Goal: Task Accomplishment & Management: Manage account settings

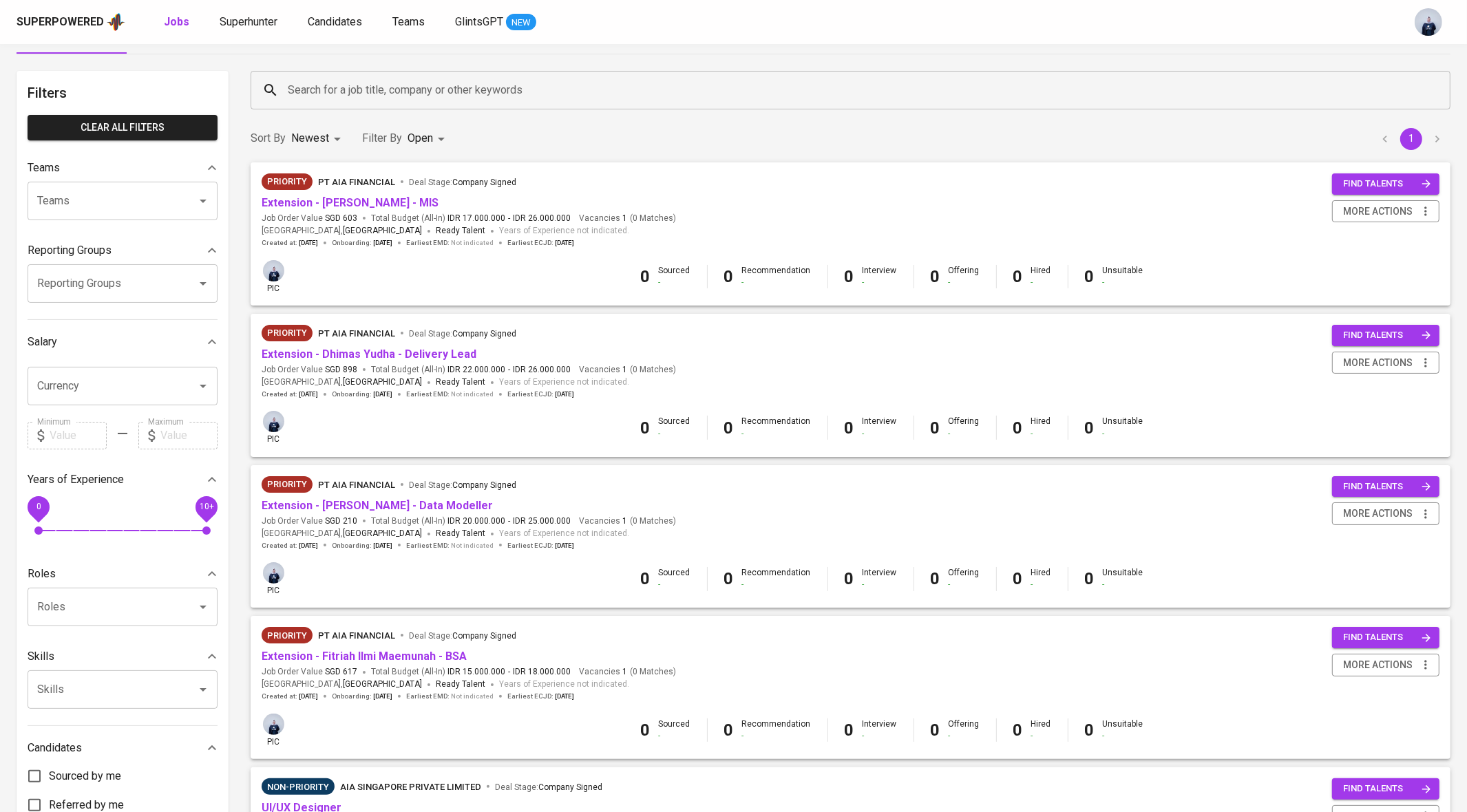
scroll to position [42, 0]
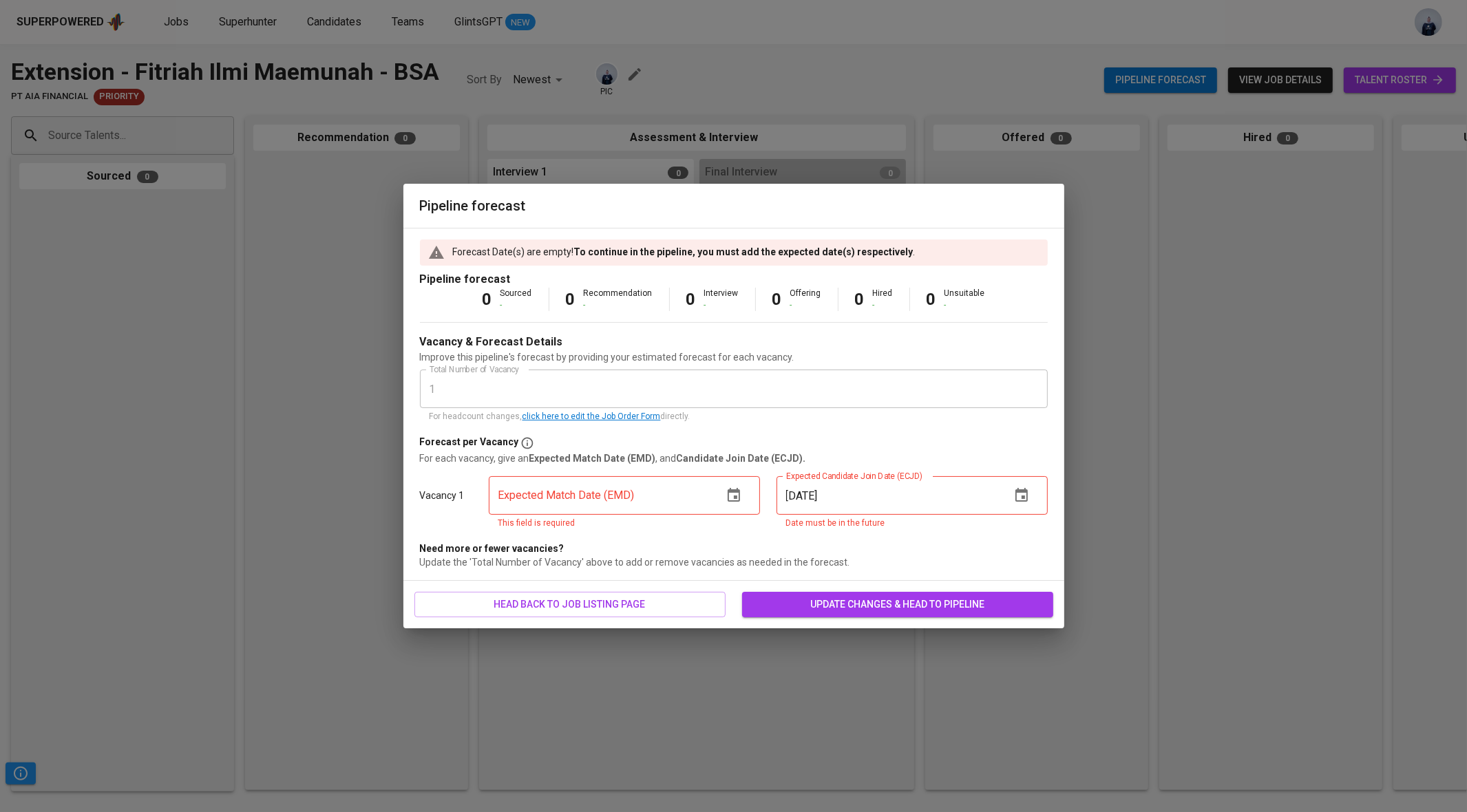
click at [740, 494] on icon "button" at bounding box center [734, 495] width 17 height 17
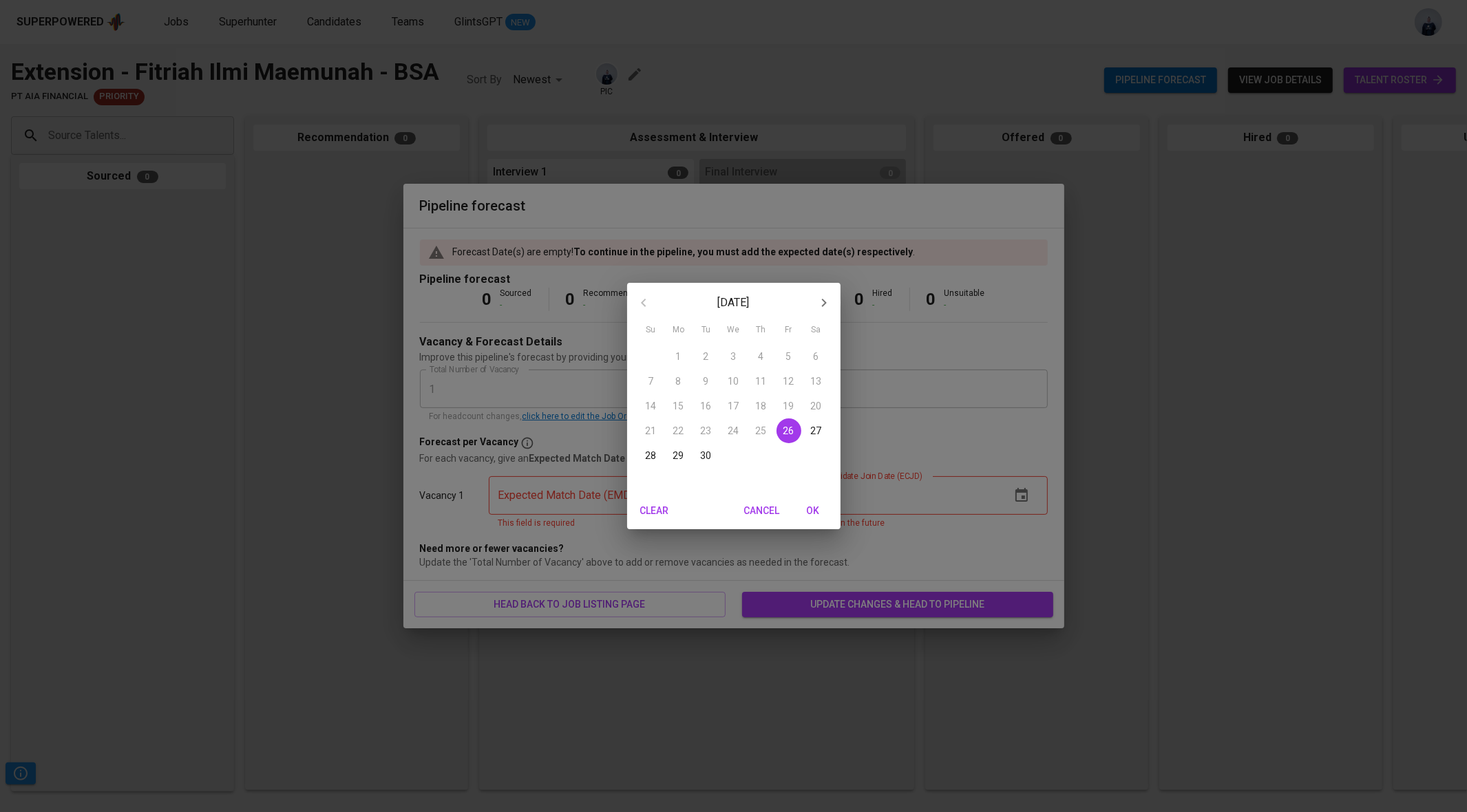
click at [787, 430] on p "26" at bounding box center [789, 431] width 11 height 14
type input "[DATE]"
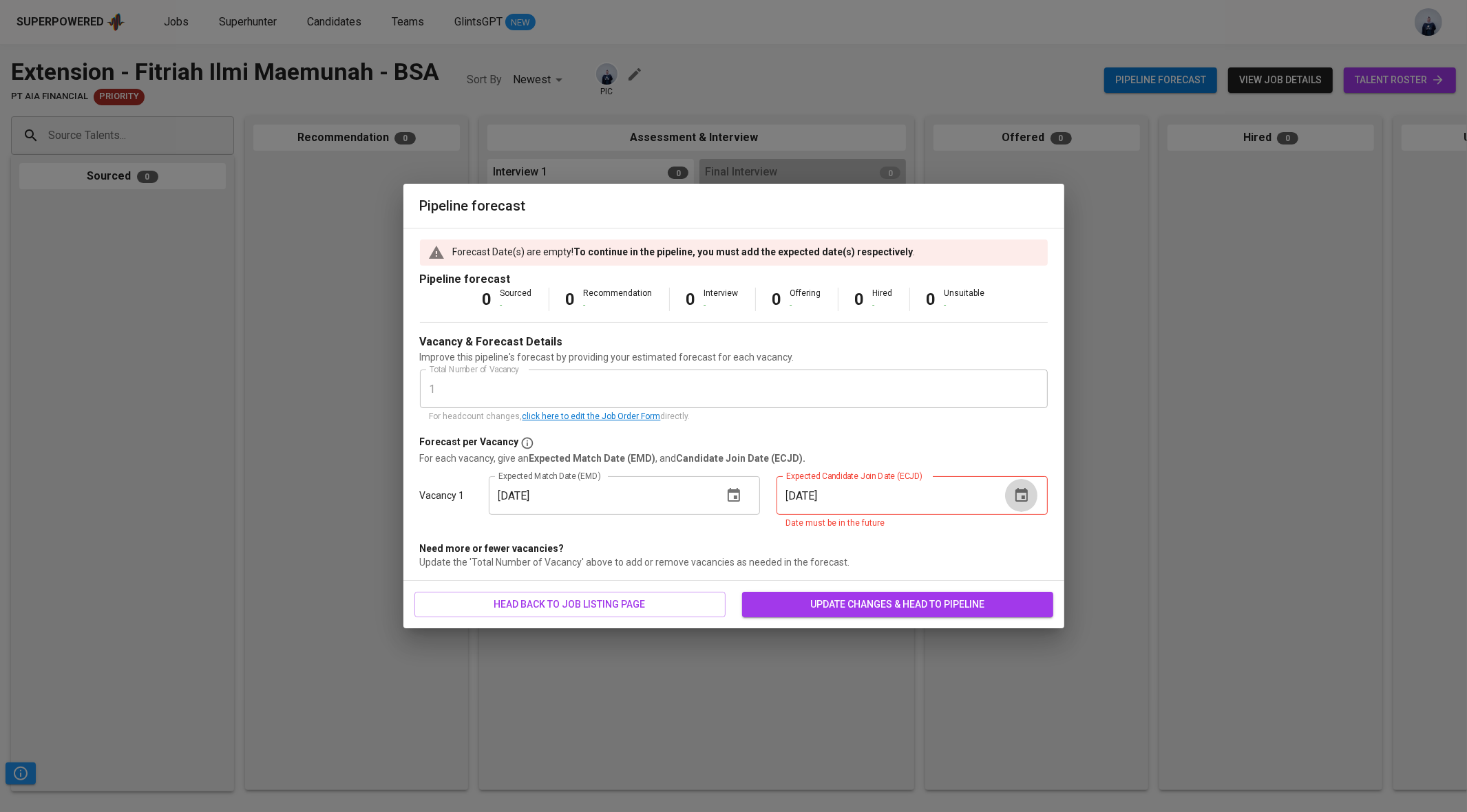
click at [1020, 491] on icon "button" at bounding box center [1022, 495] width 13 height 14
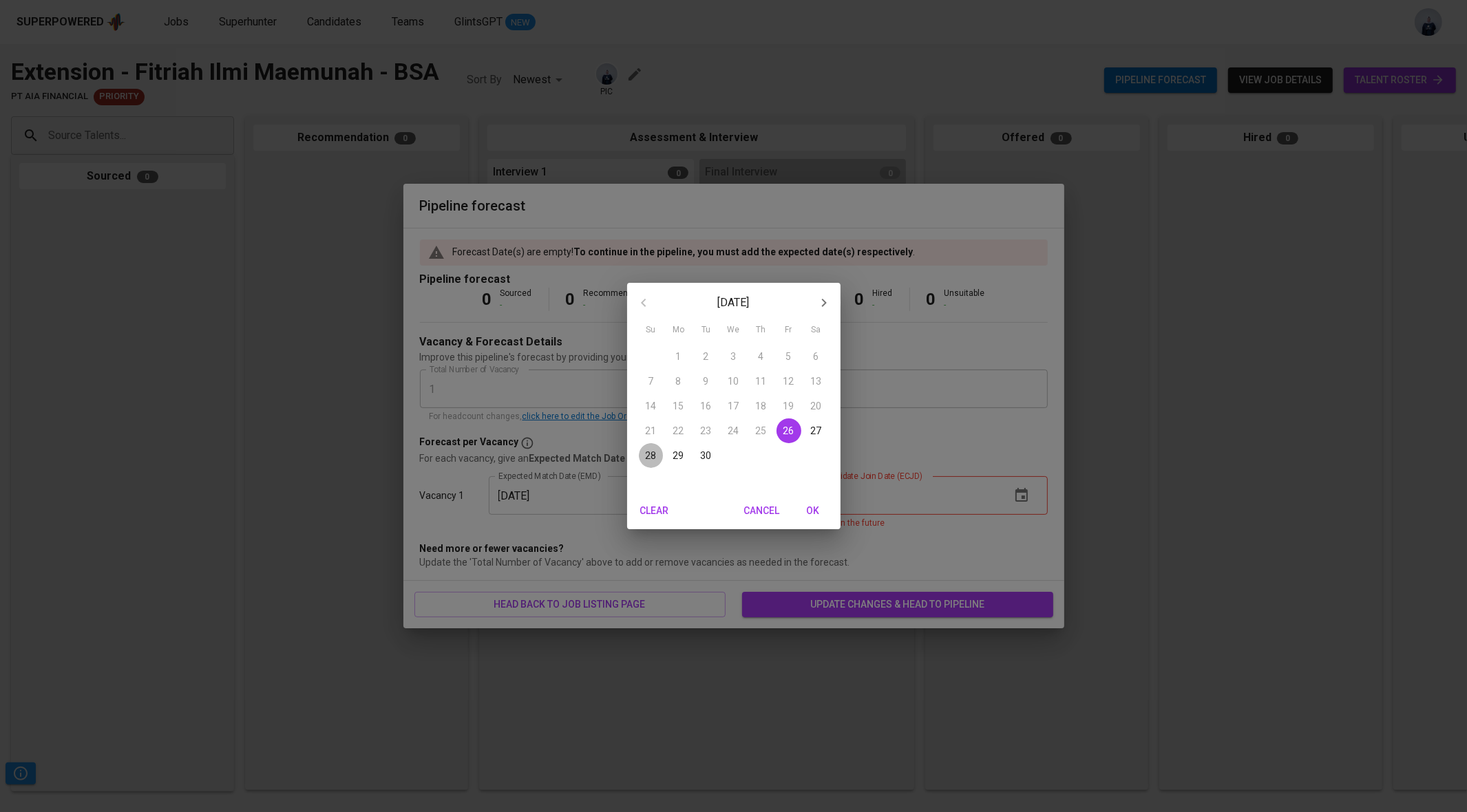
click at [654, 456] on p "28" at bounding box center [651, 456] width 11 height 14
type input "09/28/2025"
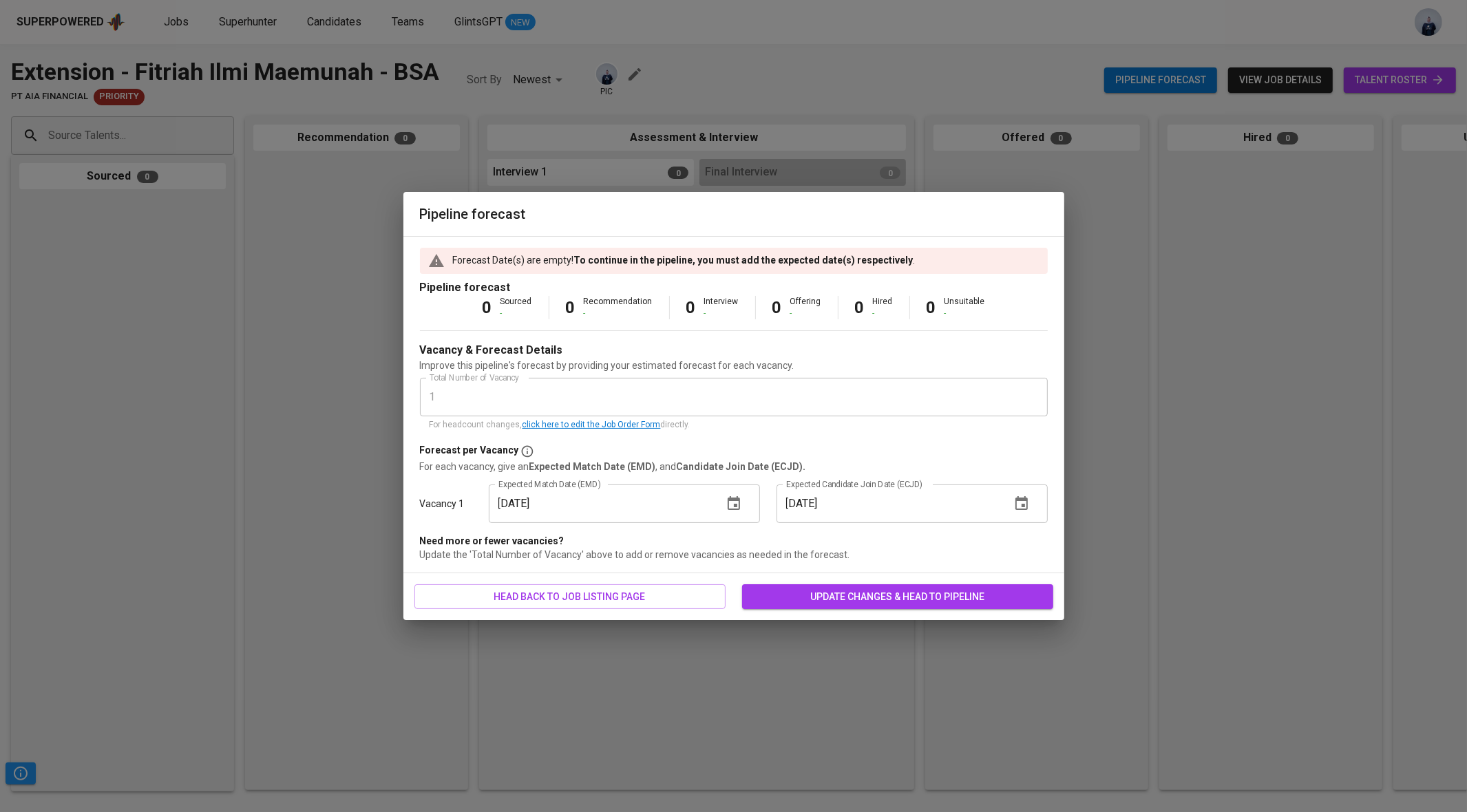
click at [850, 603] on span "update changes & head to pipeline" at bounding box center [897, 596] width 289 height 17
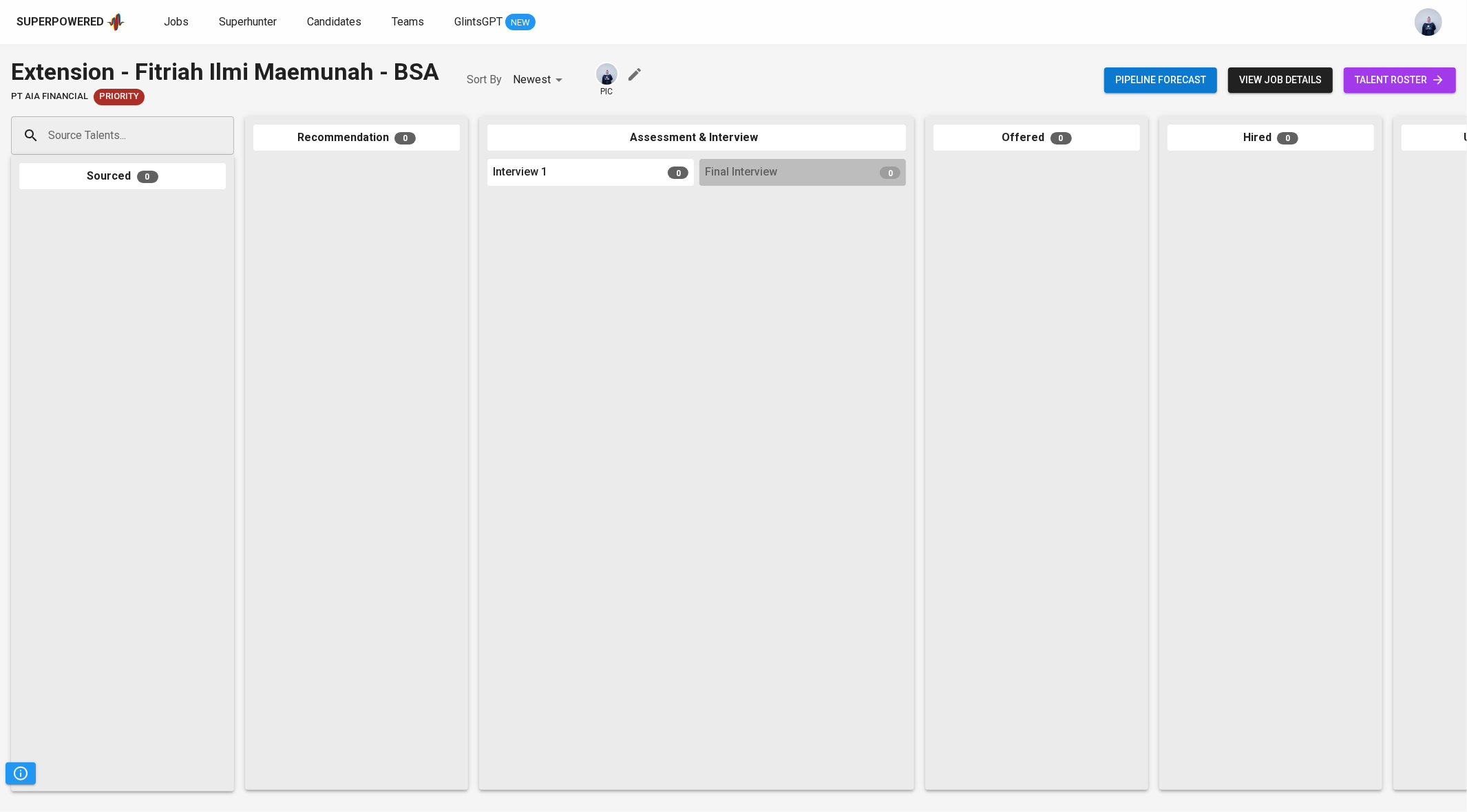
click at [630, 71] on icon "button" at bounding box center [635, 74] width 17 height 17
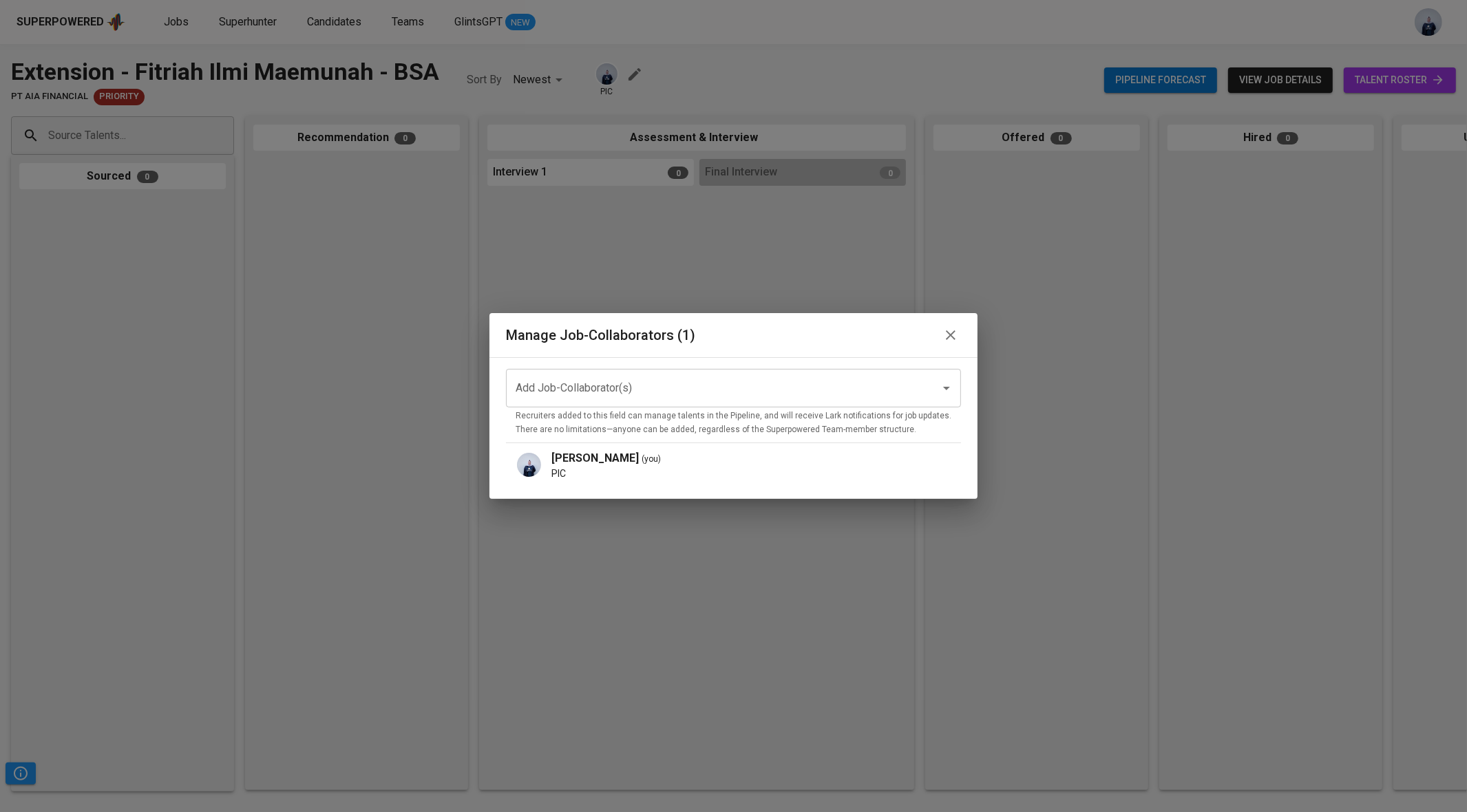
click at [616, 396] on input "Add Job-Collaborator(s)" at bounding box center [714, 388] width 404 height 27
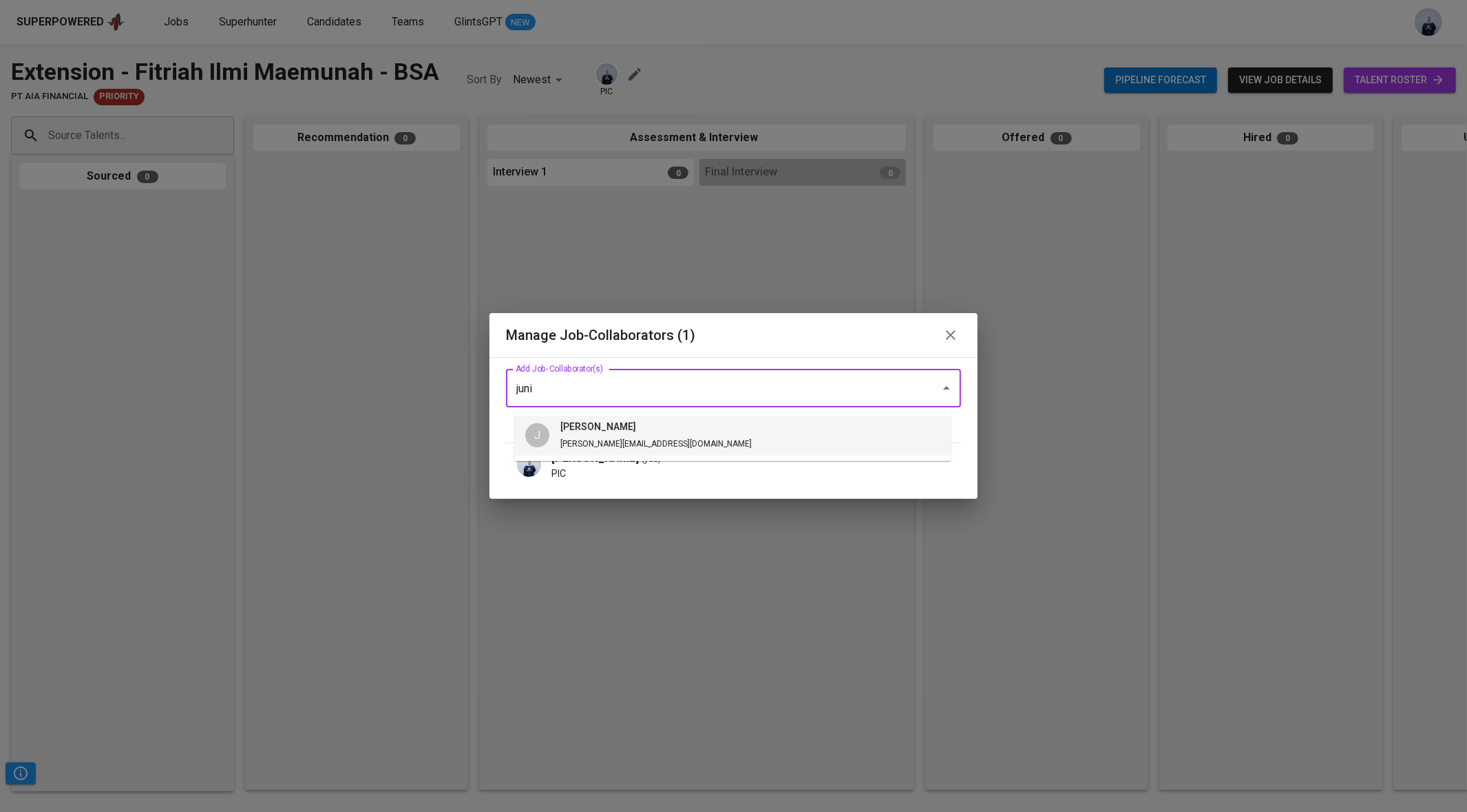
click at [655, 415] on li "J junice junice@glints.com" at bounding box center [733, 435] width 437 height 39
type input "juni"
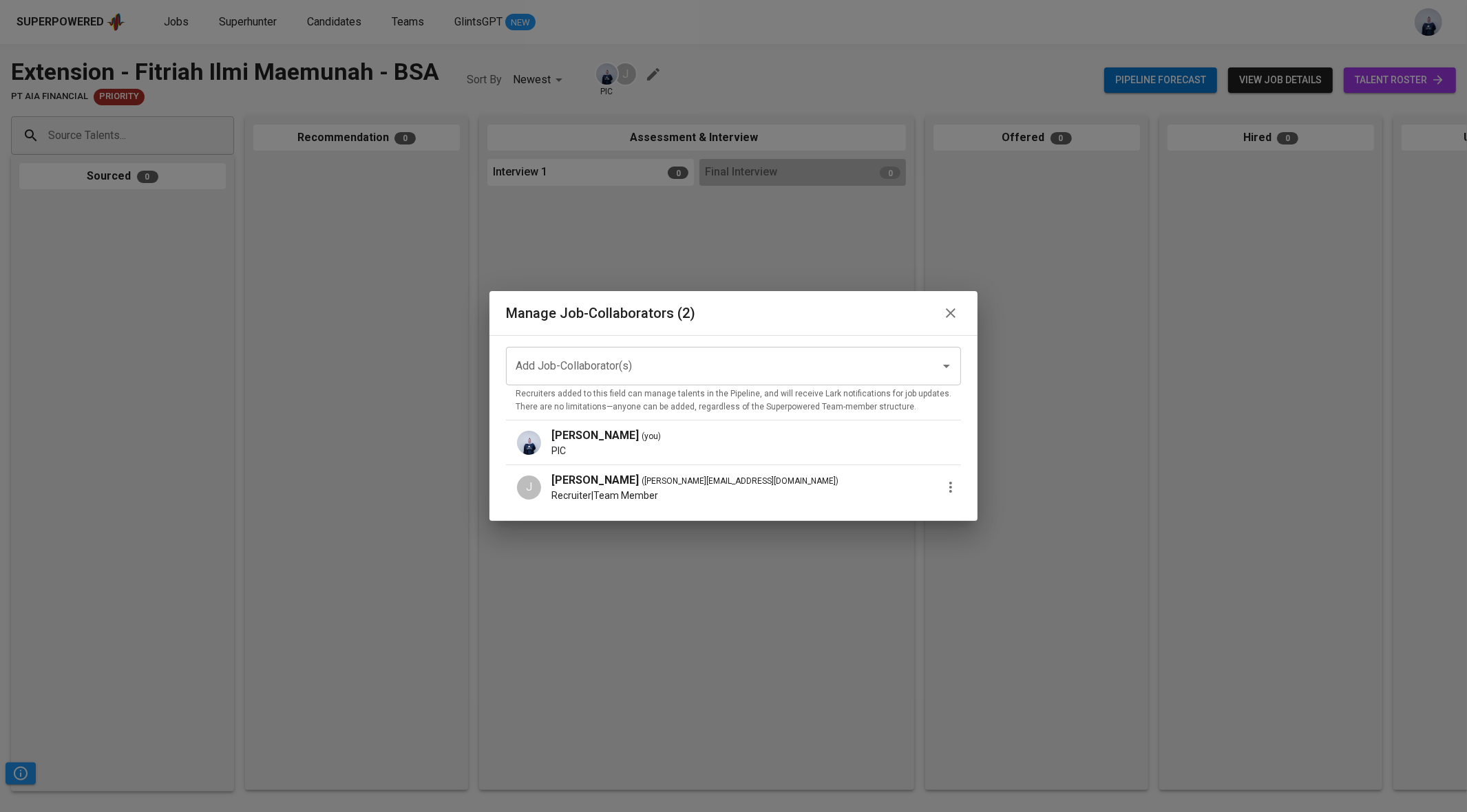
click at [946, 497] on button "button" at bounding box center [951, 486] width 21 height 21
click at [987, 481] on ul "Promote to PIC Remove Collaborator" at bounding box center [1019, 506] width 123 height 60
click at [991, 492] on p "Promote to PIC" at bounding box center [1006, 494] width 75 height 17
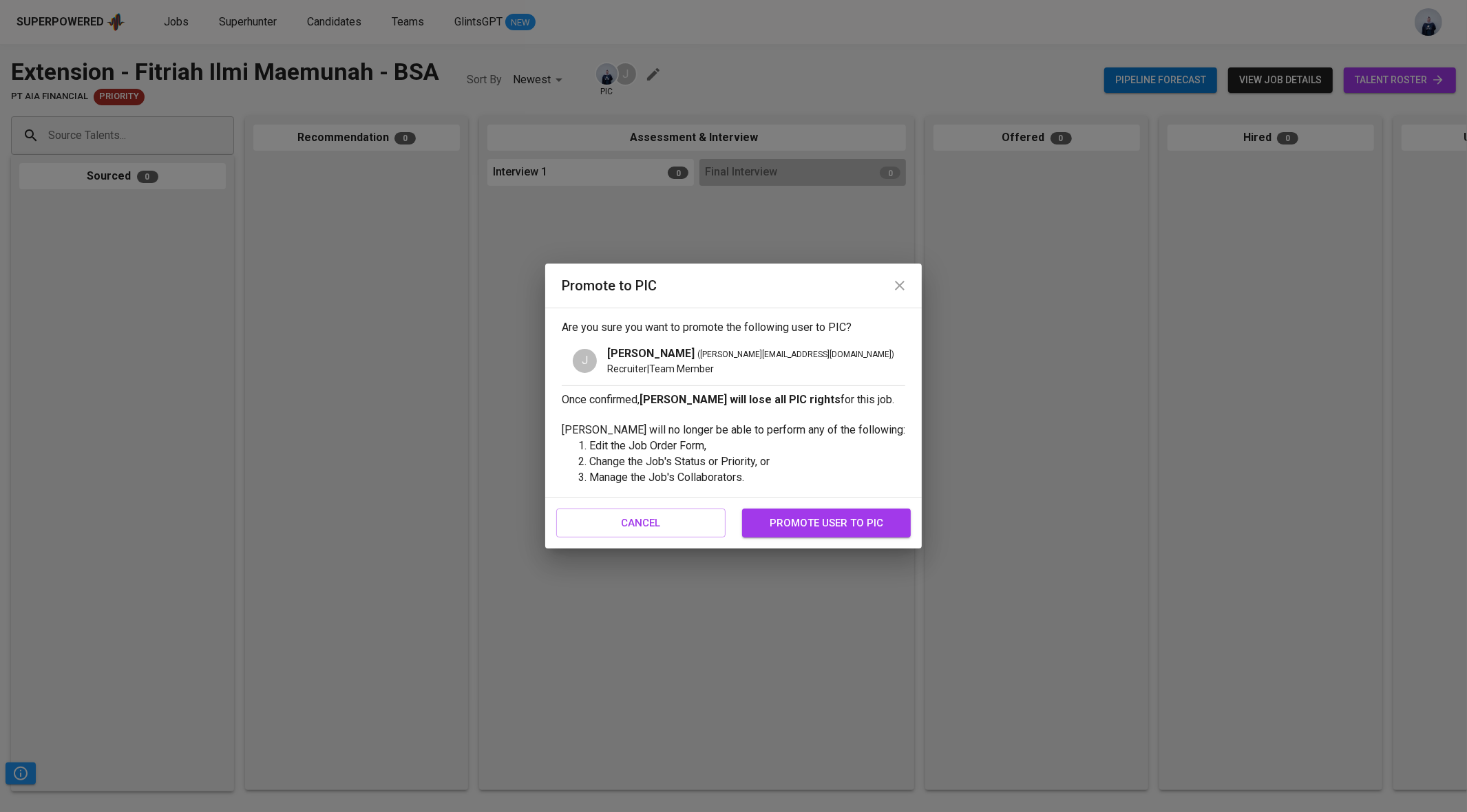
click at [782, 518] on span "promote user to pic" at bounding box center [826, 523] width 139 height 18
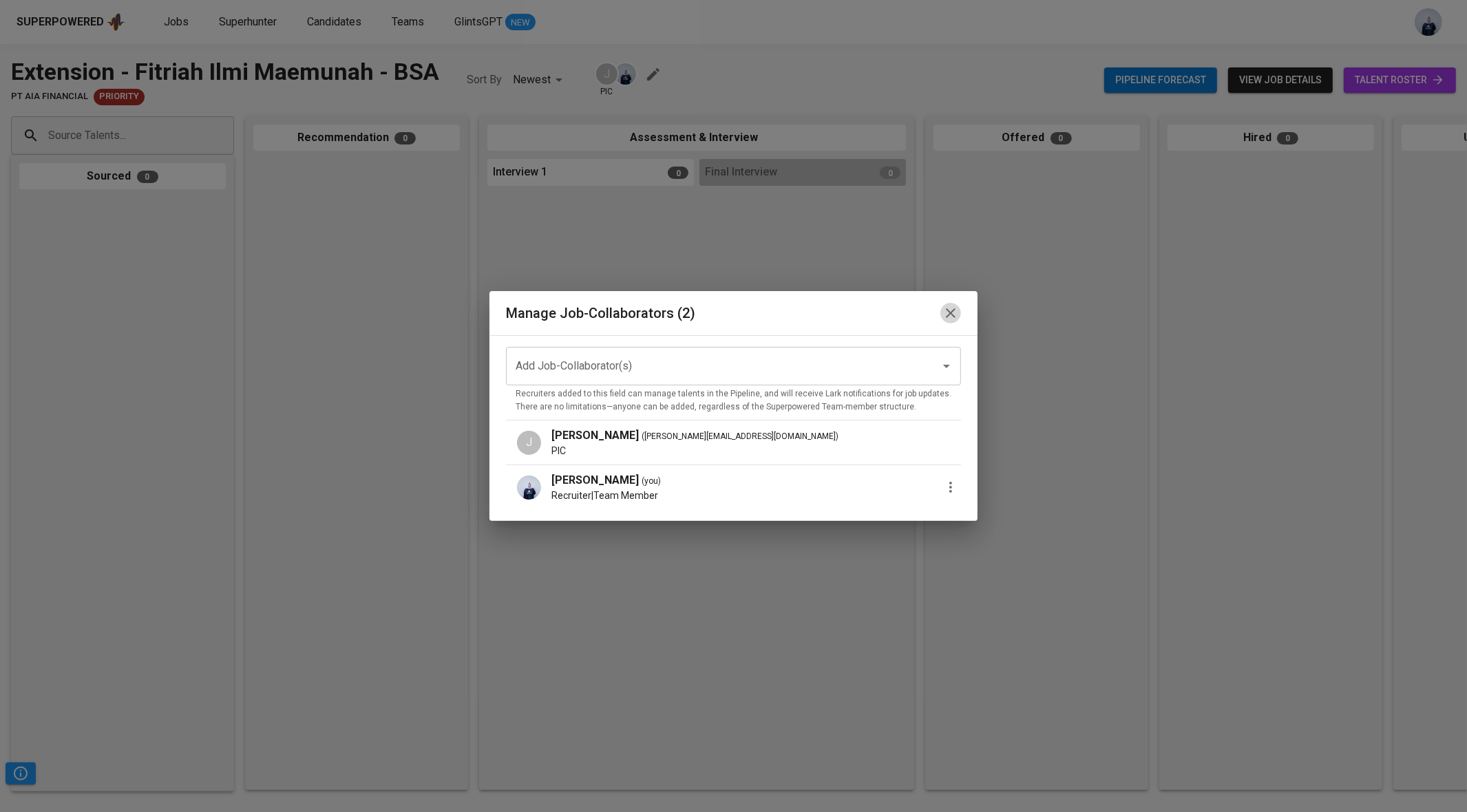
click at [943, 315] on icon "button" at bounding box center [951, 313] width 17 height 17
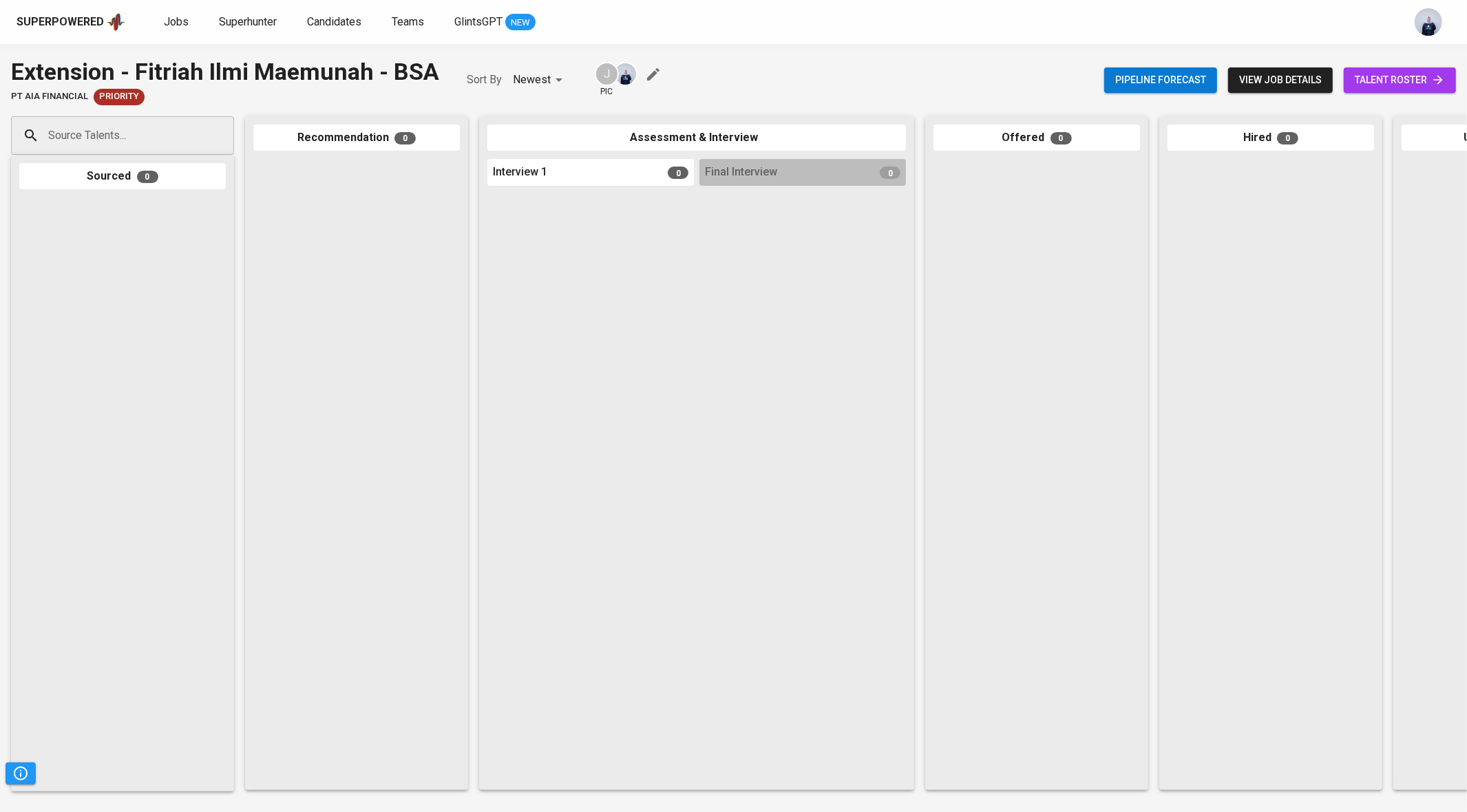
click at [156, 139] on input "Source Talents..." at bounding box center [116, 135] width 144 height 27
paste input "fitriah.0902@gmail.com"
type input "fitriah.0902@gmail.com"
click at [91, 185] on span "Software Quality Assurance Lead" at bounding box center [120, 187] width 127 height 14
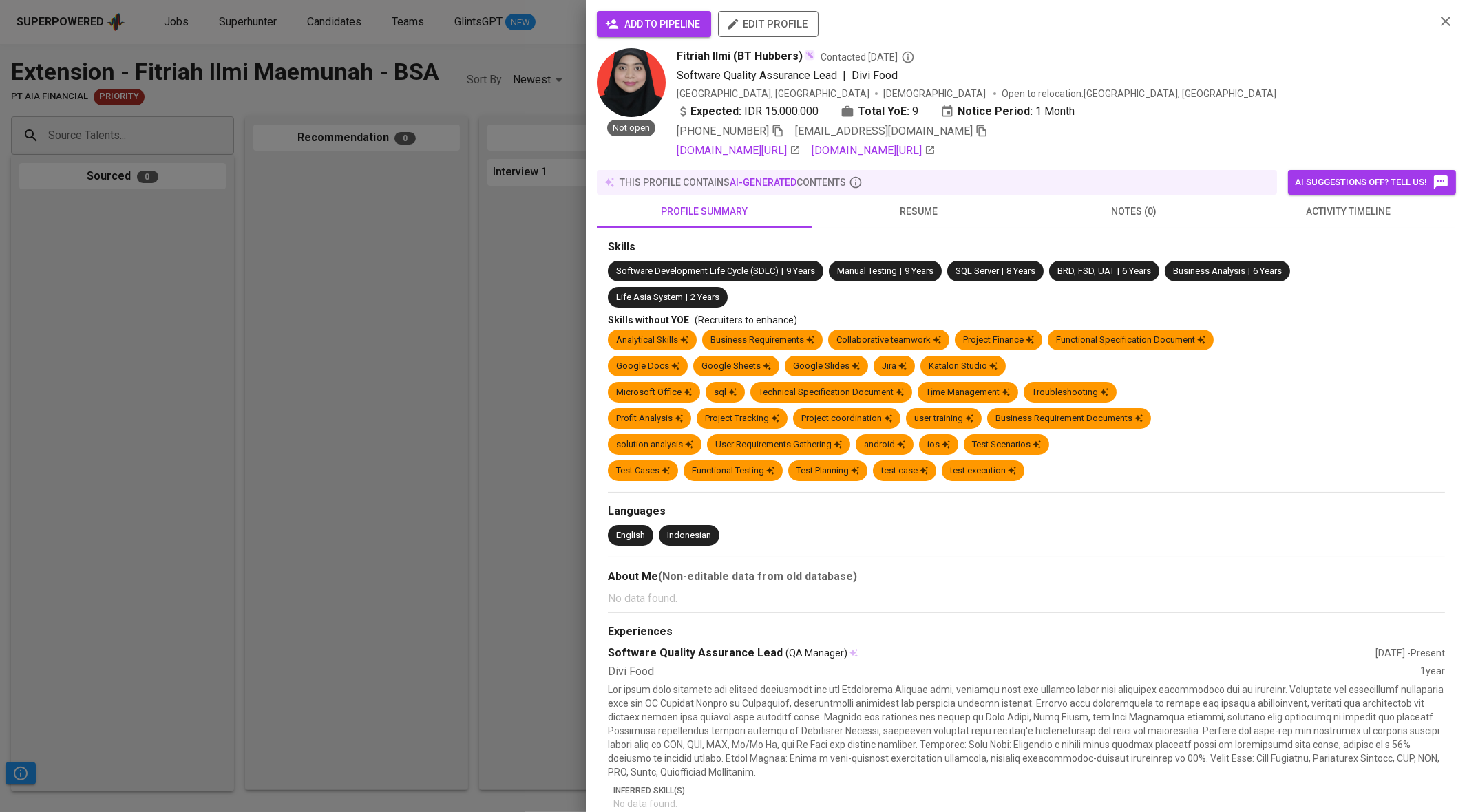
click at [1340, 223] on button "activity timeline" at bounding box center [1350, 210] width 215 height 33
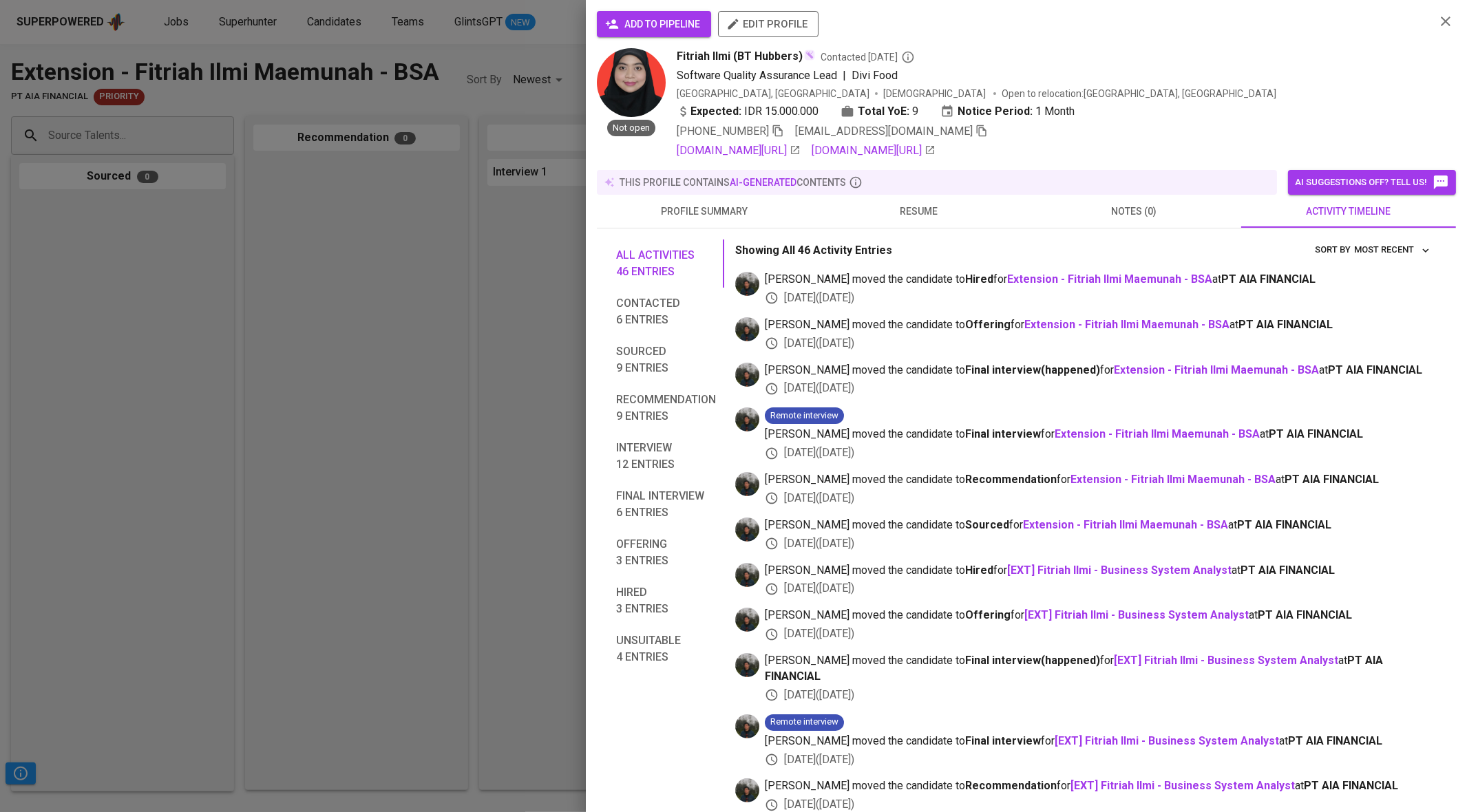
click at [678, 24] on span "add to pipeline" at bounding box center [654, 24] width 92 height 17
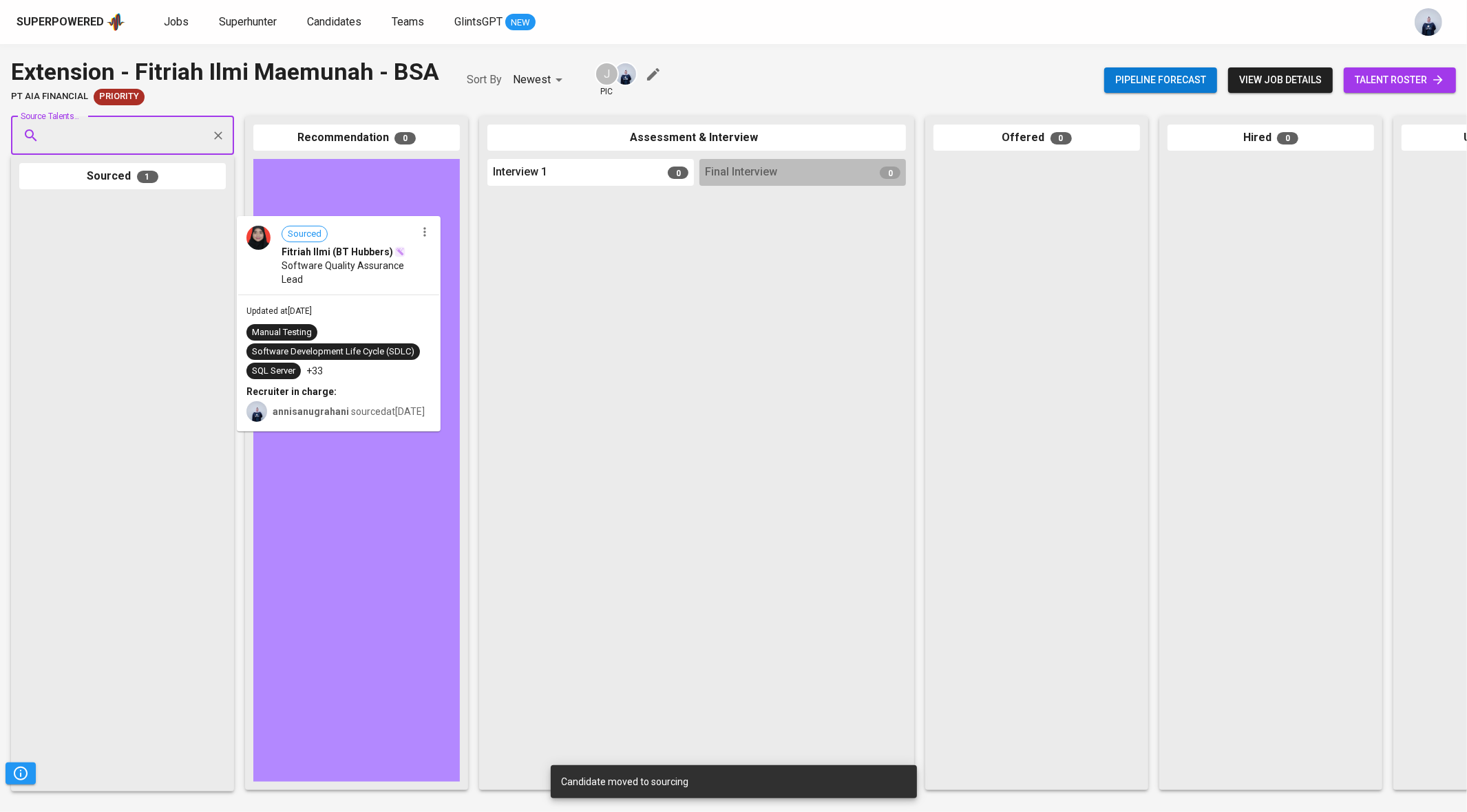
drag, startPoint x: 126, startPoint y: 252, endPoint x: 360, endPoint y: 266, distance: 234.4
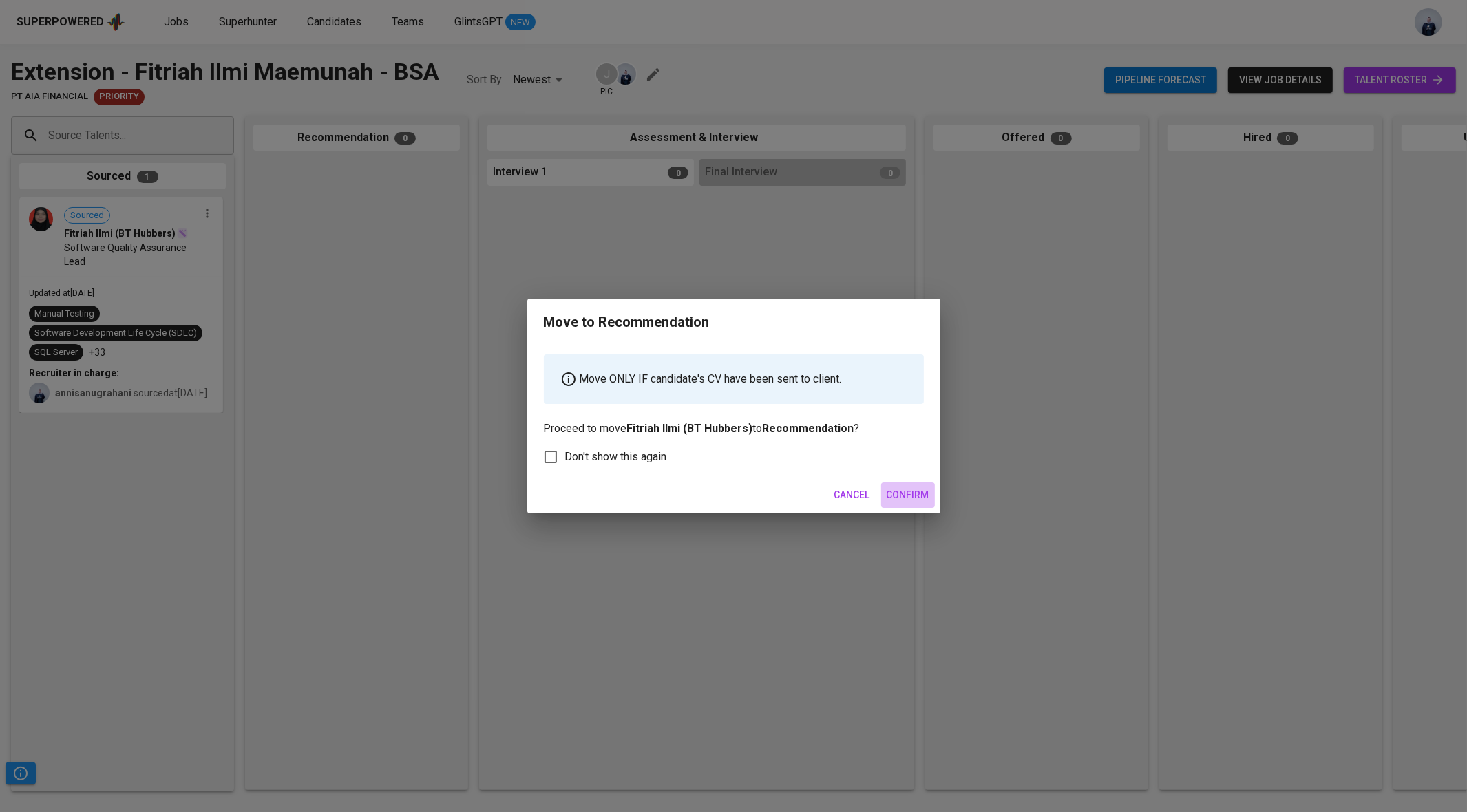
click at [898, 498] on span "Confirm" at bounding box center [907, 494] width 42 height 17
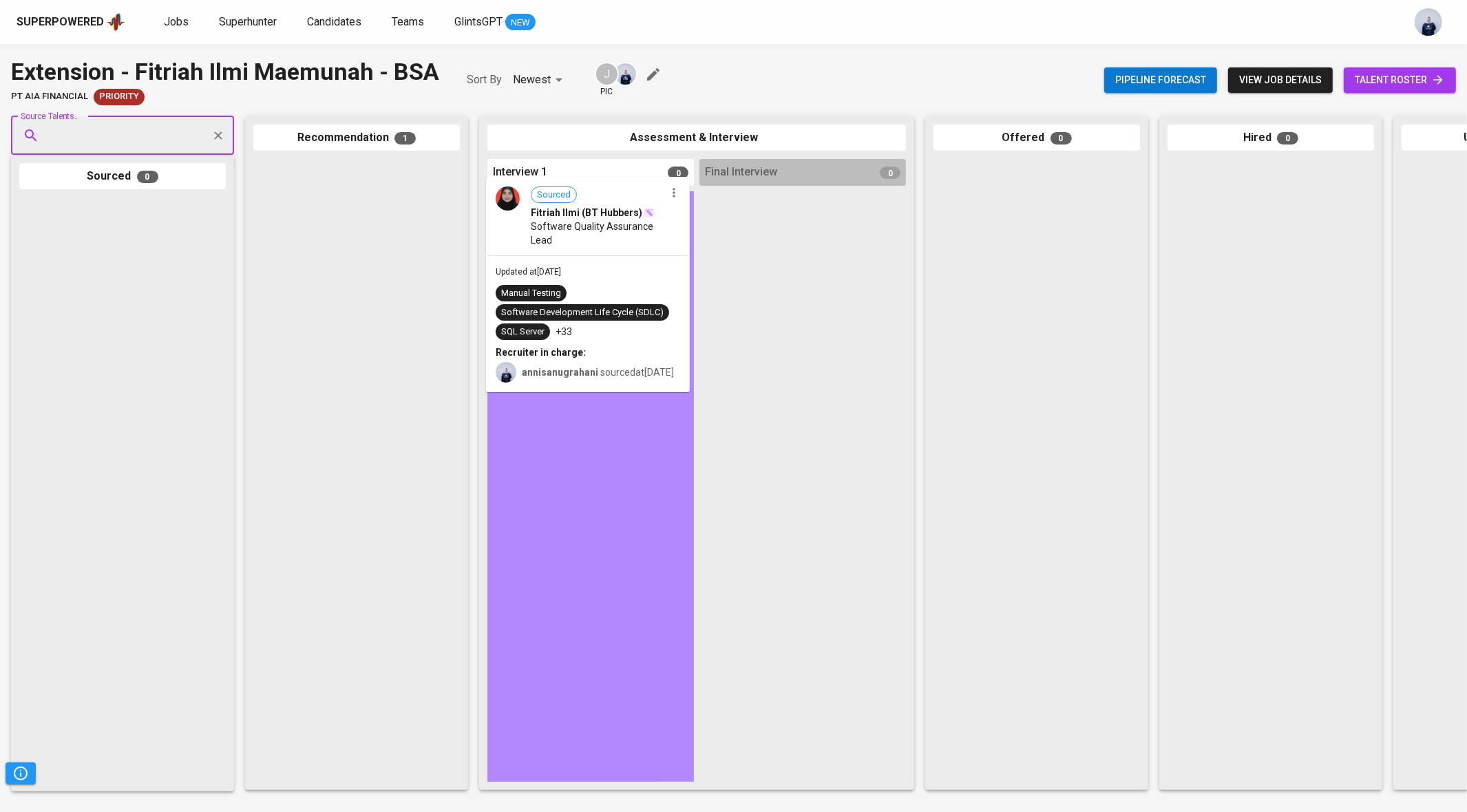
drag, startPoint x: 330, startPoint y: 340, endPoint x: 570, endPoint y: 358, distance: 240.7
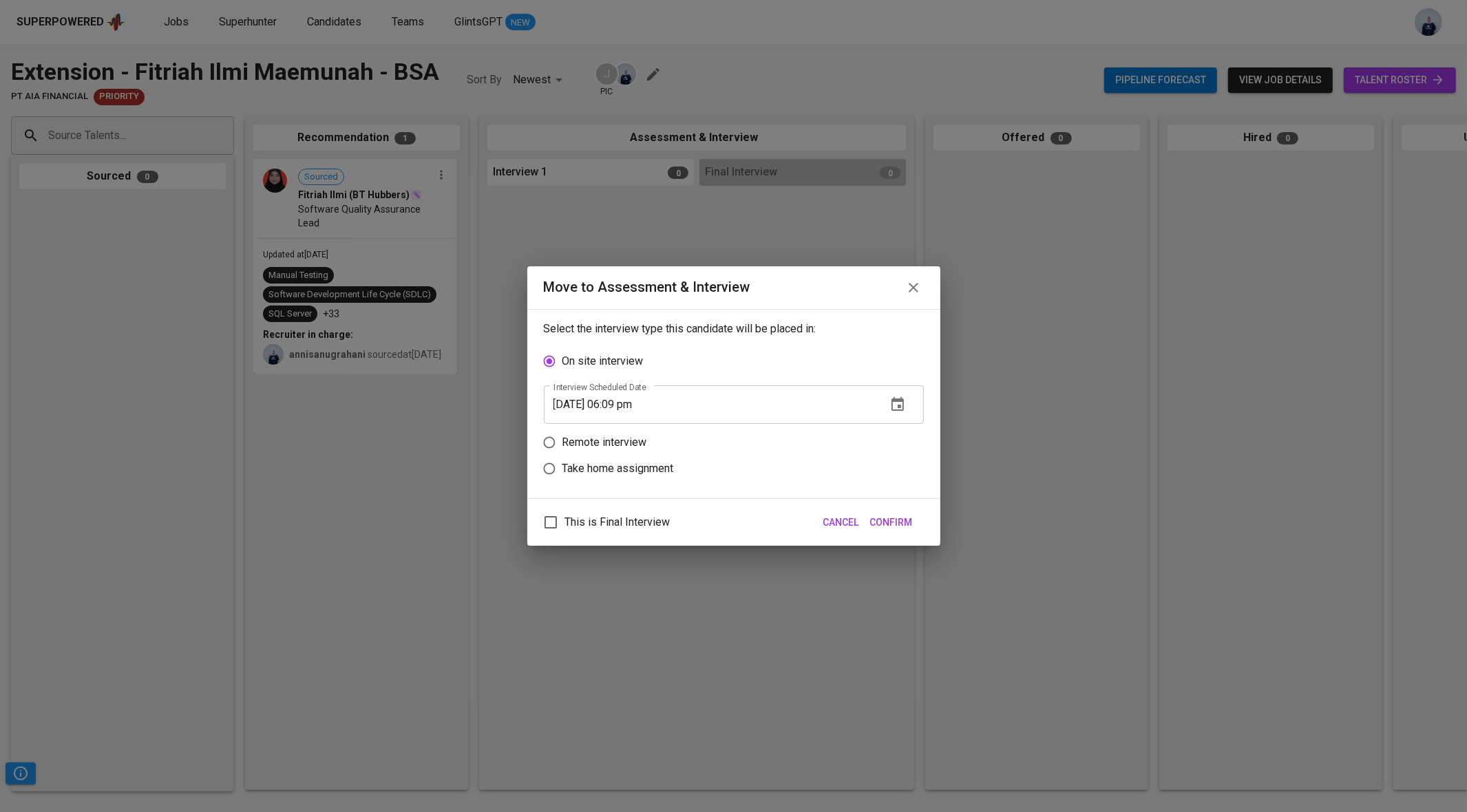
click at [642, 441] on p "Remote interview" at bounding box center [605, 442] width 85 height 17
click at [563, 441] on input "Remote interview" at bounding box center [549, 442] width 27 height 27
radio input "true"
click at [625, 434] on input "09/26/2025 06:09 pm" at bounding box center [710, 430] width 332 height 38
type input "09/26/2025 05:10 pm"
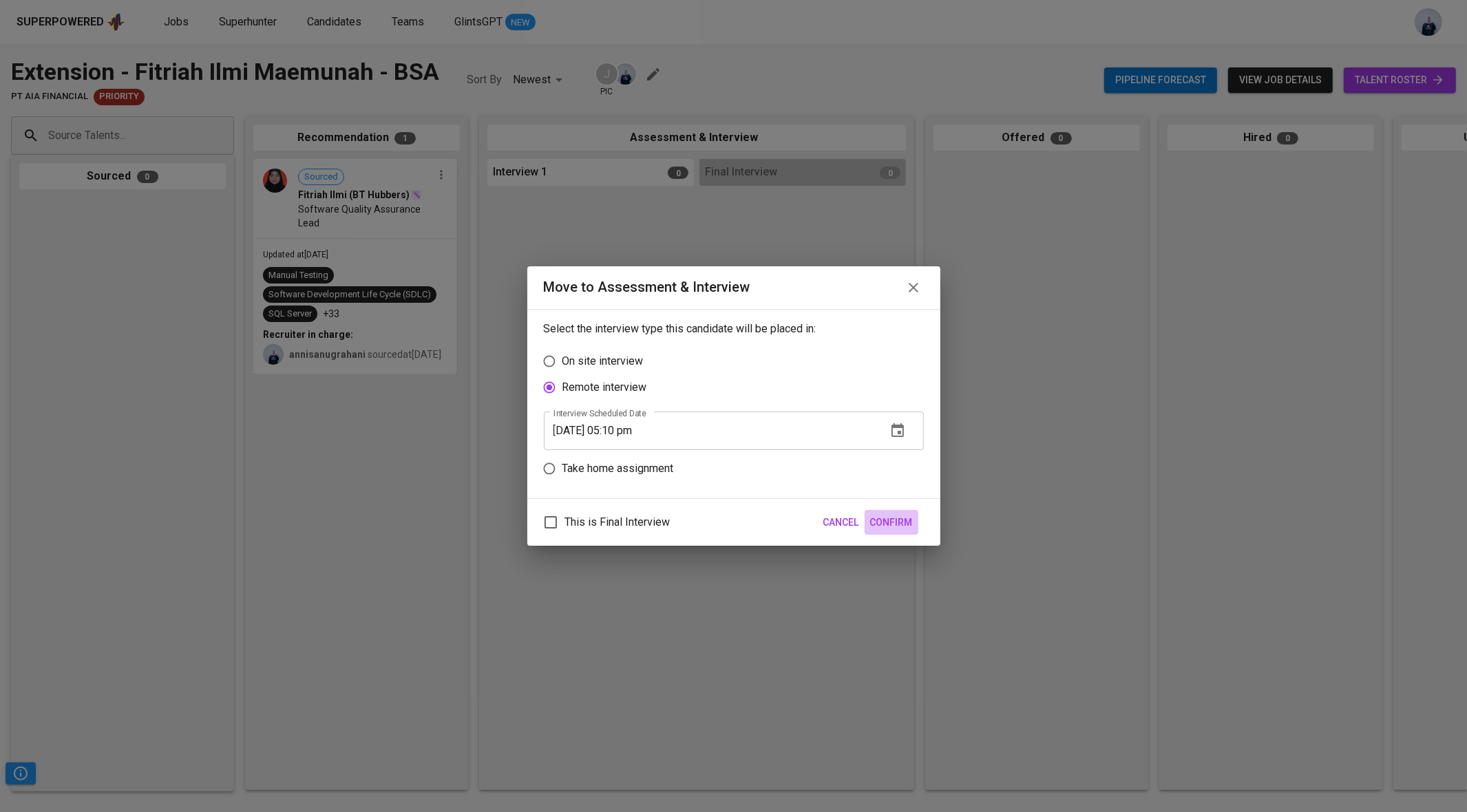
click at [891, 519] on span "Confirm" at bounding box center [891, 522] width 42 height 17
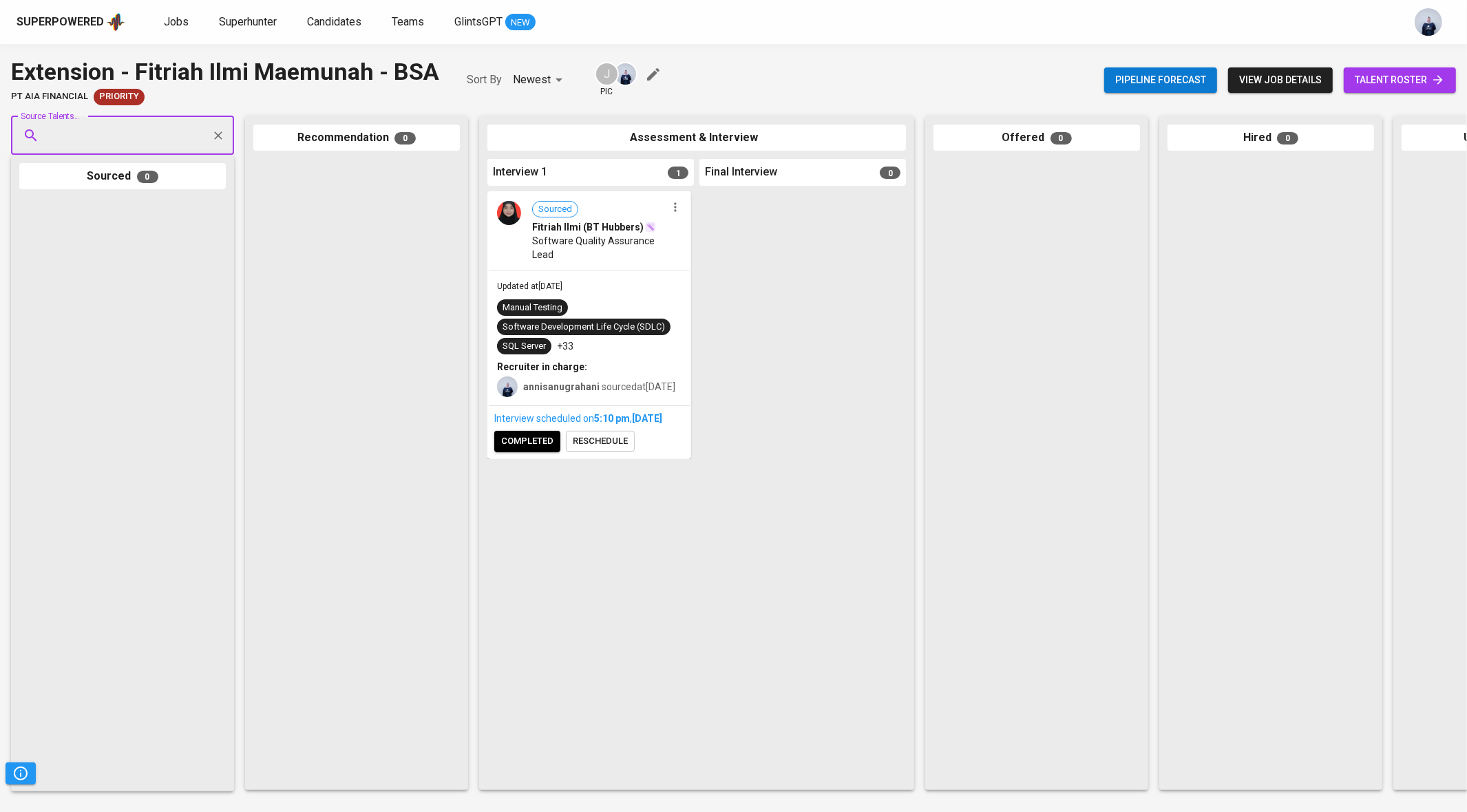
click at [542, 458] on div "Interview scheduled on 5:10 PM , Sep 26, 2025 completed reschedule" at bounding box center [589, 432] width 201 height 51
click at [393, 364] on div at bounding box center [356, 470] width 206 height 623
click at [532, 449] on span "completed" at bounding box center [527, 441] width 52 height 16
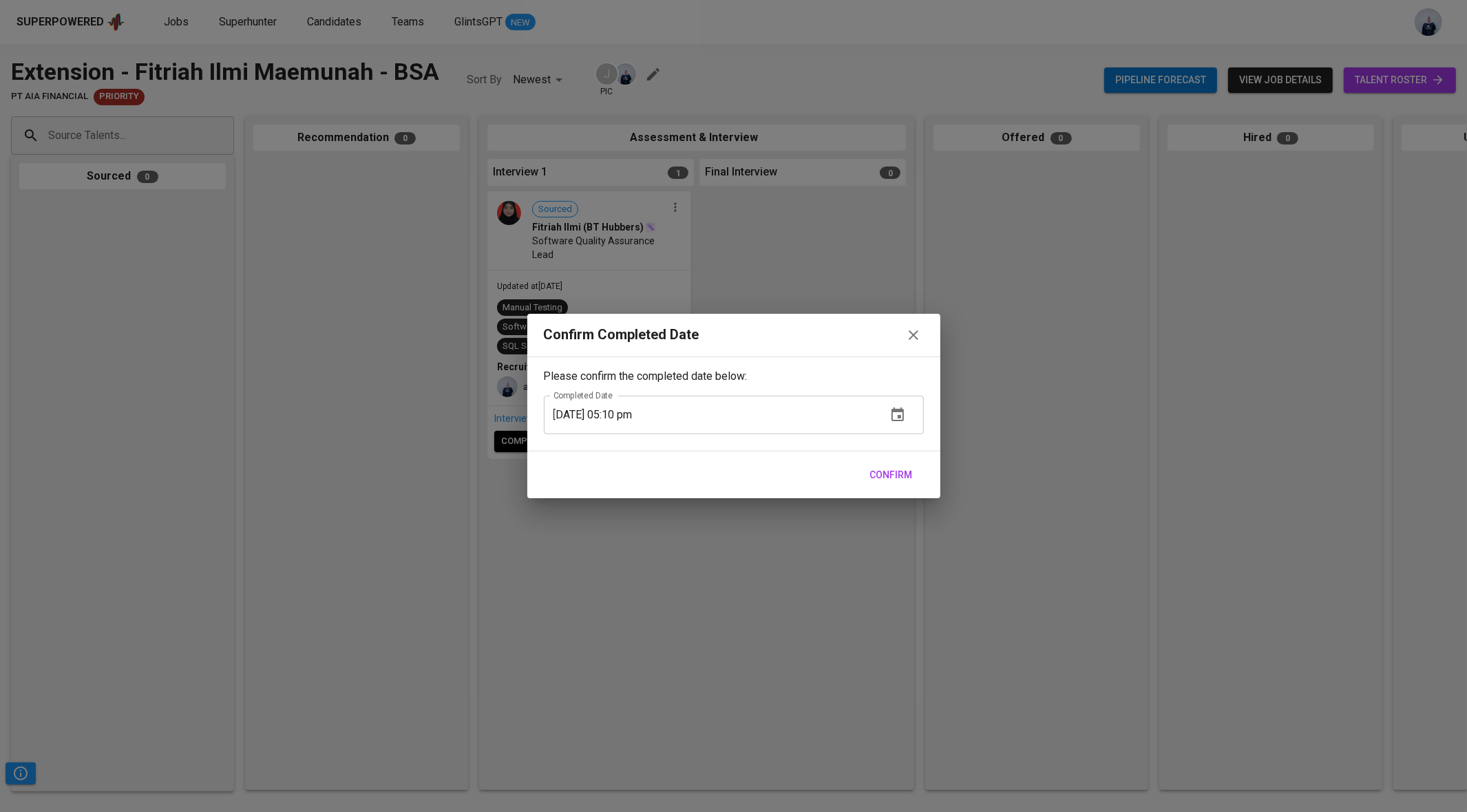
click at [898, 467] on span "Confirm" at bounding box center [891, 475] width 42 height 17
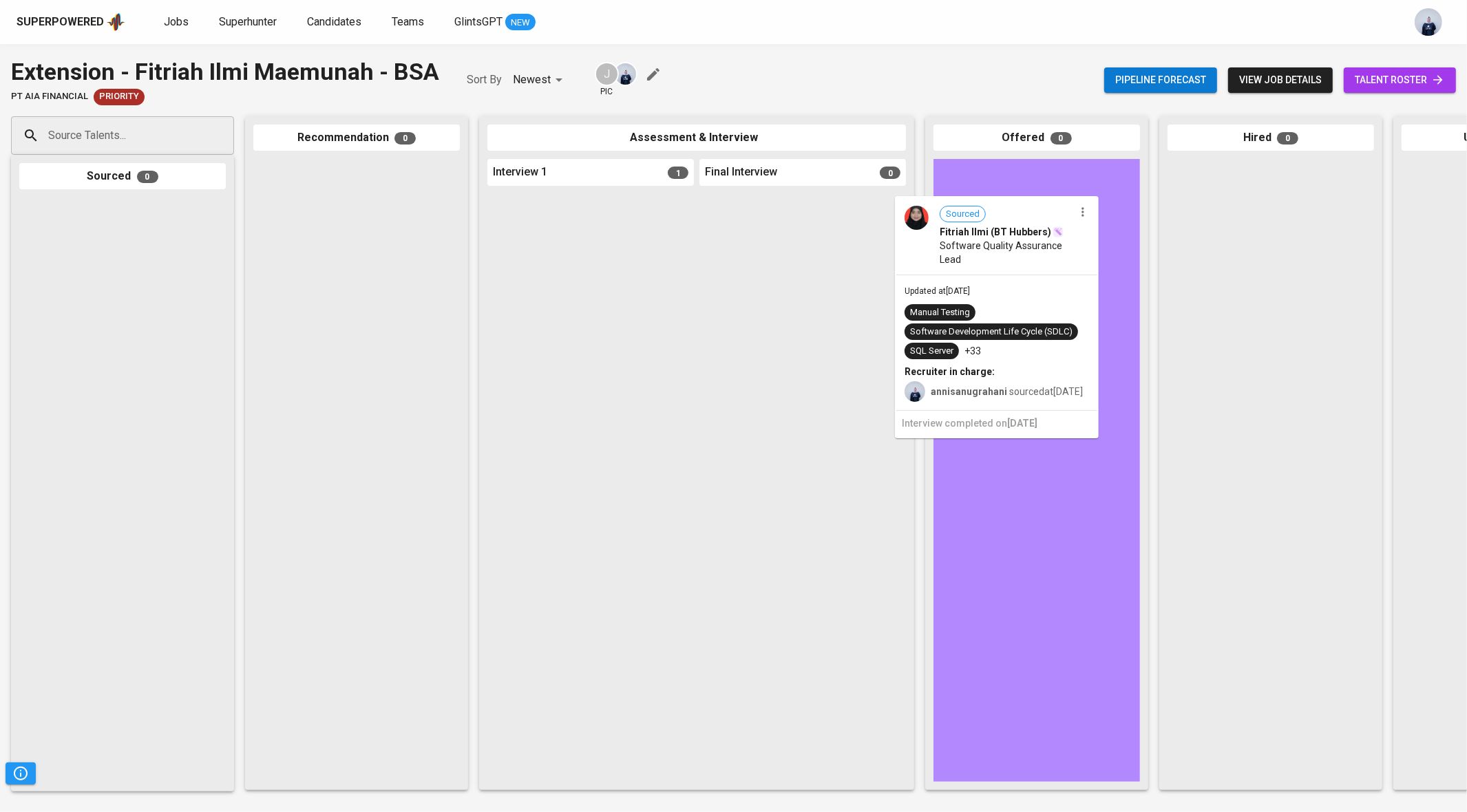
drag, startPoint x: 601, startPoint y: 279, endPoint x: 1024, endPoint y: 283, distance: 423.0
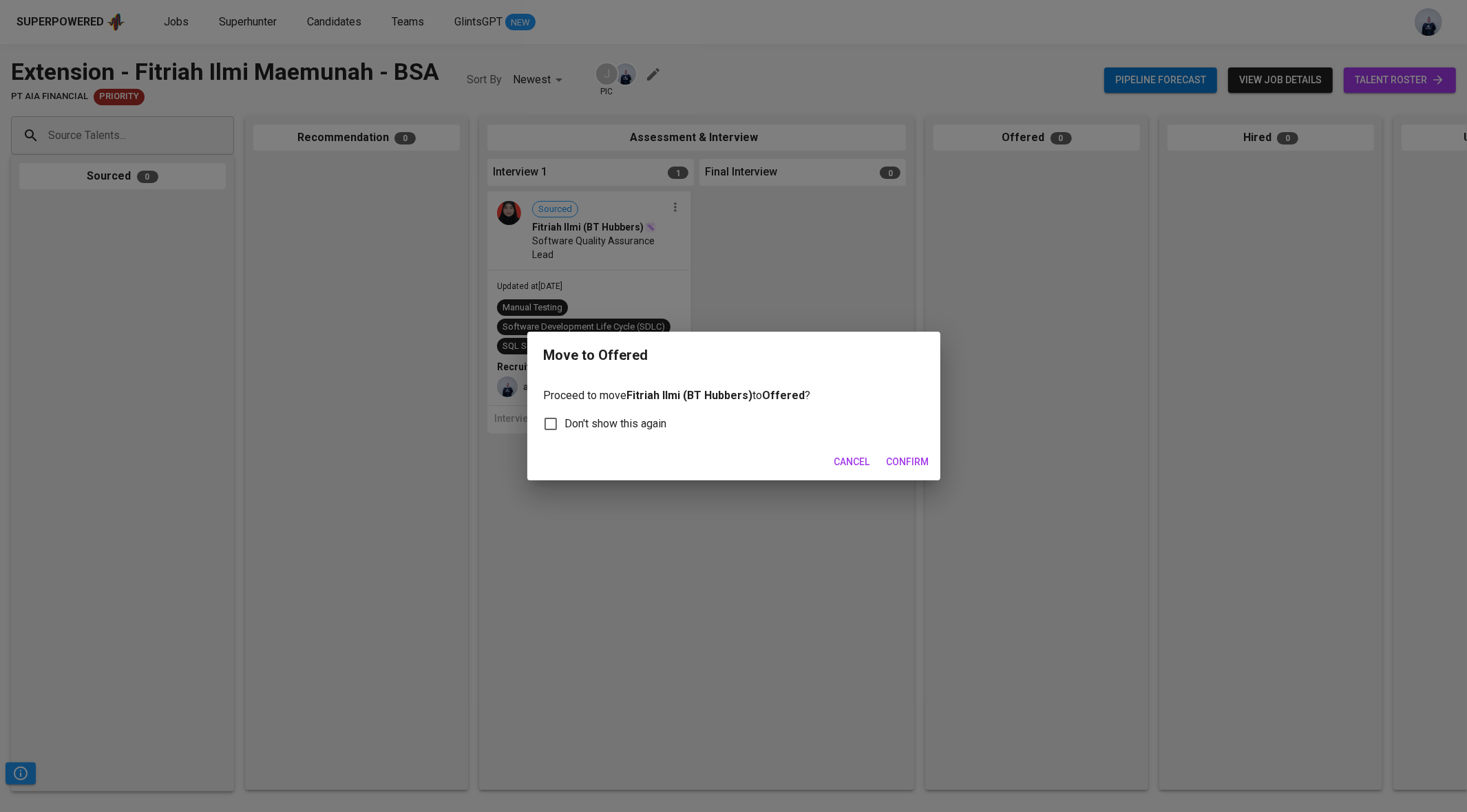
click at [917, 463] on span "Confirm" at bounding box center [907, 462] width 42 height 17
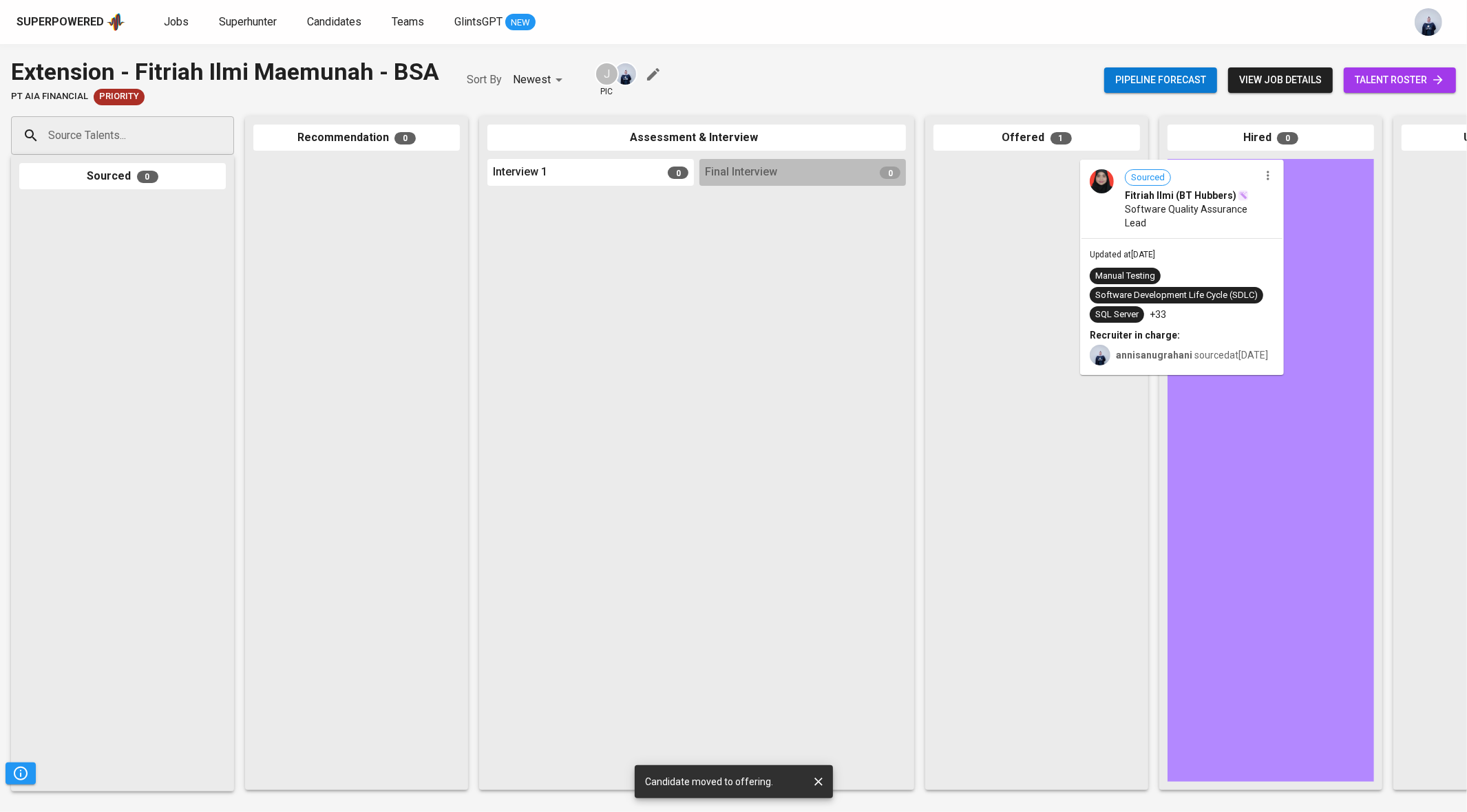
drag, startPoint x: 1028, startPoint y: 261, endPoint x: 1230, endPoint y: 264, distance: 202.0
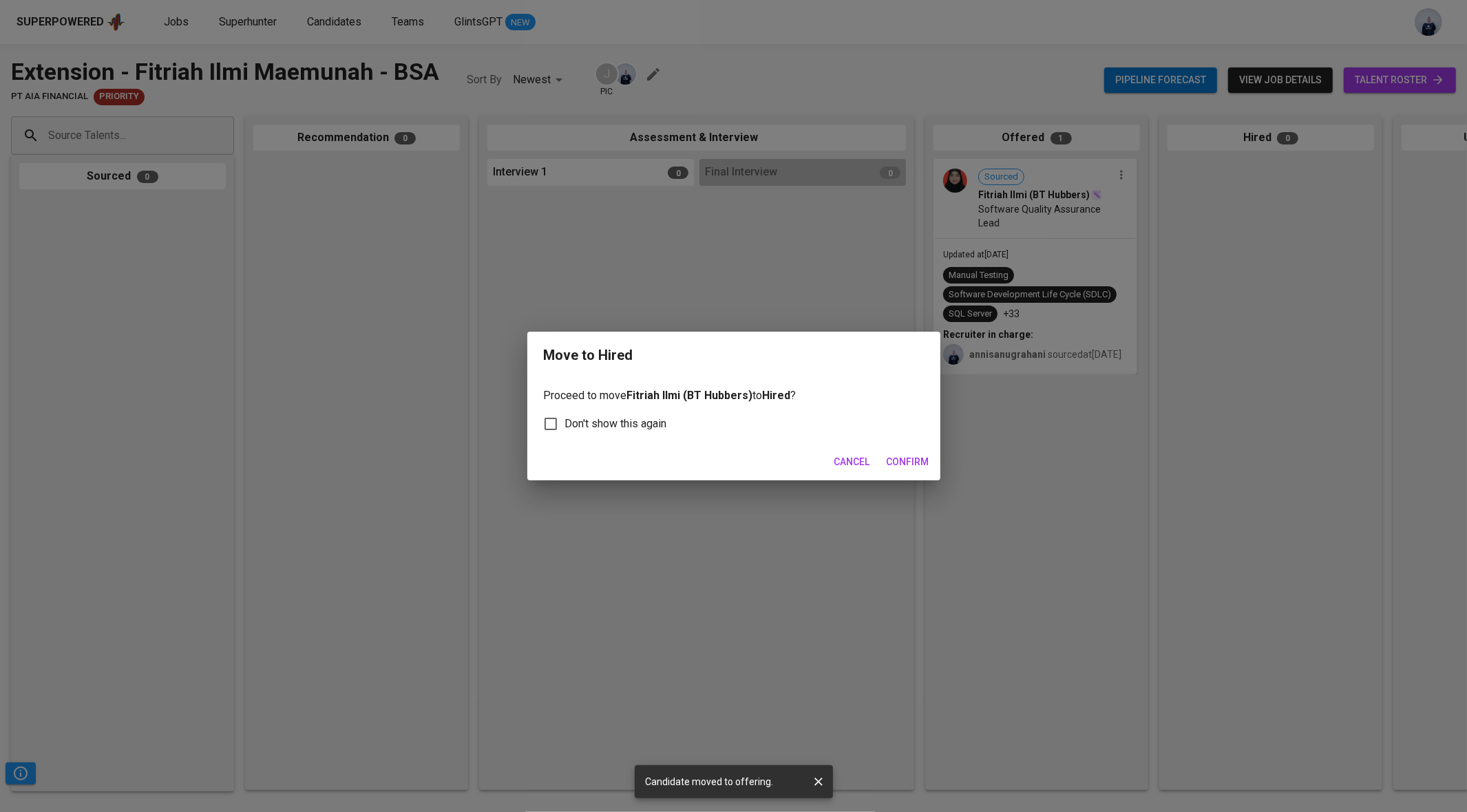
click at [925, 456] on span "Confirm" at bounding box center [907, 462] width 42 height 17
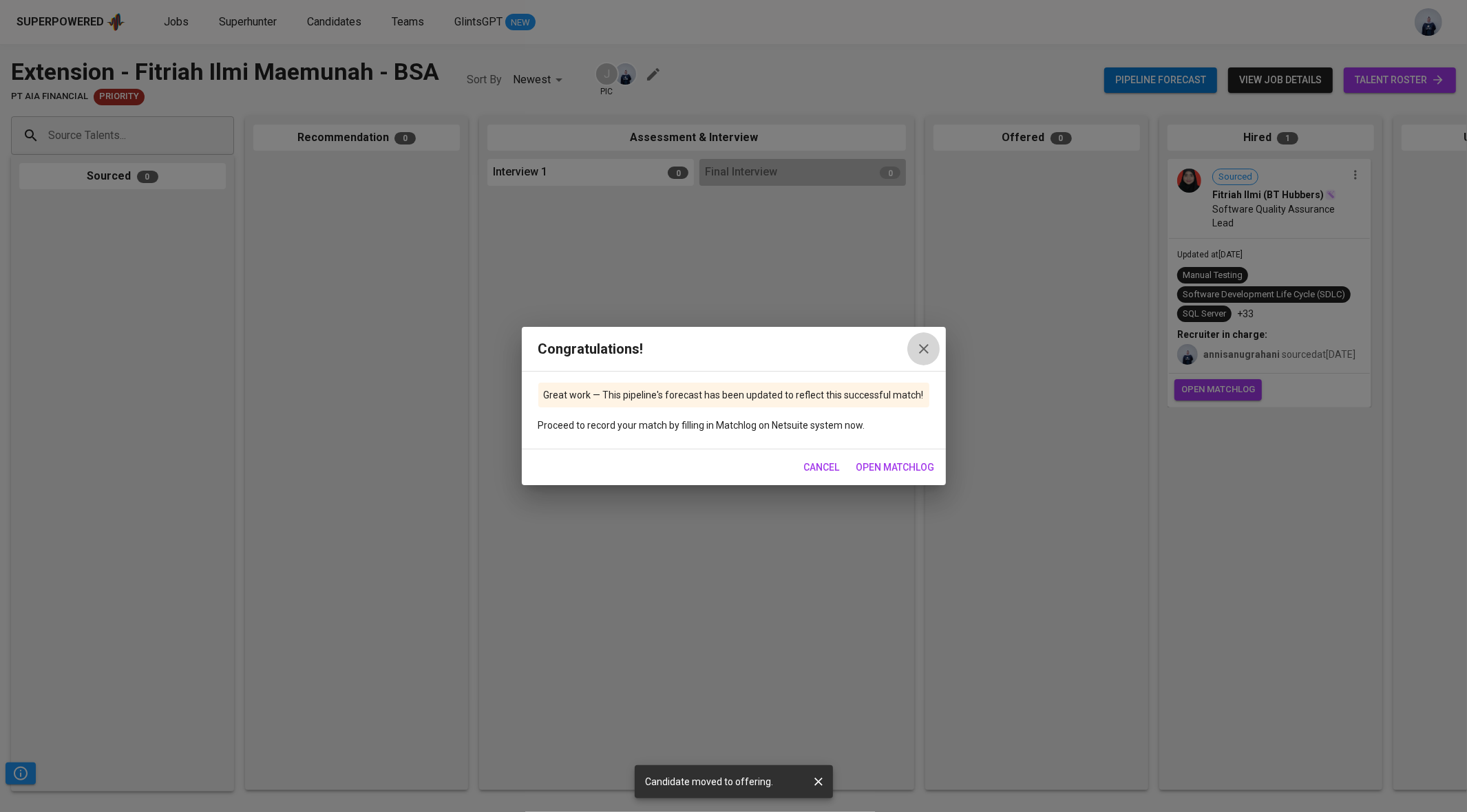
click at [921, 348] on icon "button" at bounding box center [924, 349] width 10 height 10
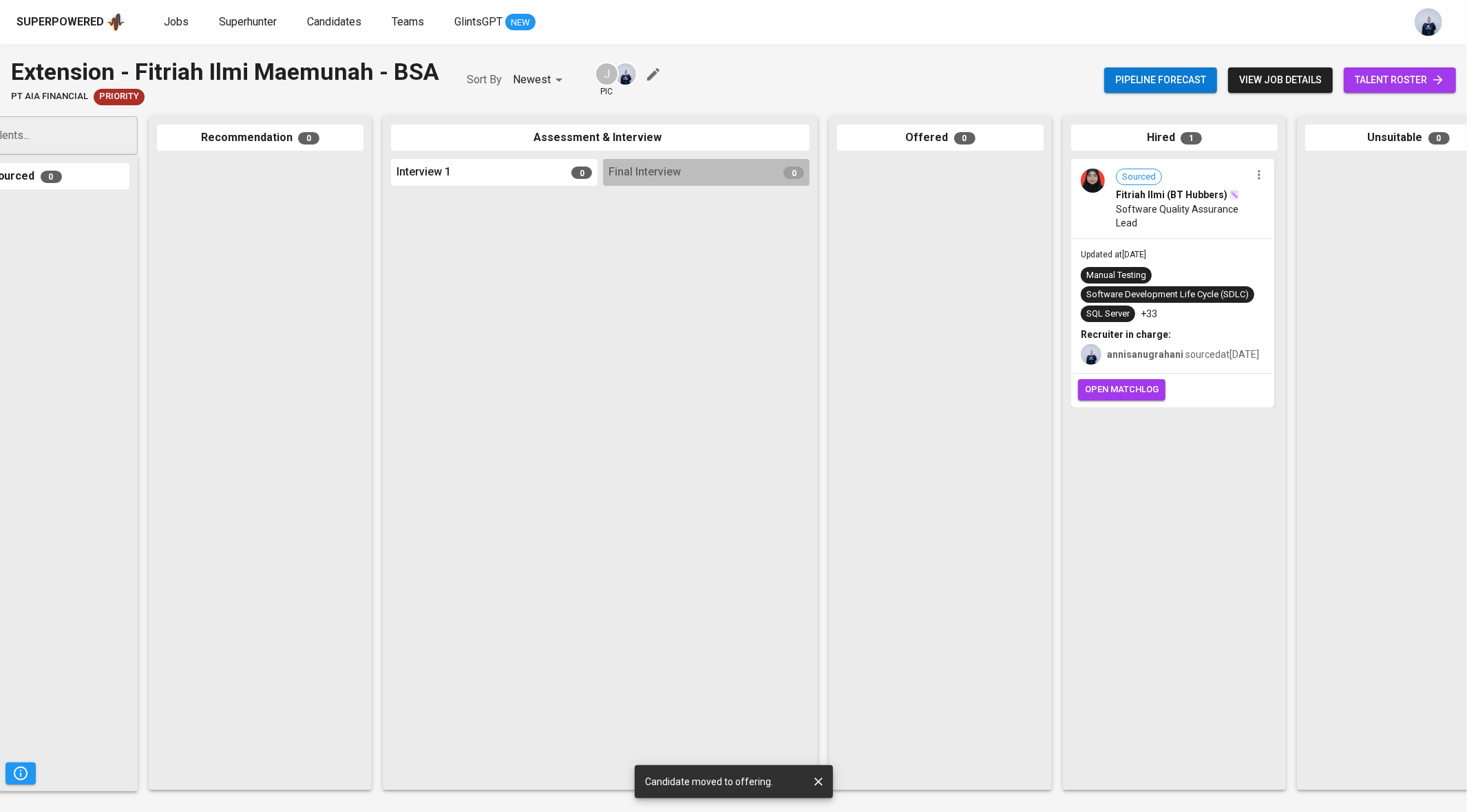
scroll to position [0, 172]
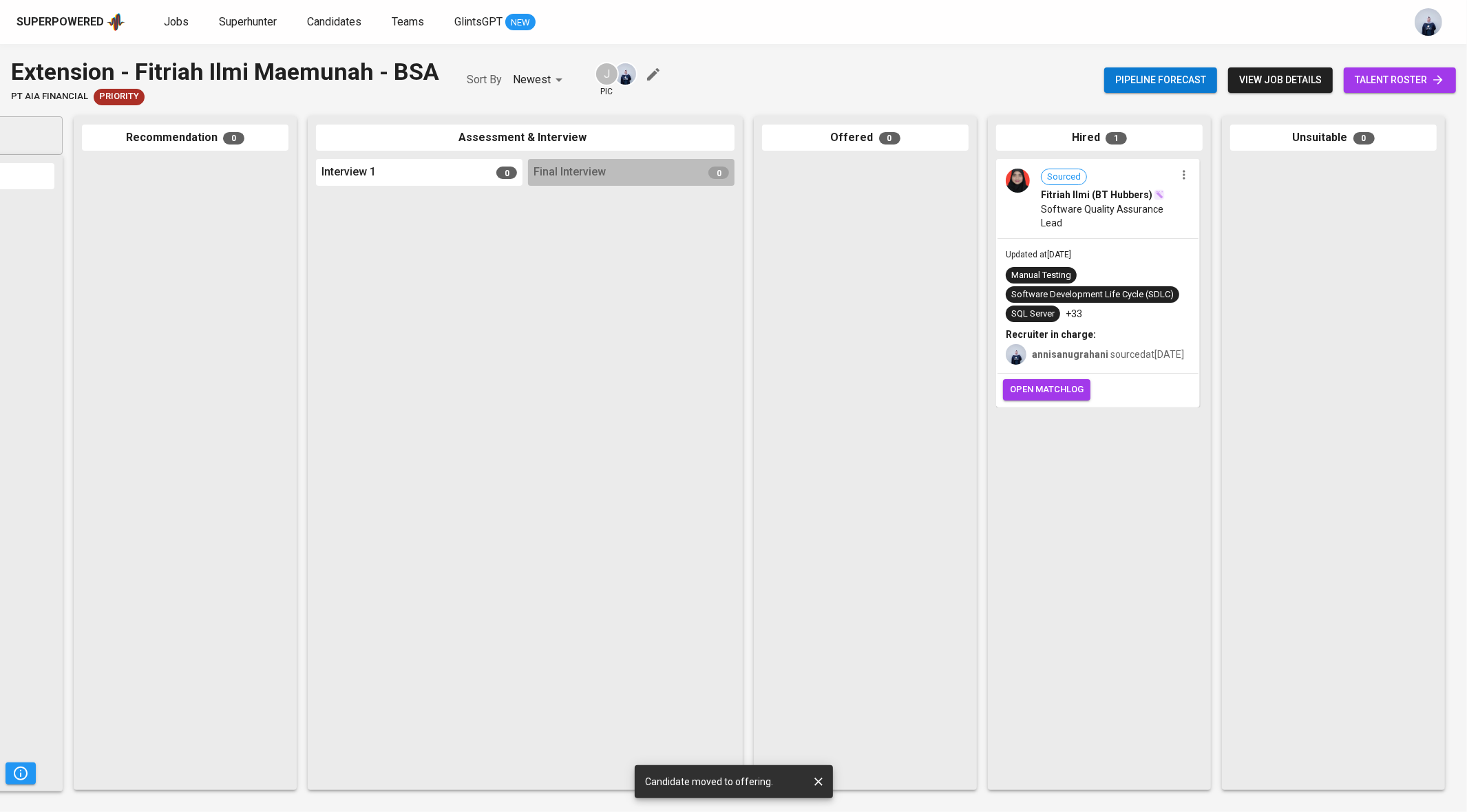
click at [1054, 398] on span "open matchlog" at bounding box center [1046, 390] width 74 height 16
click at [177, 67] on div "Extension - Fitriah Ilmi Maemunah - BSA" at bounding box center [225, 72] width 428 height 34
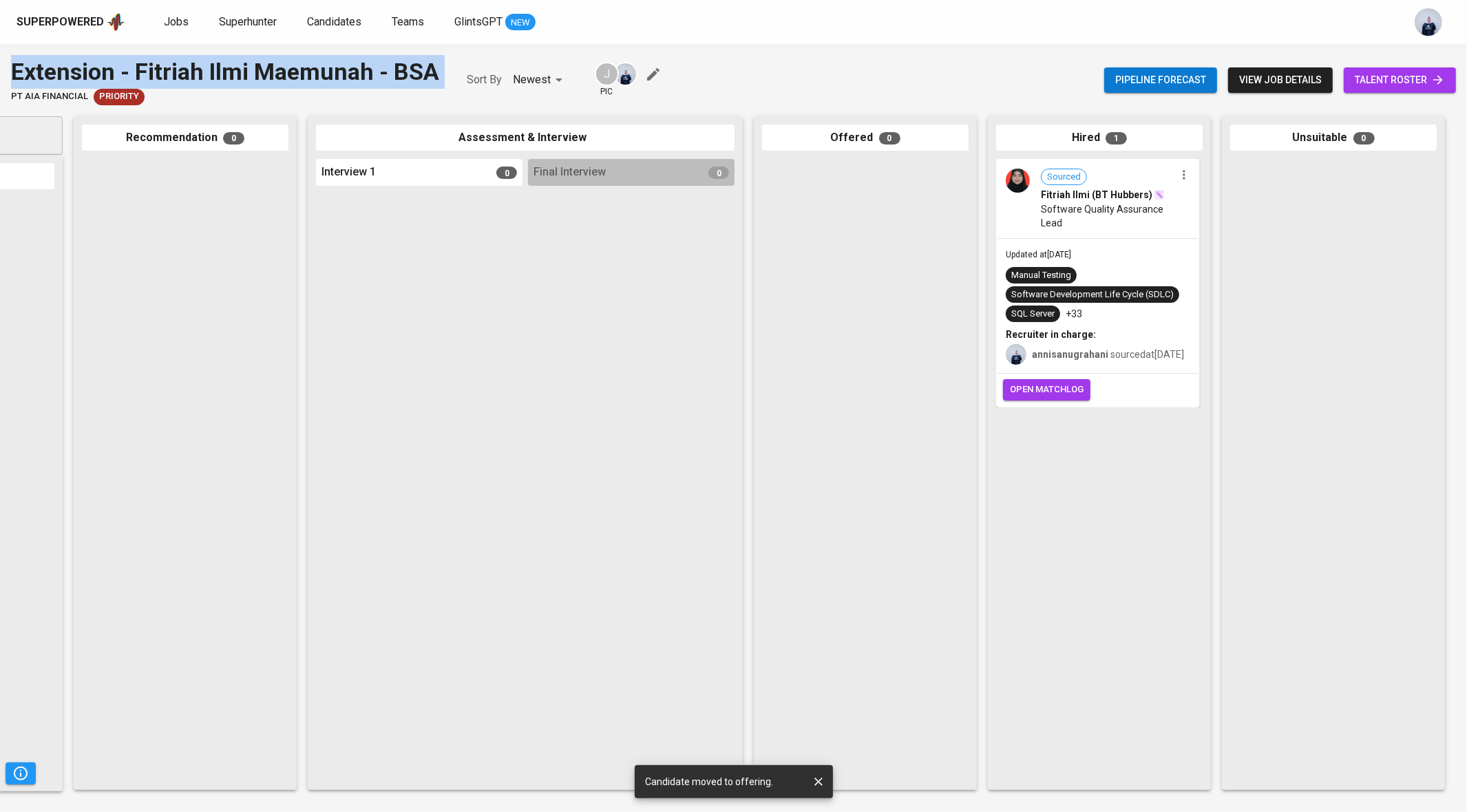
copy div "Extension - Fitriah Ilmi Maemunah - BSA"
click at [178, 20] on span "Jobs" at bounding box center [176, 21] width 25 height 13
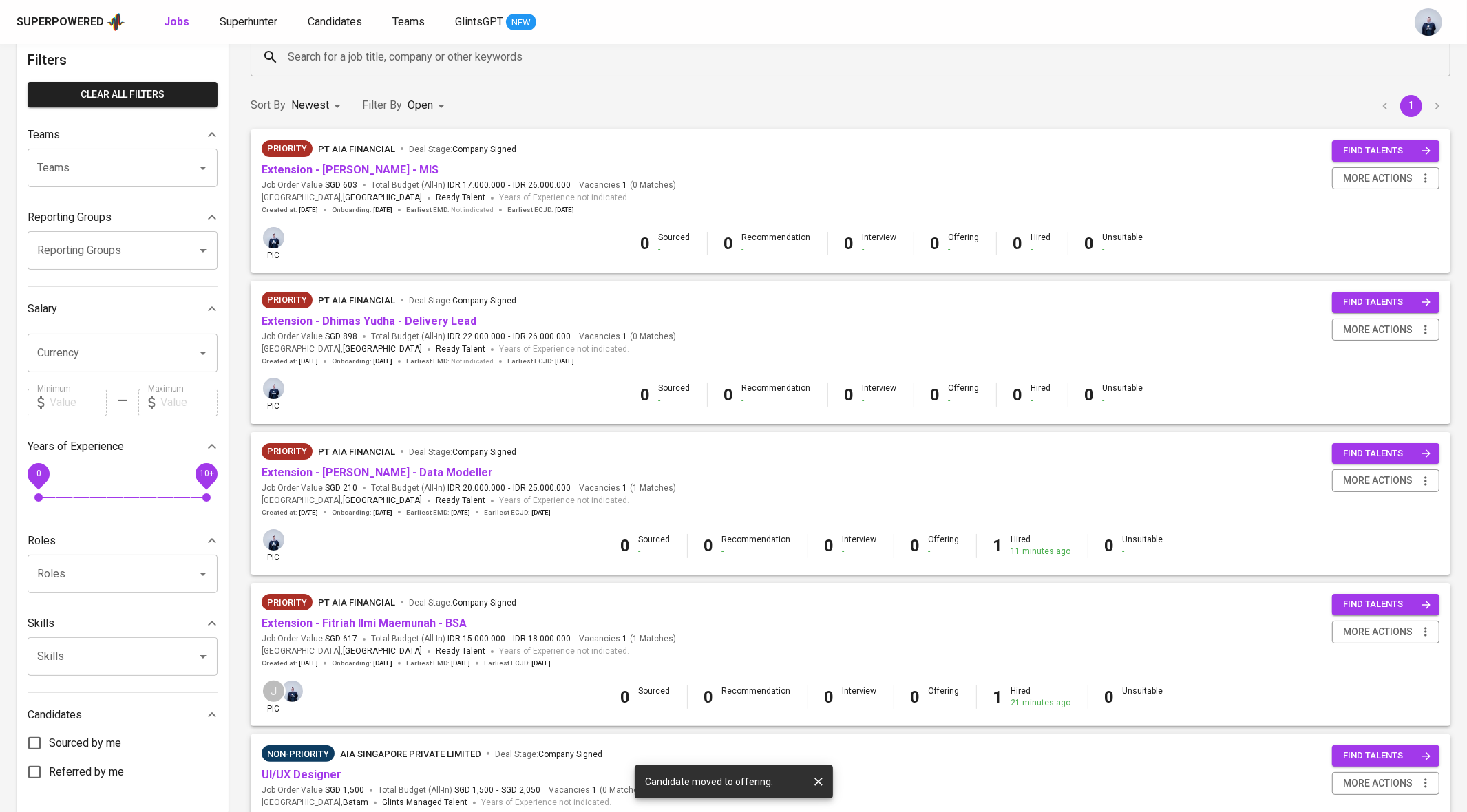
scroll to position [79, 0]
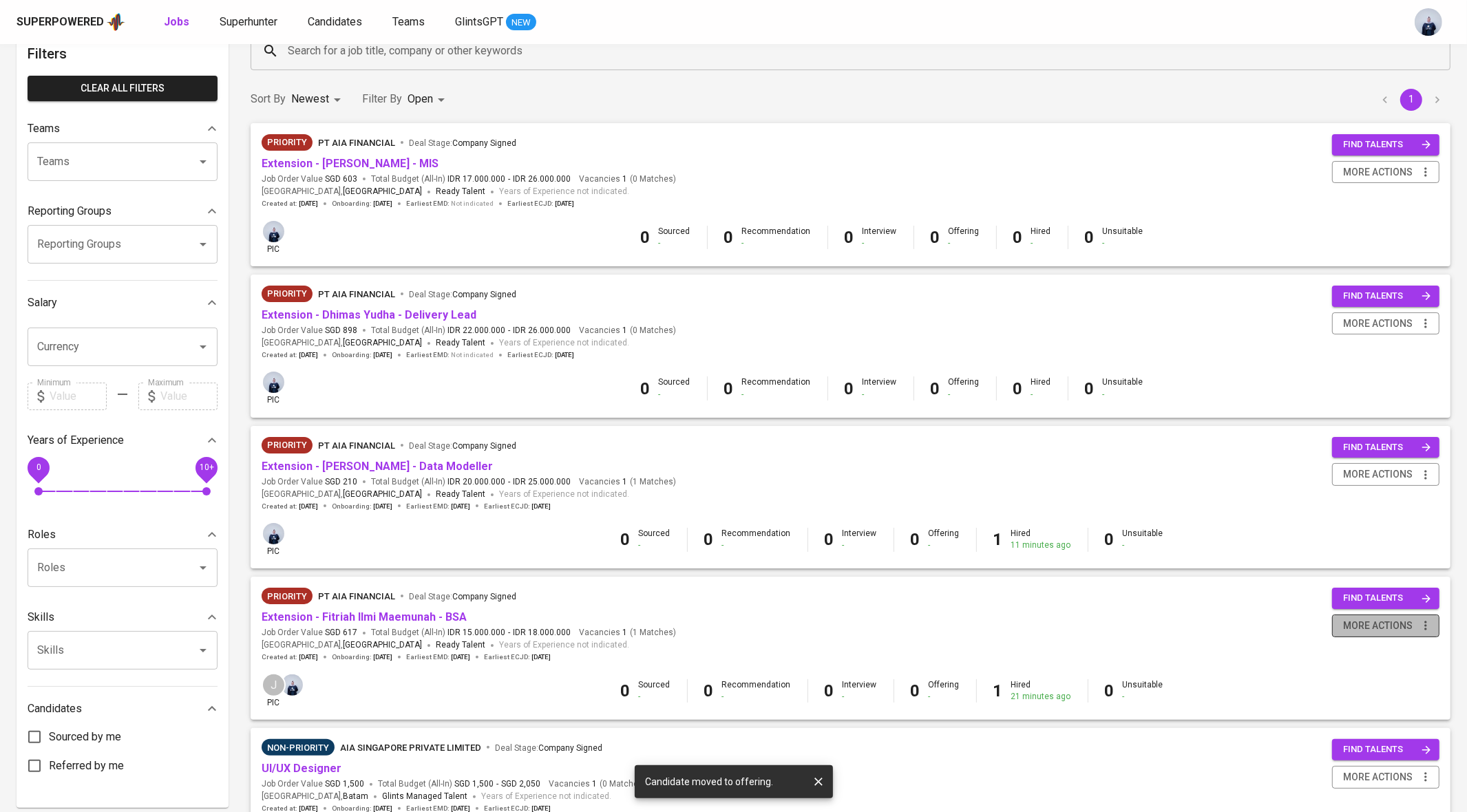
click at [1387, 625] on span "more actions" at bounding box center [1378, 626] width 69 height 17
click at [1349, 724] on div "Close Job" at bounding box center [1368, 724] width 121 height 15
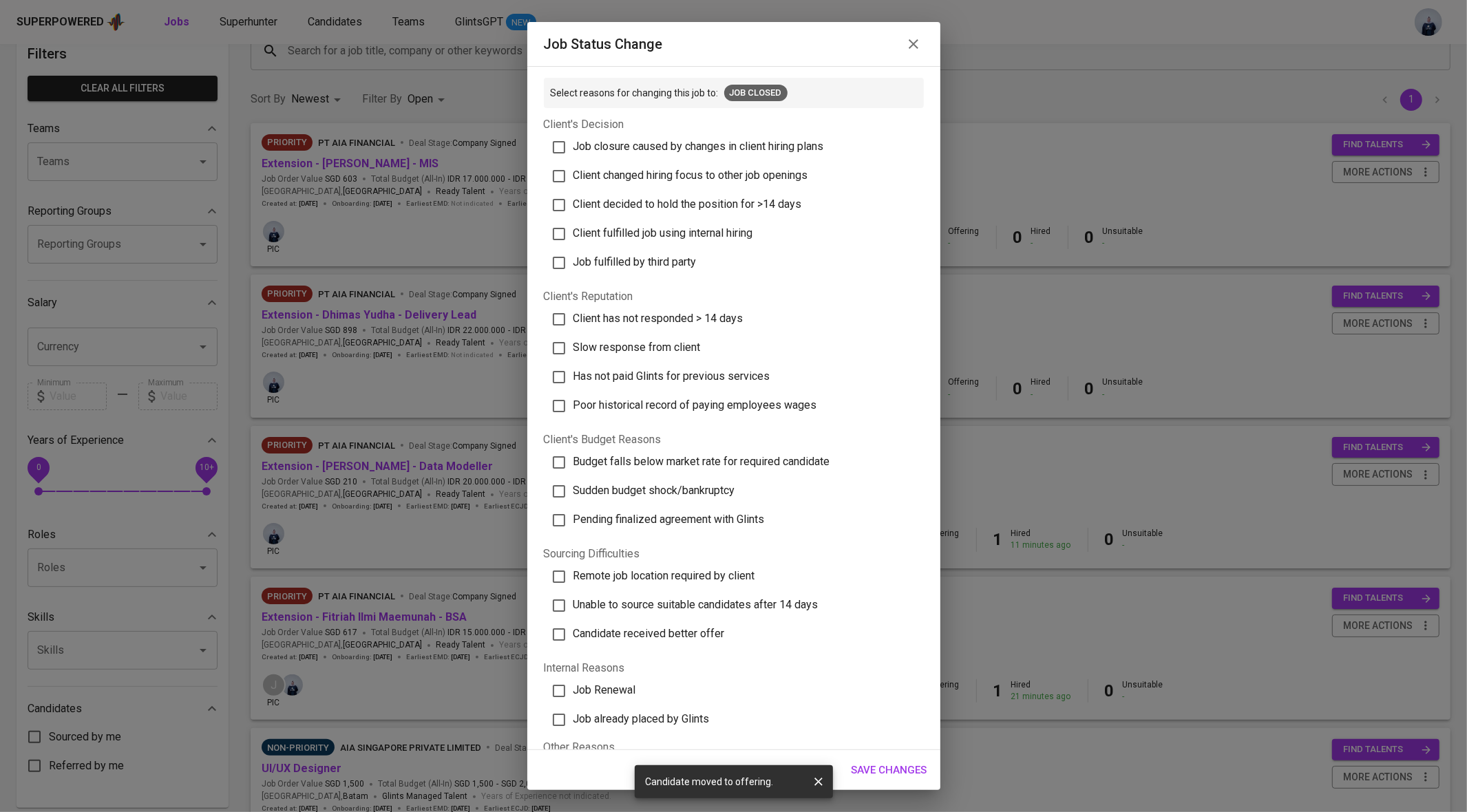
scroll to position [100, 0]
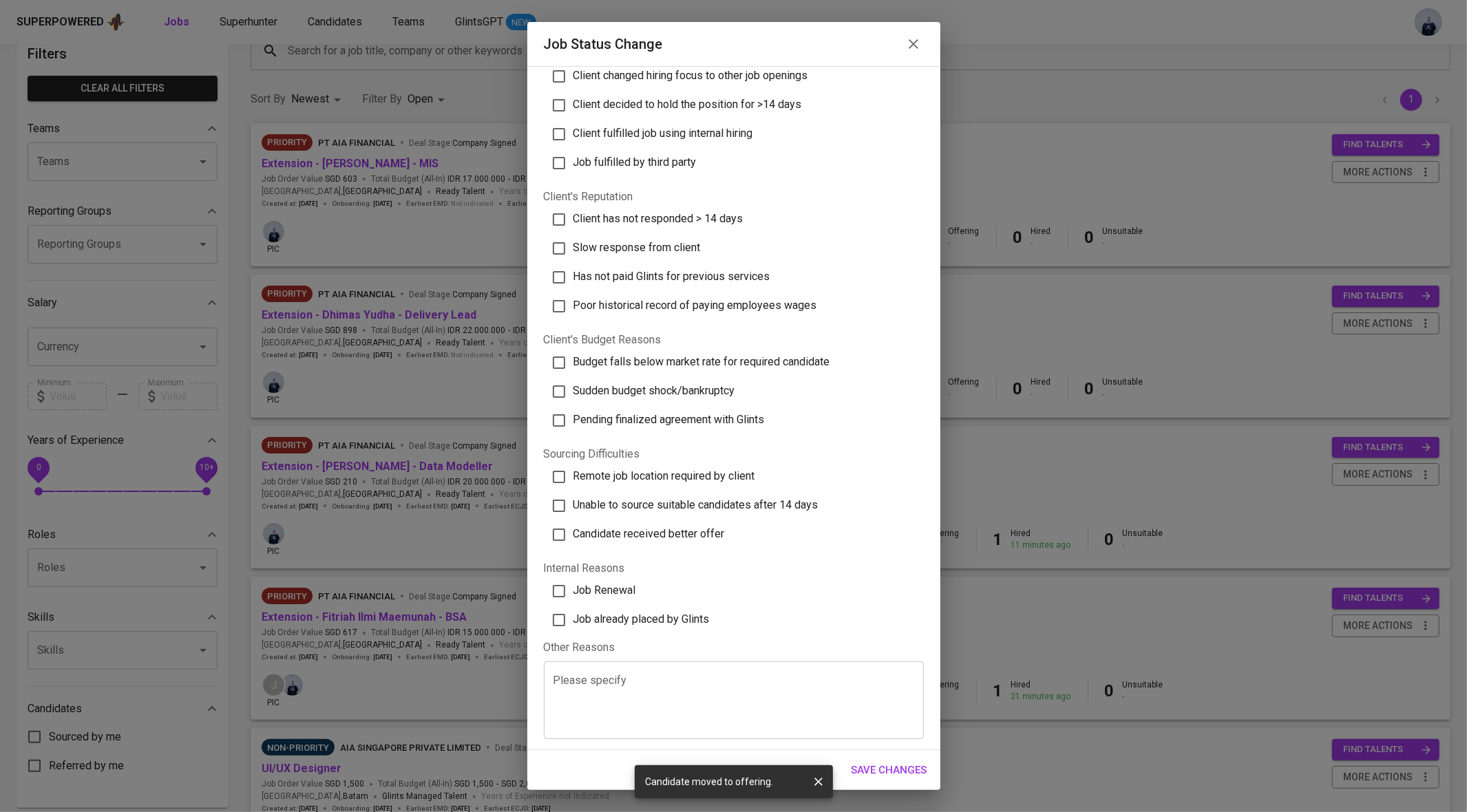
click at [674, 620] on span "Job already placed by Glints" at bounding box center [642, 619] width 136 height 13
click at [574, 620] on input "Job already placed by Glints" at bounding box center [559, 620] width 29 height 29
checkbox input "true"
click at [905, 775] on span "Save Changes" at bounding box center [889, 770] width 76 height 18
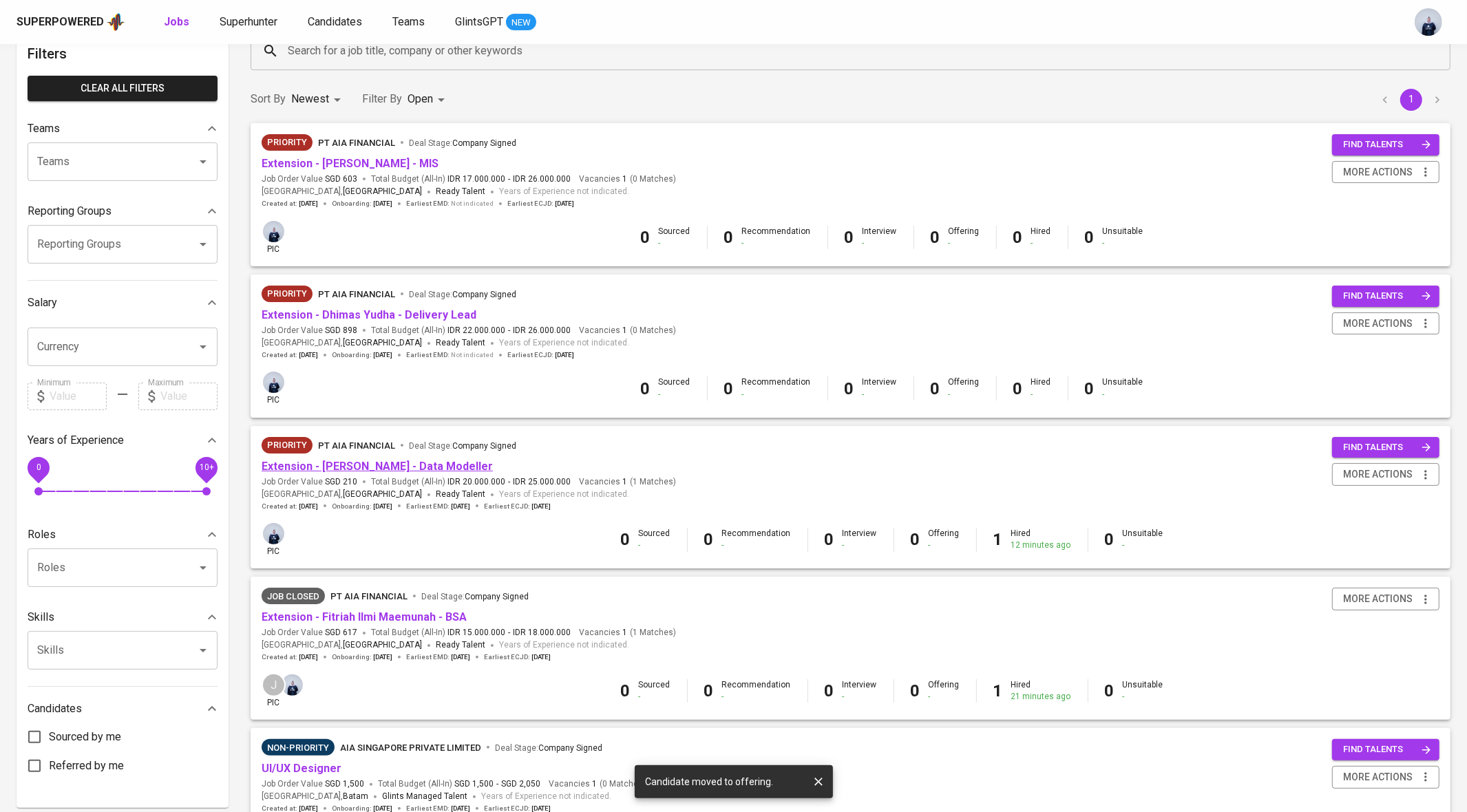
click at [429, 467] on link "Extension - Abraham Mangasi - Data Modeller" at bounding box center [377, 466] width 231 height 13
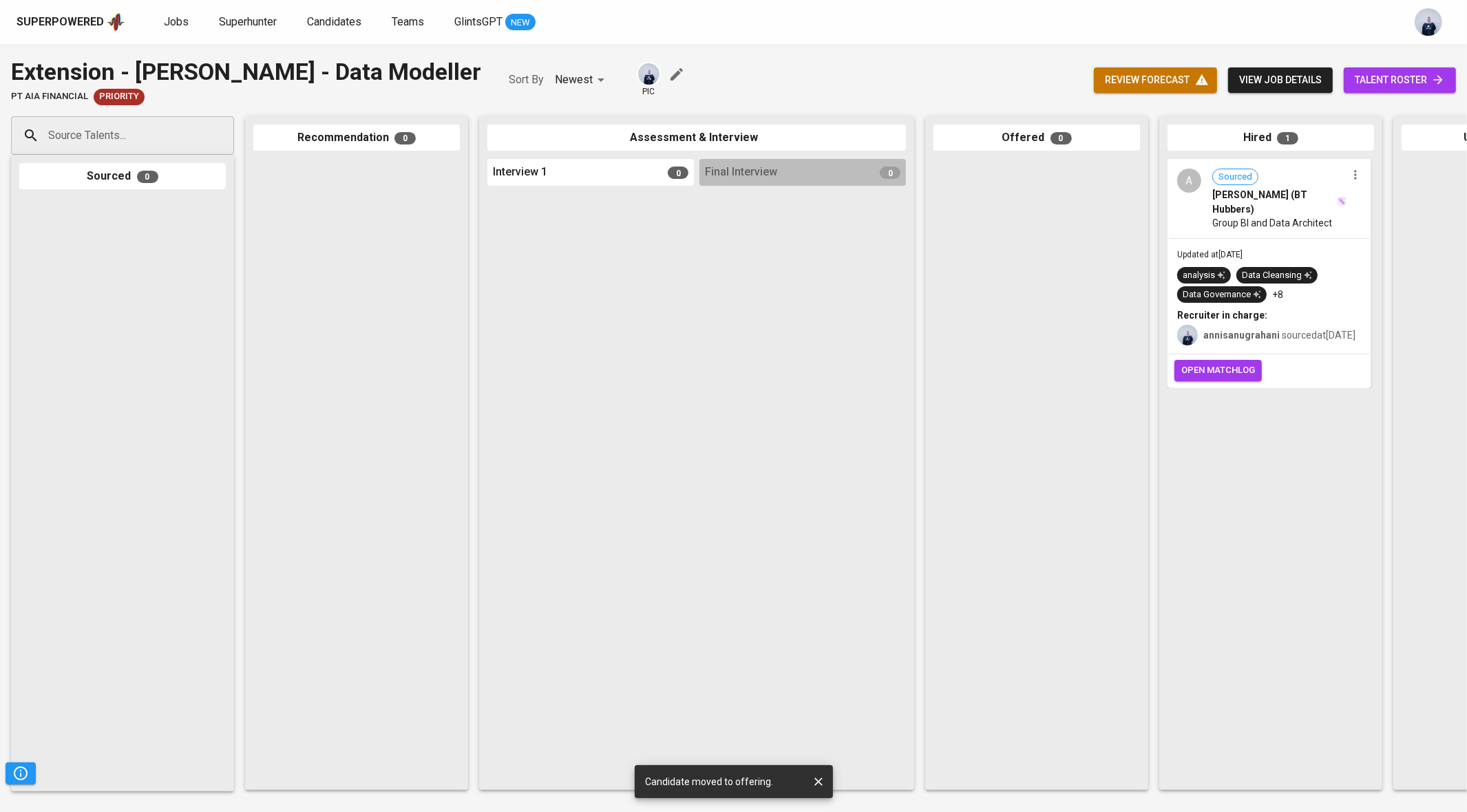
click at [1212, 379] on span "open matchlog" at bounding box center [1218, 371] width 74 height 16
click at [180, 22] on span "Jobs" at bounding box center [176, 21] width 25 height 13
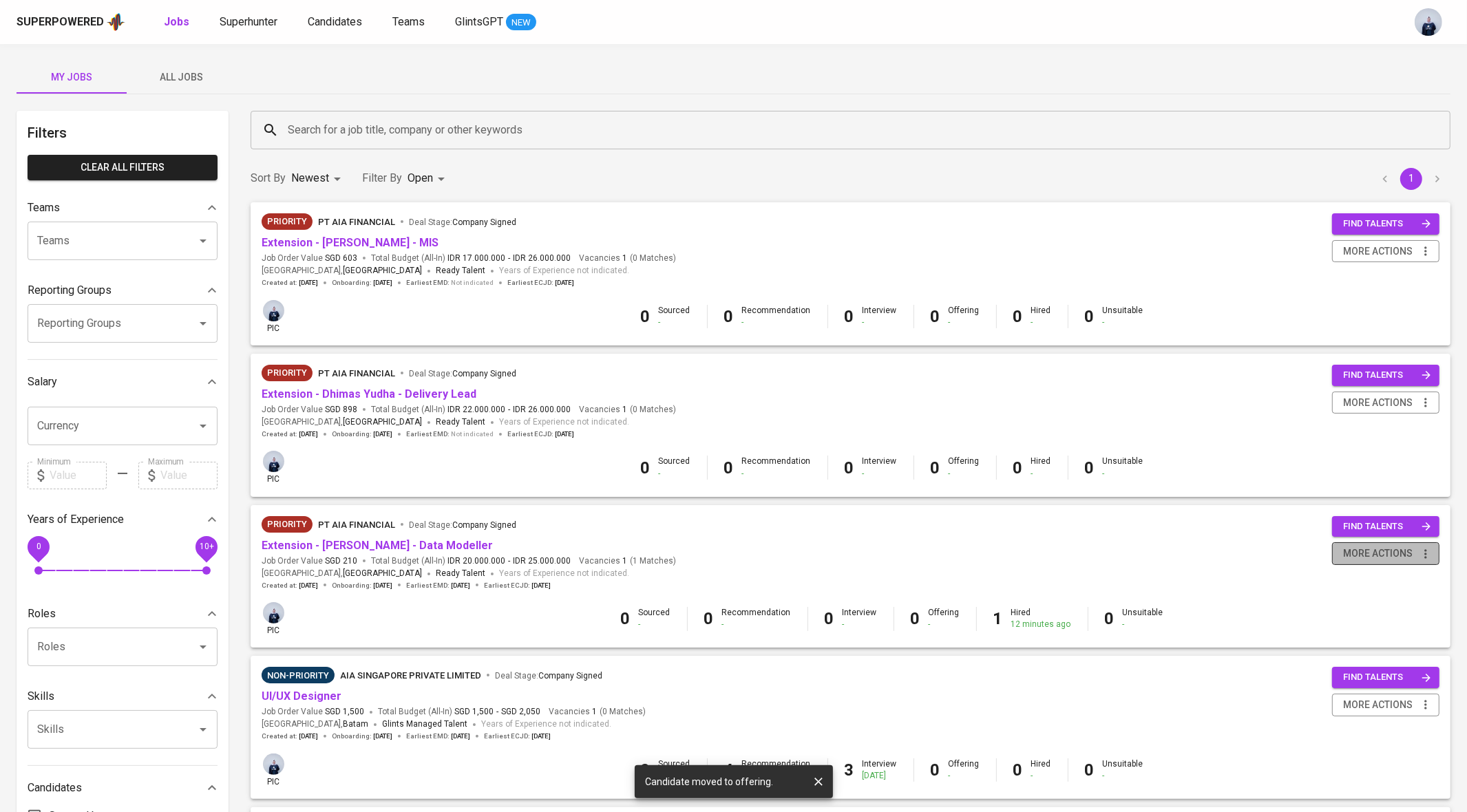
click at [1352, 551] on span "more actions" at bounding box center [1378, 553] width 69 height 17
click at [1330, 646] on div "Close Job" at bounding box center [1368, 652] width 121 height 15
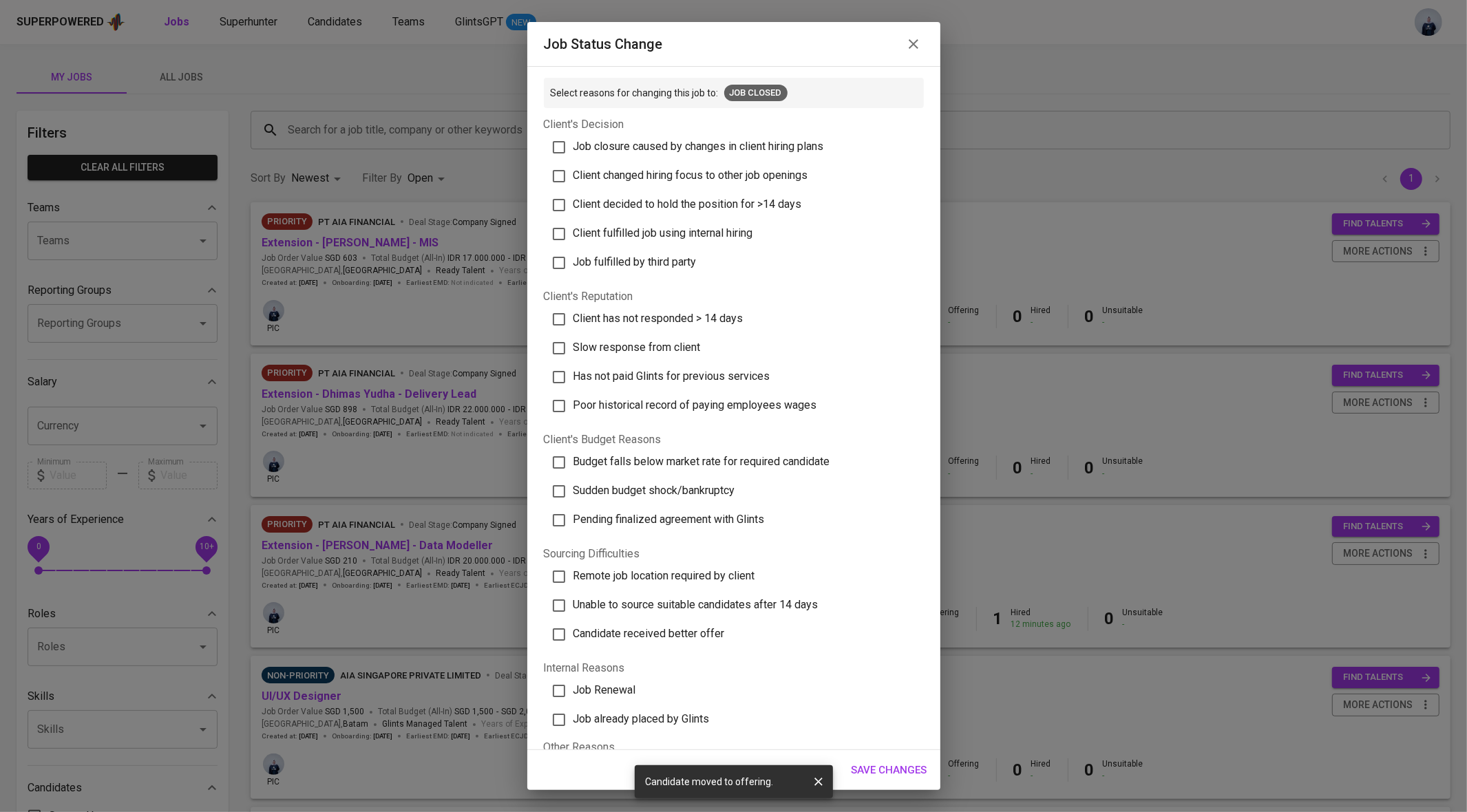
click at [627, 717] on span "Job already placed by Glints" at bounding box center [642, 718] width 136 height 13
click at [574, 717] on input "Job already placed by Glints" at bounding box center [559, 719] width 29 height 29
checkbox input "true"
click at [878, 764] on span "Save Changes" at bounding box center [889, 770] width 76 height 18
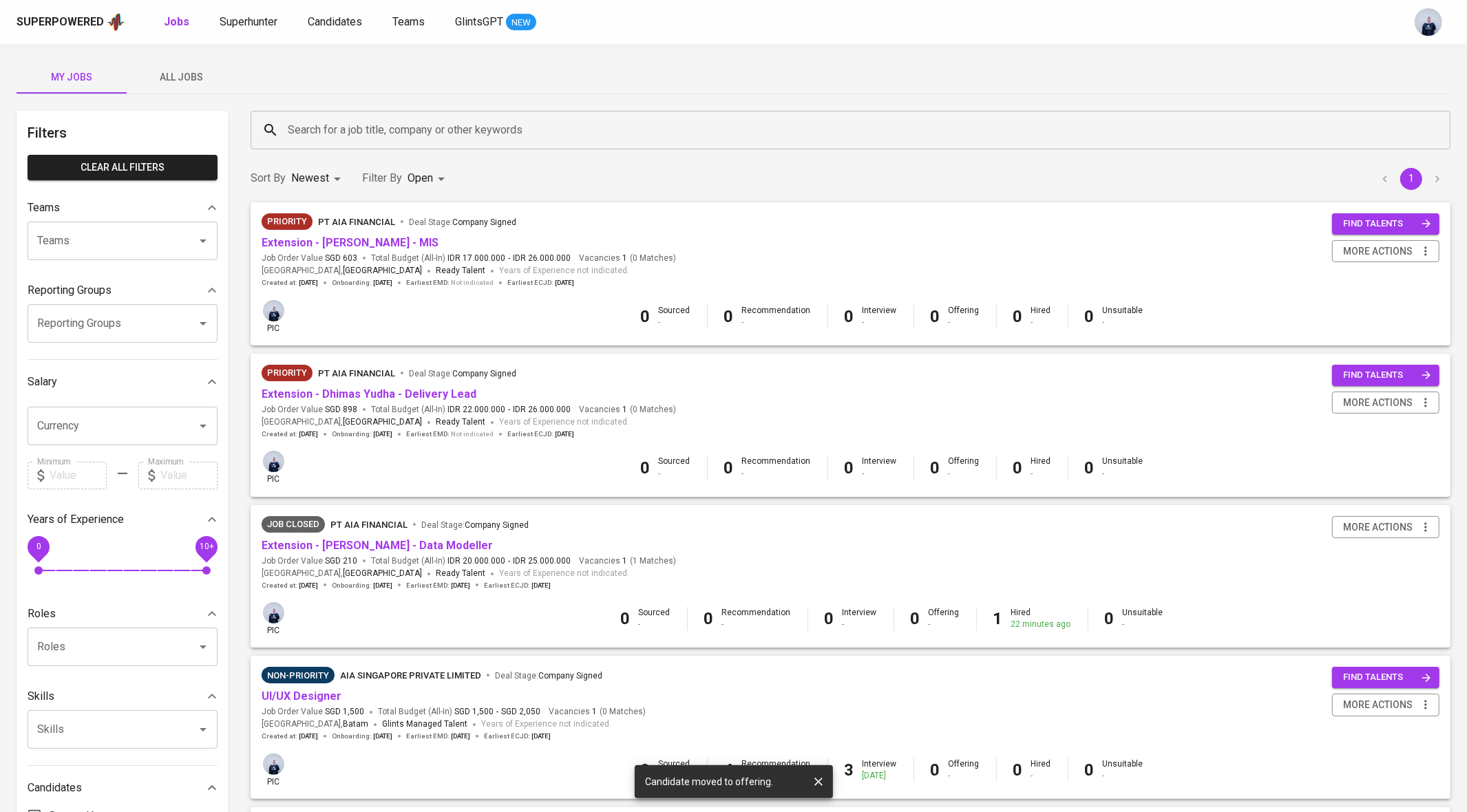
click at [191, 71] on span "All Jobs" at bounding box center [182, 77] width 94 height 17
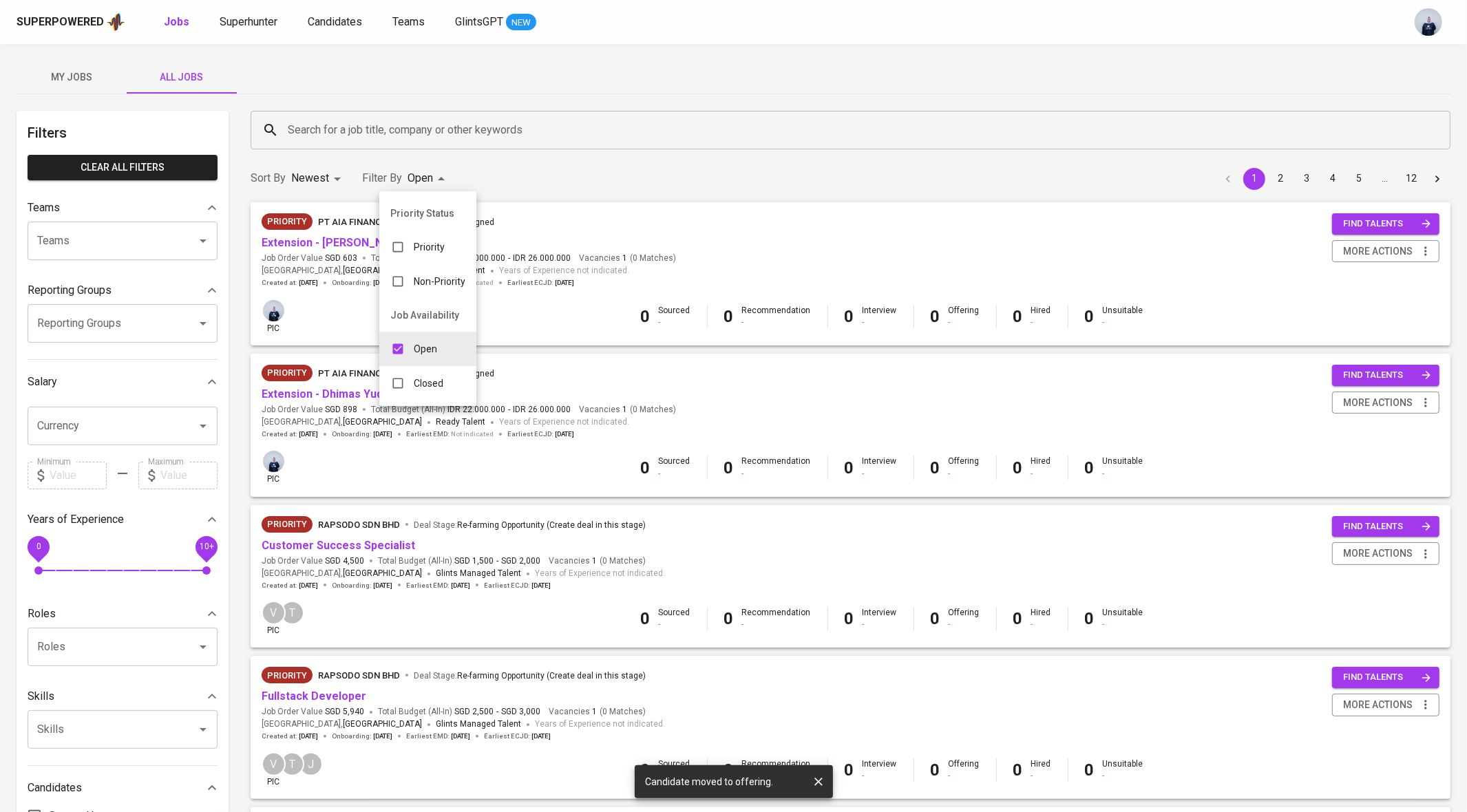
click at [416, 374] on div "Closed" at bounding box center [417, 383] width 75 height 27
type input "OPEN,CLOSE"
checkbox input "true"
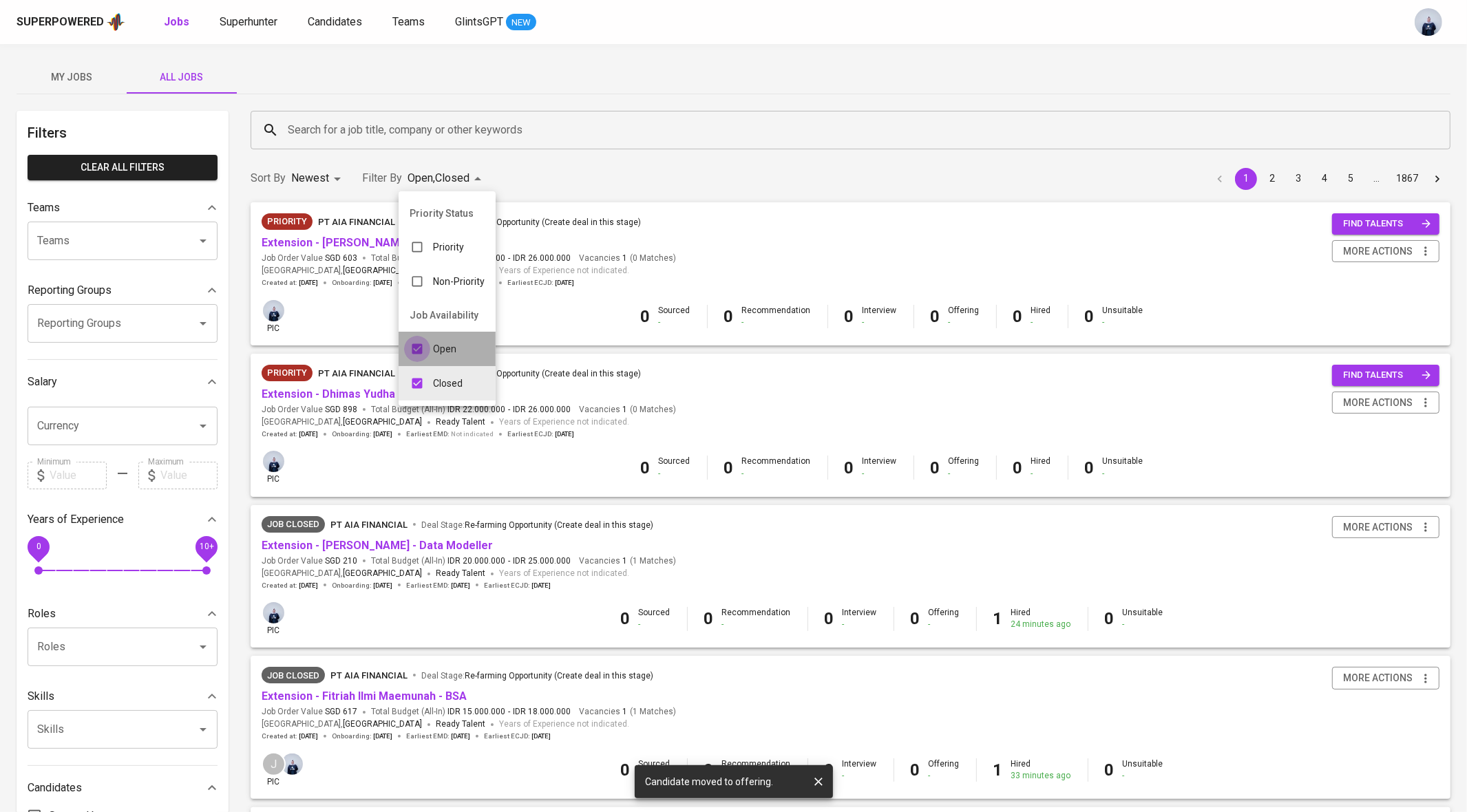
click at [420, 351] on input "checkbox" at bounding box center [417, 348] width 27 height 27
checkbox input "false"
type input "CLOSE"
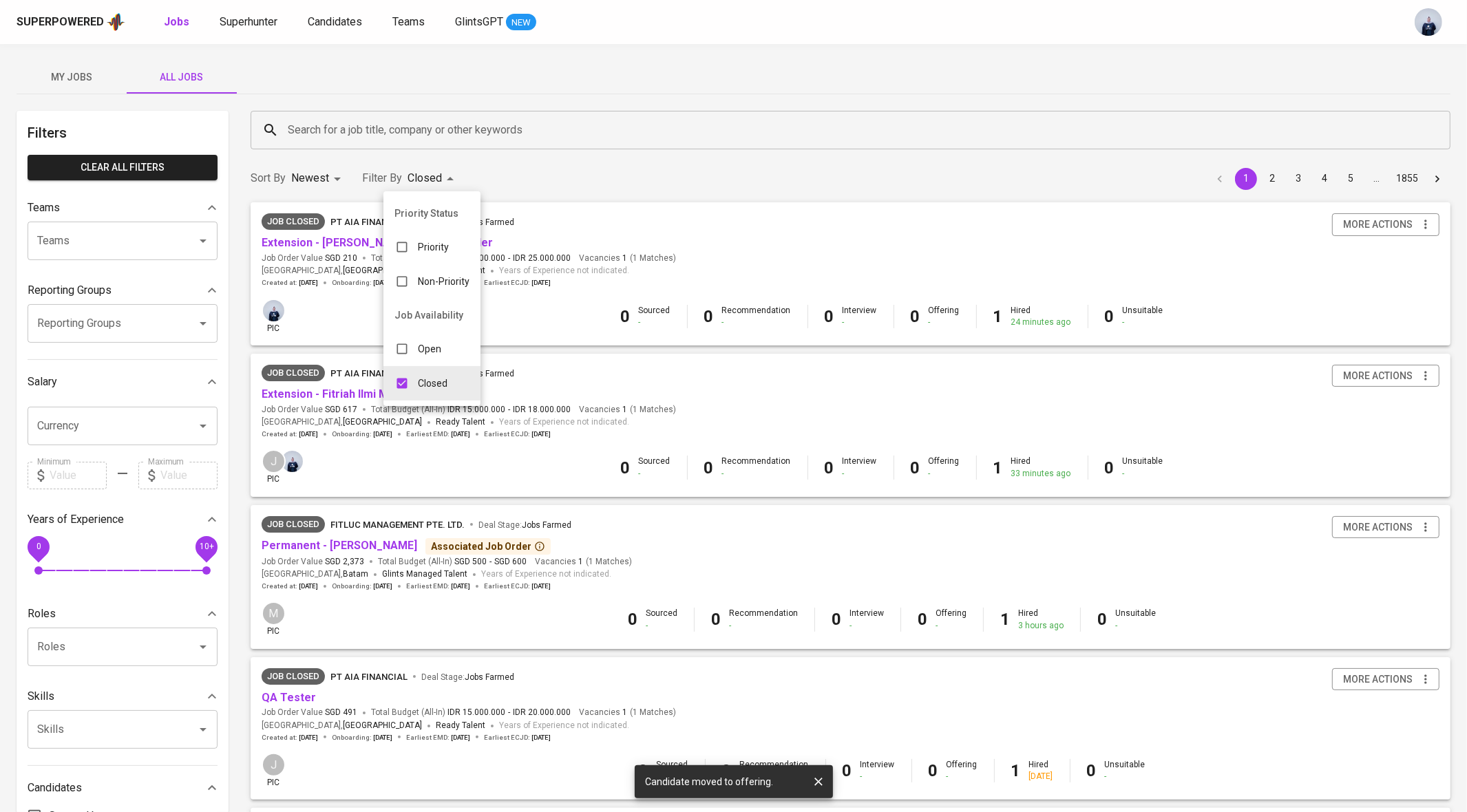
click at [370, 111] on div at bounding box center [734, 406] width 1467 height 812
click at [338, 126] on input "Search for a job title, company or other keywords" at bounding box center [854, 130] width 1139 height 27
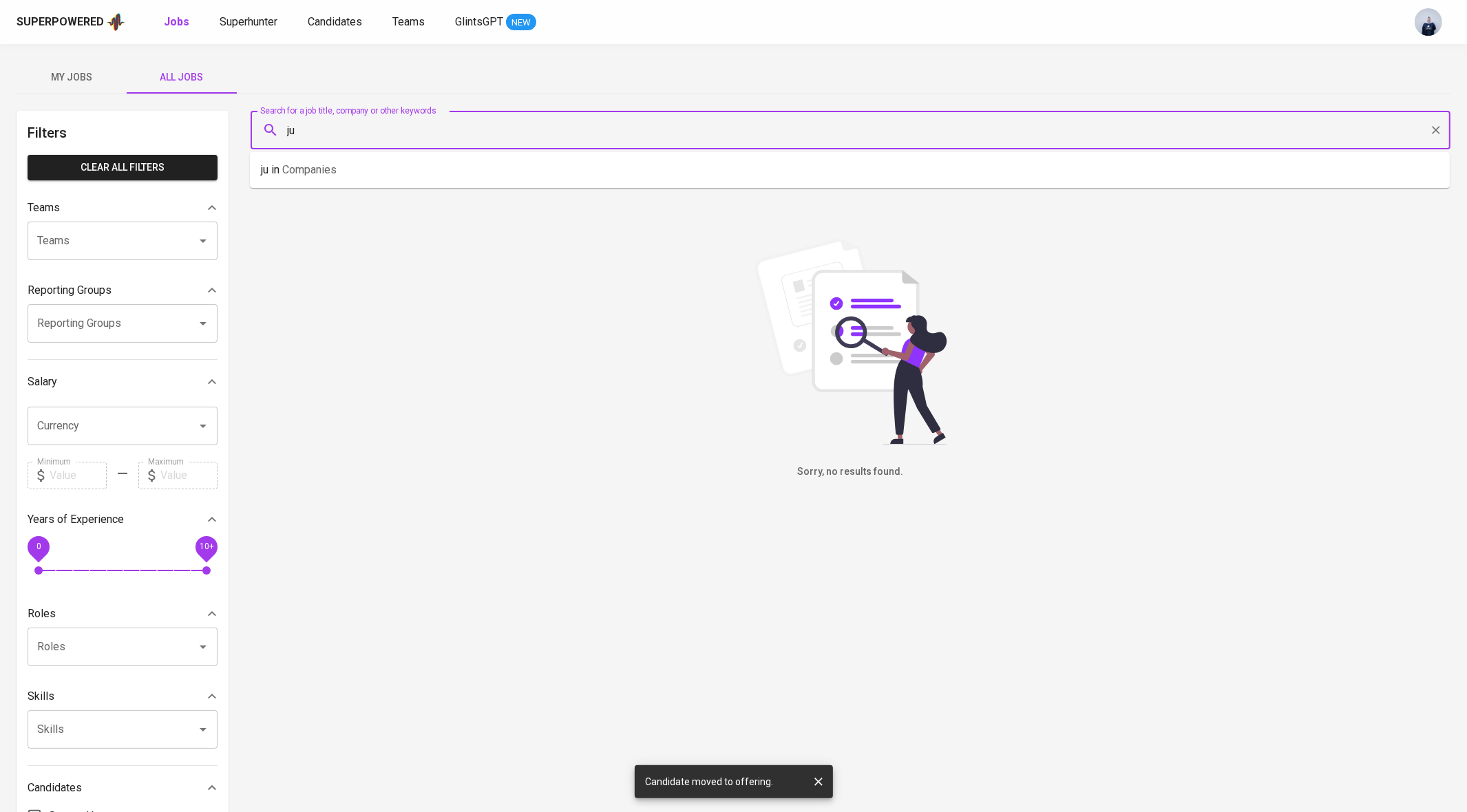
type input "j"
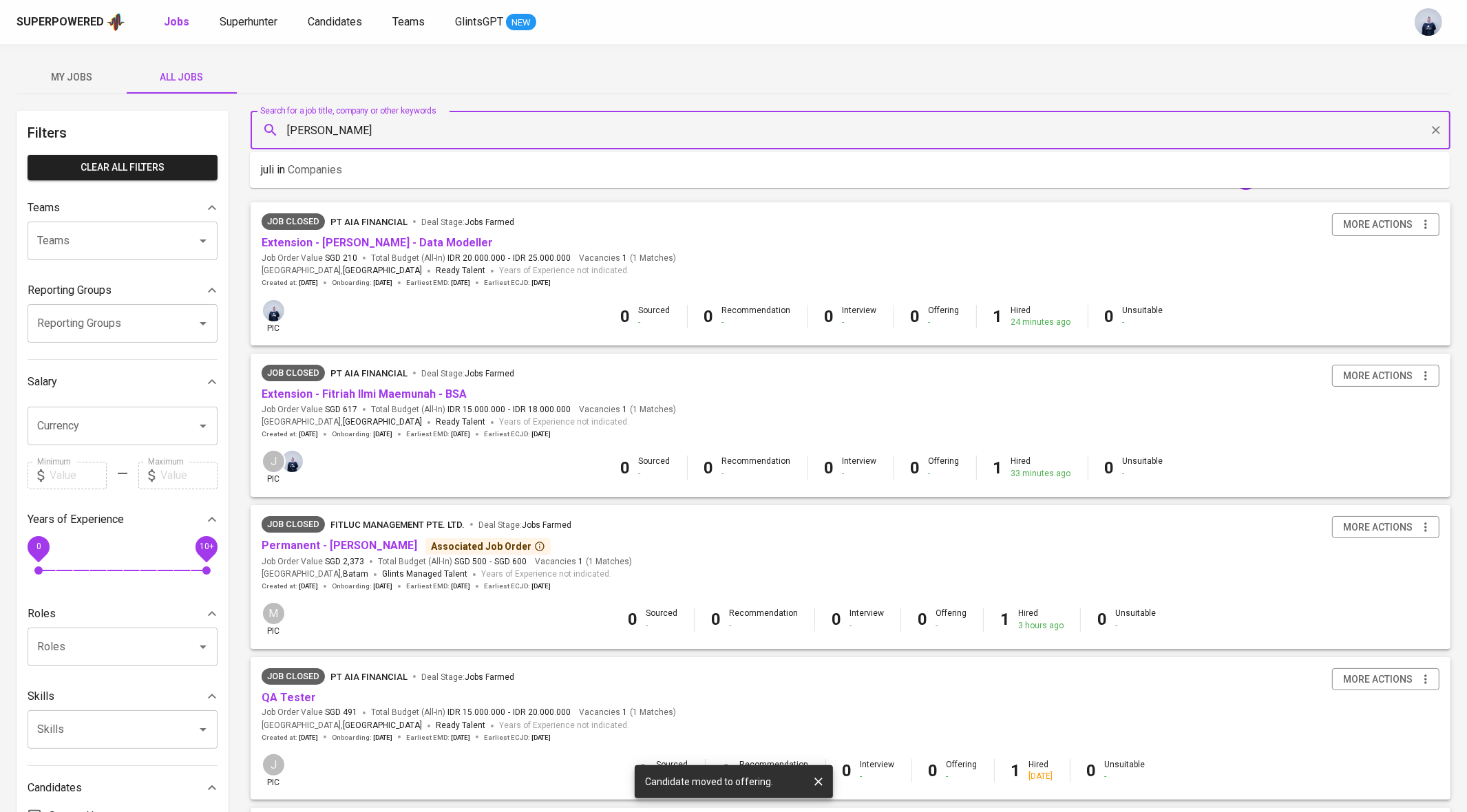
type input "julian"
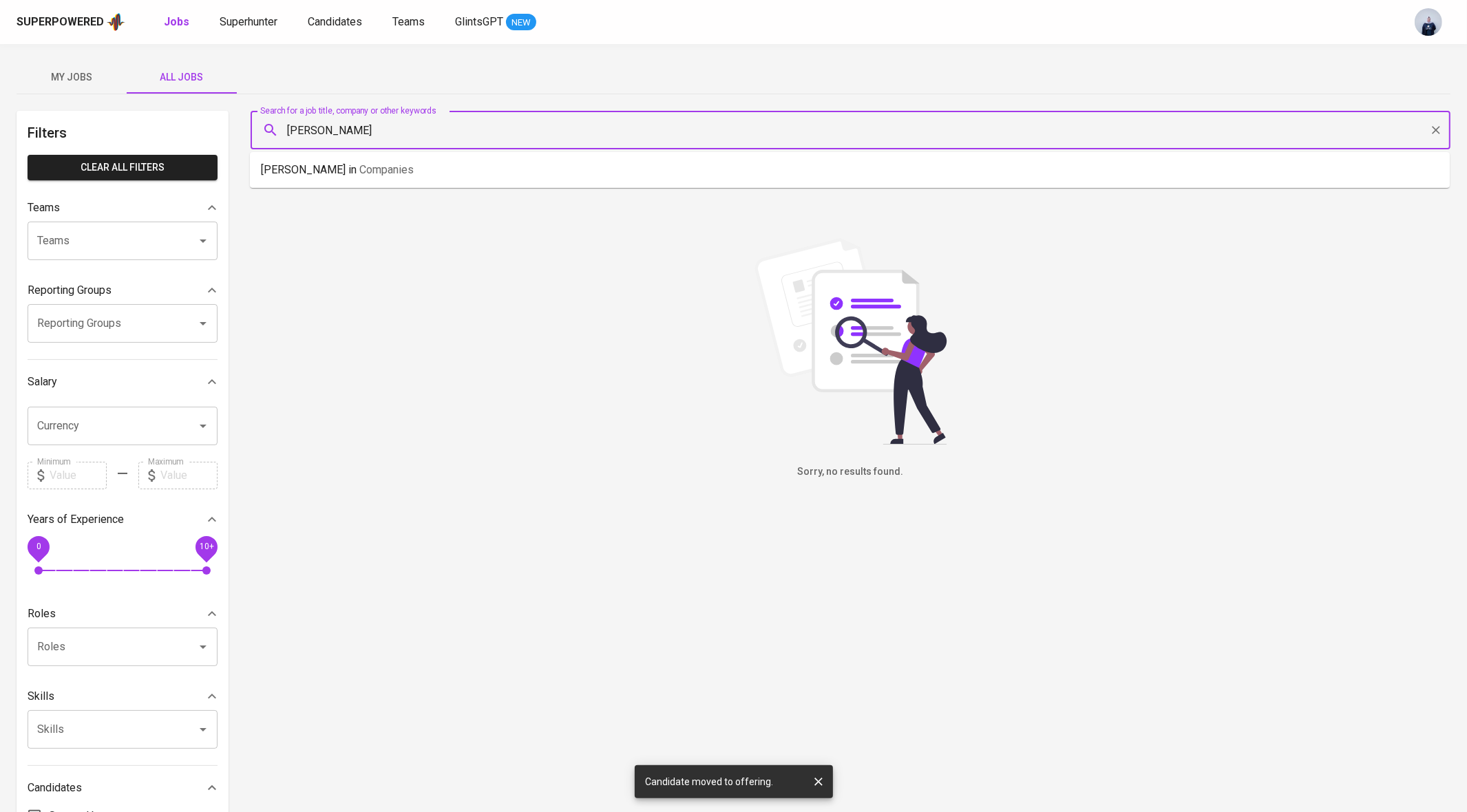
click at [358, 129] on input "julian" at bounding box center [854, 130] width 1139 height 27
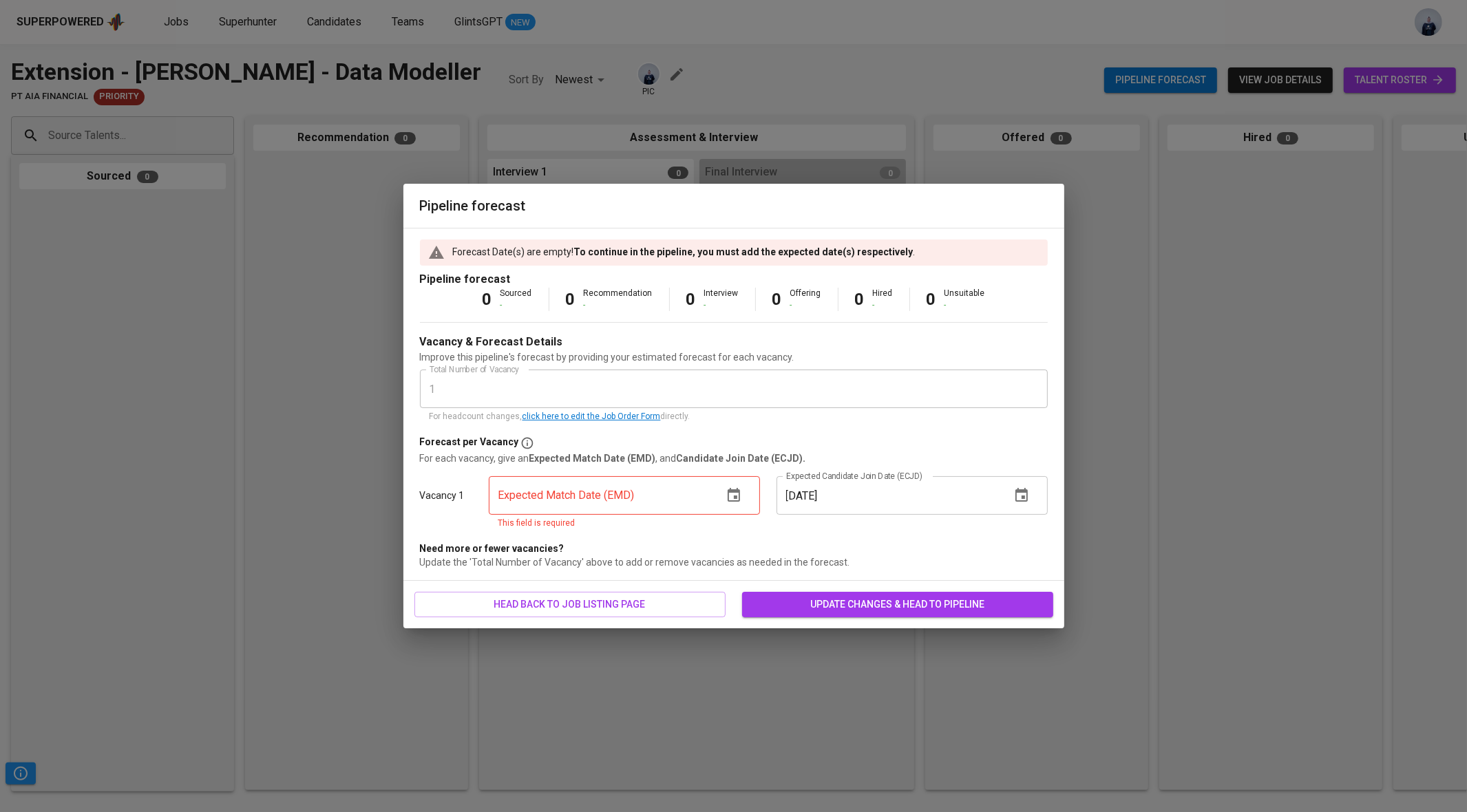
click at [726, 500] on icon "button" at bounding box center [734, 495] width 17 height 17
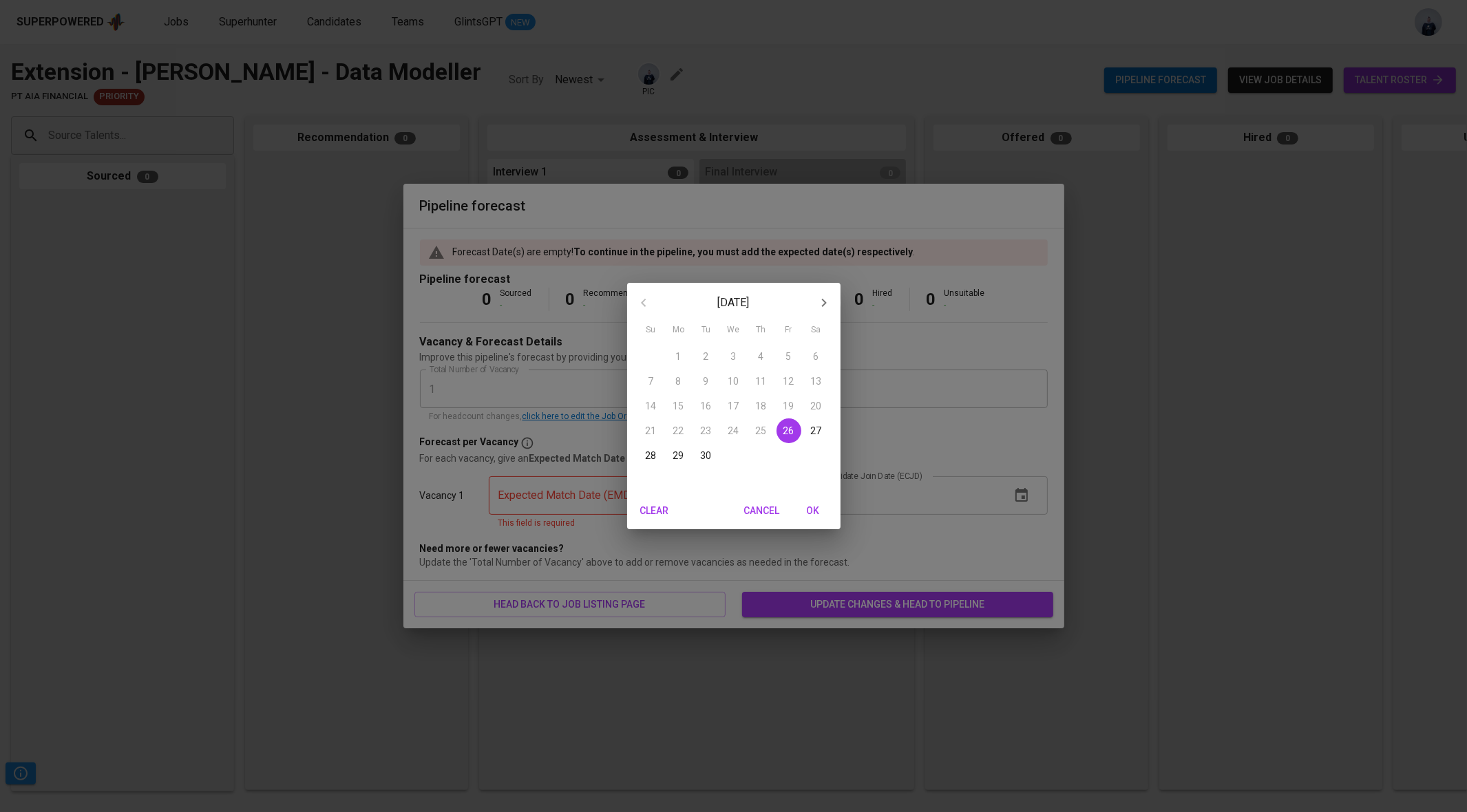
click at [785, 427] on p "26" at bounding box center [789, 431] width 11 height 14
type input "[DATE]"
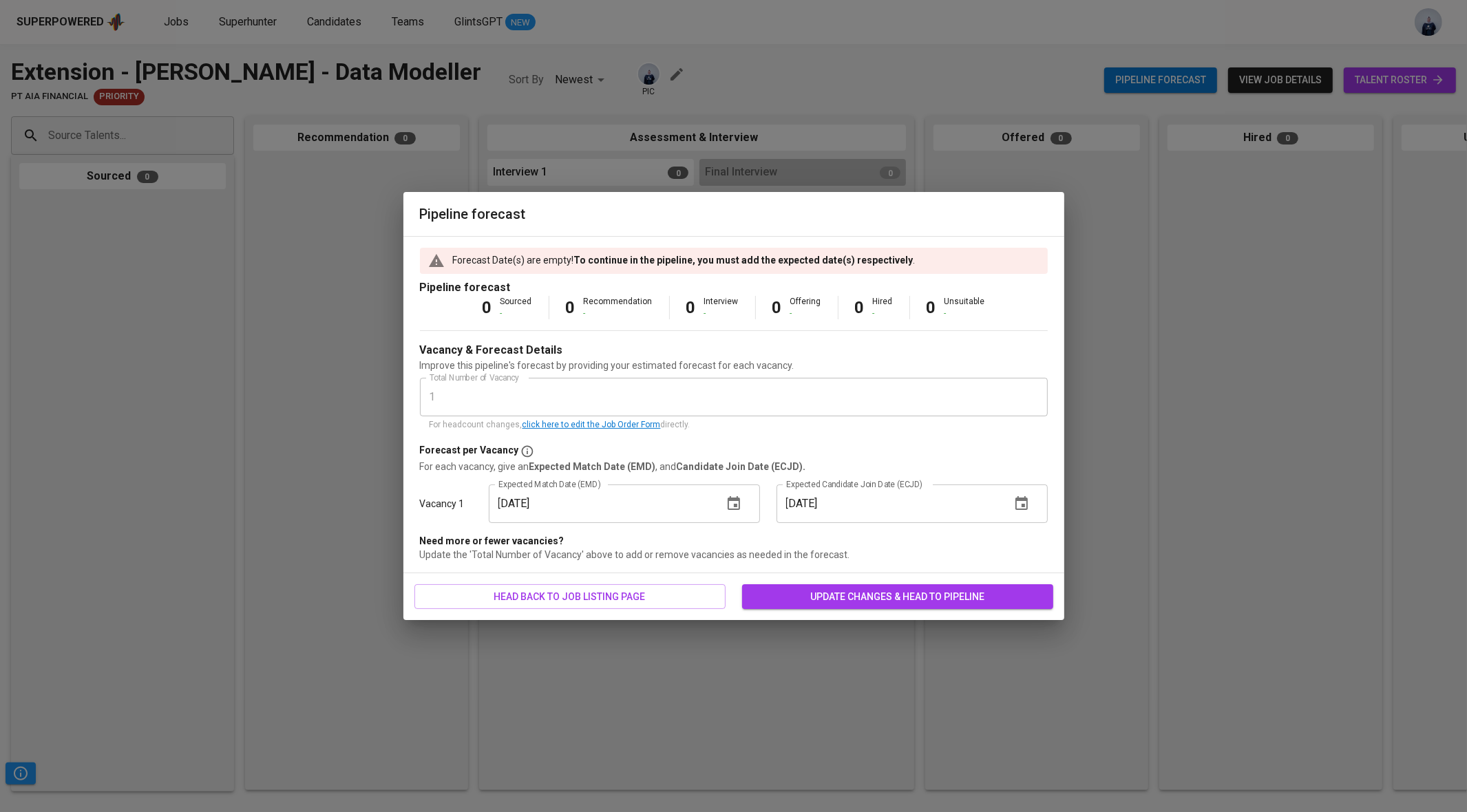
click at [823, 600] on span "update changes & head to pipeline" at bounding box center [897, 596] width 289 height 17
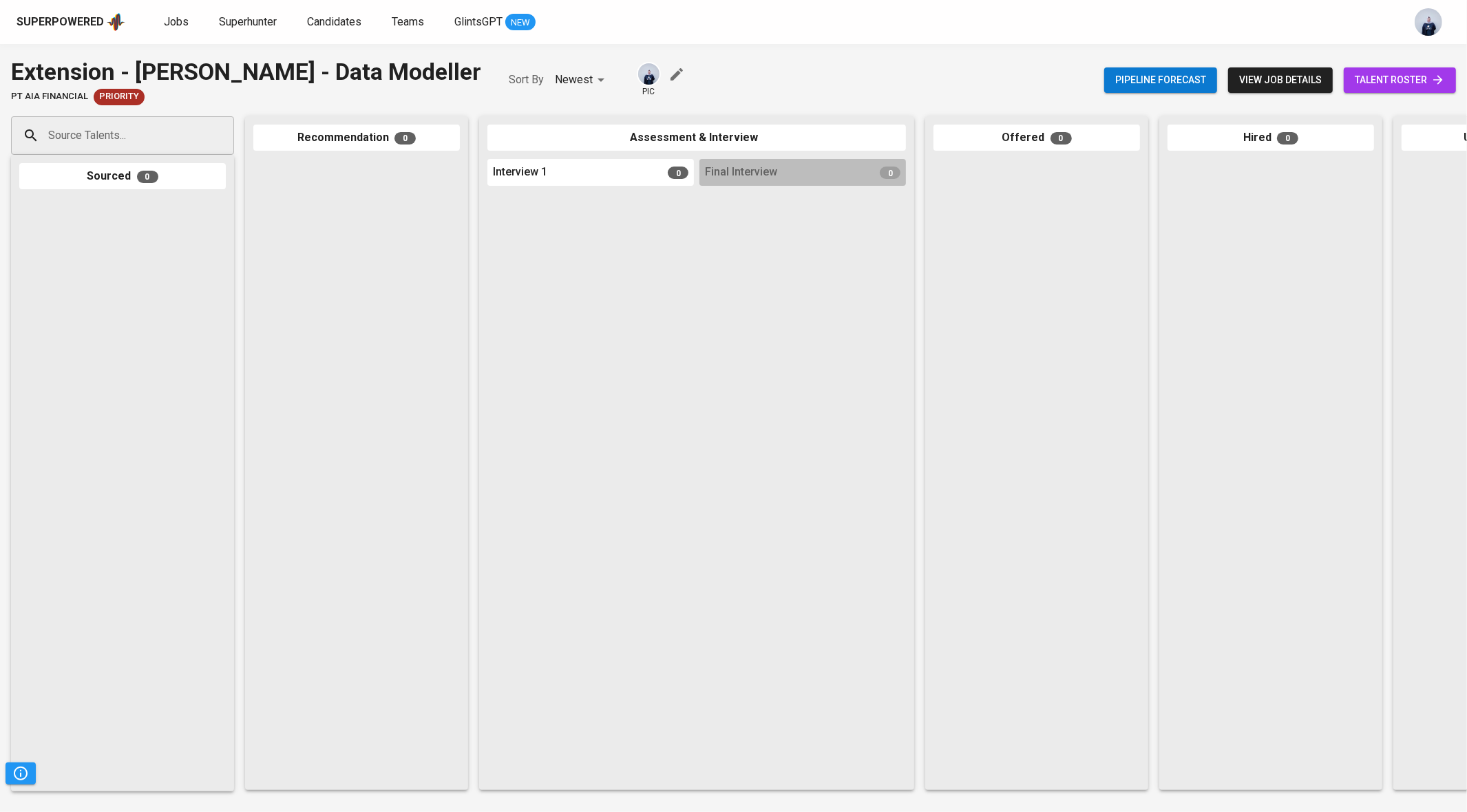
click at [154, 132] on input "Source Talents..." at bounding box center [116, 135] width 144 height 27
type input "abraham mangasi"
click at [134, 190] on span "Group BI and Data Architect" at bounding box center [110, 187] width 106 height 14
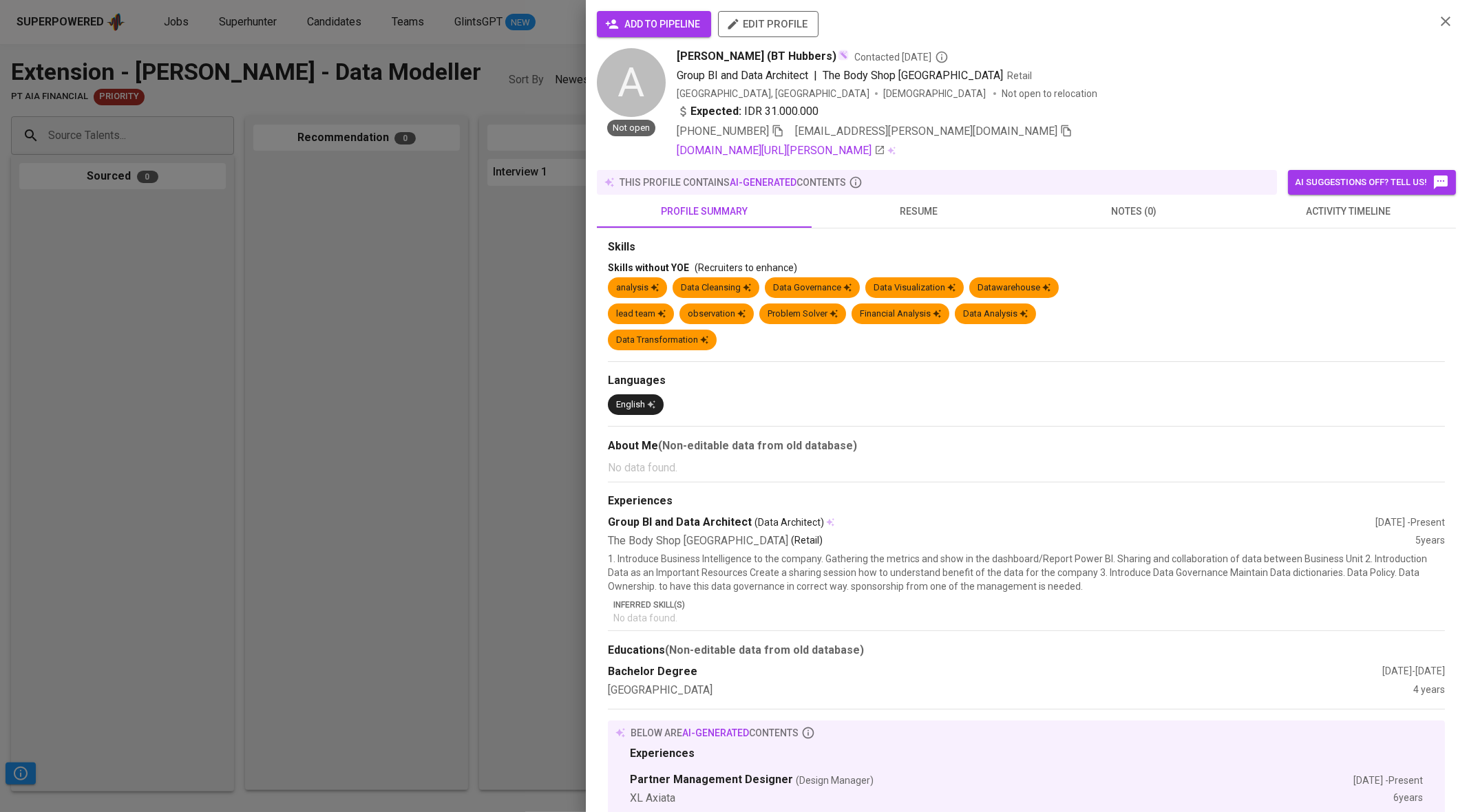
click at [653, 28] on span "add to pipeline" at bounding box center [654, 24] width 92 height 17
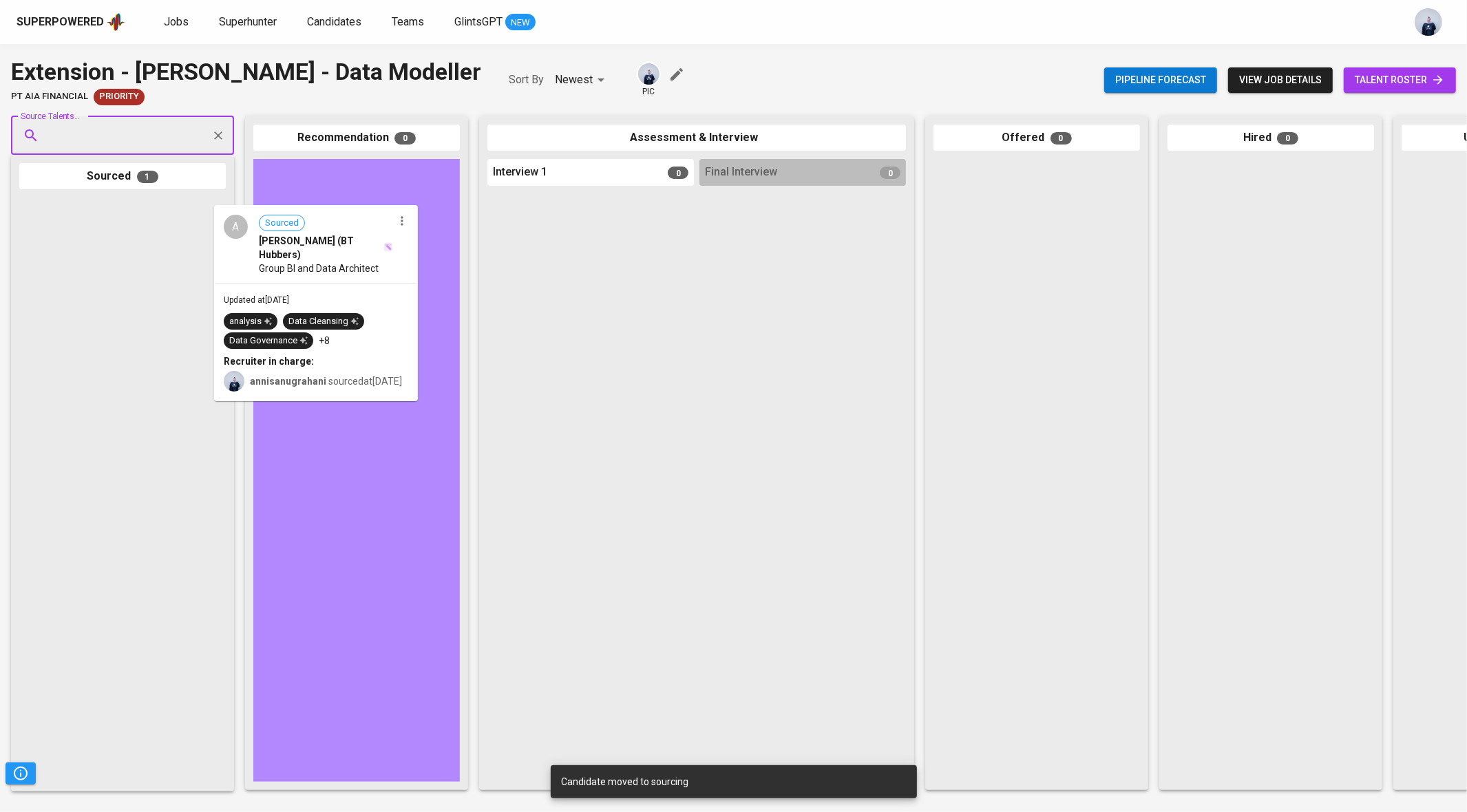
drag, startPoint x: 167, startPoint y: 246, endPoint x: 367, endPoint y: 247, distance: 200.0
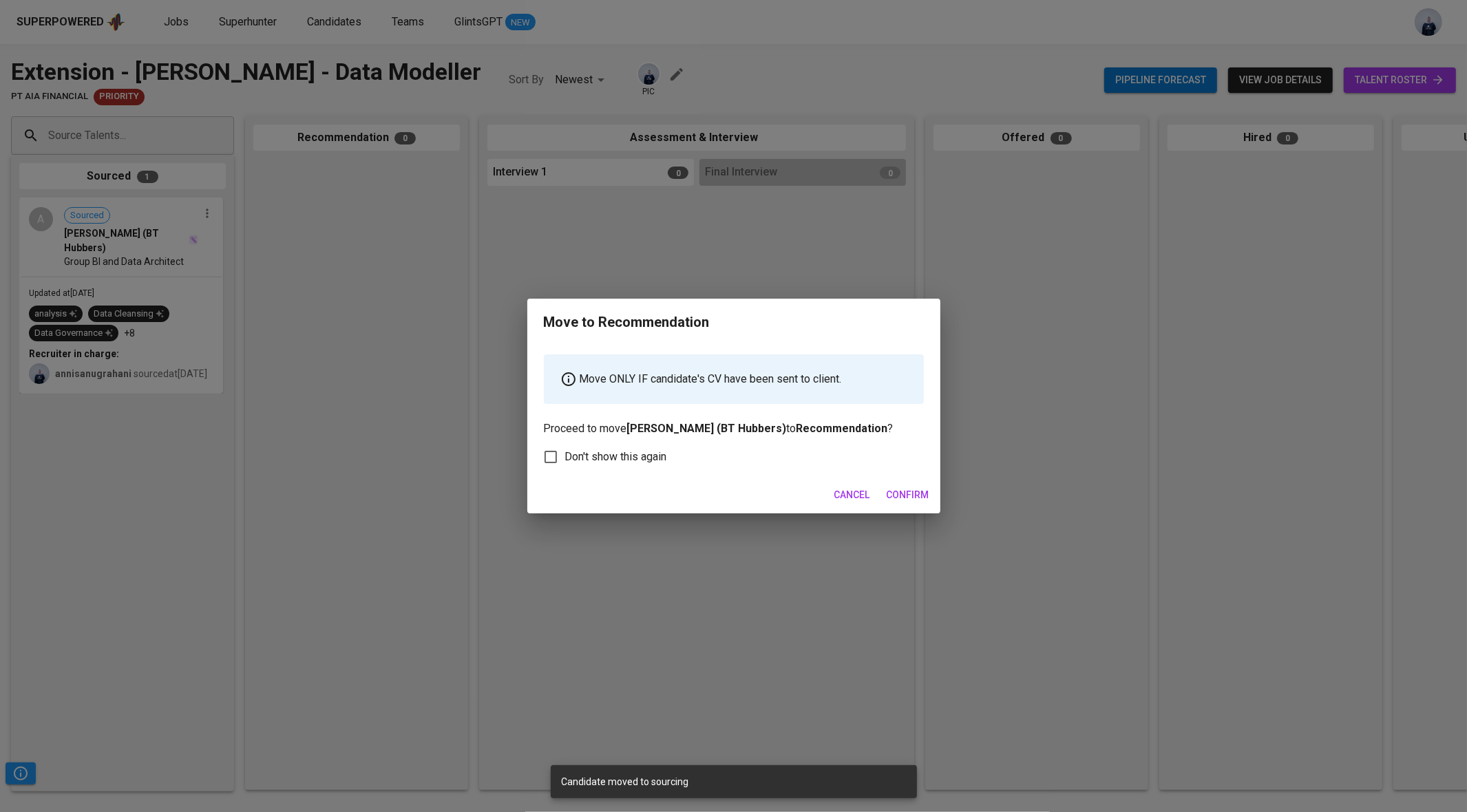
click at [901, 503] on span "Confirm" at bounding box center [907, 494] width 42 height 17
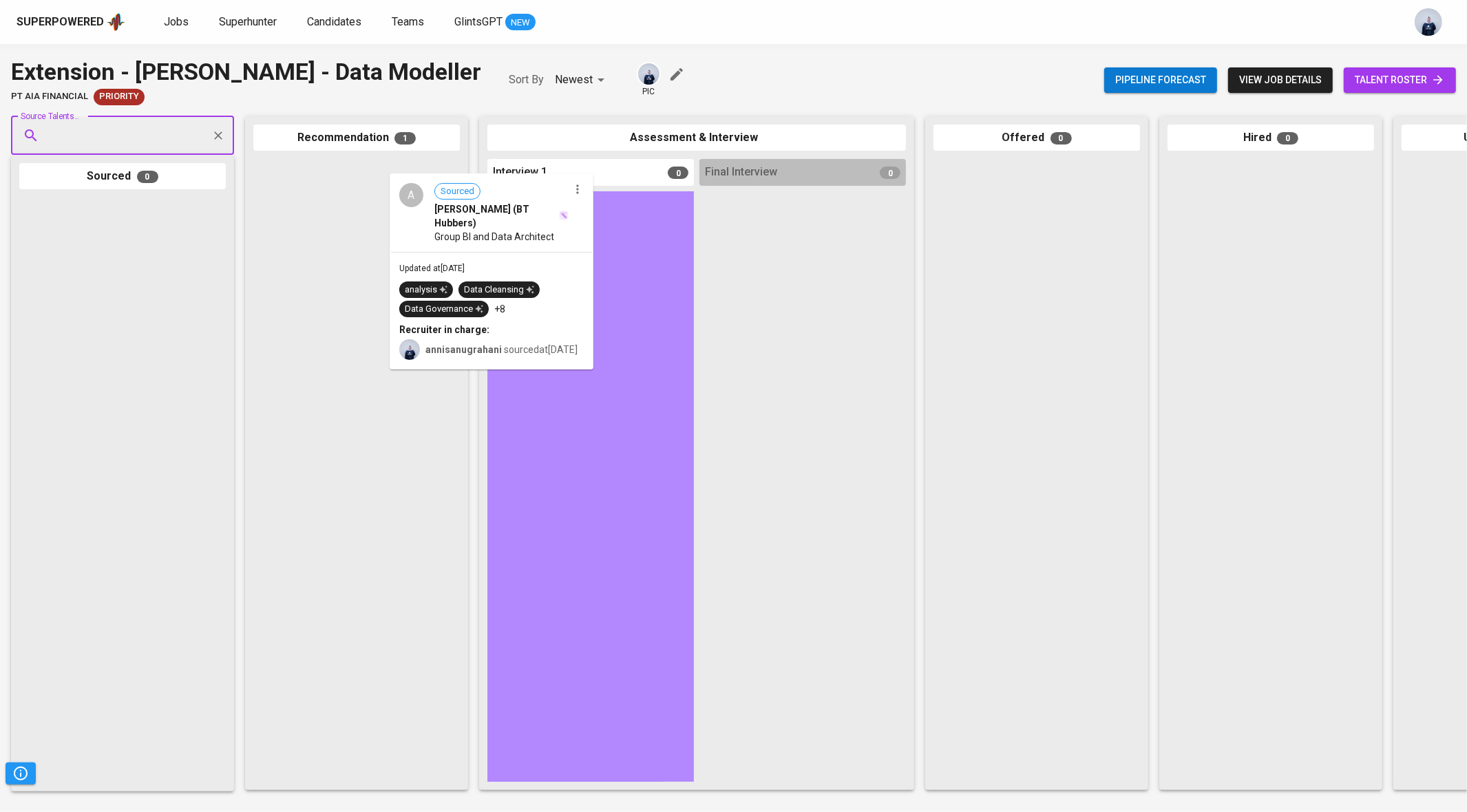
drag, startPoint x: 338, startPoint y: 238, endPoint x: 558, endPoint y: 264, distance: 221.5
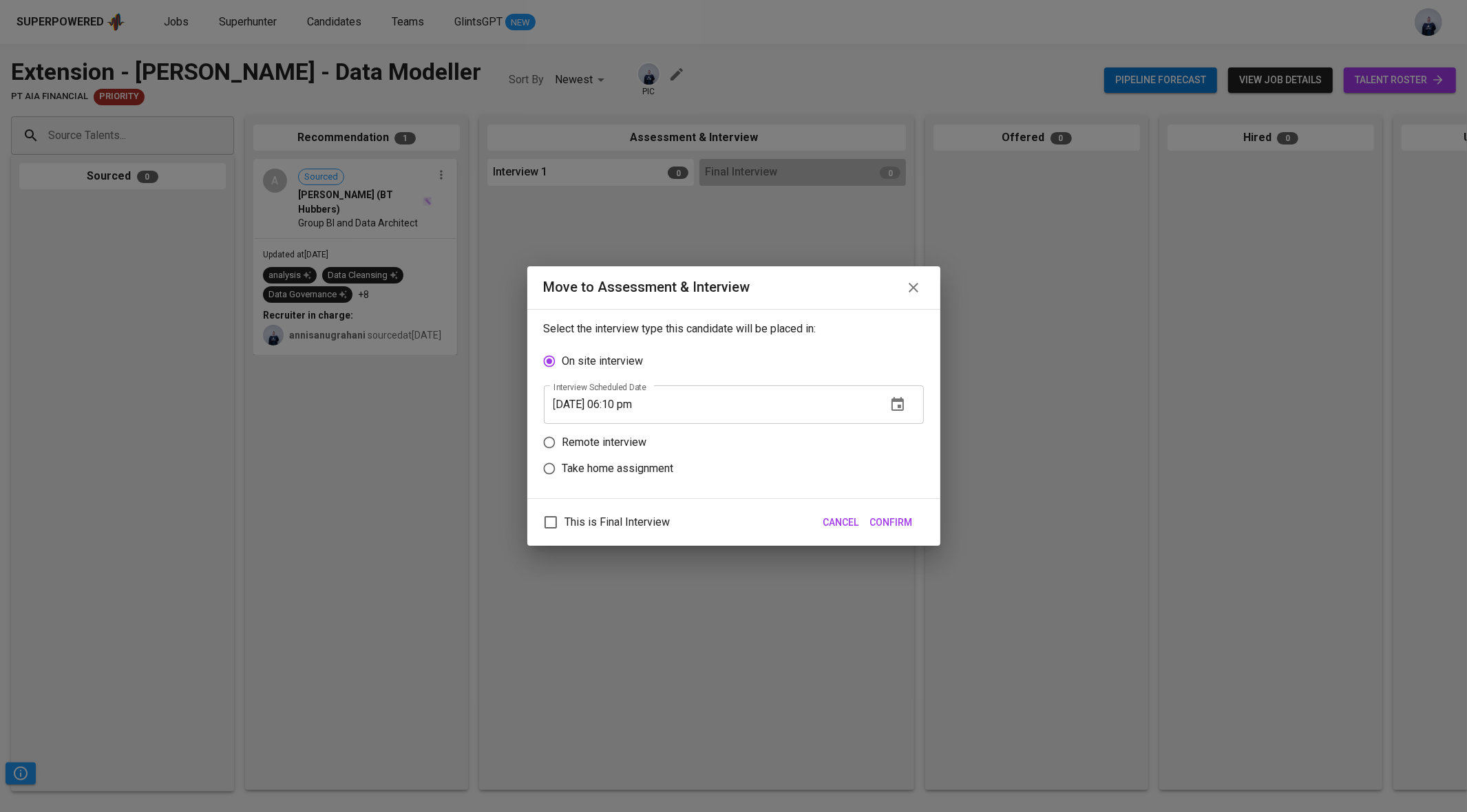
click at [616, 436] on p "Remote interview" at bounding box center [605, 442] width 85 height 17
click at [563, 436] on input "Remote interview" at bounding box center [549, 442] width 27 height 27
radio input "true"
click at [625, 428] on input "09/26/2025 06:10 pm" at bounding box center [710, 430] width 332 height 38
type input "09/26/2025 05:15 pm"
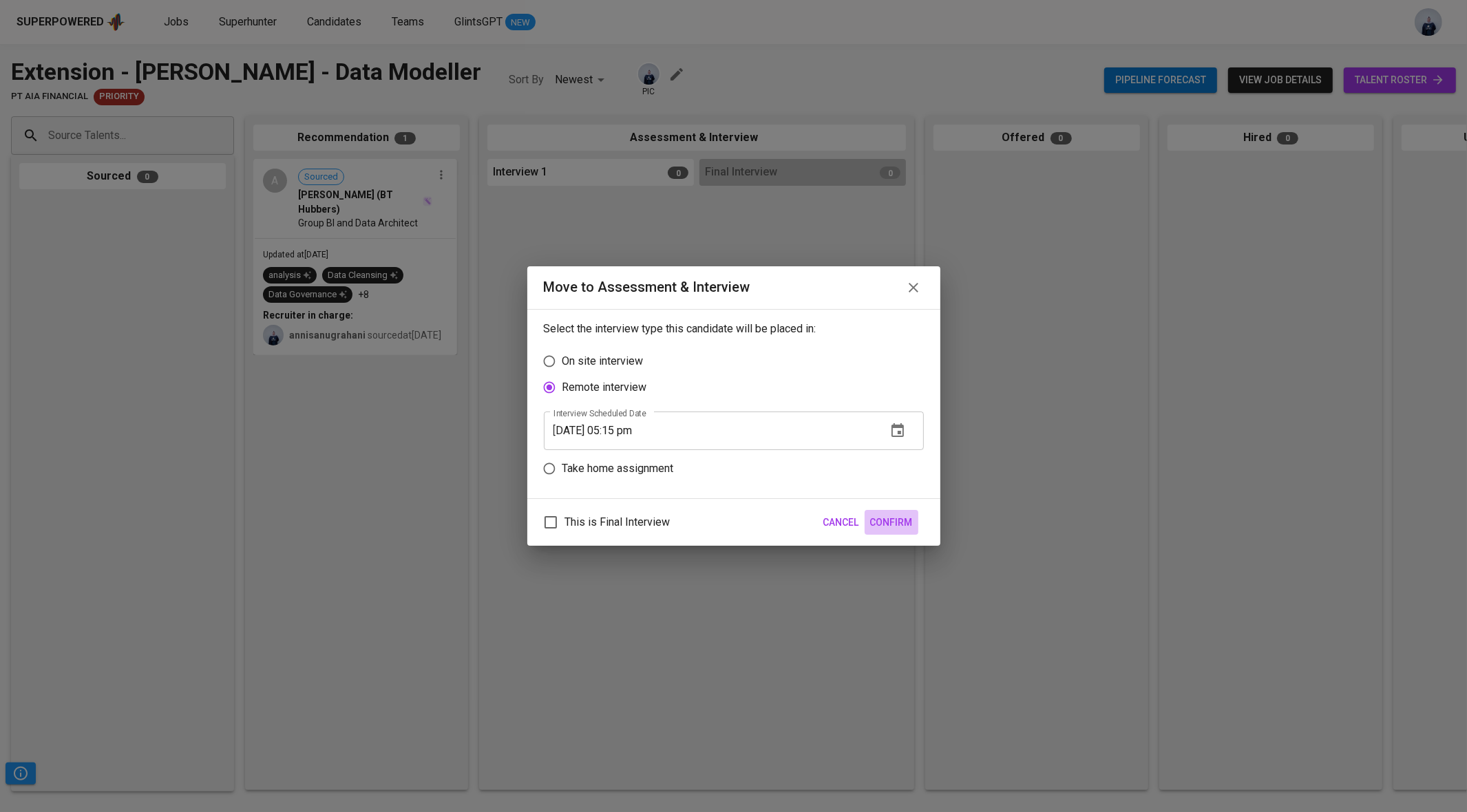
click at [890, 521] on span "Confirm" at bounding box center [891, 522] width 42 height 17
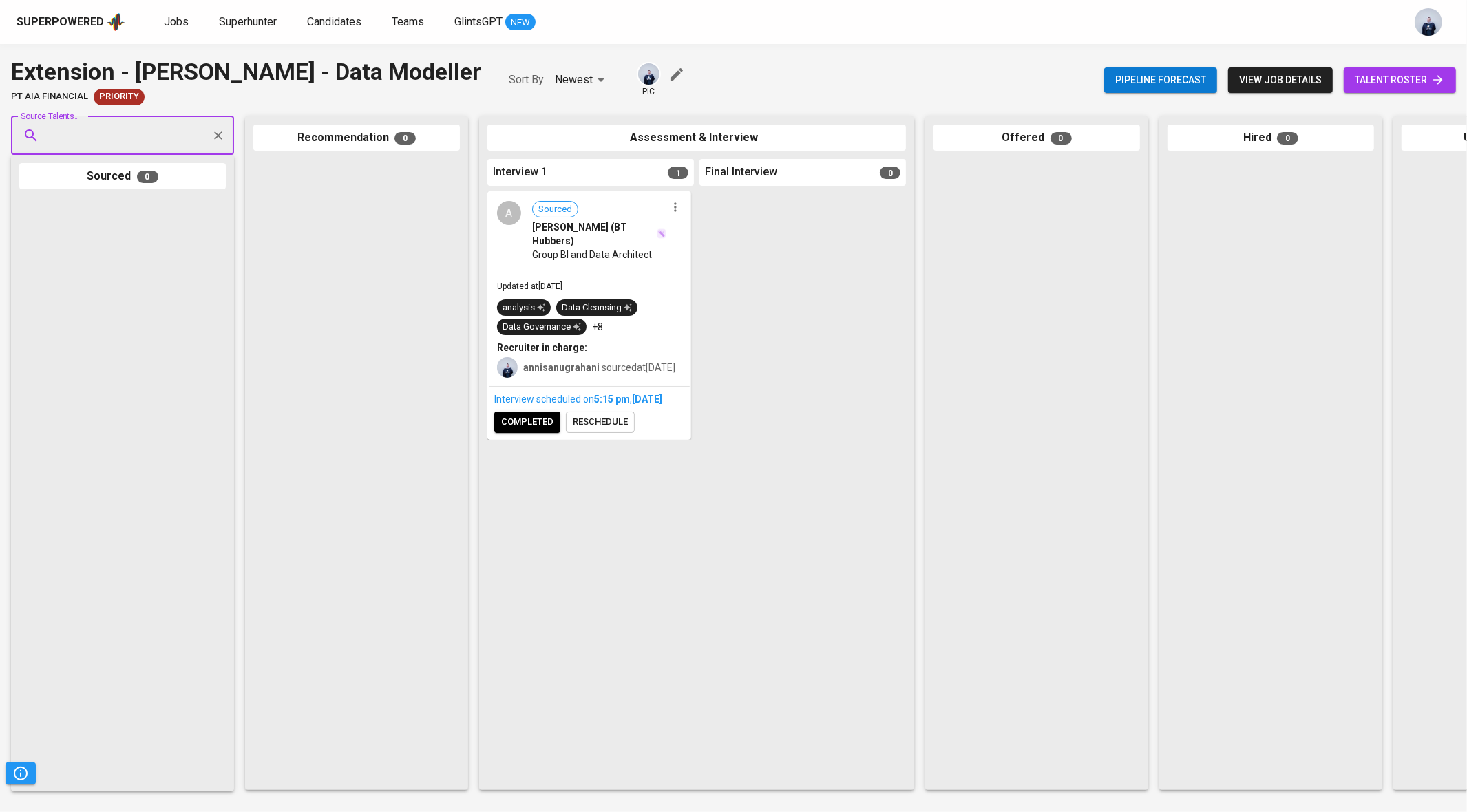
click at [543, 430] on span "completed" at bounding box center [527, 422] width 52 height 16
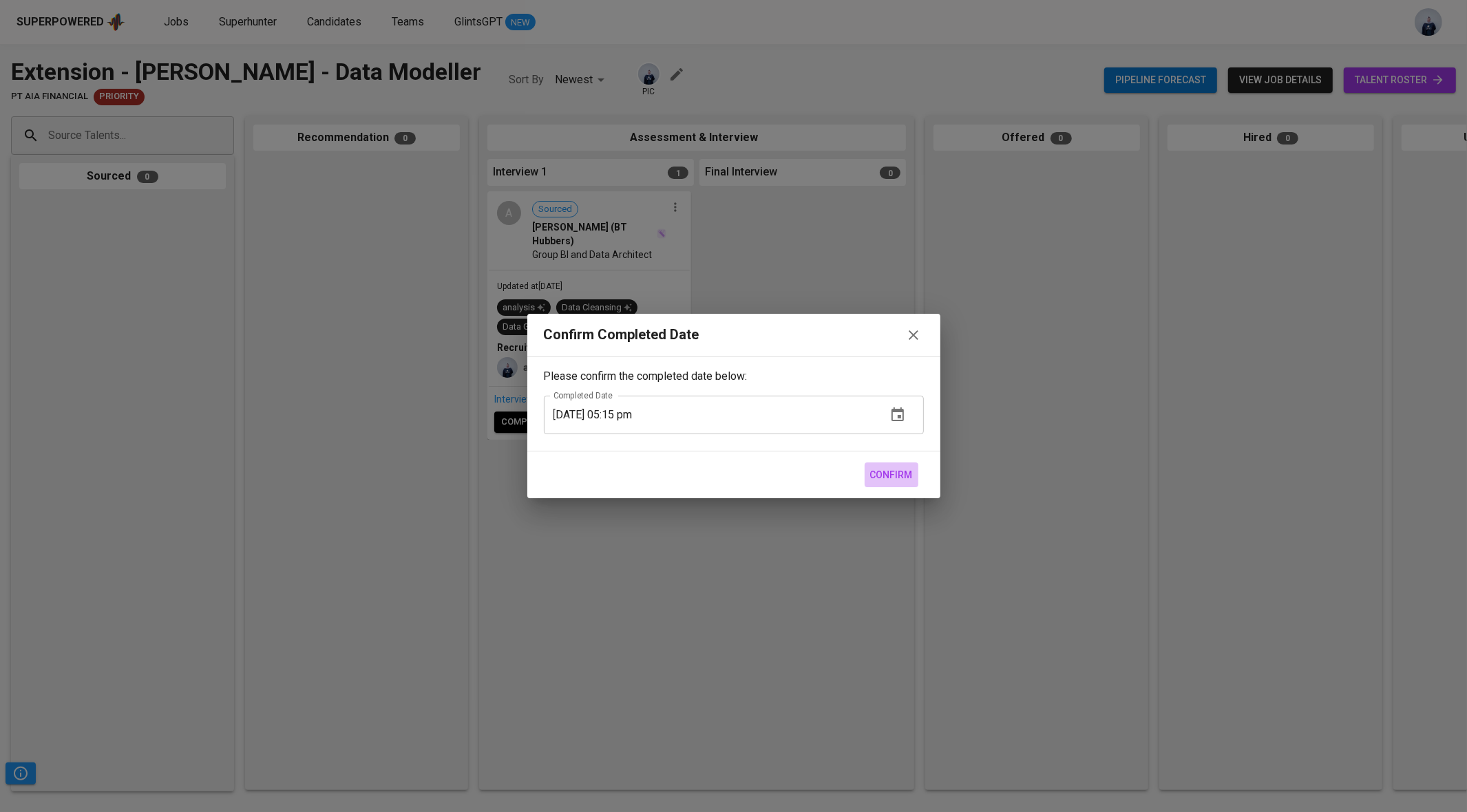
click at [898, 469] on span "Confirm" at bounding box center [891, 475] width 42 height 17
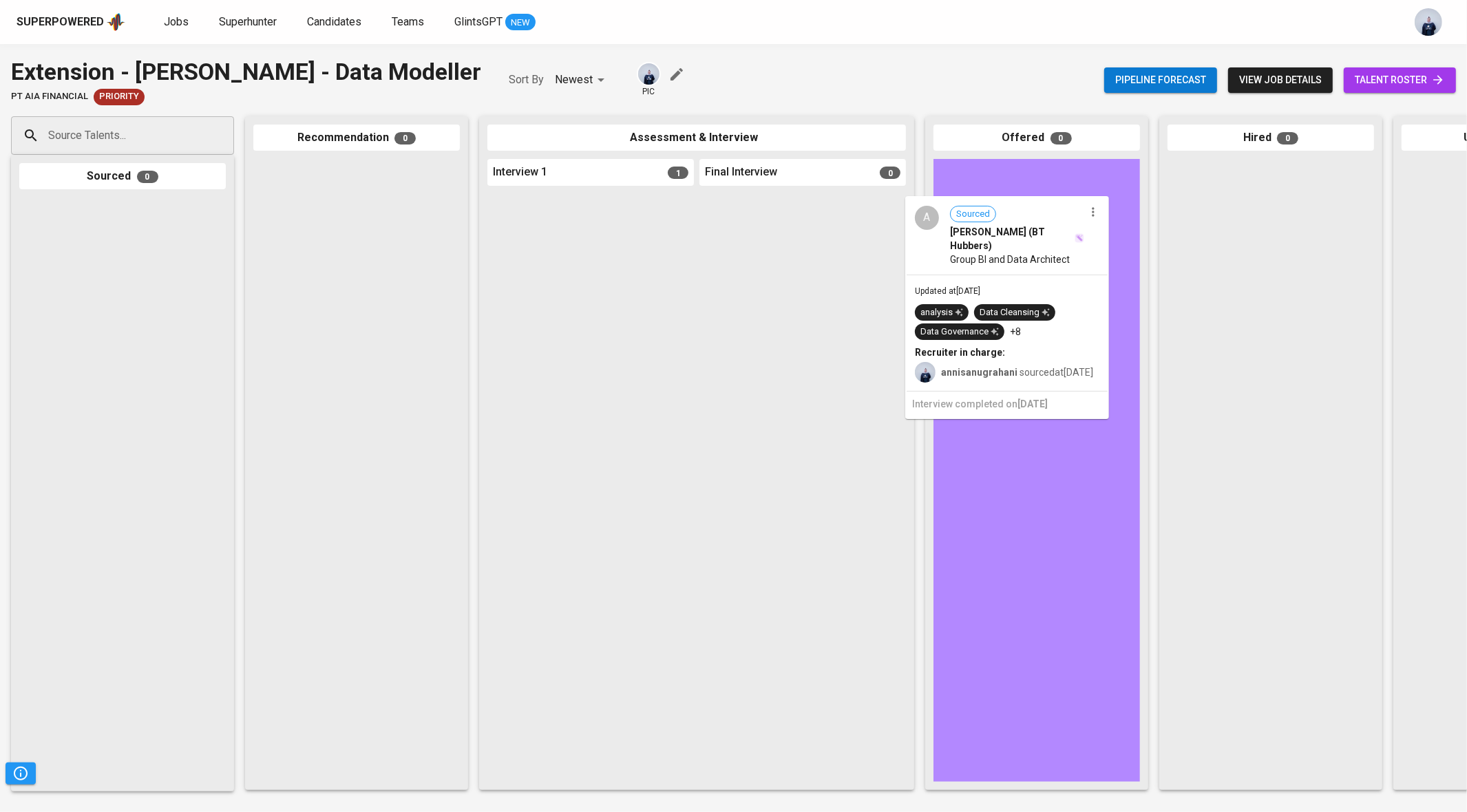
drag, startPoint x: 605, startPoint y: 294, endPoint x: 1034, endPoint y: 298, distance: 429.0
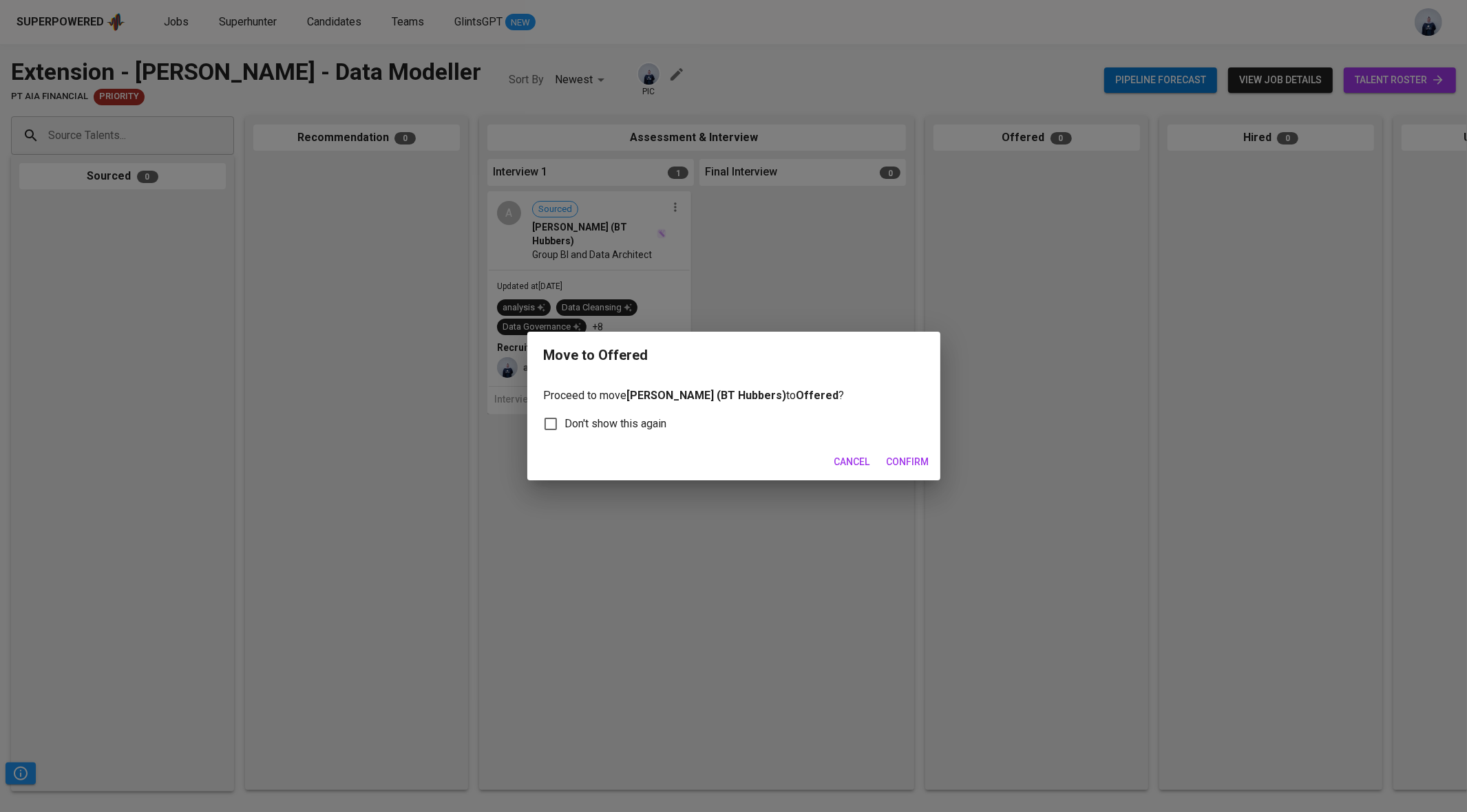
click at [917, 460] on span "Confirm" at bounding box center [907, 462] width 42 height 17
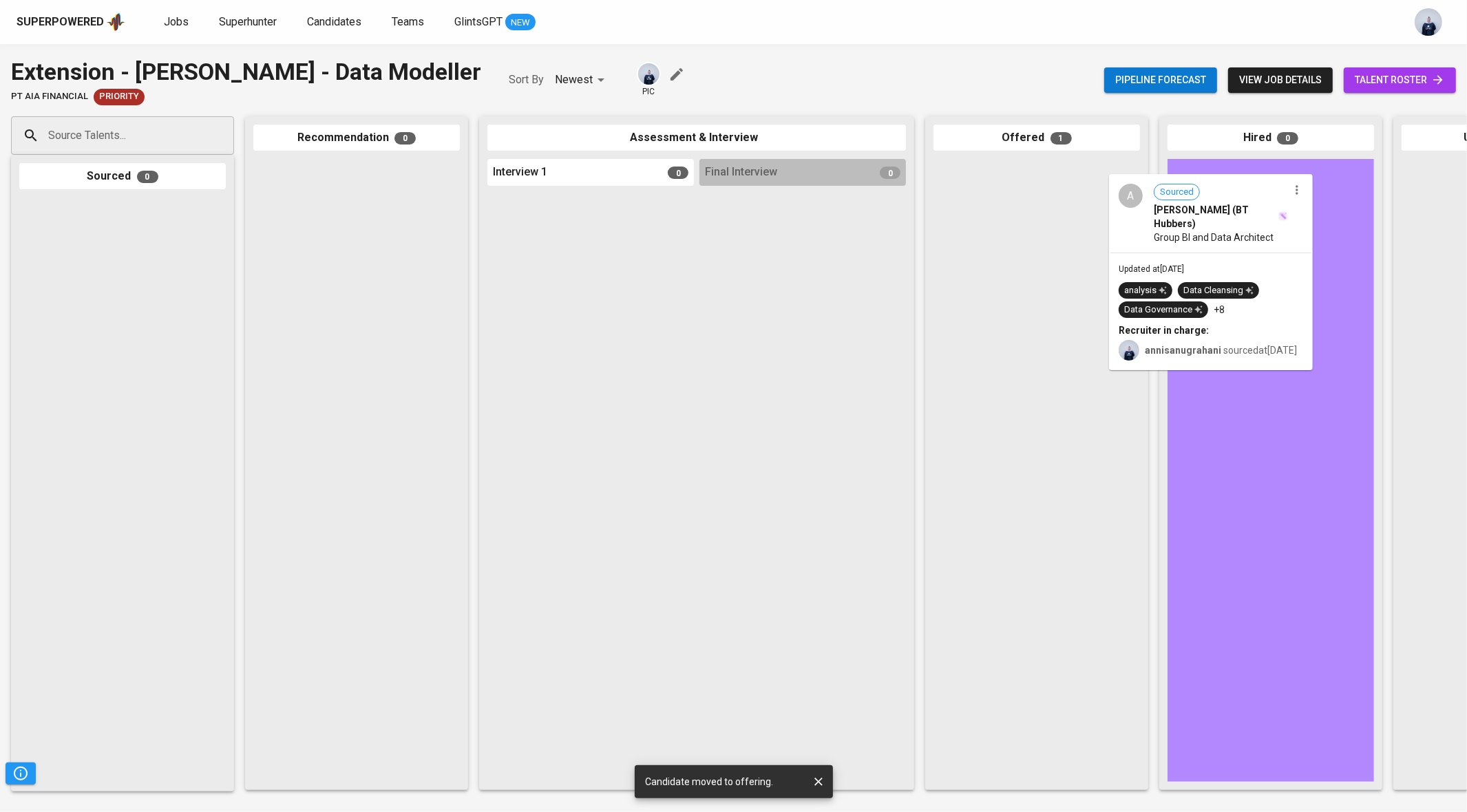
drag, startPoint x: 1037, startPoint y: 248, endPoint x: 1225, endPoint y: 262, distance: 188.5
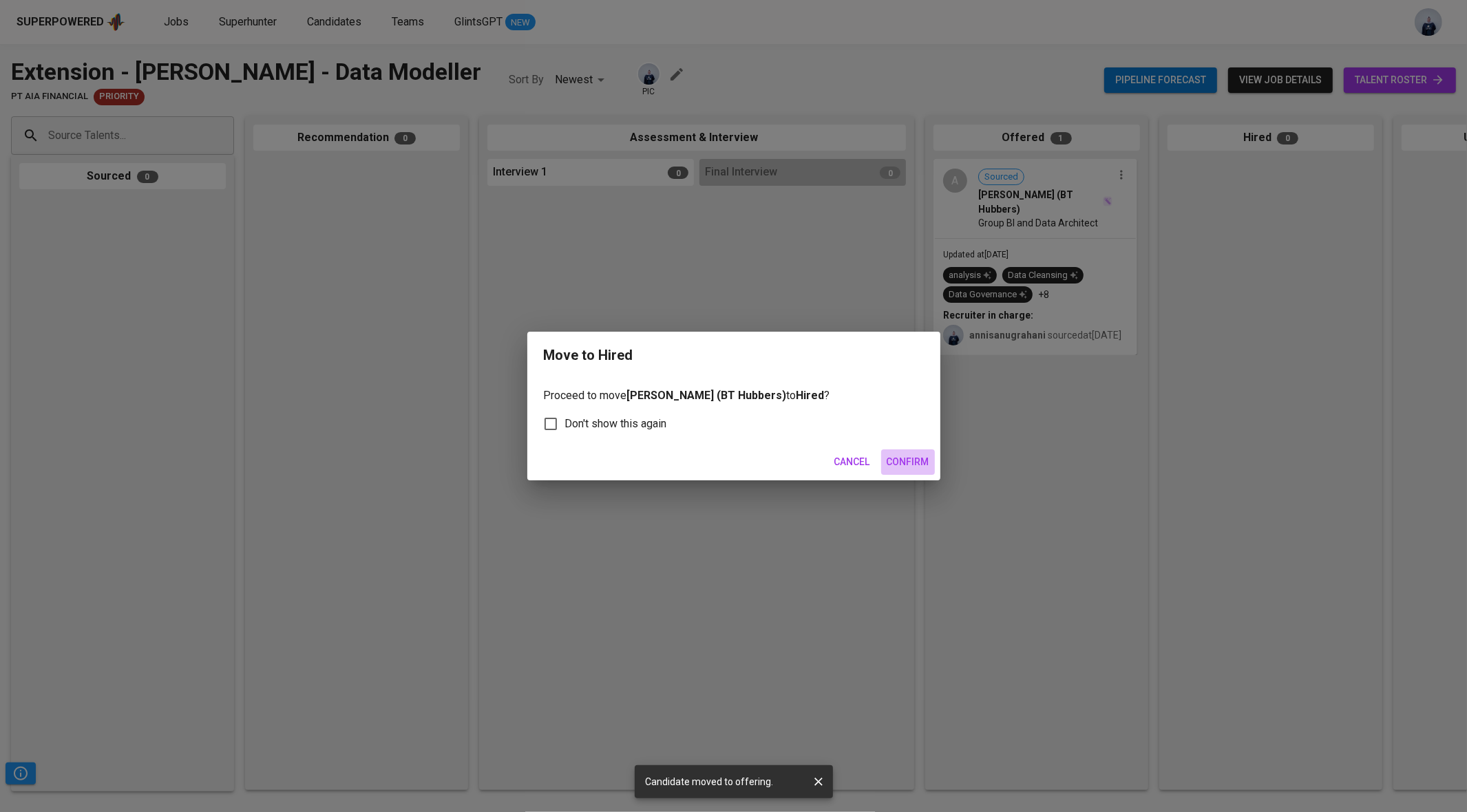
click at [906, 462] on span "Confirm" at bounding box center [907, 462] width 42 height 17
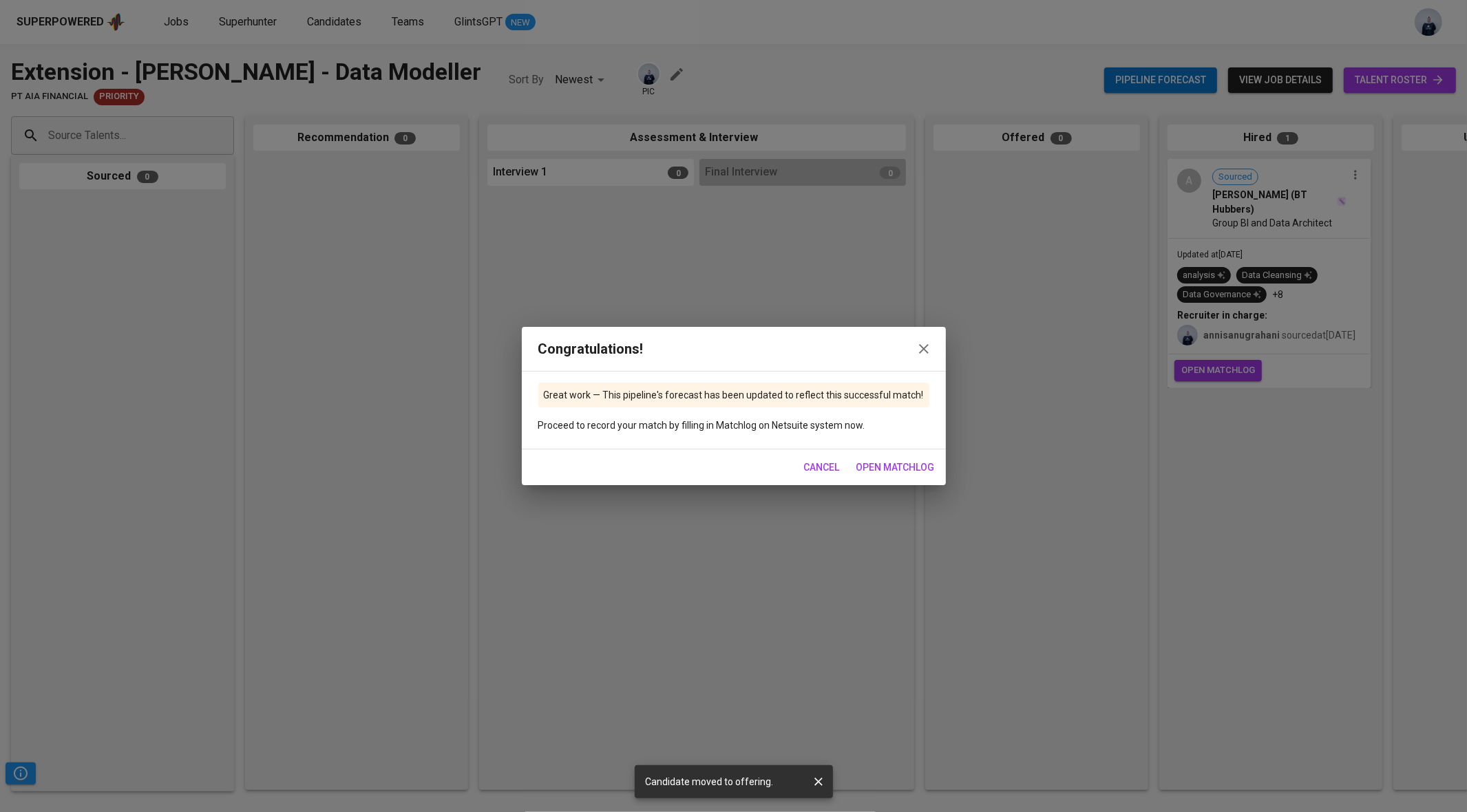
click at [859, 284] on div "Congratulations! Great work — This pipeline's forecast has been updated to refl…" at bounding box center [734, 406] width 1467 height 812
click at [919, 351] on icon "button" at bounding box center [924, 348] width 17 height 17
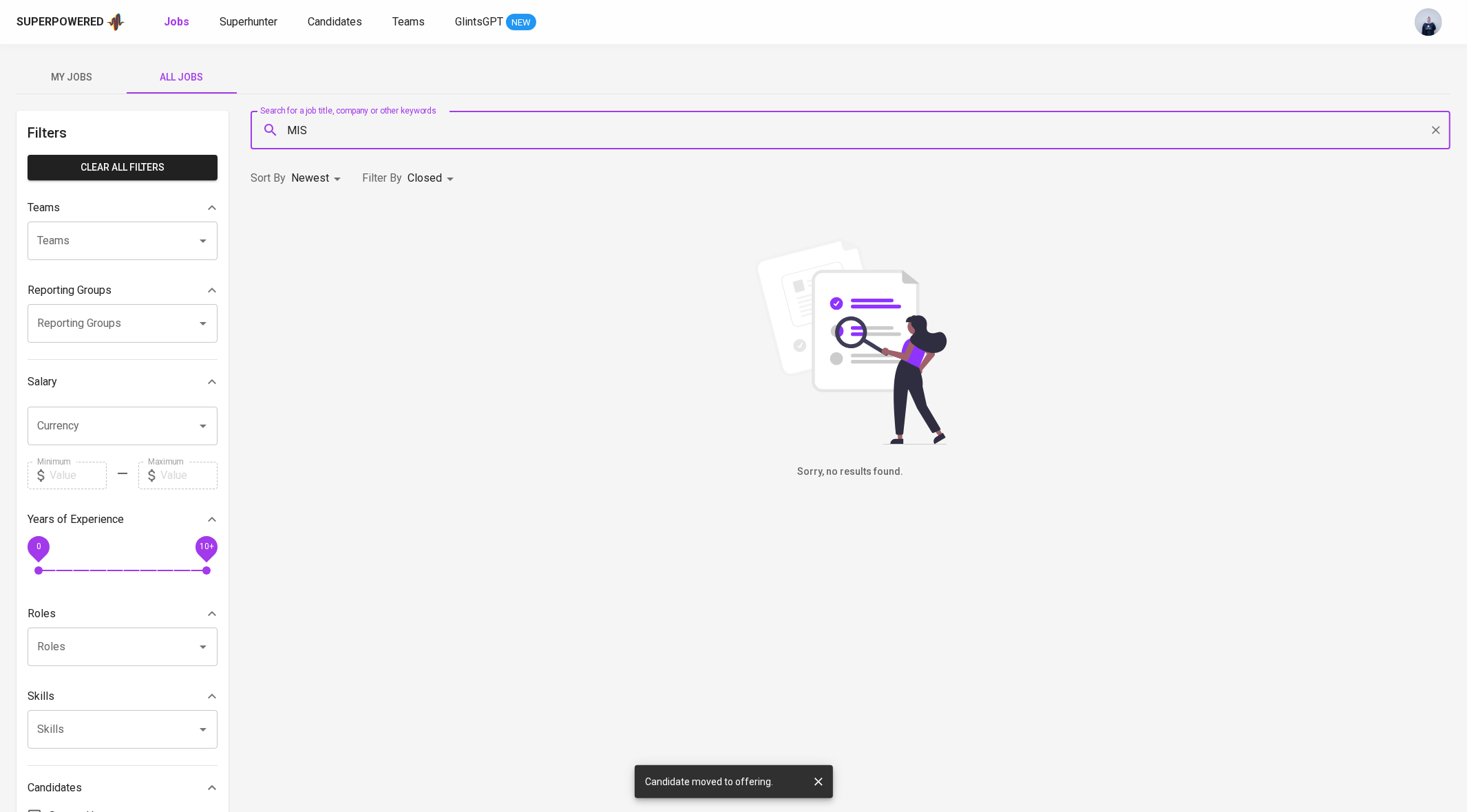
click at [351, 131] on input "MIS" at bounding box center [854, 130] width 1139 height 27
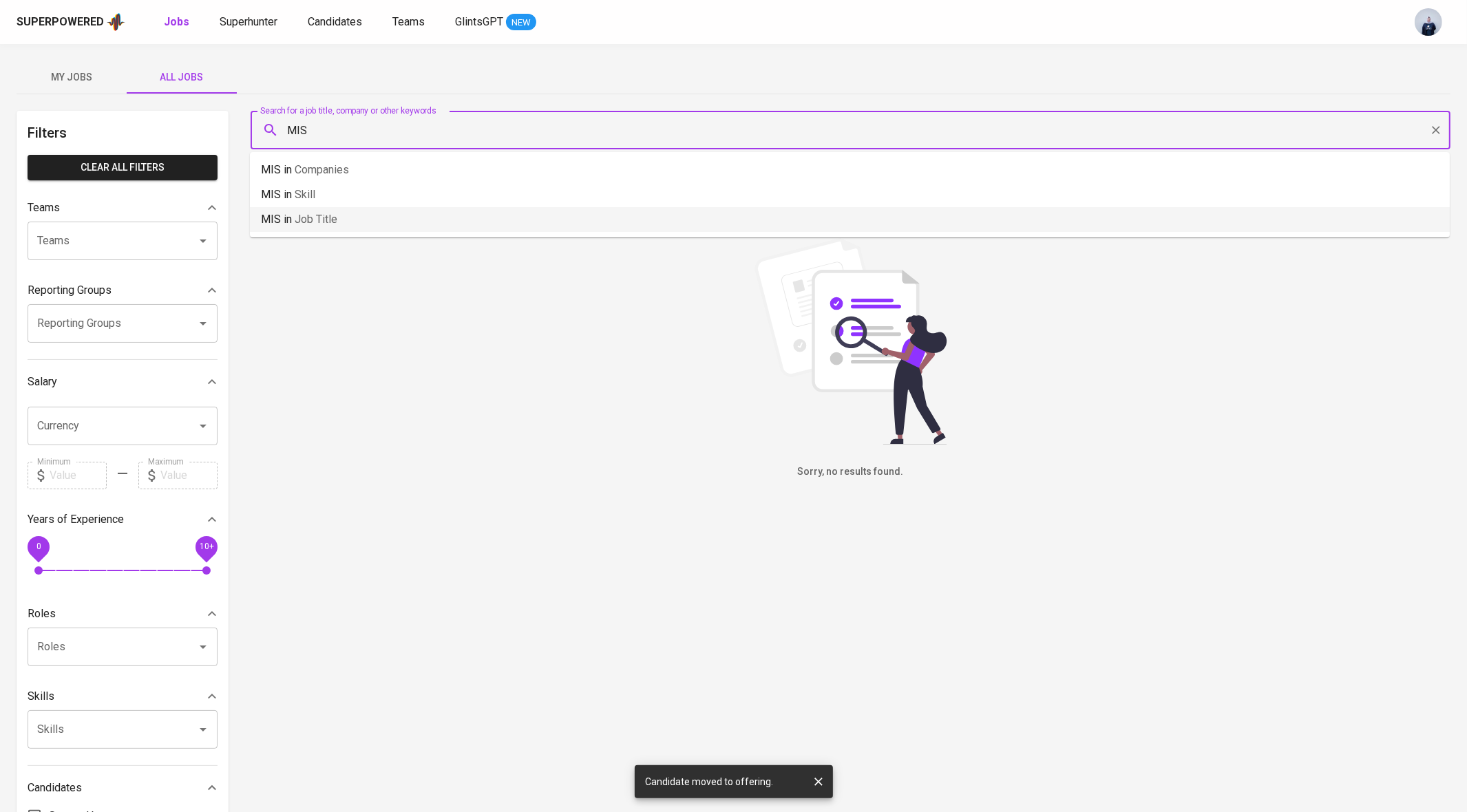
click at [318, 222] on span "Job title" at bounding box center [316, 219] width 42 height 13
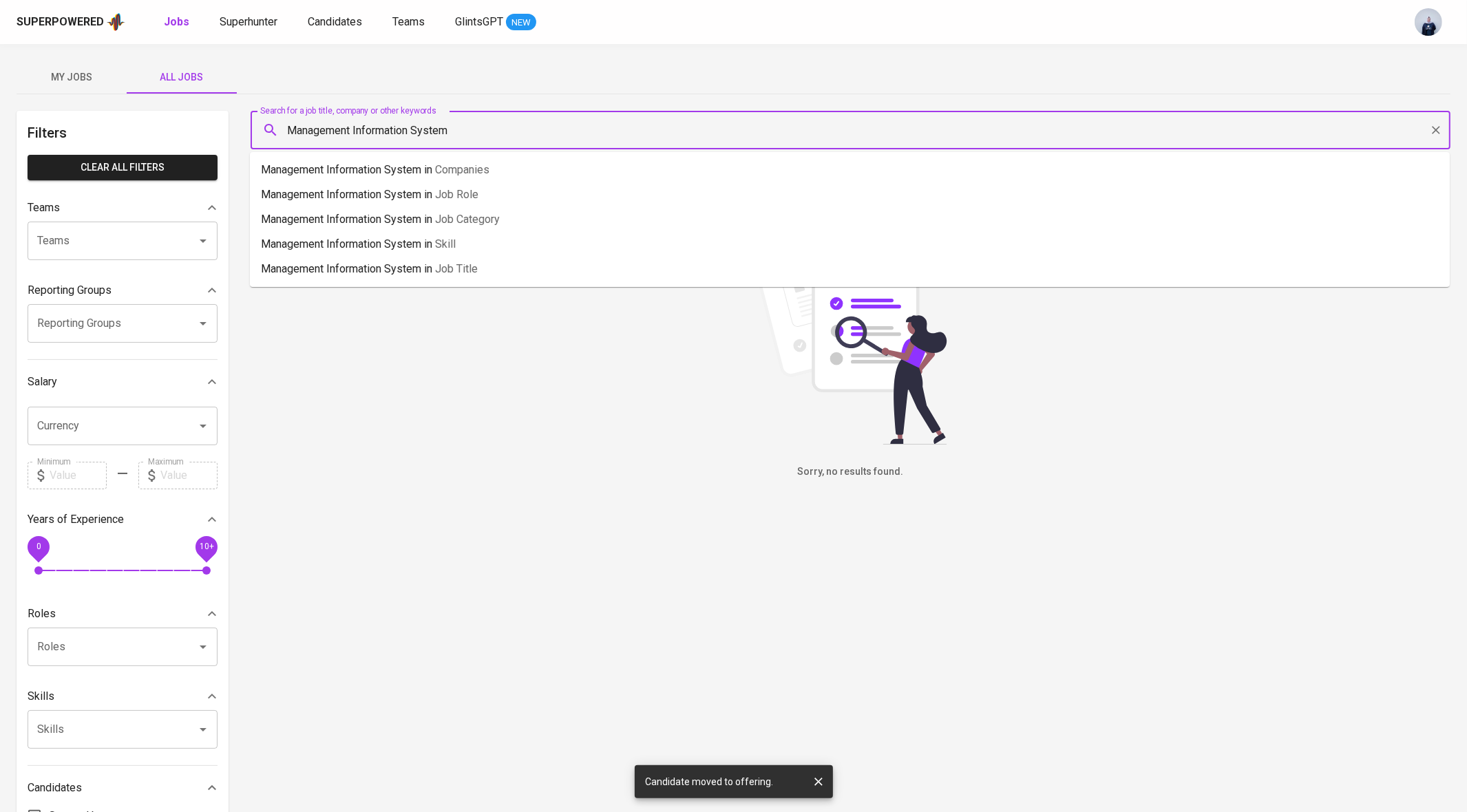
type input "Management Information System"
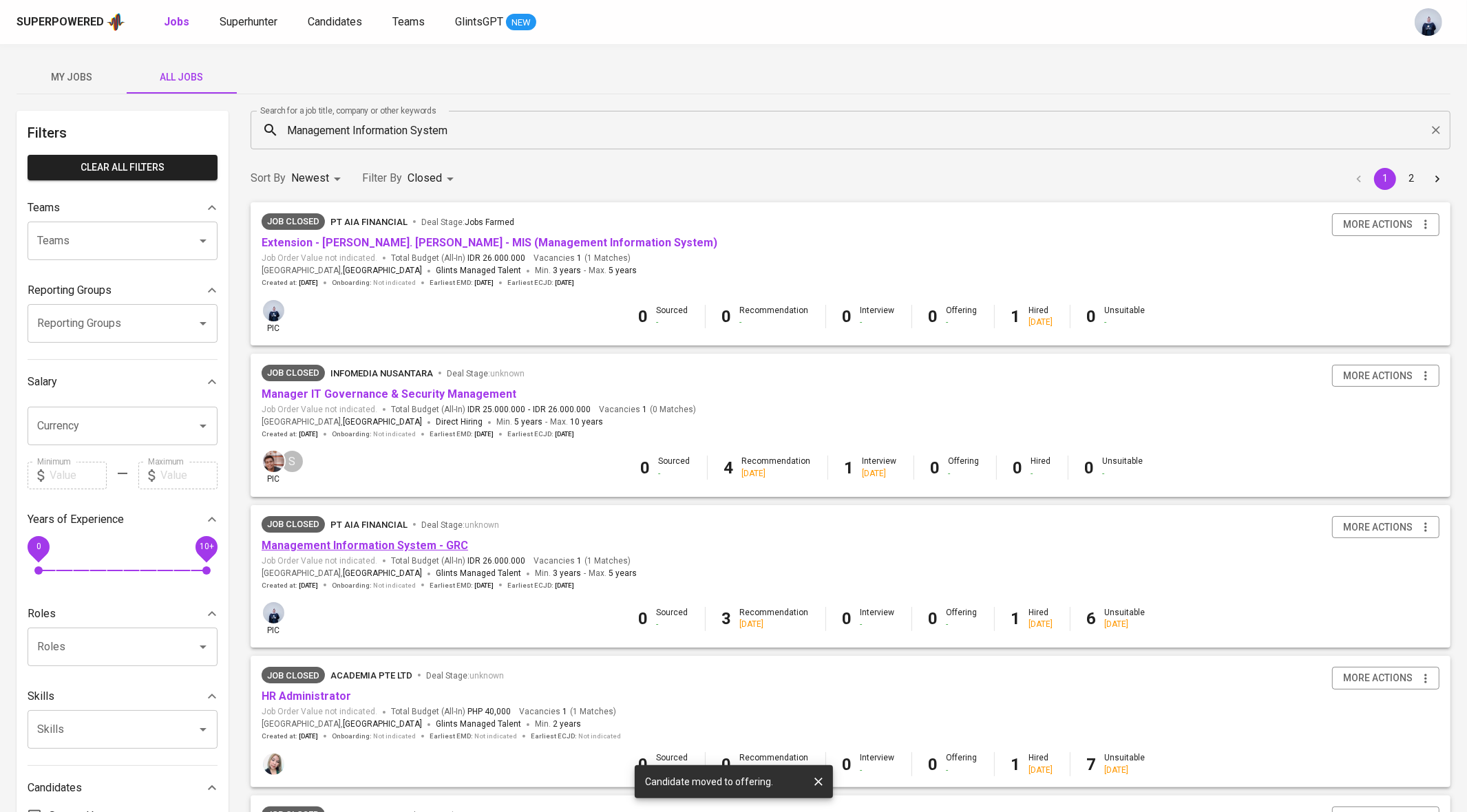
click at [356, 546] on link "Management Information System - GRC" at bounding box center [364, 545] width 206 height 13
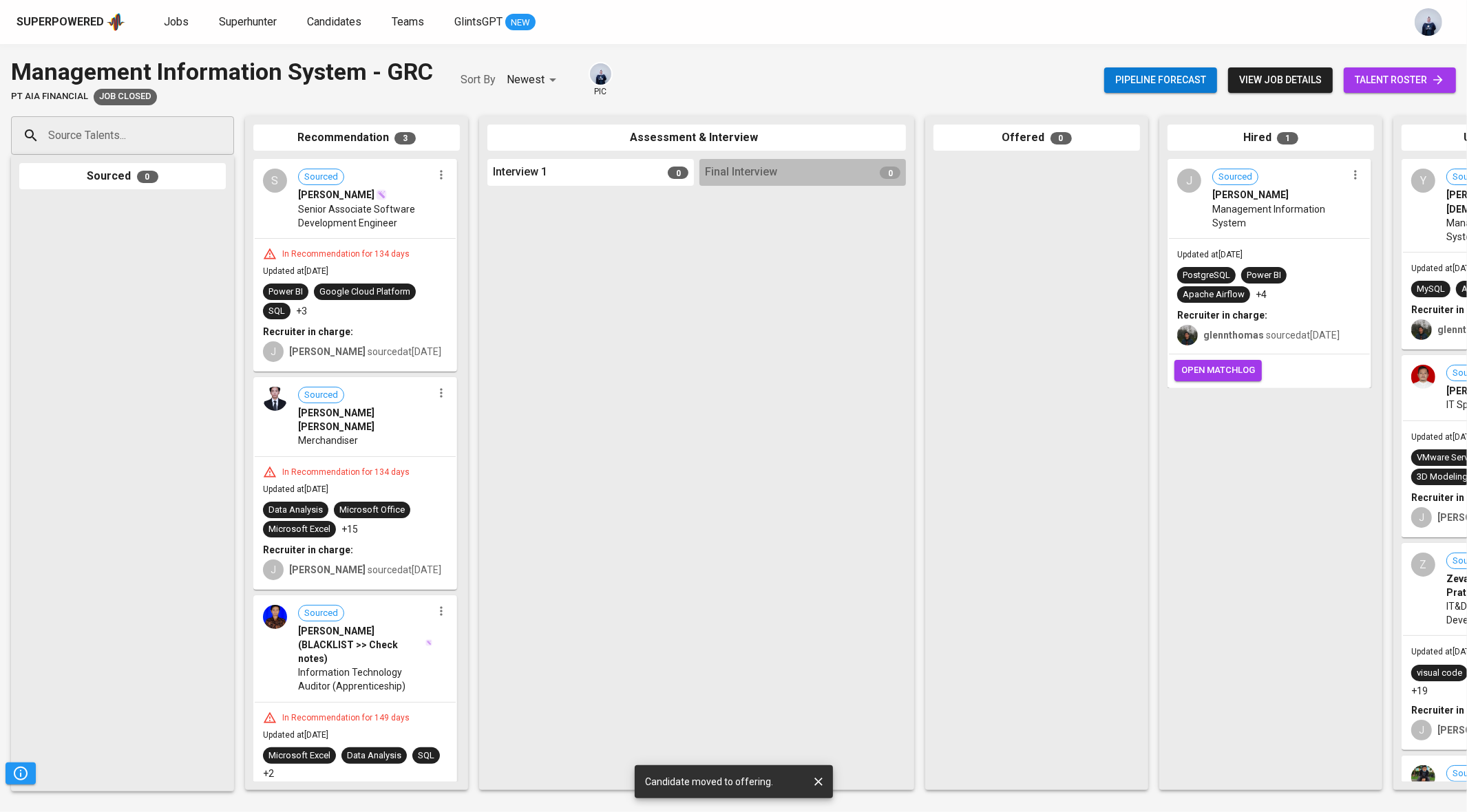
click at [1282, 231] on div "J Sourced [PERSON_NAME] Management Information System" at bounding box center [1270, 199] width 201 height 77
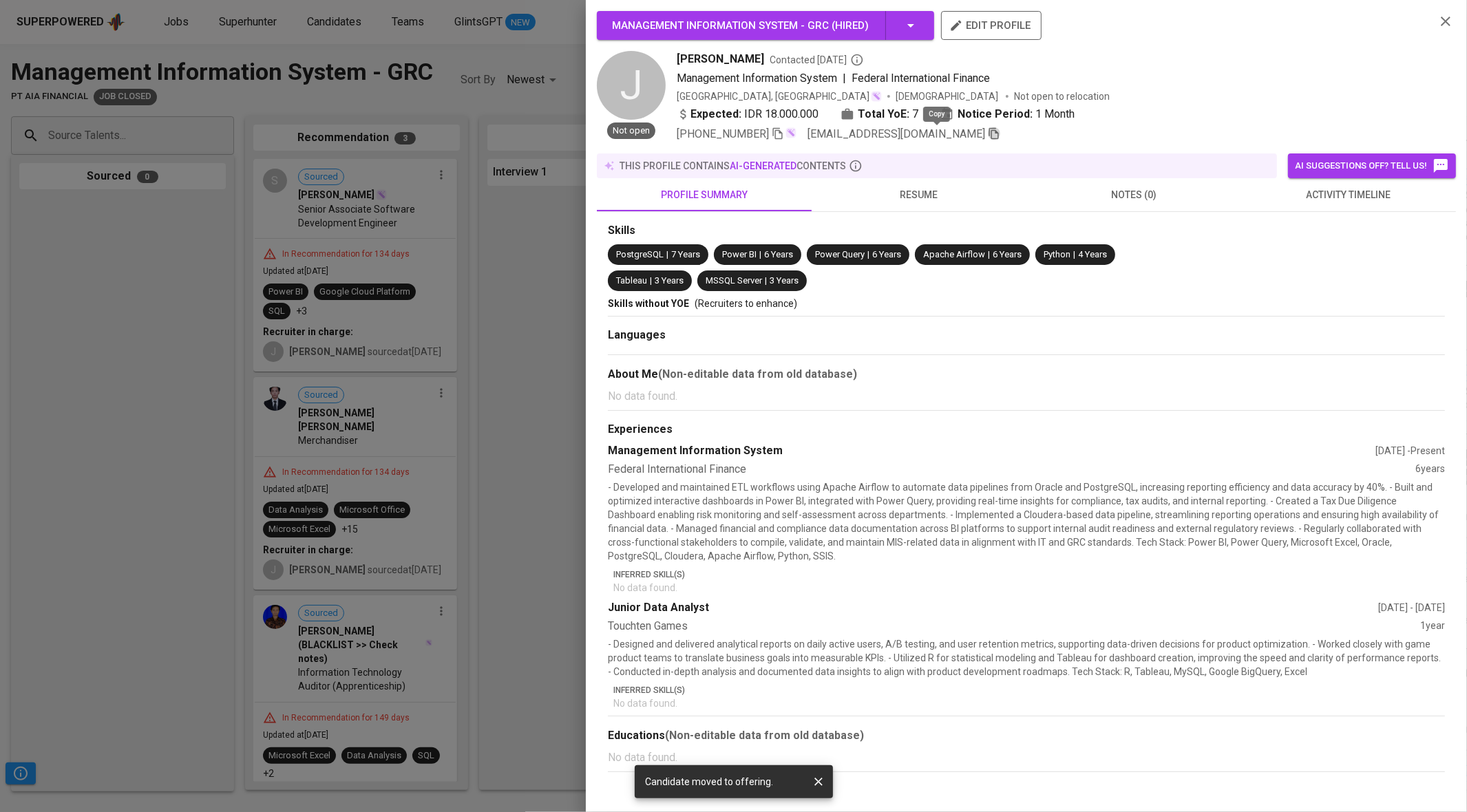
click at [988, 136] on icon "button" at bounding box center [994, 133] width 13 height 13
click at [1334, 200] on span "activity timeline" at bounding box center [1349, 194] width 198 height 17
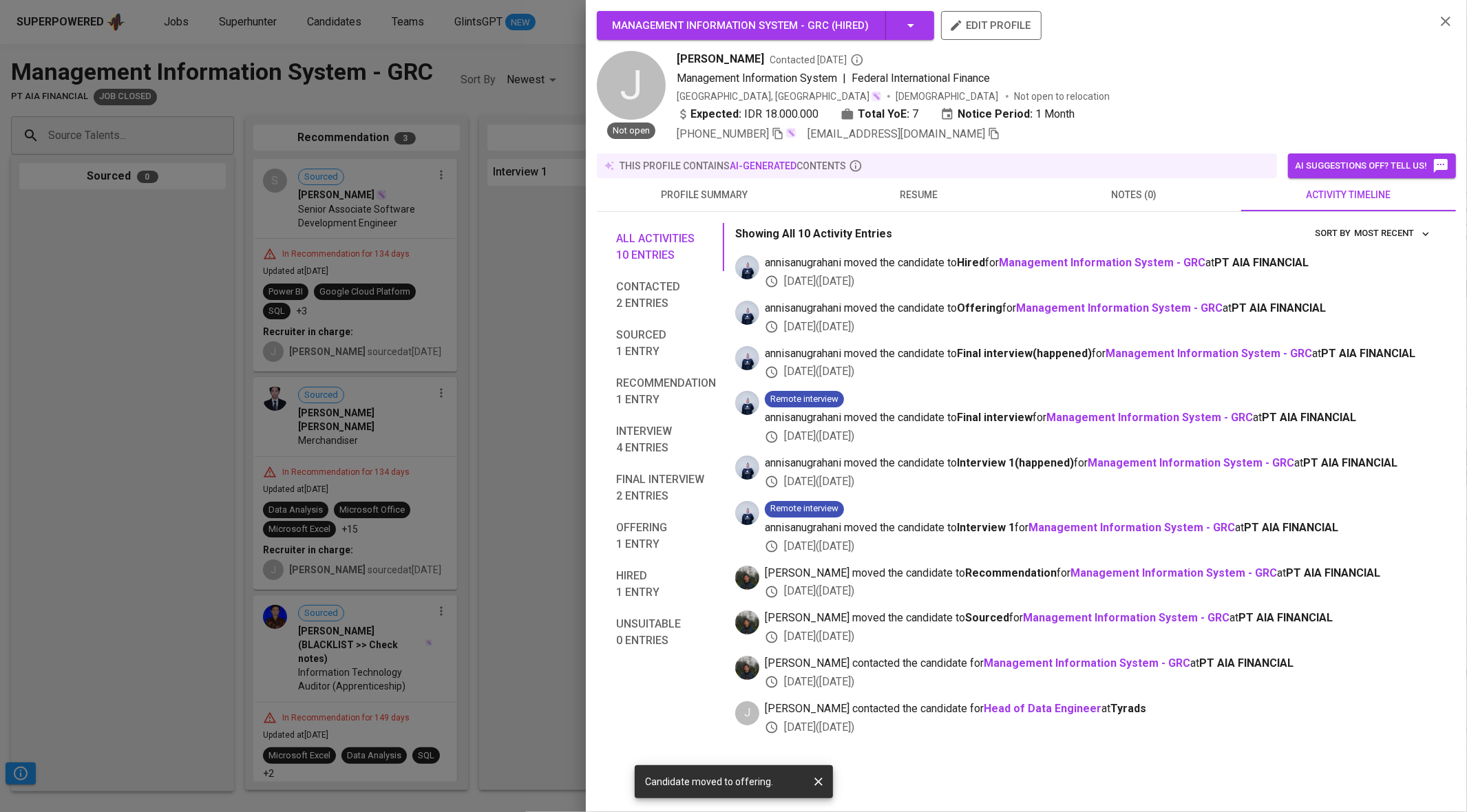
click at [463, 245] on div at bounding box center [734, 406] width 1467 height 812
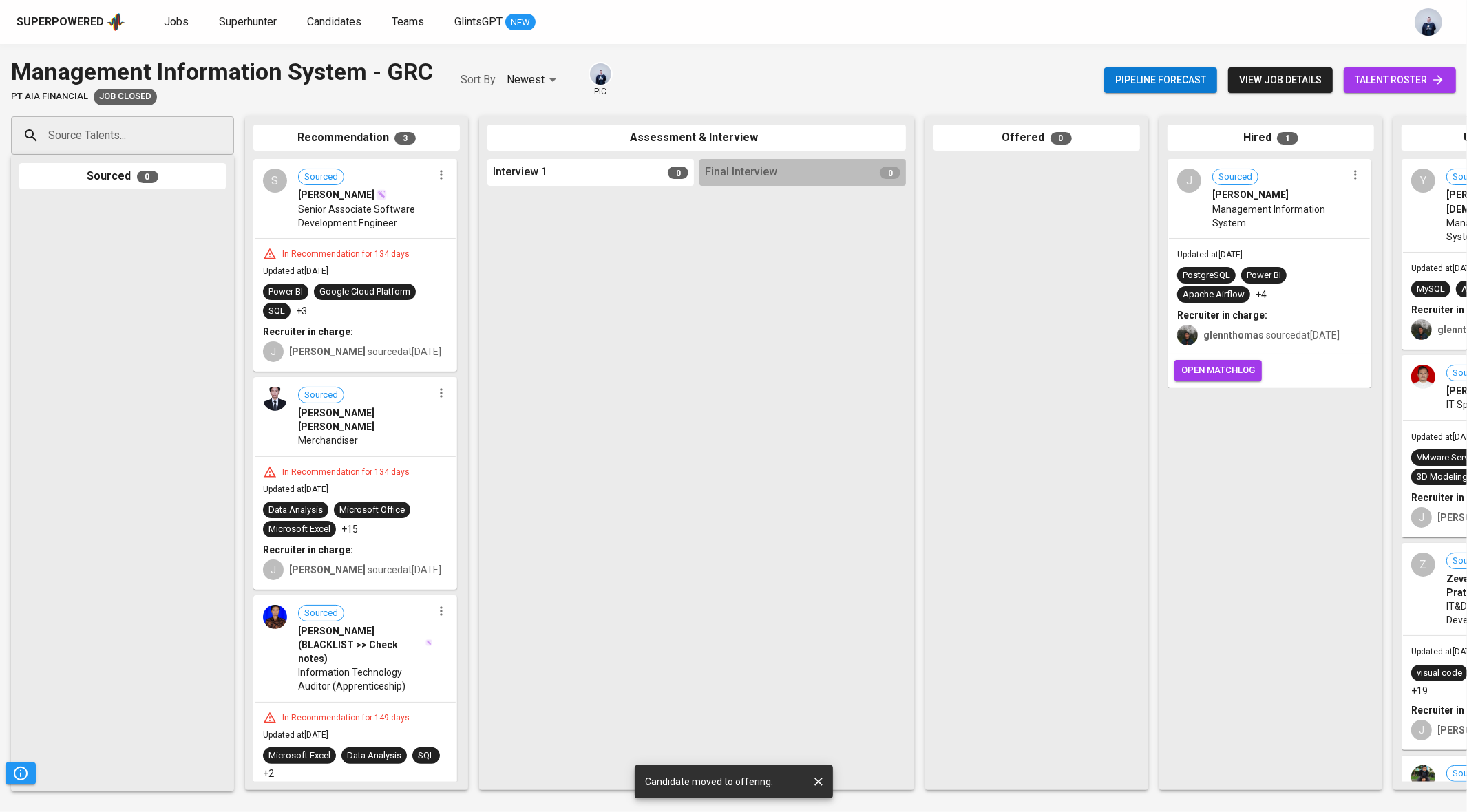
click at [1272, 220] on span "Management Information System" at bounding box center [1279, 216] width 134 height 28
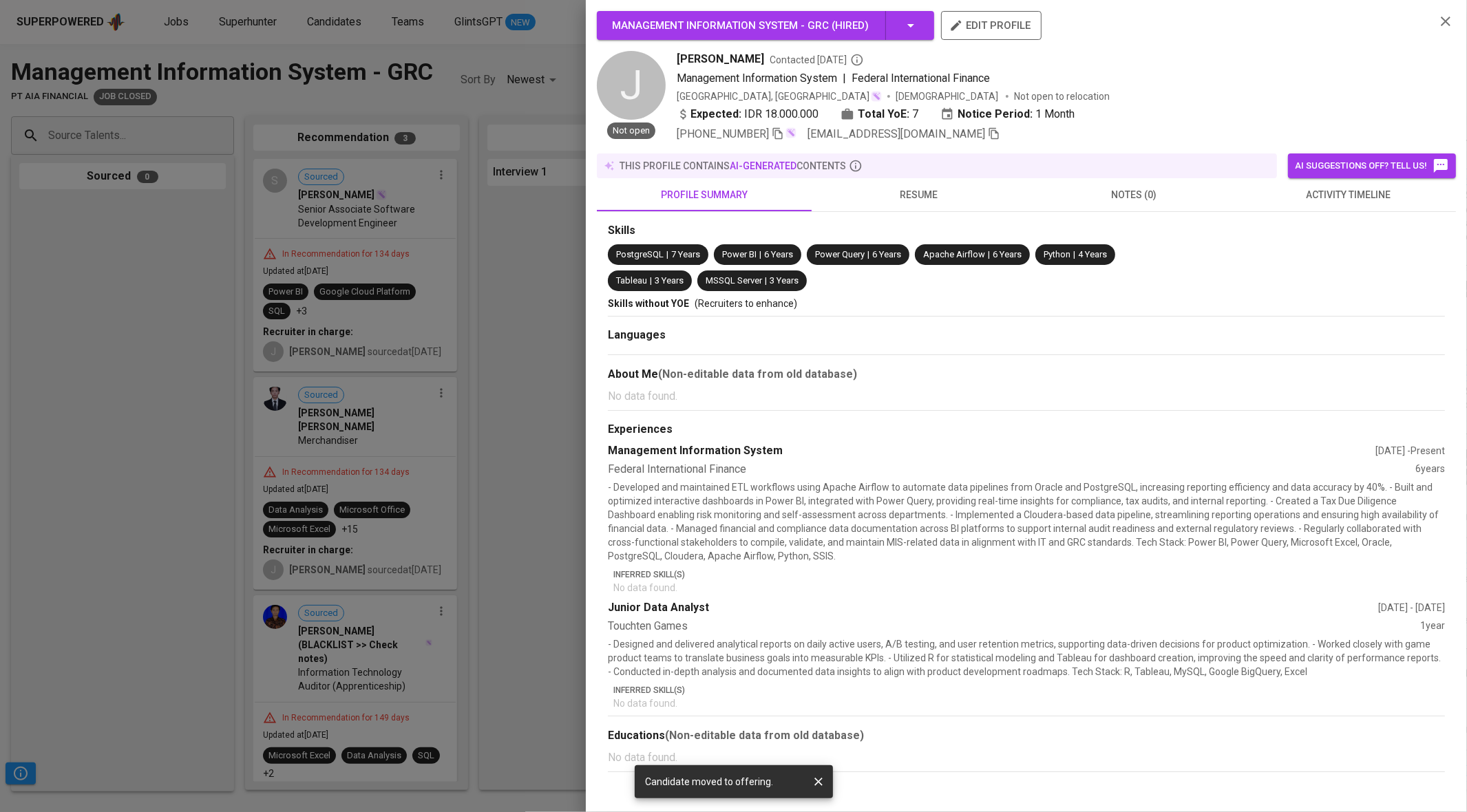
click at [494, 222] on div at bounding box center [734, 406] width 1467 height 812
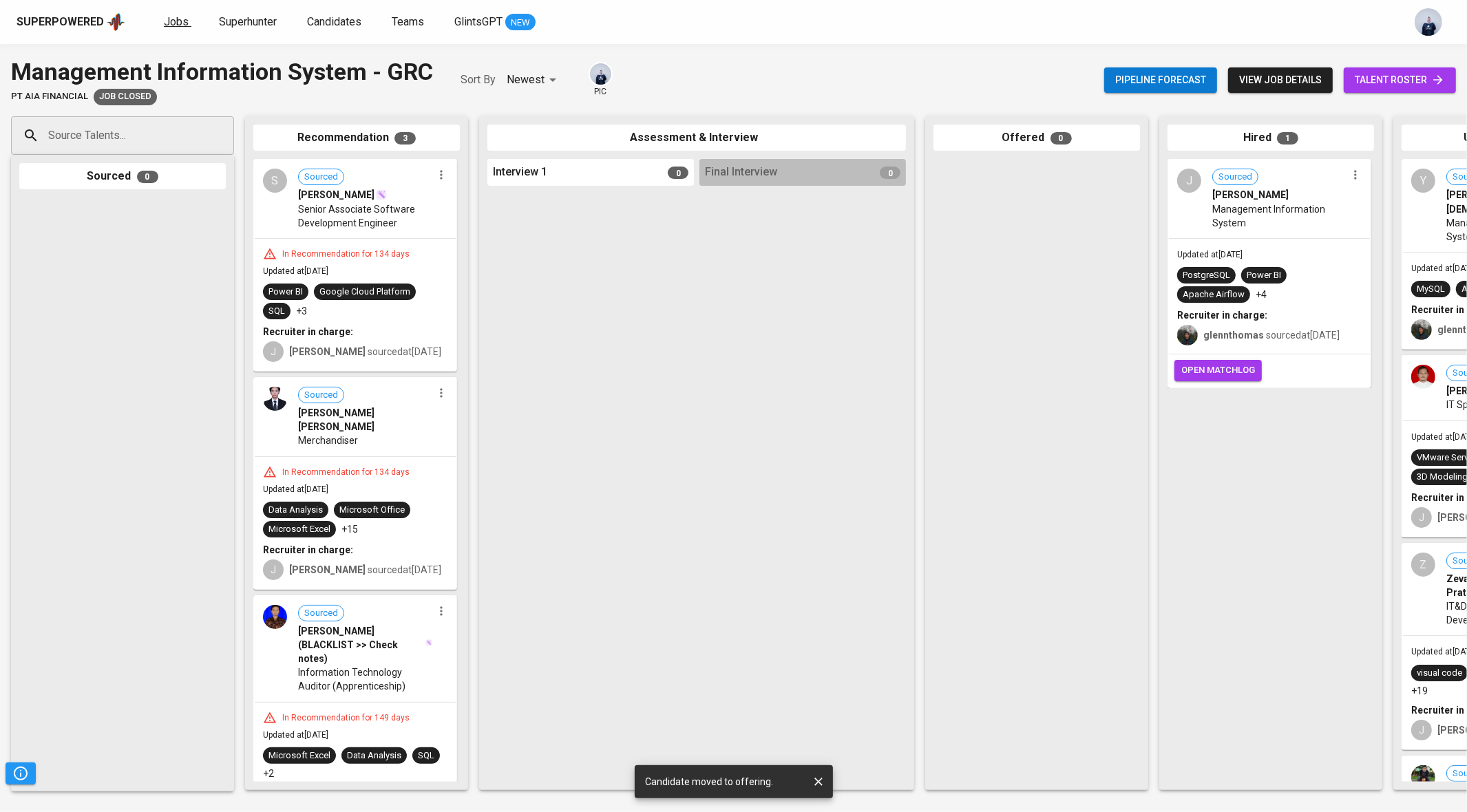
click at [169, 24] on span "Jobs" at bounding box center [176, 21] width 25 height 13
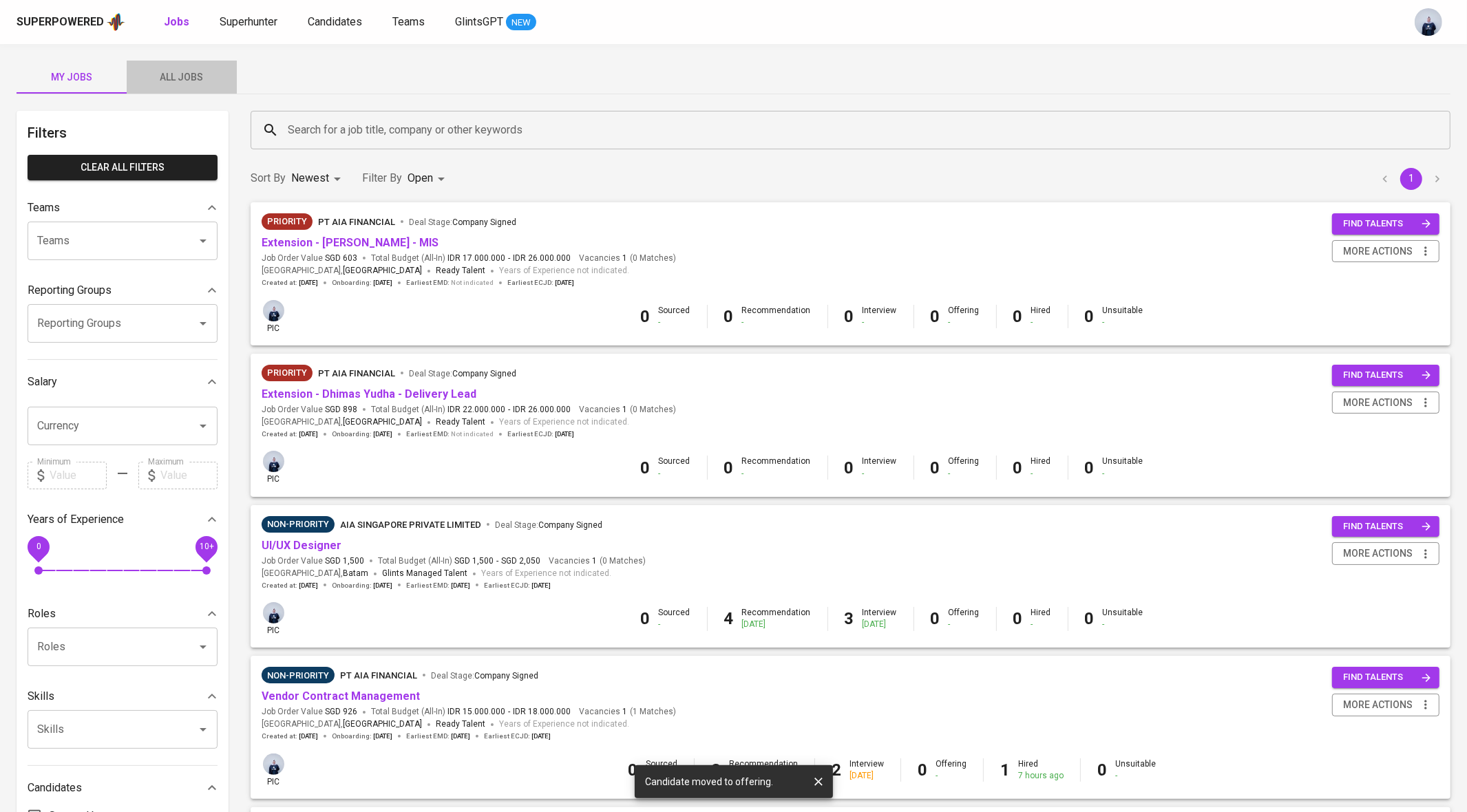
click at [179, 79] on span "All Jobs" at bounding box center [182, 77] width 94 height 17
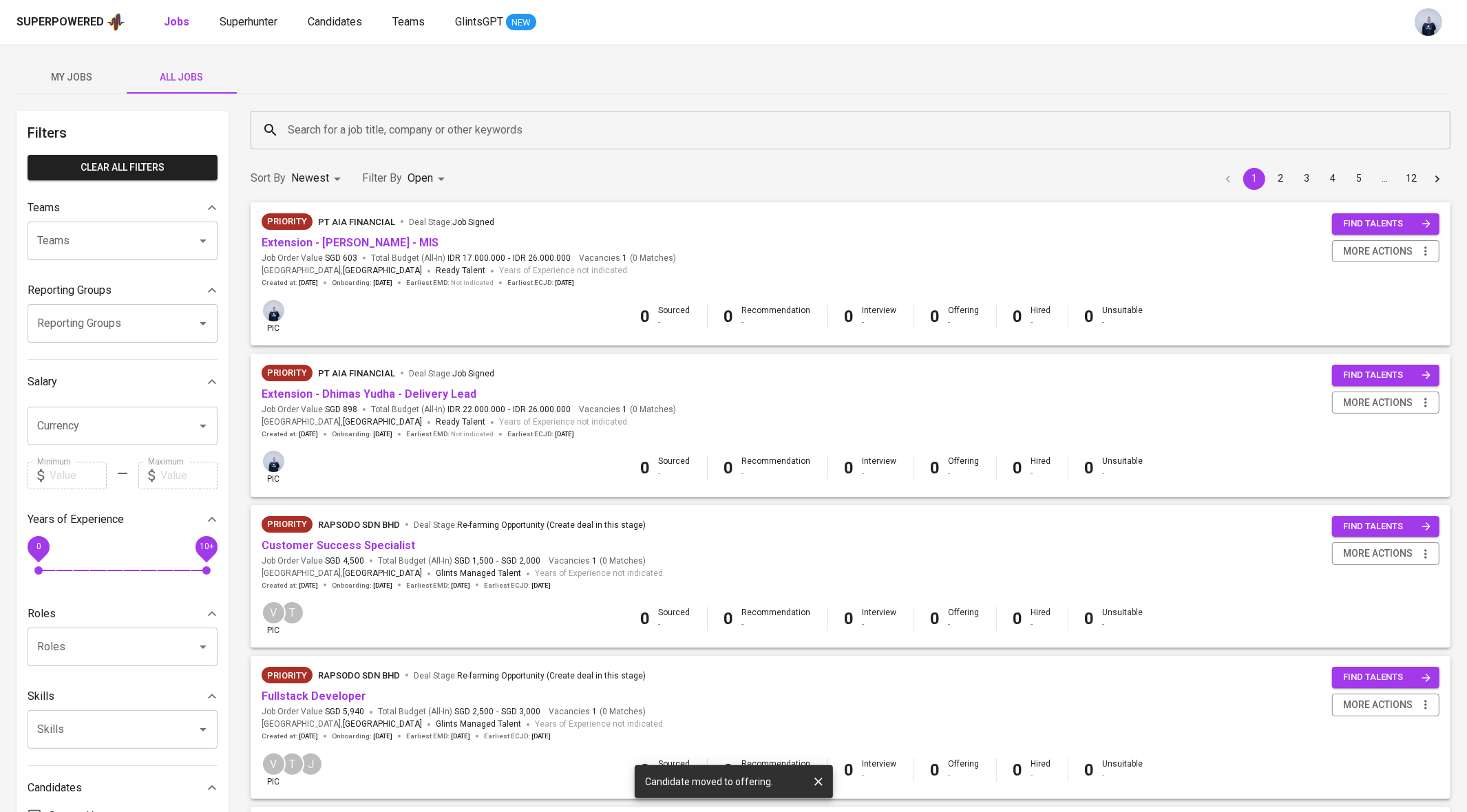
click at [346, 130] on input "Search for a job title, company or other keywords" at bounding box center [854, 130] width 1139 height 27
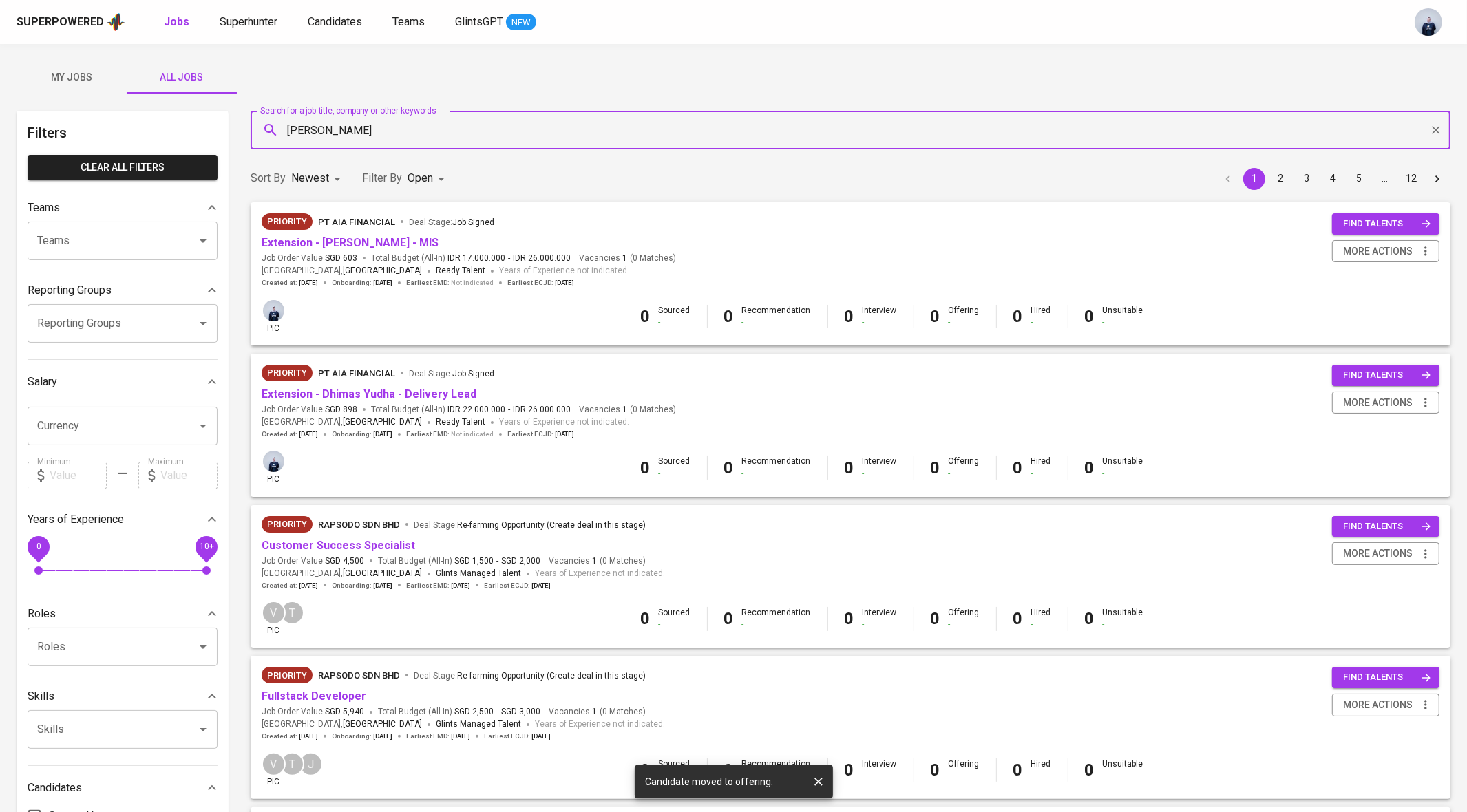
type input "dhimas yudha"
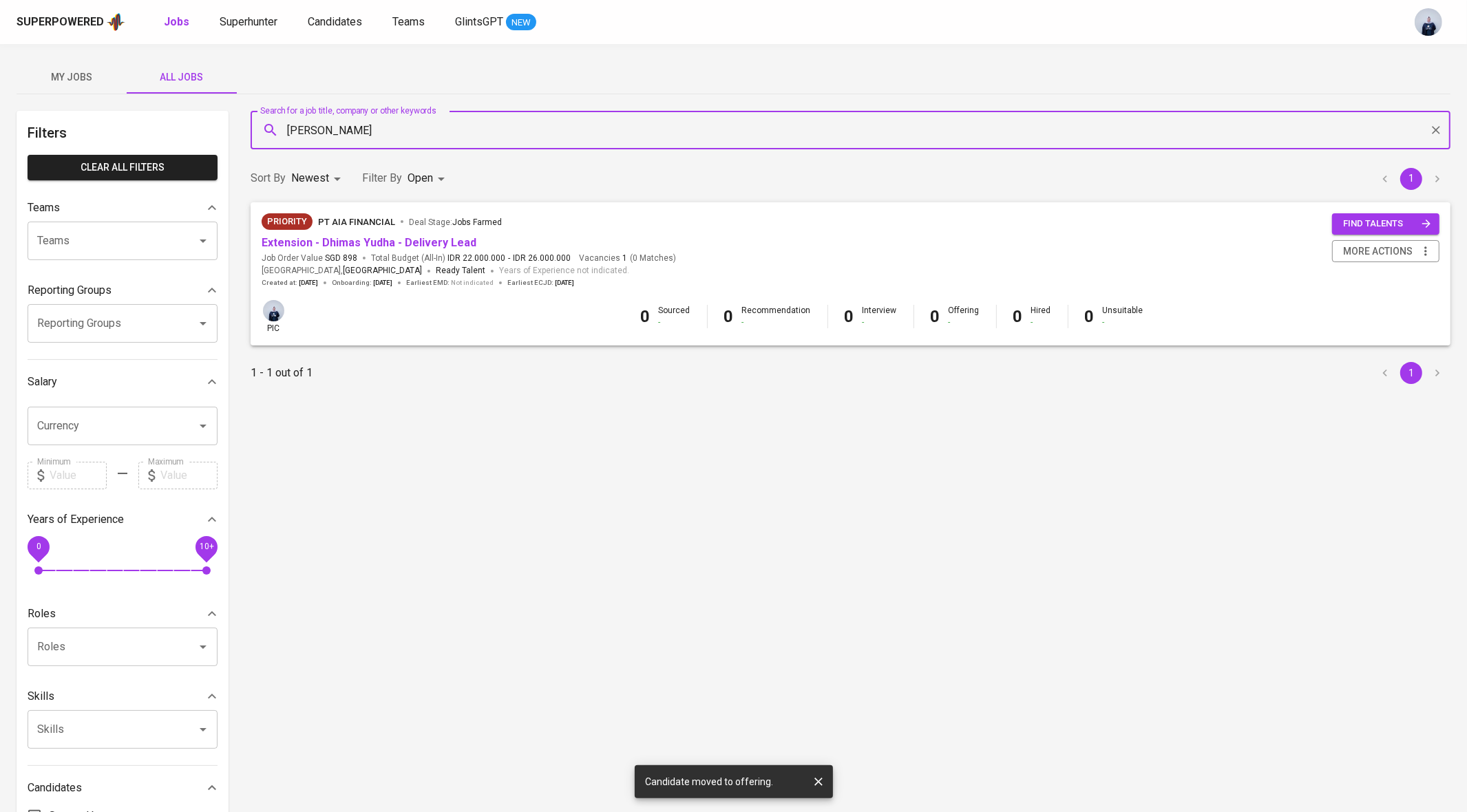
click at [418, 177] on body "Superpowered Jobs Superhunter Candidates Teams GlintsGPT NEW My Jobs All Jobs F…" at bounding box center [734, 470] width 1467 height 939
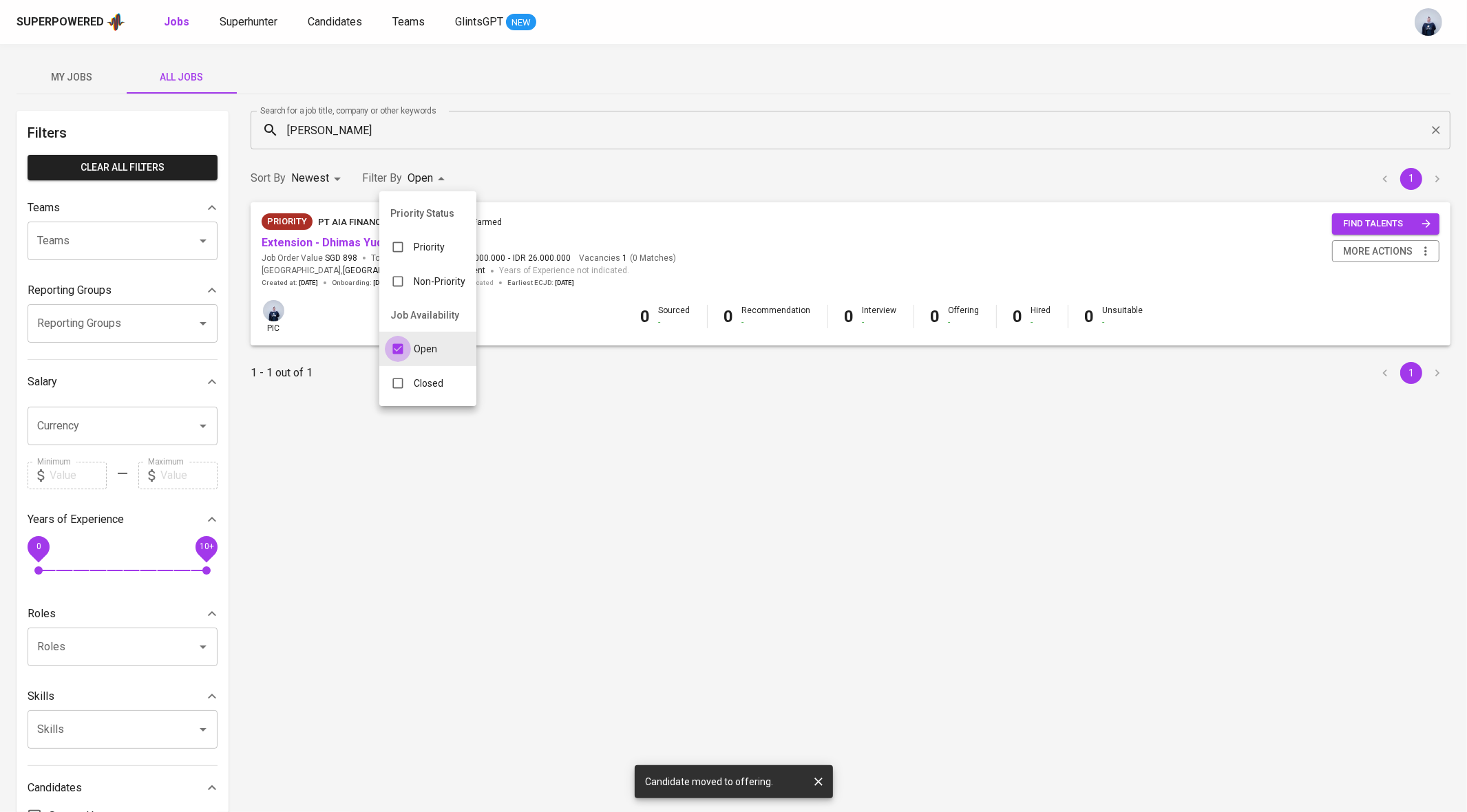
click at [407, 345] on input "checkbox" at bounding box center [398, 348] width 27 height 27
checkbox input "false"
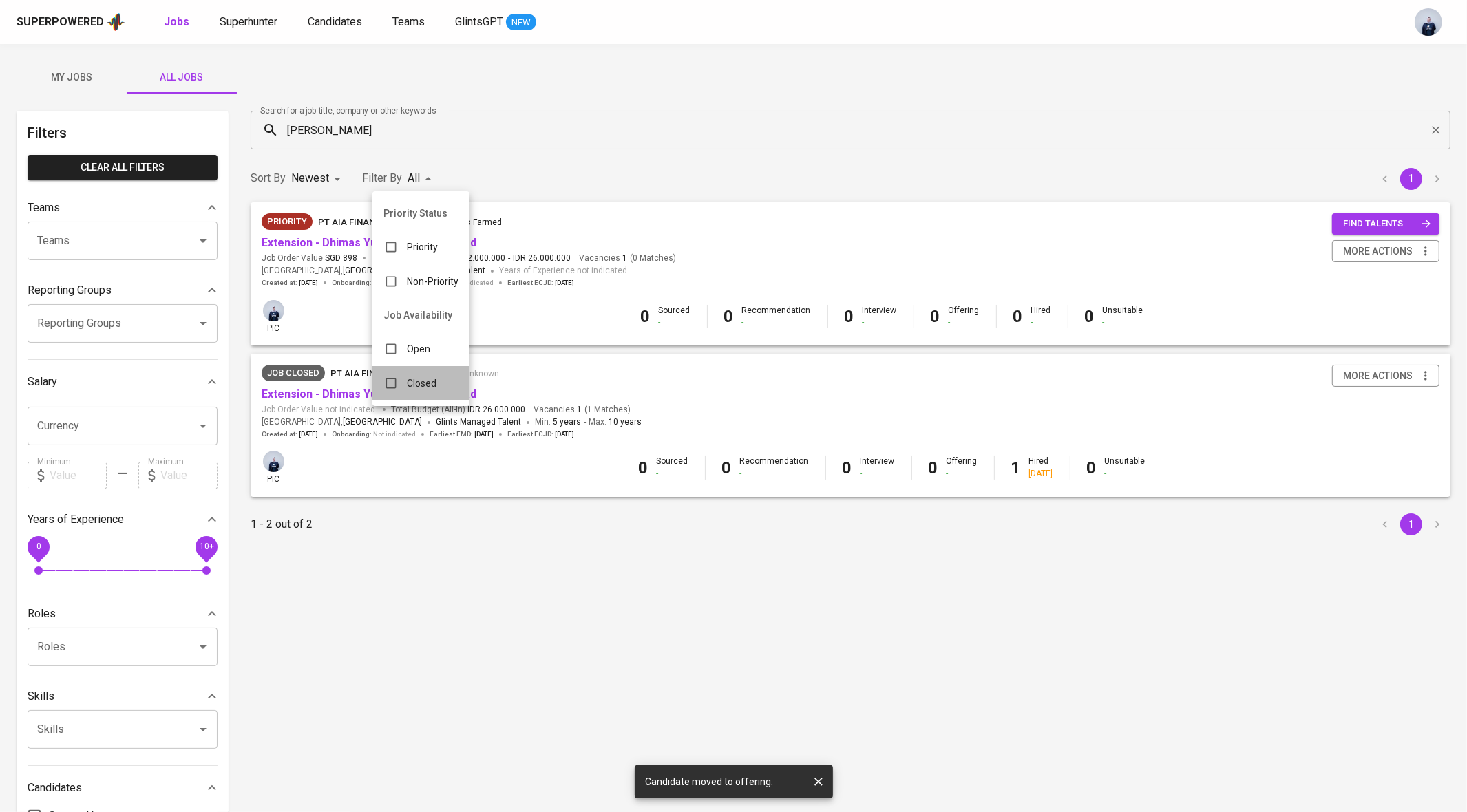
click at [407, 384] on p "Closed" at bounding box center [422, 384] width 30 height 14
type input "CLOSE"
checkbox input "true"
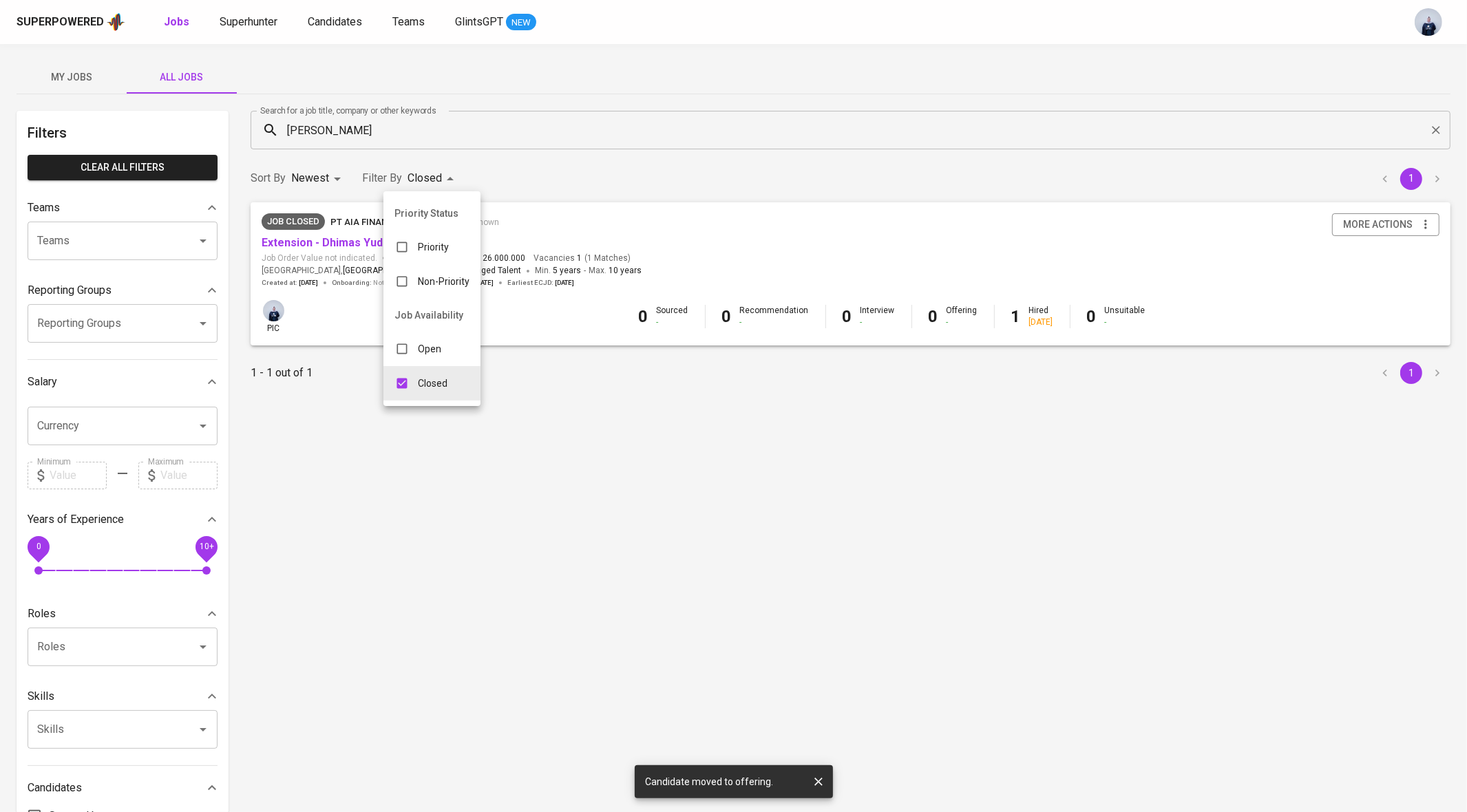
click at [600, 131] on div at bounding box center [734, 406] width 1467 height 812
click at [762, 237] on div "Job Closed PT AIA FINANCIAL Deal Stage : unknown Extension - Dhimas Yudha - Del…" at bounding box center [850, 250] width 1178 height 74
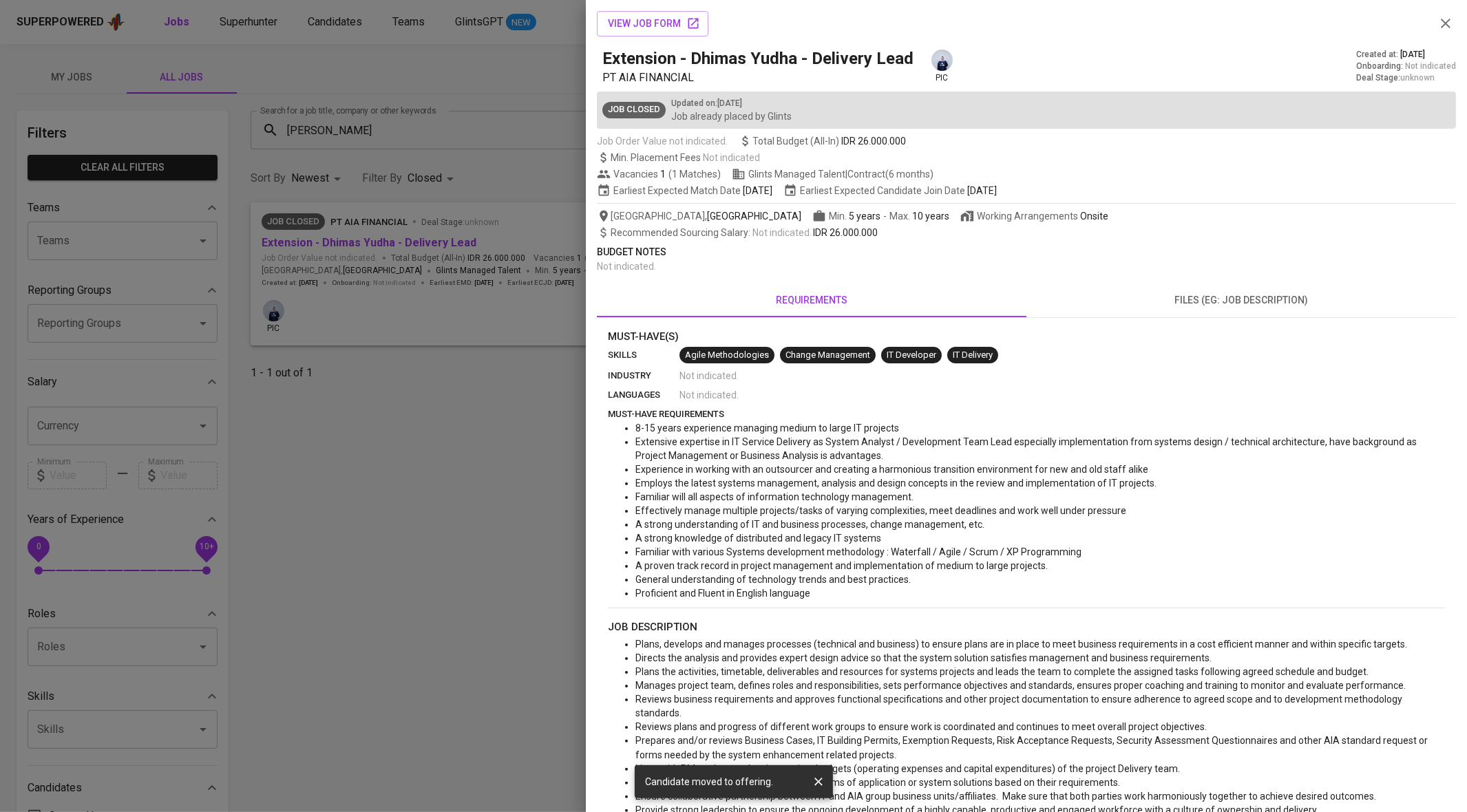
click at [502, 222] on div at bounding box center [734, 406] width 1467 height 812
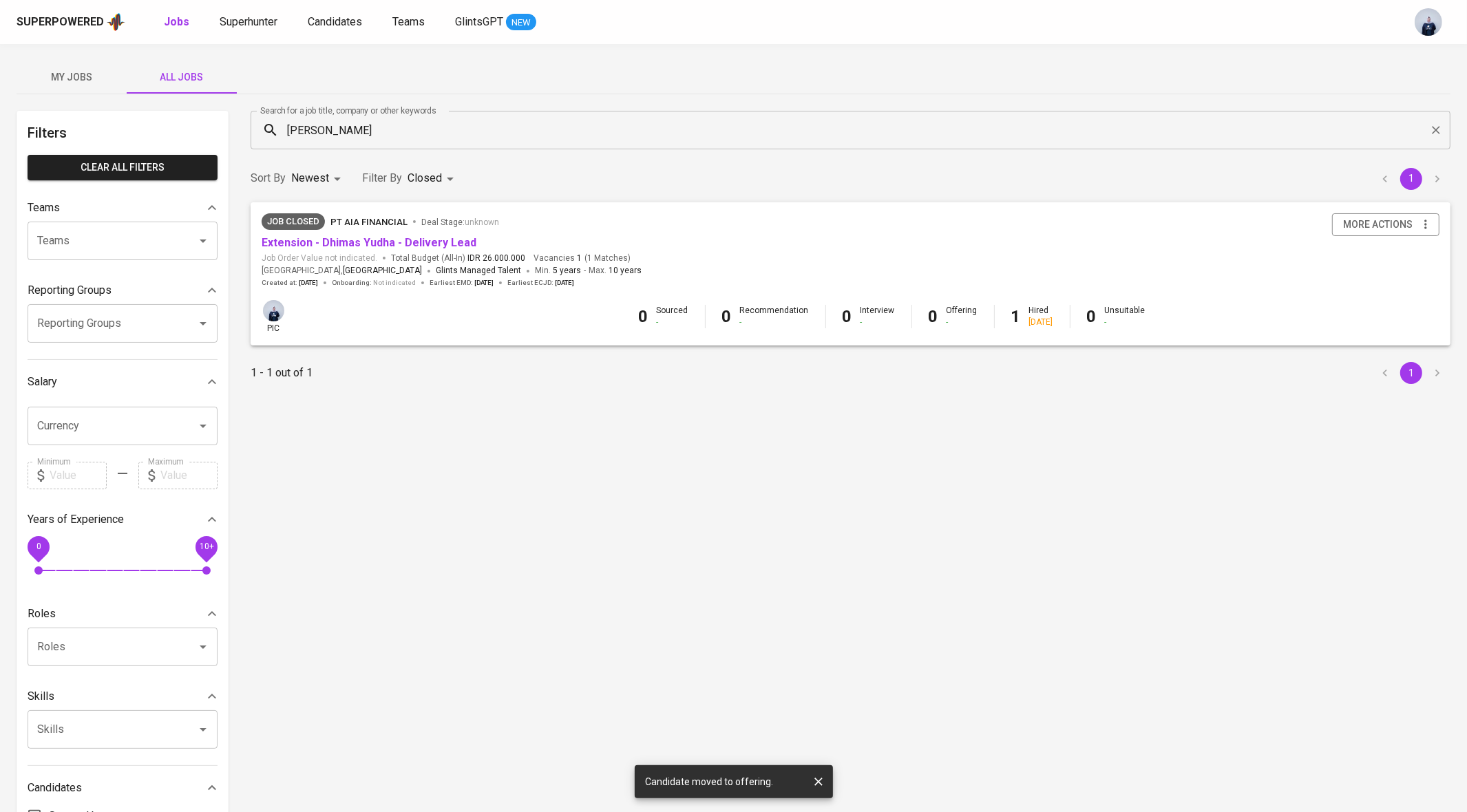
click at [950, 274] on div "Job Closed PT AIA FINANCIAL Deal Stage : unknown Extension - Dhimas Yudha - Del…" at bounding box center [850, 250] width 1178 height 74
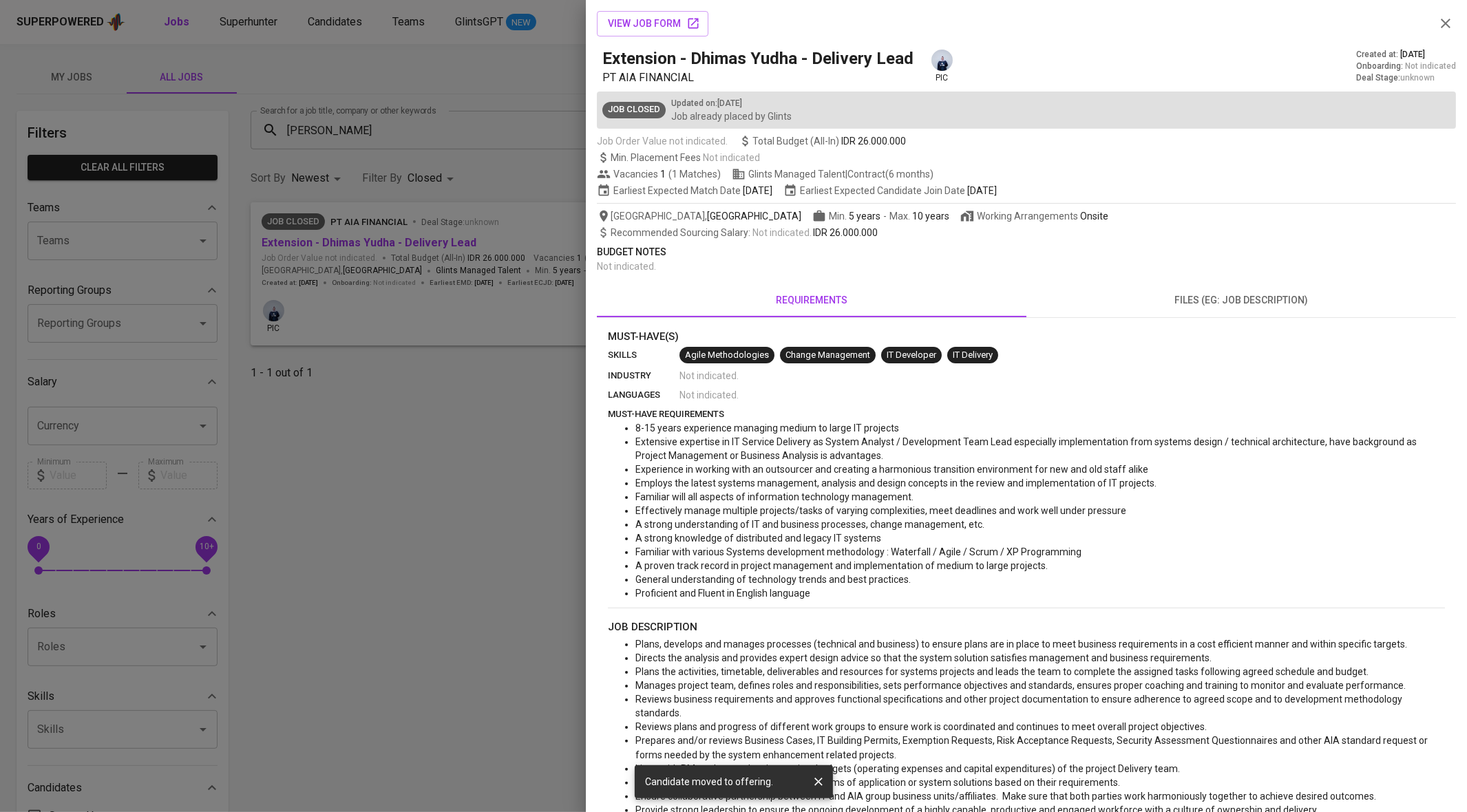
click at [407, 266] on div at bounding box center [734, 406] width 1467 height 812
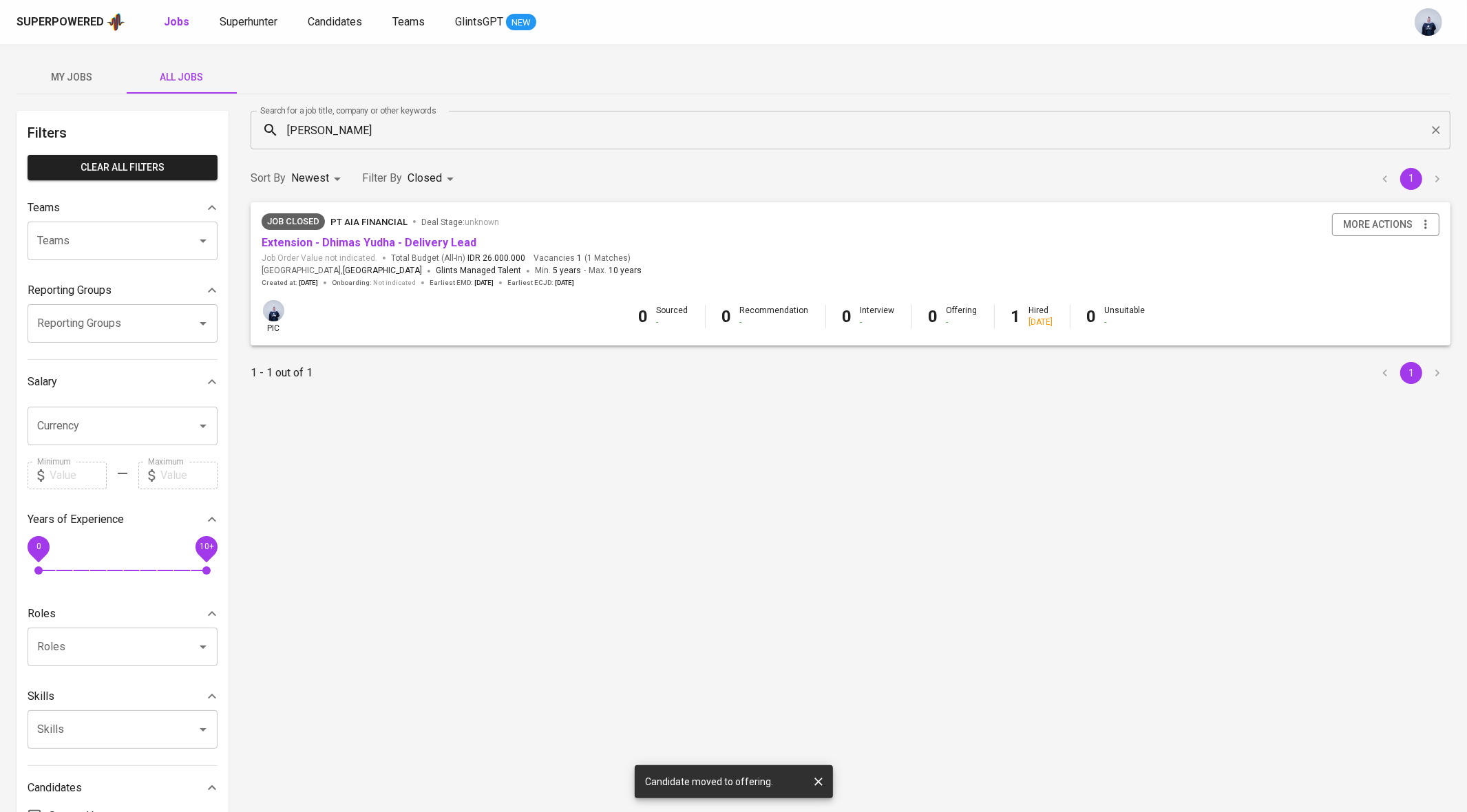
click at [1030, 317] on div "6 months ago" at bounding box center [1042, 323] width 24 height 12
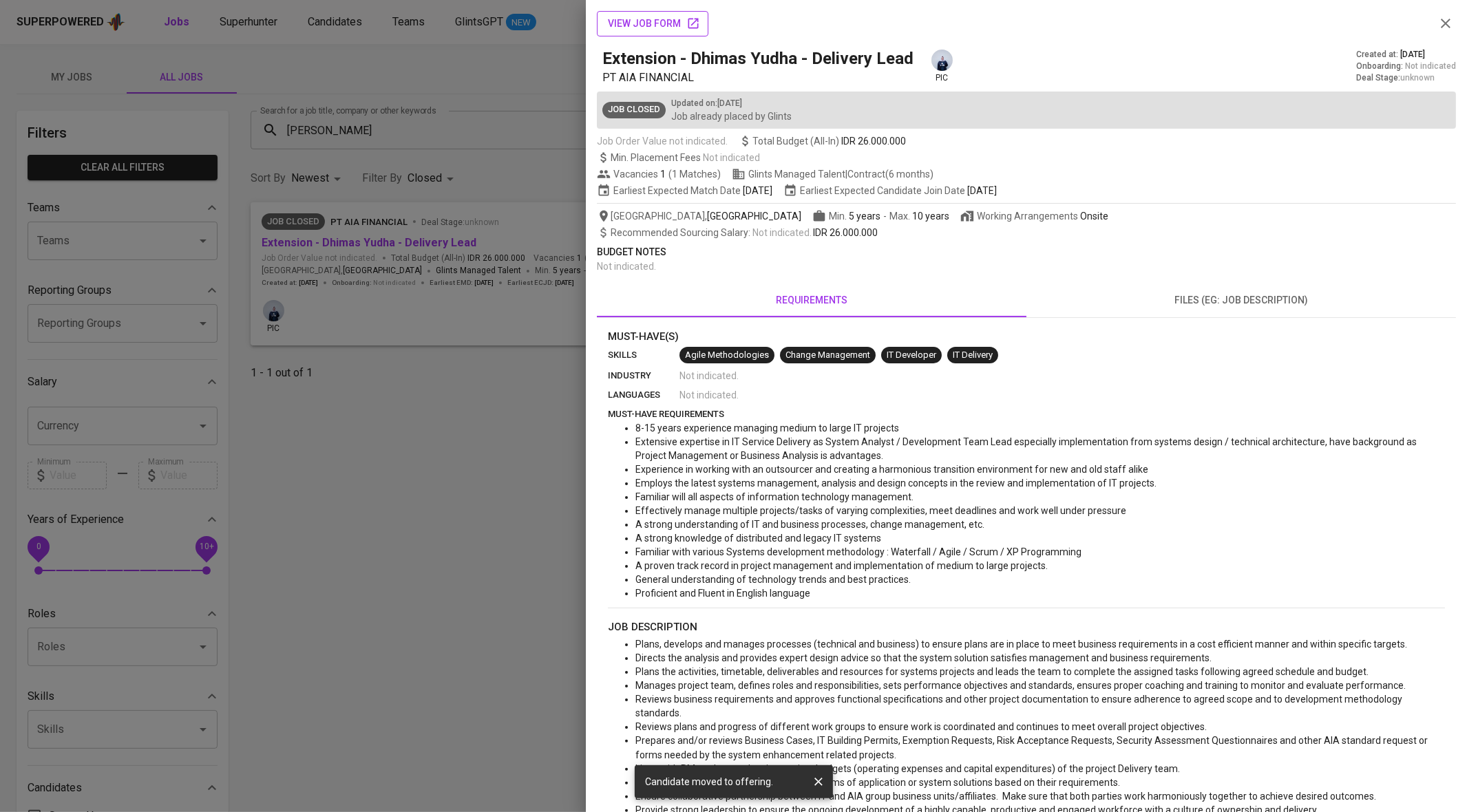
click at [663, 26] on span "view job form" at bounding box center [653, 23] width 90 height 17
click at [468, 276] on div at bounding box center [734, 406] width 1467 height 812
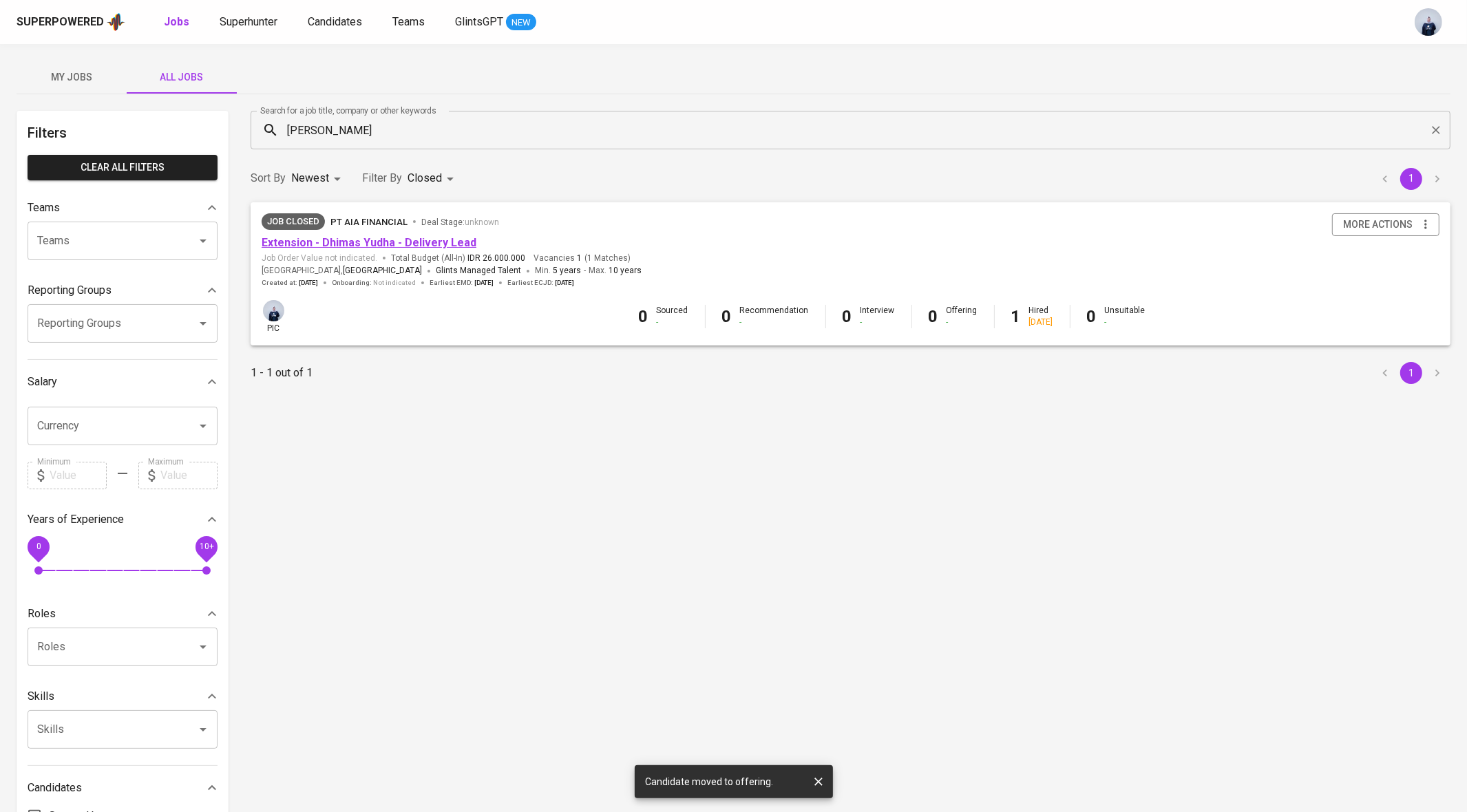
click at [297, 237] on link "Extension - Dhimas Yudha - Delivery Lead" at bounding box center [369, 242] width 215 height 13
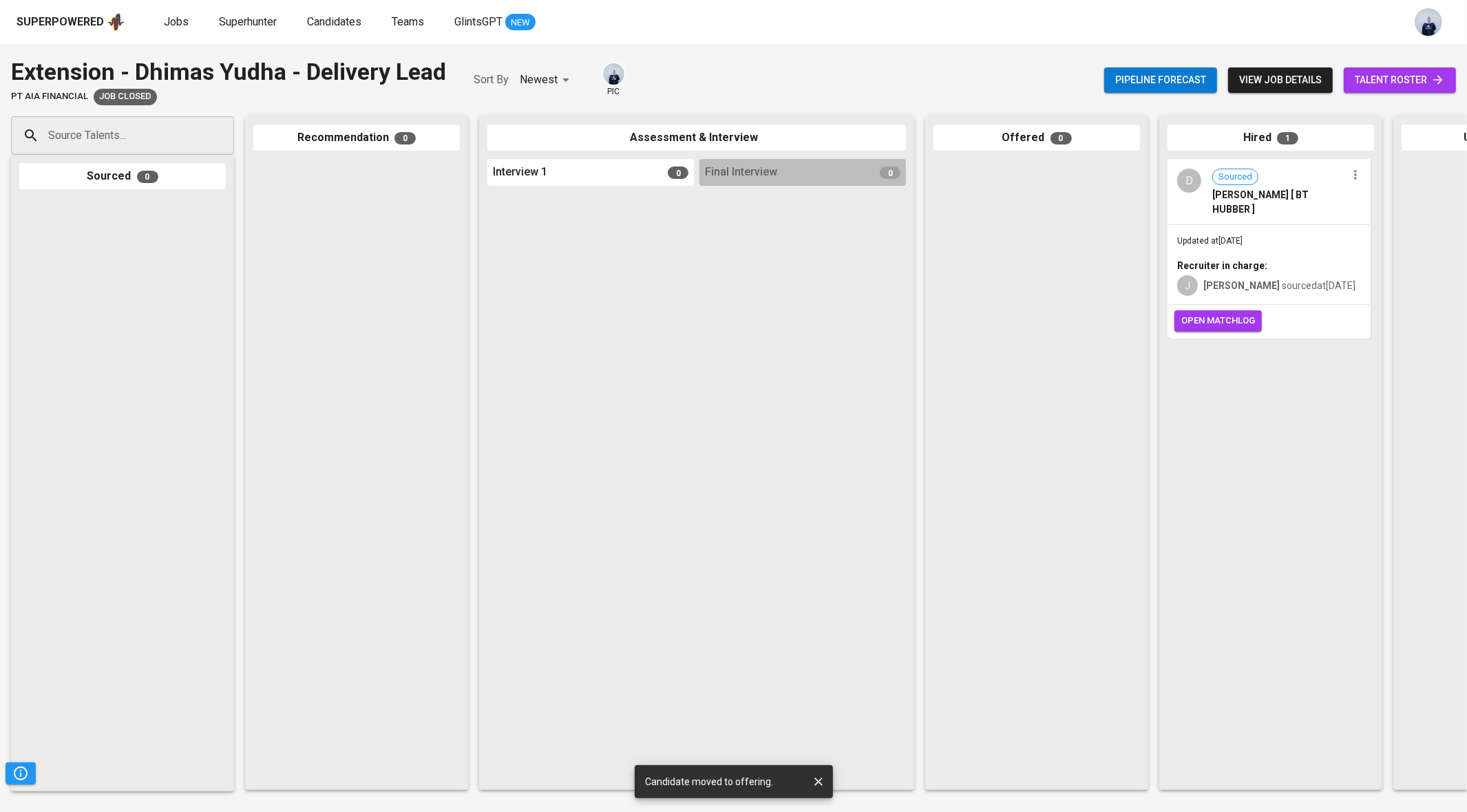
click at [1250, 286] on span "junice sourced at Mar 25, 2025" at bounding box center [1279, 285] width 152 height 11
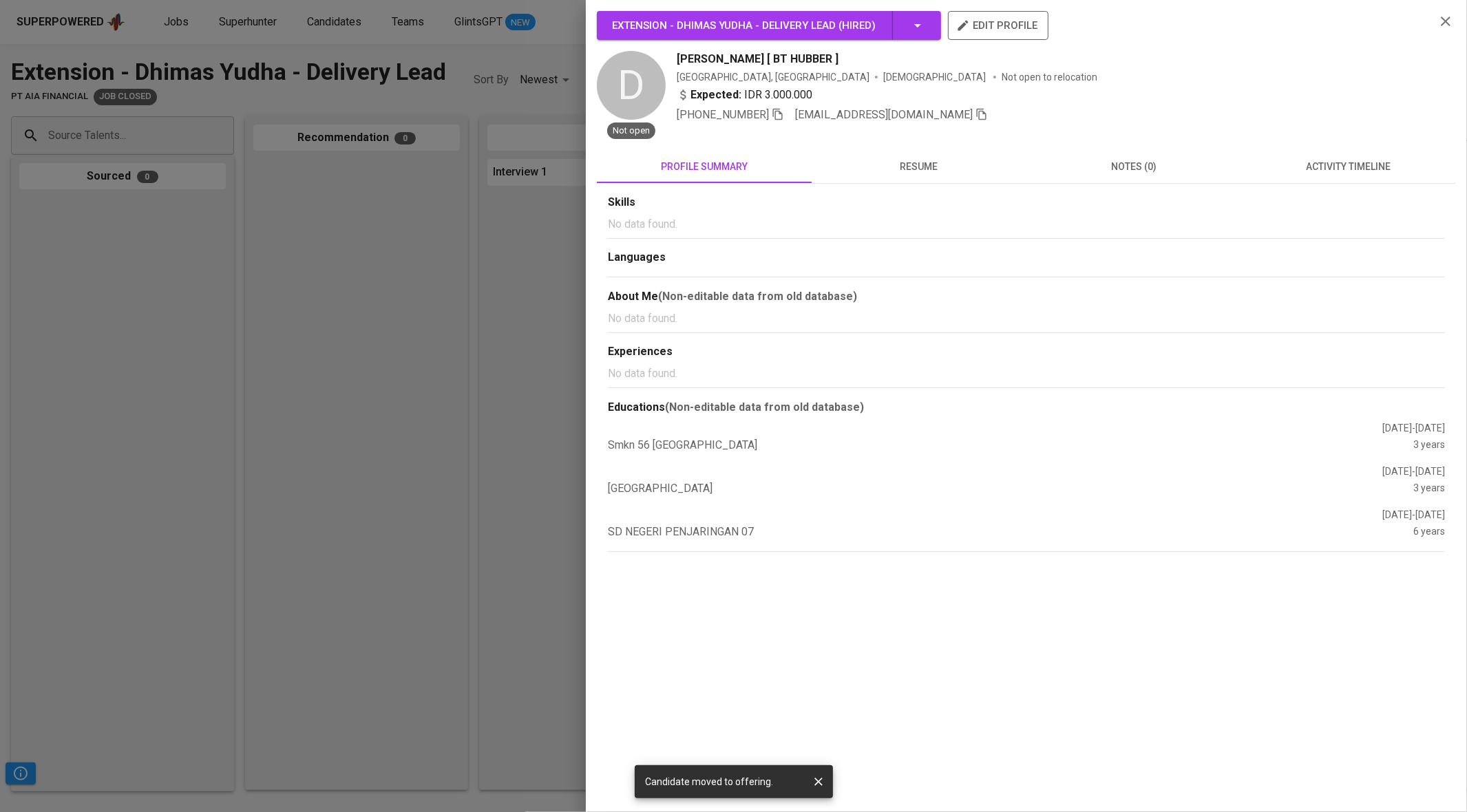
click at [336, 62] on div at bounding box center [734, 406] width 1467 height 812
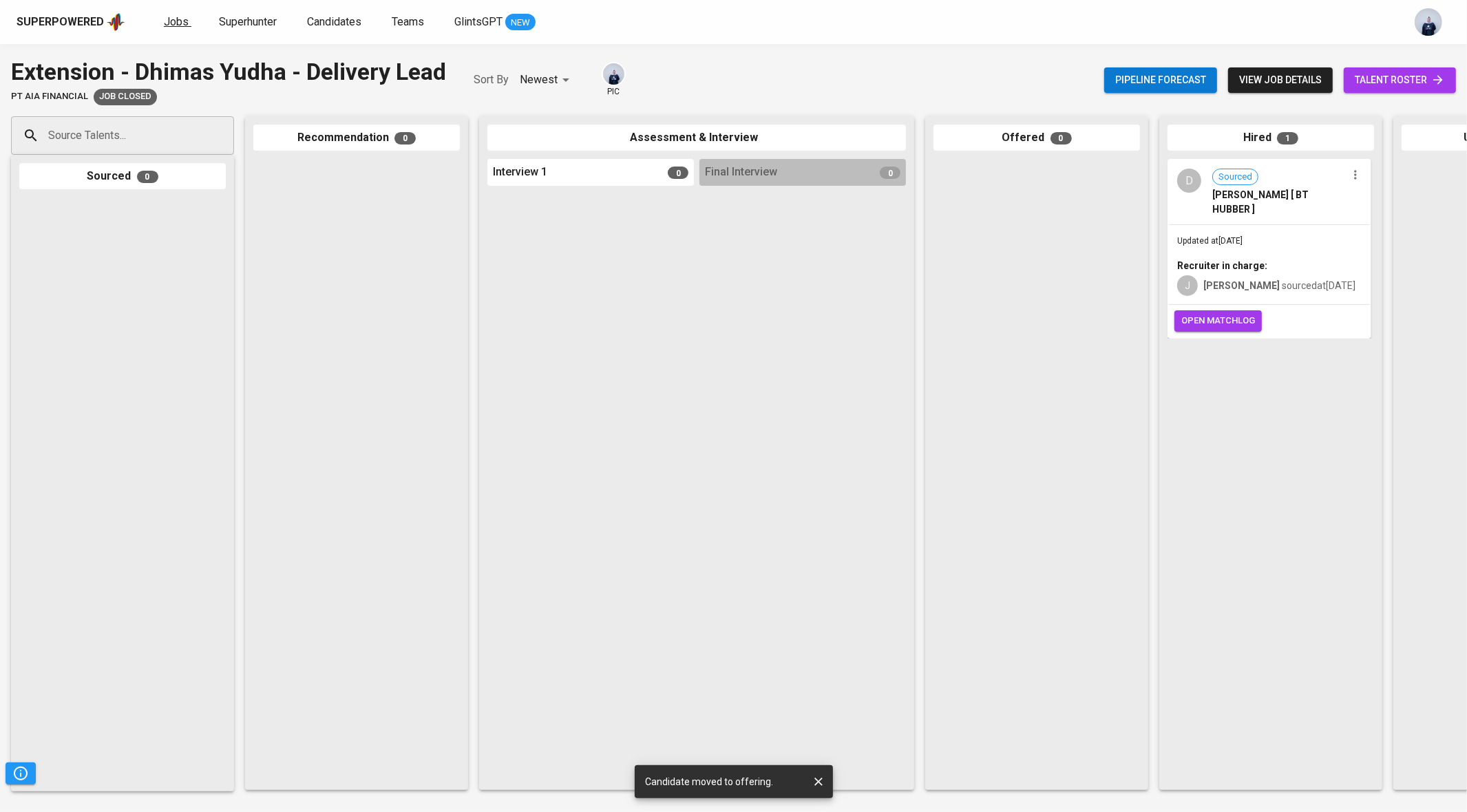
click at [164, 29] on link "Jobs" at bounding box center [178, 22] width 28 height 17
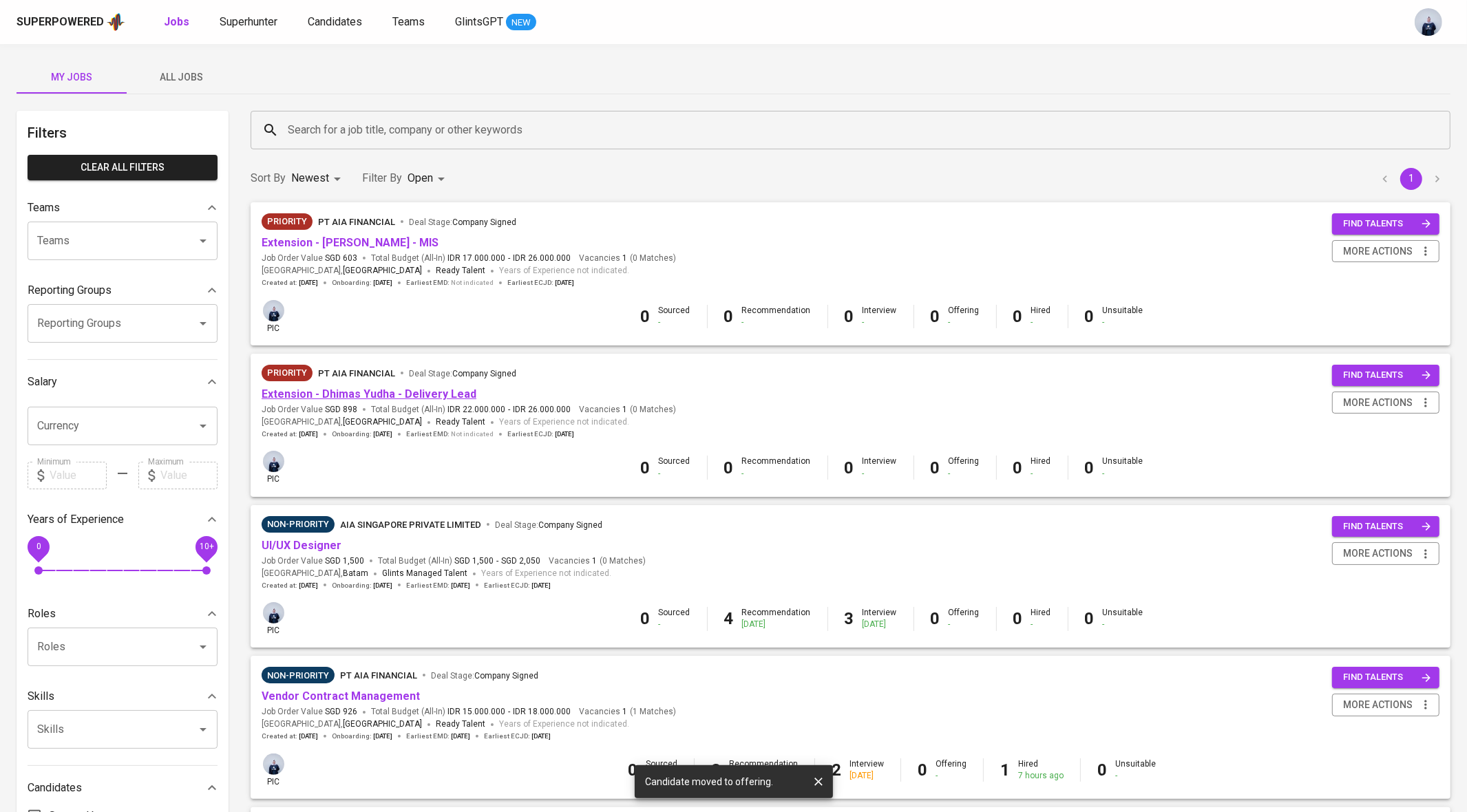
click at [369, 395] on link "Extension - Dhimas Yudha - Delivery Lead" at bounding box center [369, 394] width 215 height 13
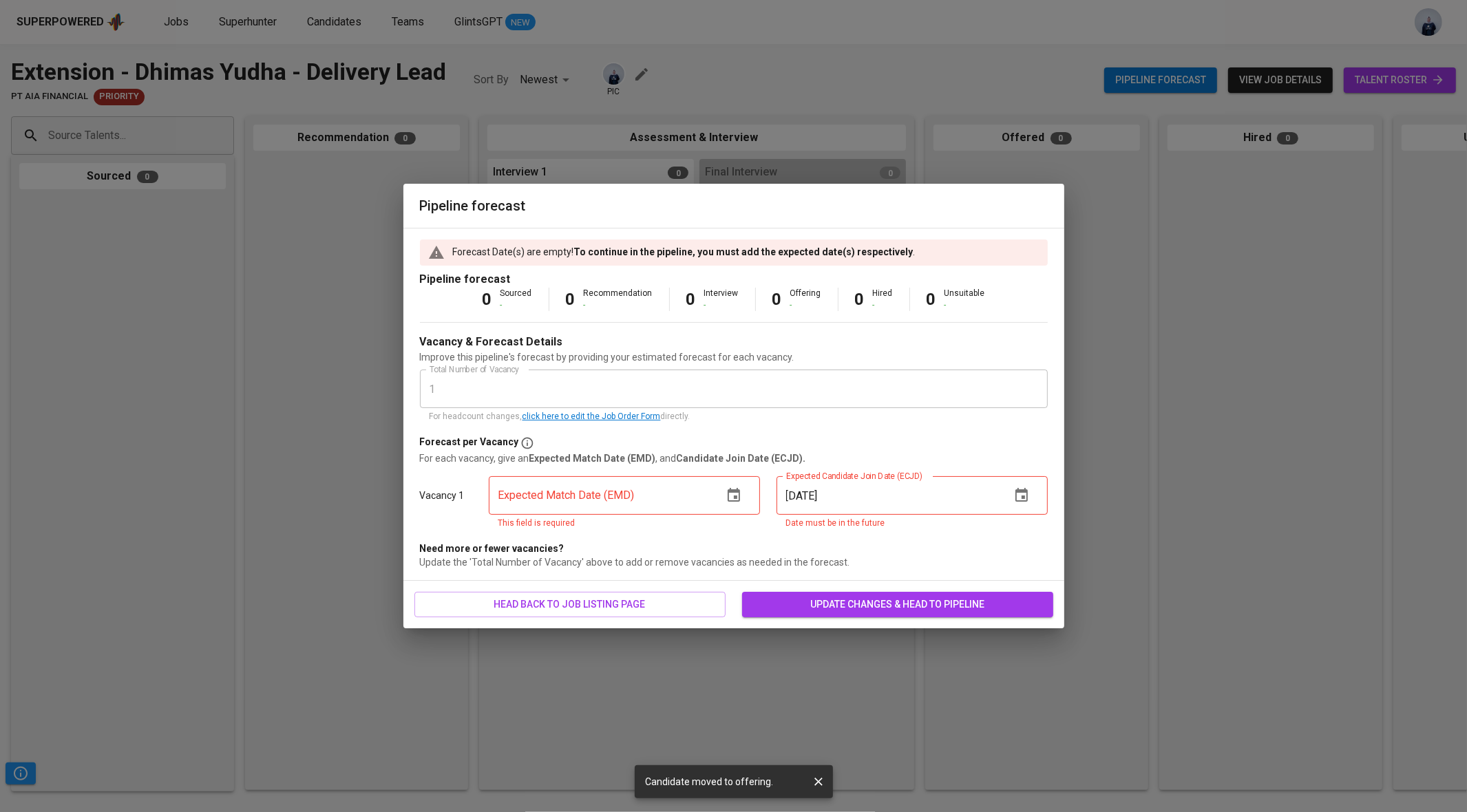
click at [727, 494] on icon "button" at bounding box center [734, 495] width 17 height 17
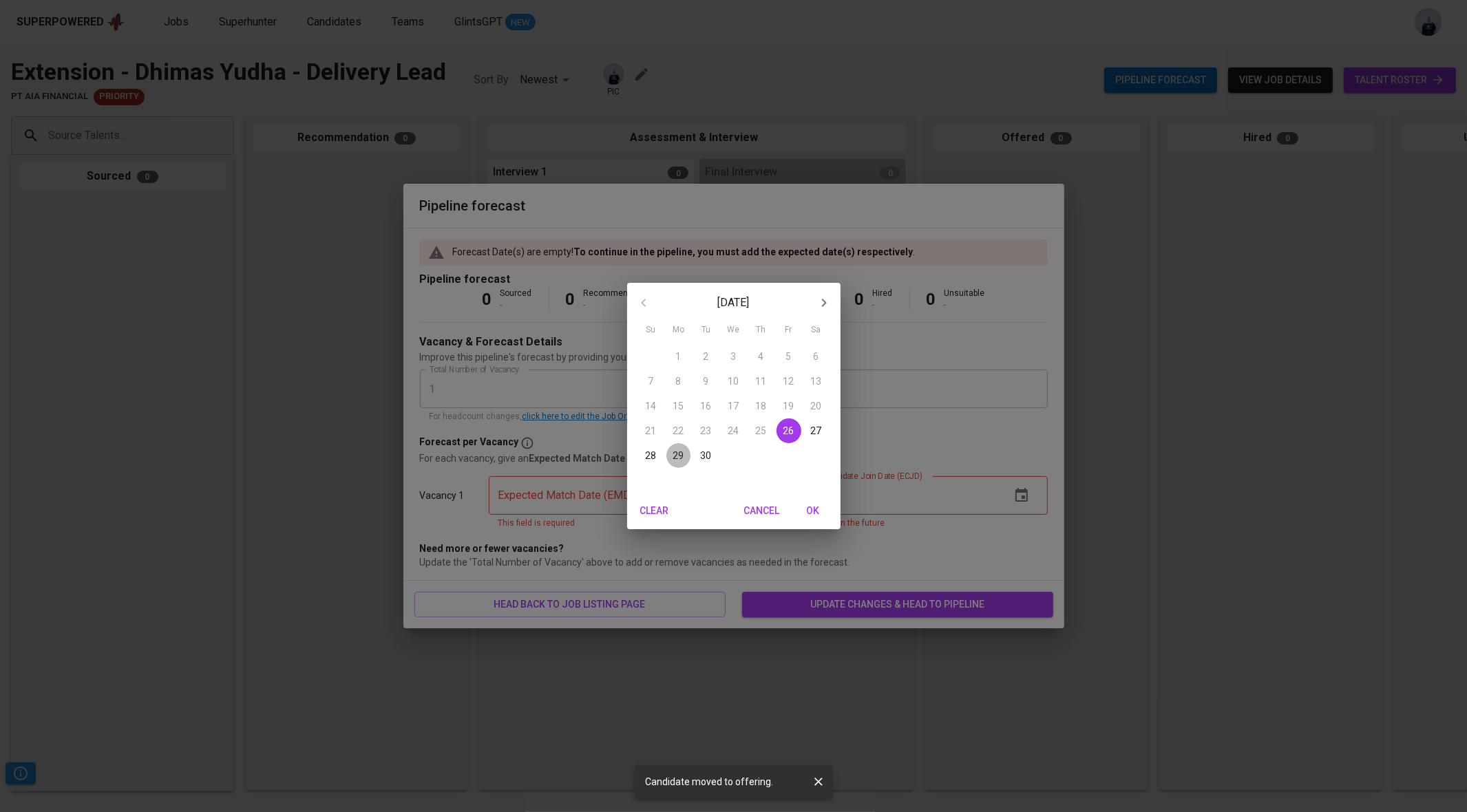
click at [679, 456] on p "29" at bounding box center [678, 456] width 11 height 14
type input "09/29/2025"
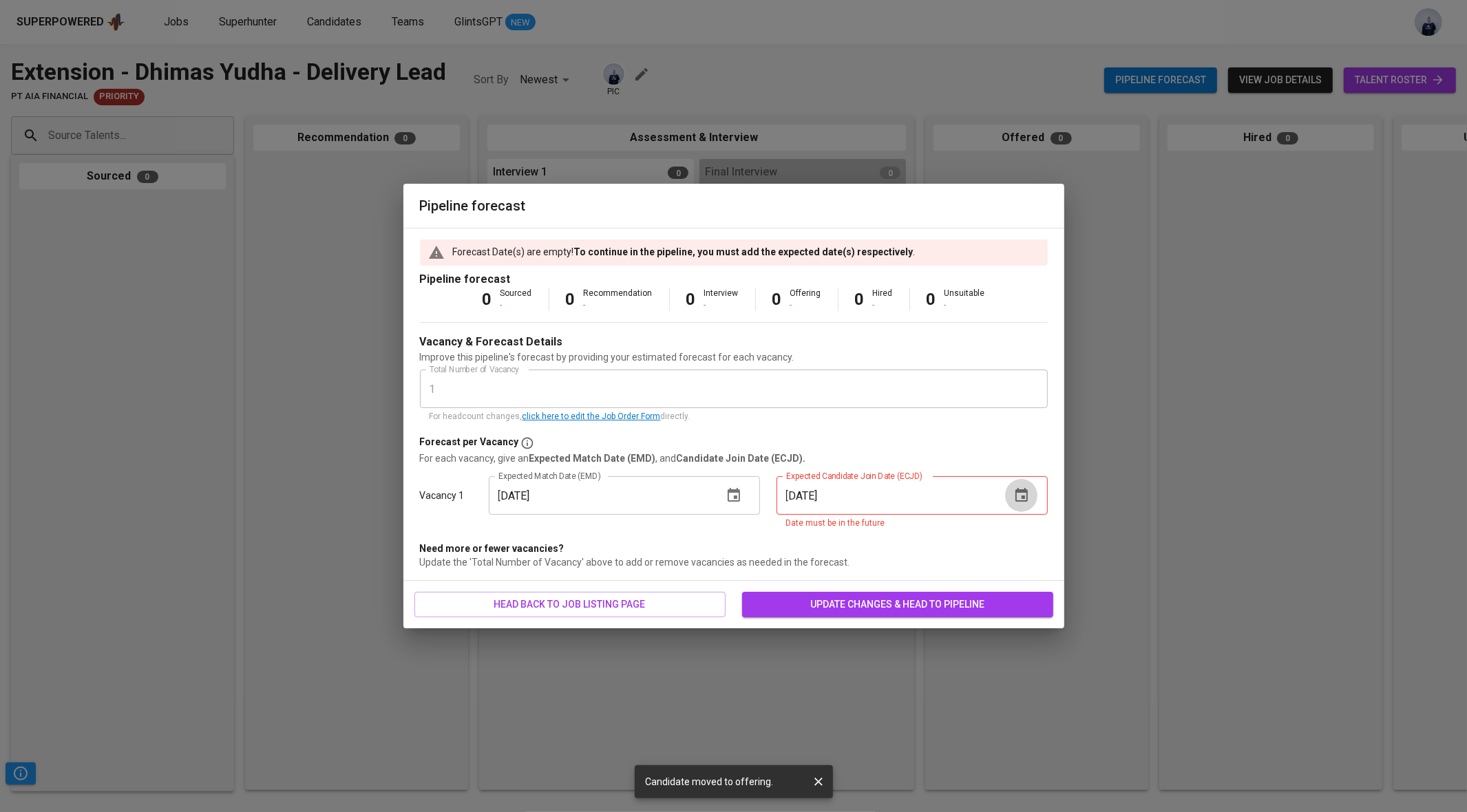
click at [1030, 482] on button "button" at bounding box center [1021, 494] width 33 height 33
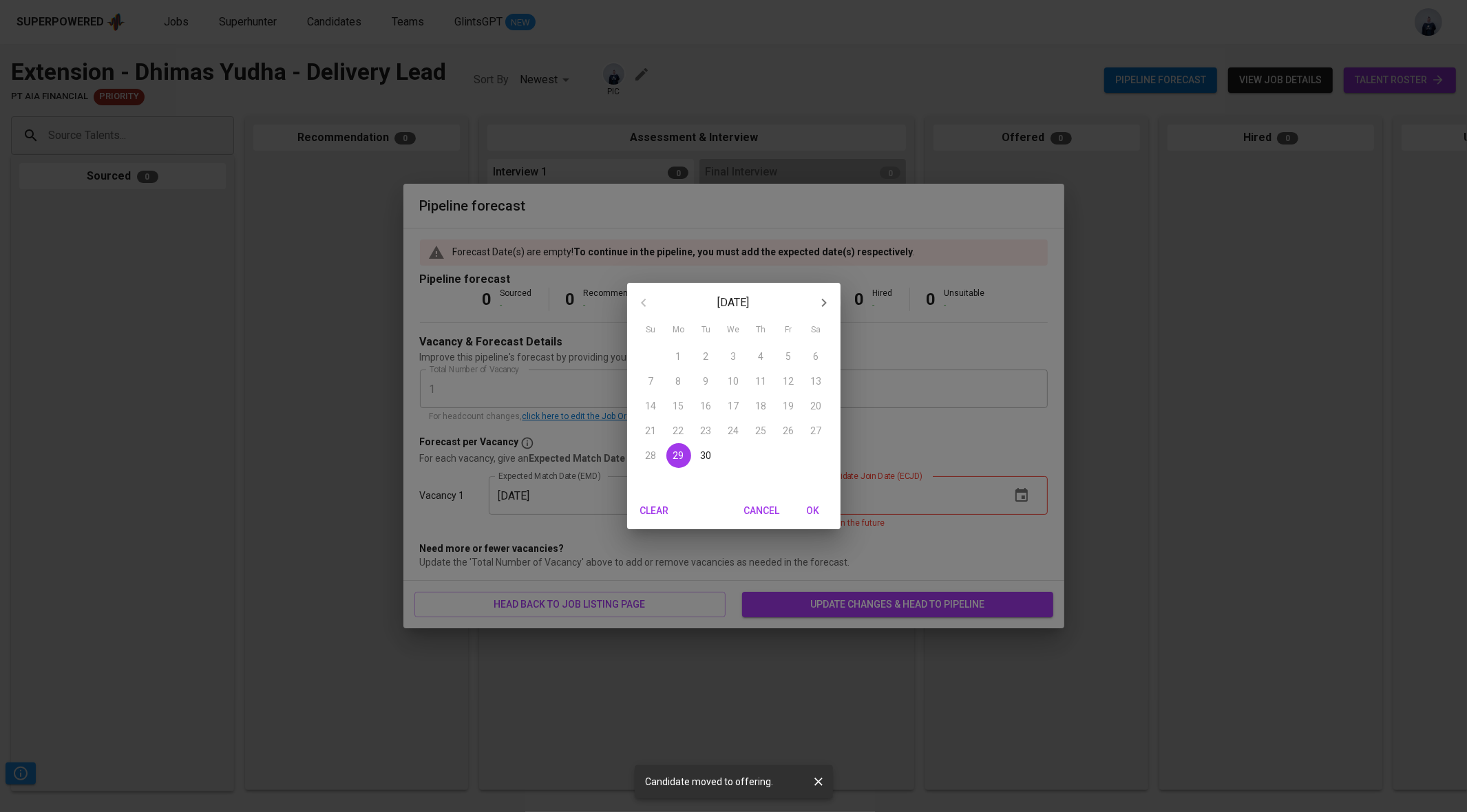
click at [677, 456] on p "29" at bounding box center [678, 456] width 11 height 14
type input "09/29/2025"
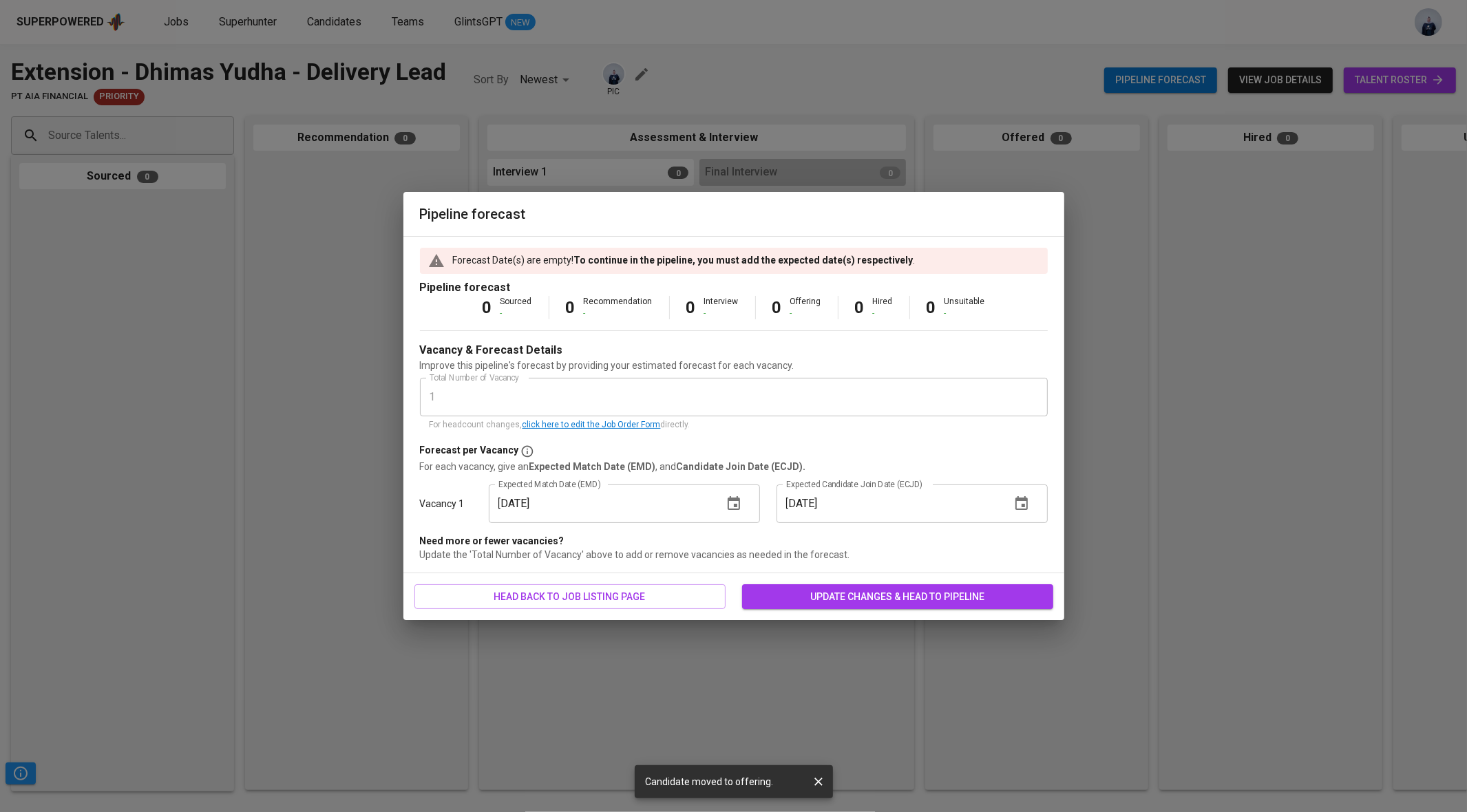
click at [848, 597] on span "update changes & head to pipeline" at bounding box center [897, 596] width 289 height 17
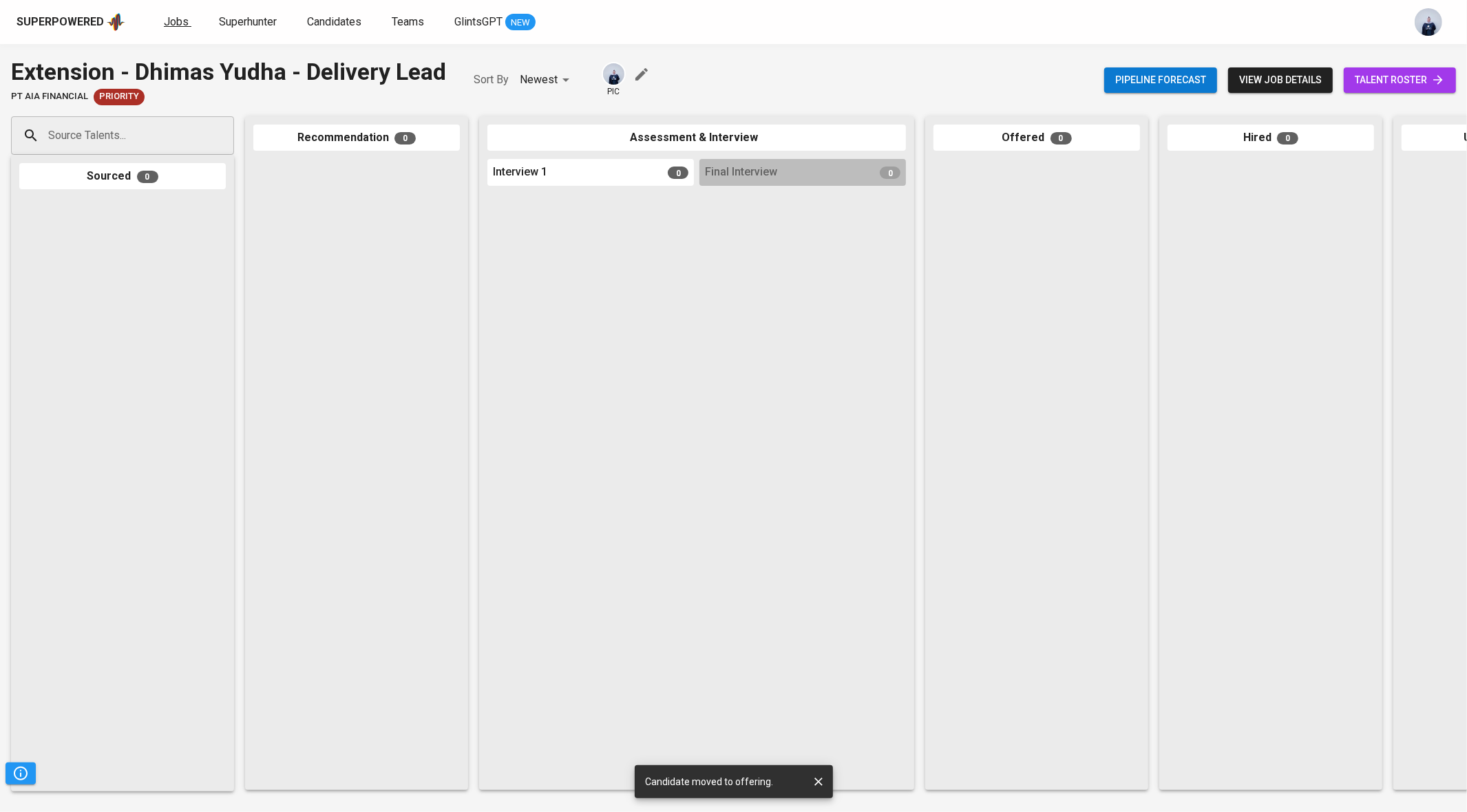
click at [171, 20] on span "Jobs" at bounding box center [176, 21] width 25 height 13
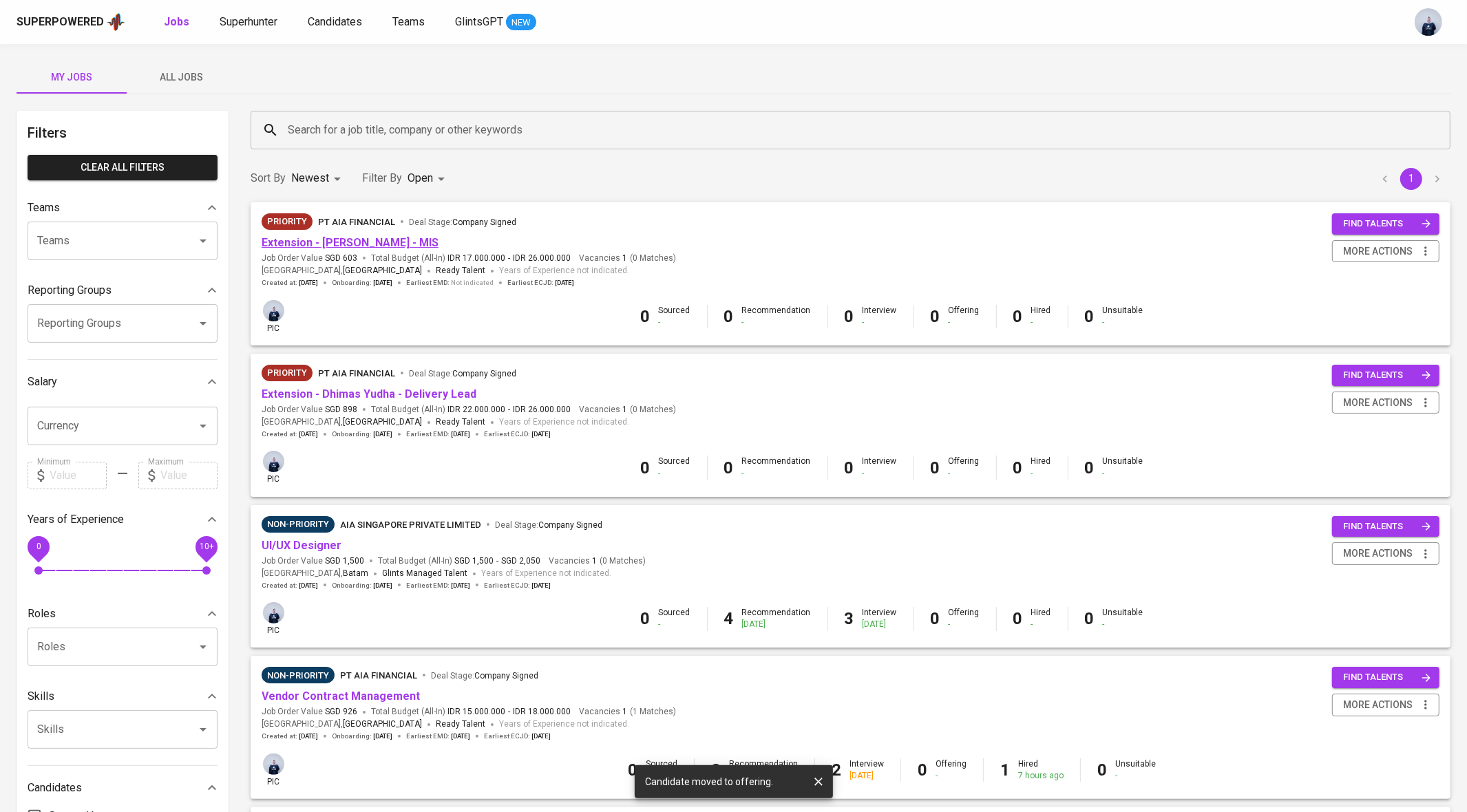
click at [413, 247] on link "Extension - Julian Satya Sahisnu - MIS" at bounding box center [349, 242] width 177 height 13
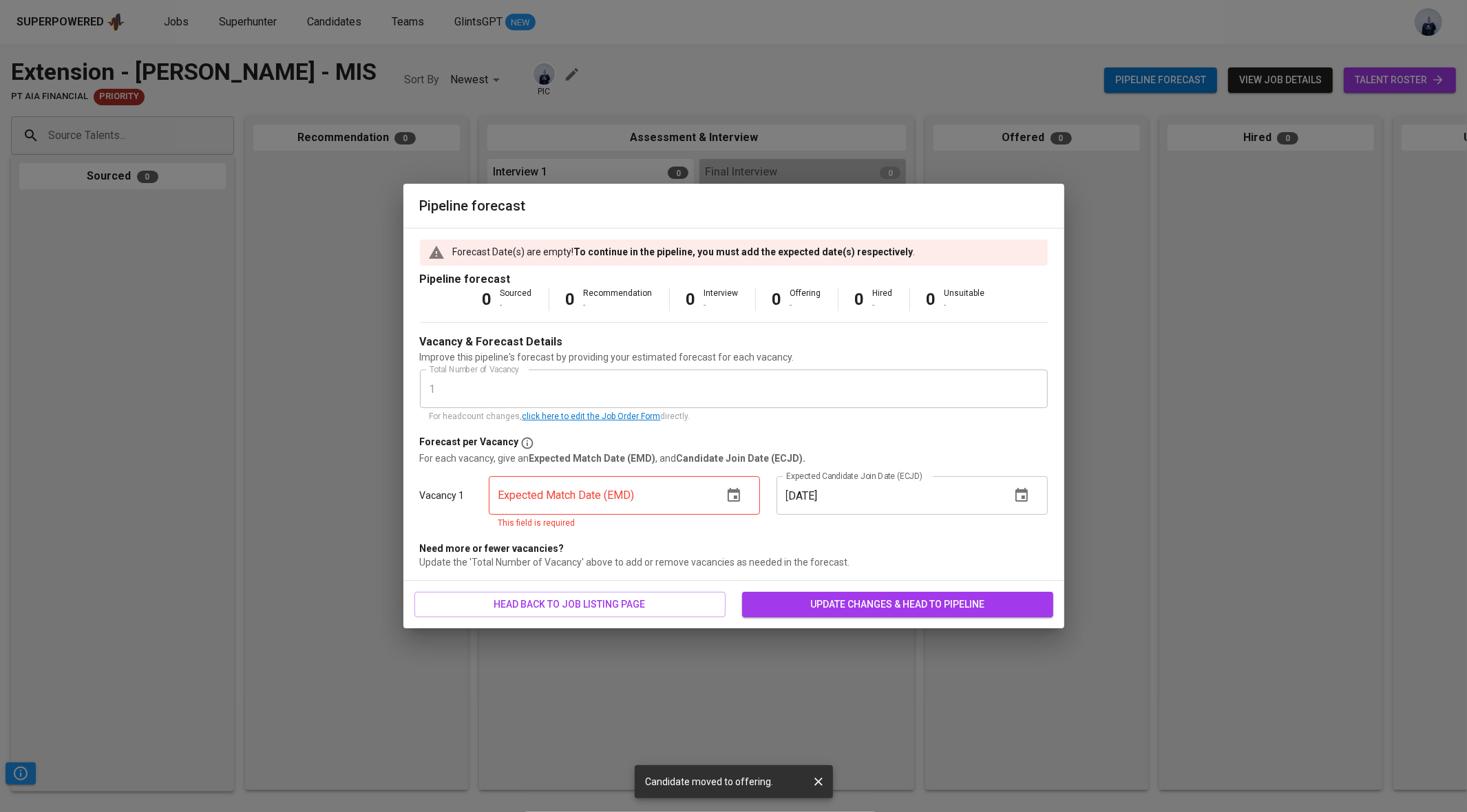
click at [736, 488] on icon "button" at bounding box center [734, 495] width 17 height 17
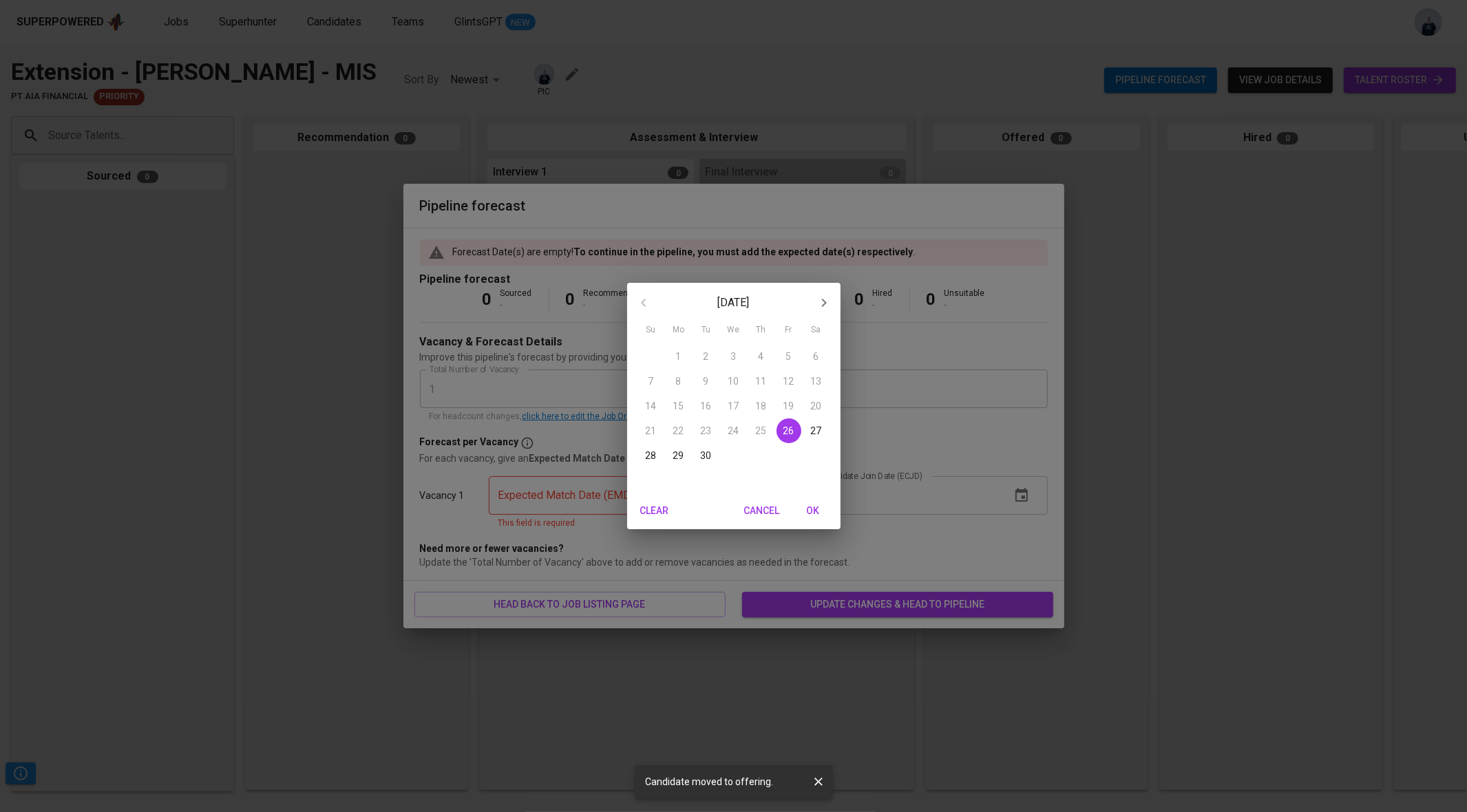
click at [786, 433] on p "26" at bounding box center [789, 431] width 11 height 14
type input "09/26/2025"
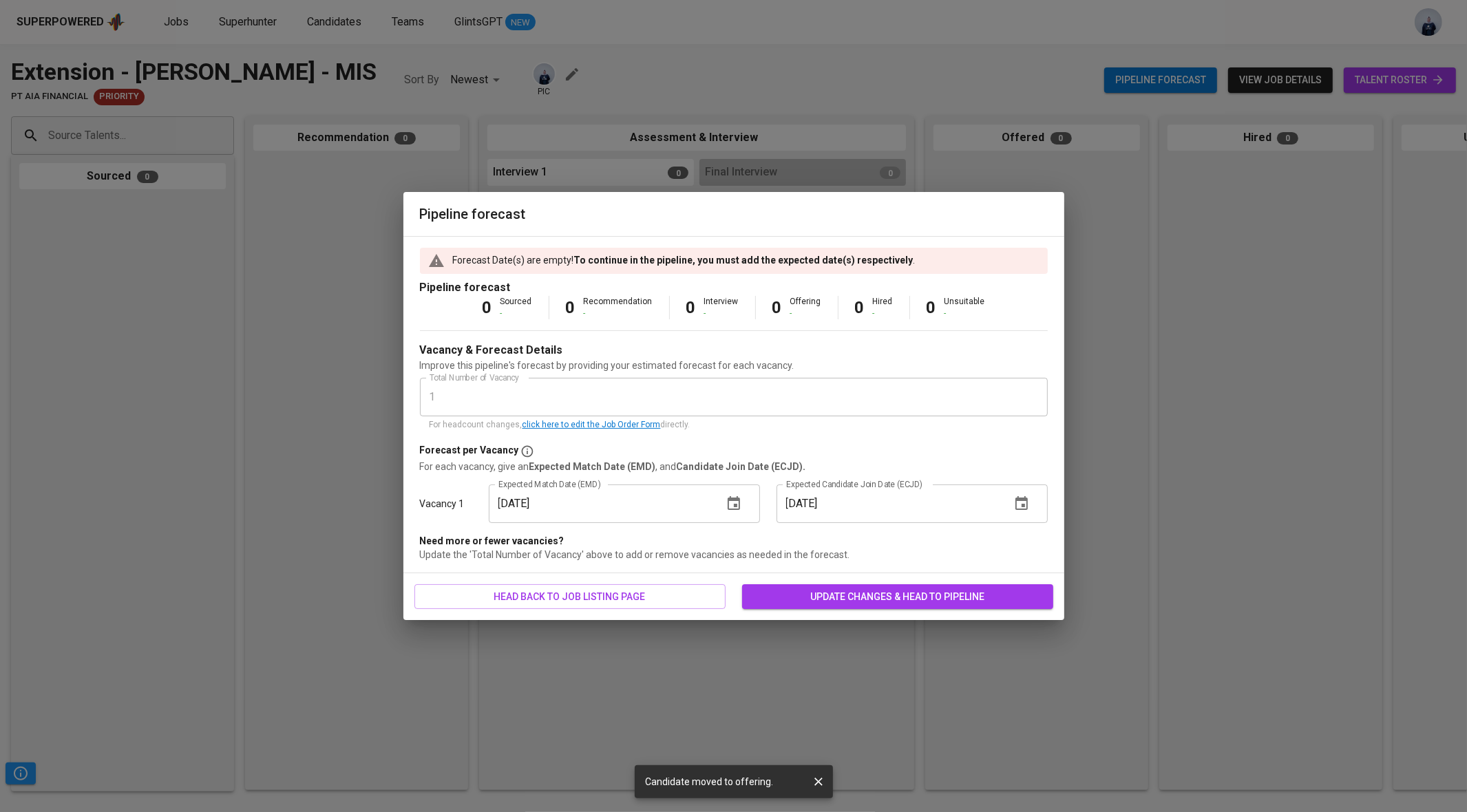
click at [1020, 507] on icon "button" at bounding box center [1022, 503] width 17 height 17
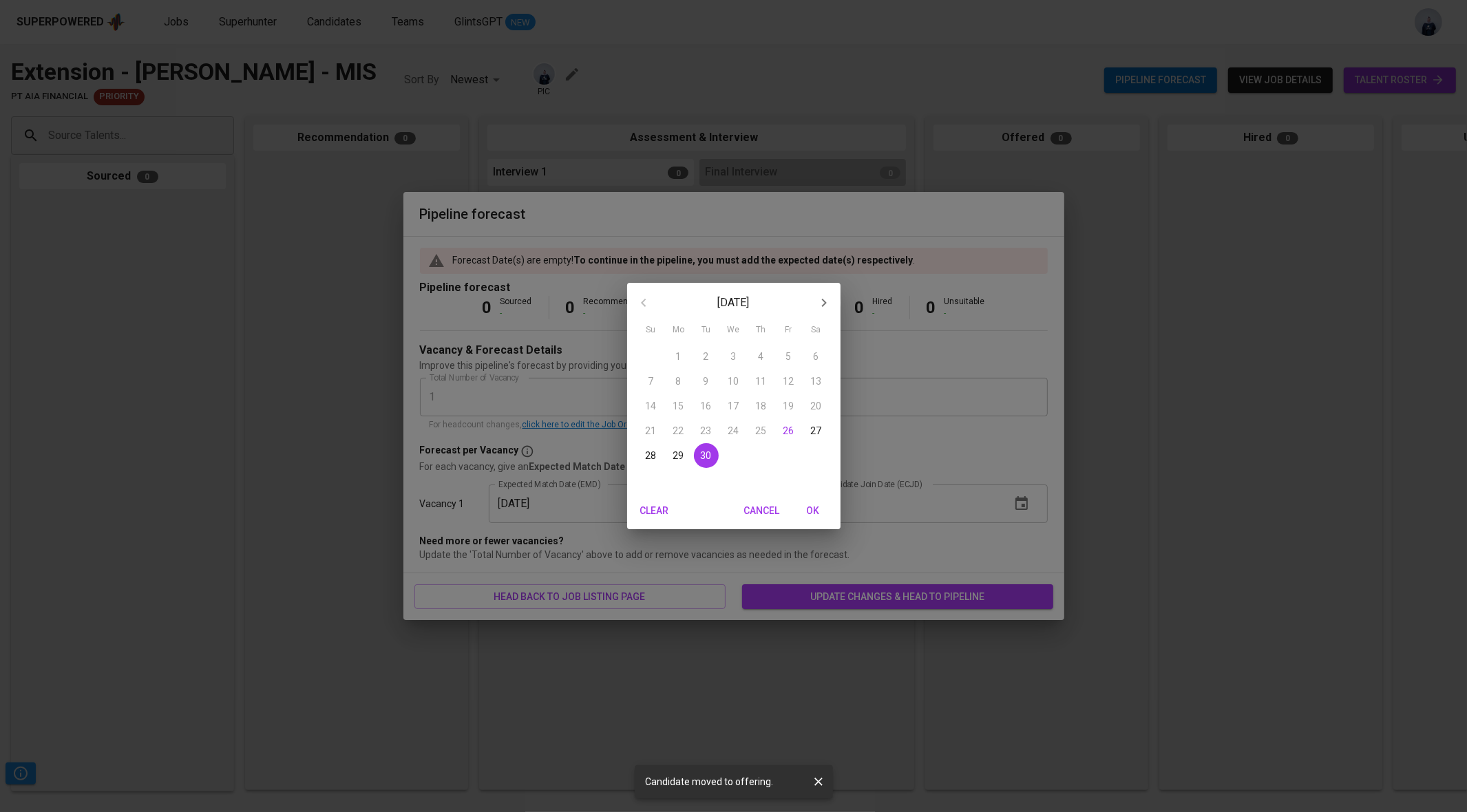
click at [946, 379] on div "September 2025 Su Mo Tu We Th Fr Sa 31 1 2 3 4 5 6 7 8 9 10 11 12 13 14 15 16 1…" at bounding box center [734, 406] width 1467 height 812
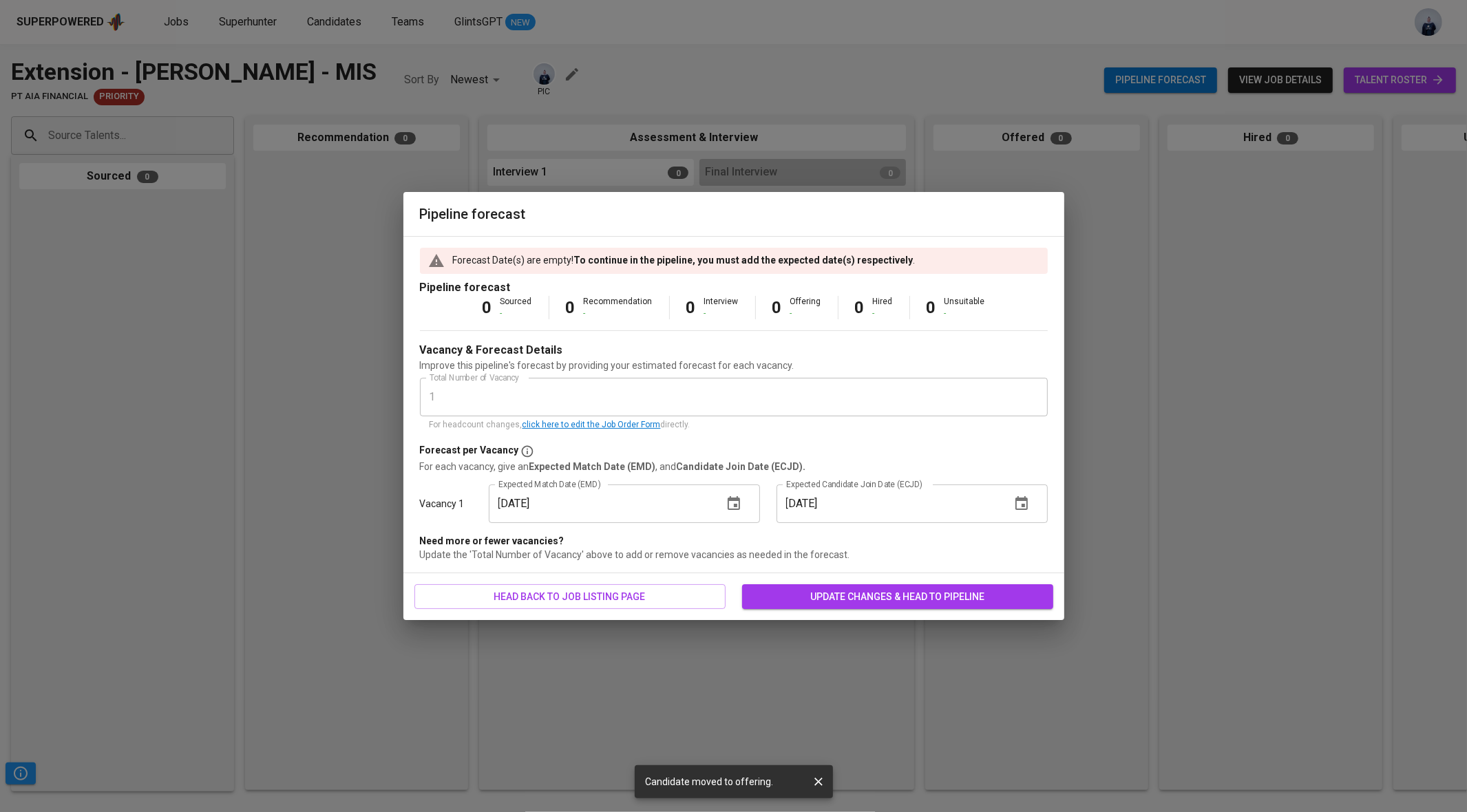
click at [859, 590] on span "update changes & head to pipeline" at bounding box center [897, 596] width 289 height 17
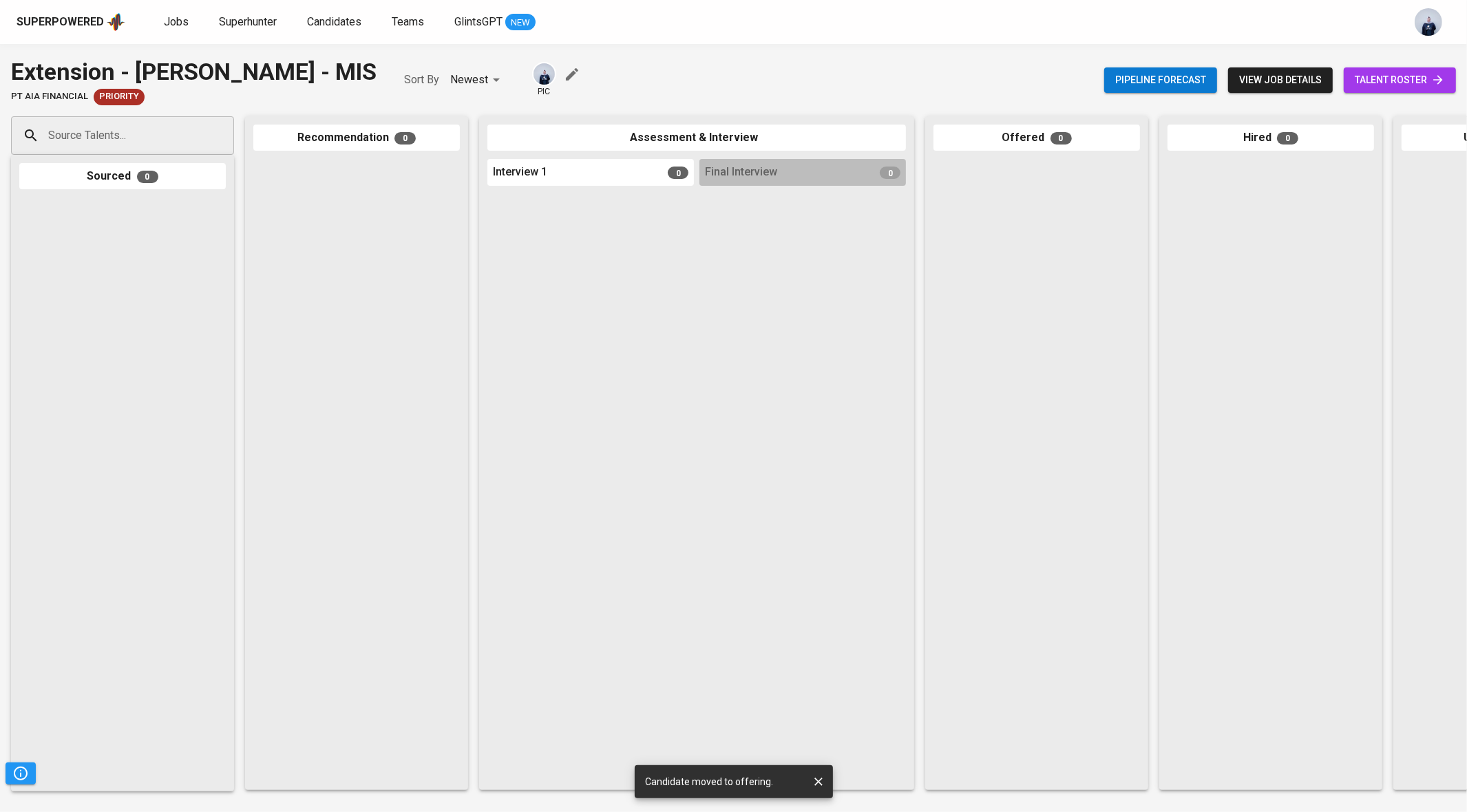
click at [139, 135] on input "Source Talents..." at bounding box center [116, 135] width 144 height 27
type input "julian satya"
click at [163, 185] on span "Management Information System" at bounding box center [121, 187] width 128 height 14
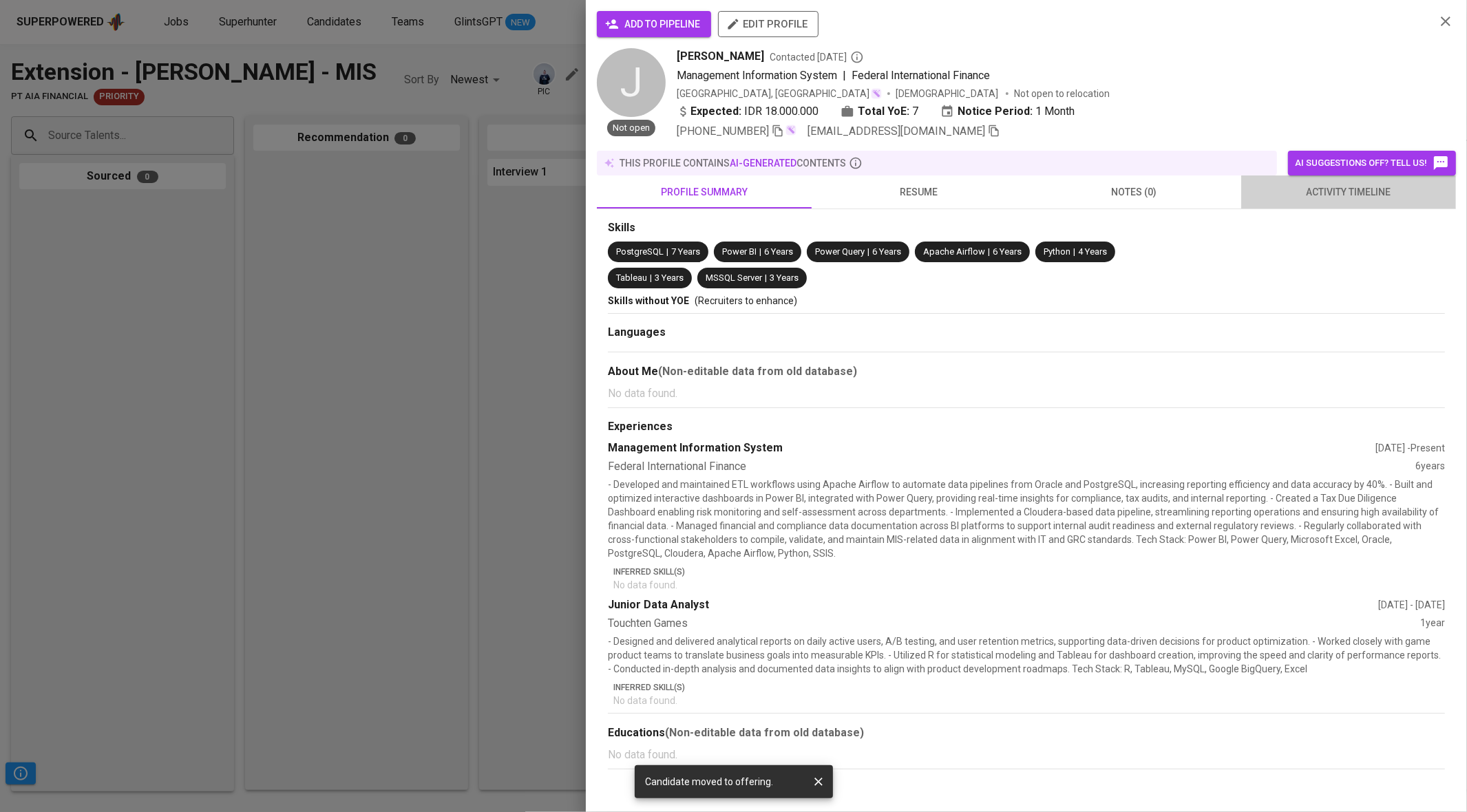
click at [1368, 185] on span "activity timeline" at bounding box center [1349, 191] width 198 height 17
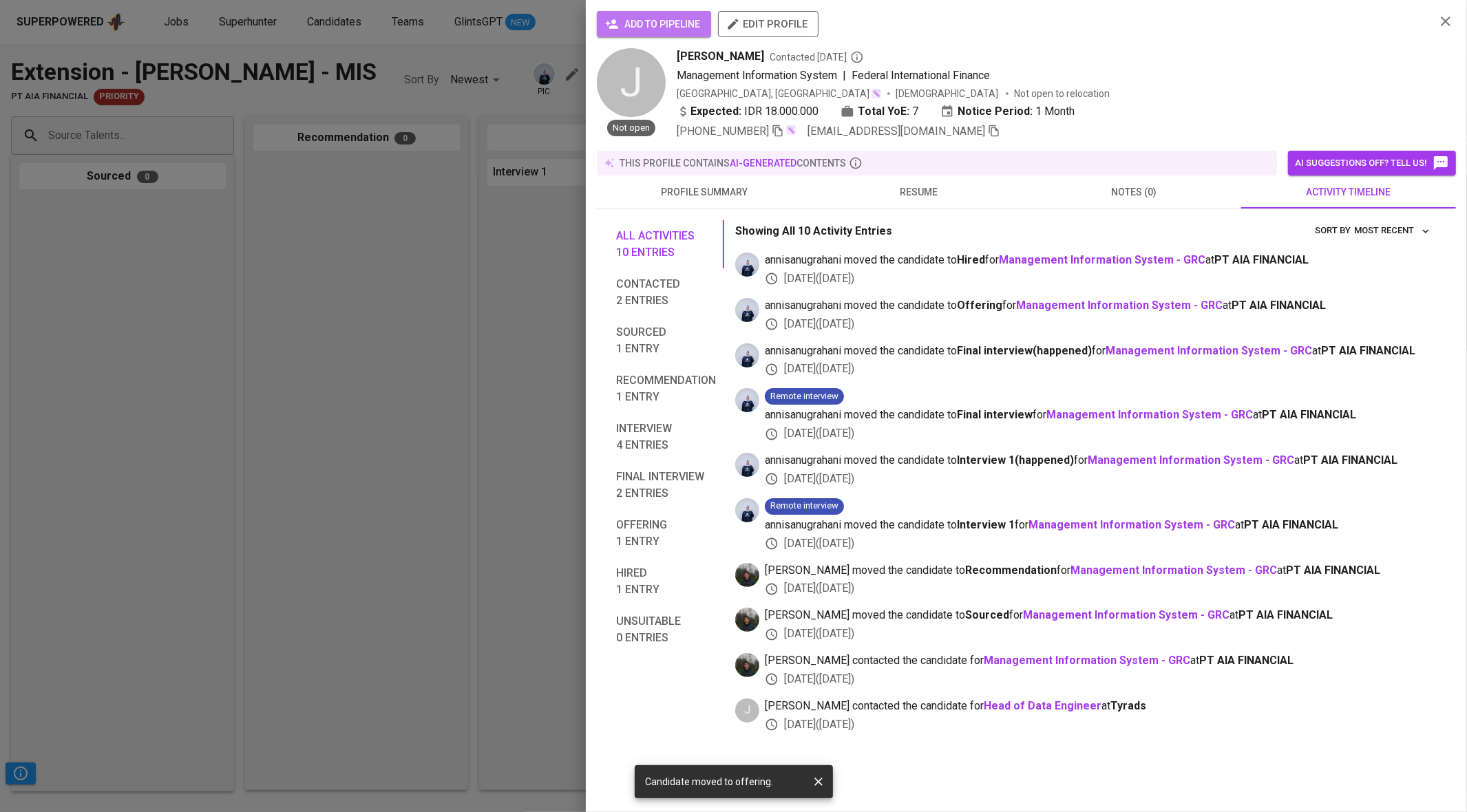
click at [653, 24] on span "add to pipeline" at bounding box center [654, 24] width 92 height 17
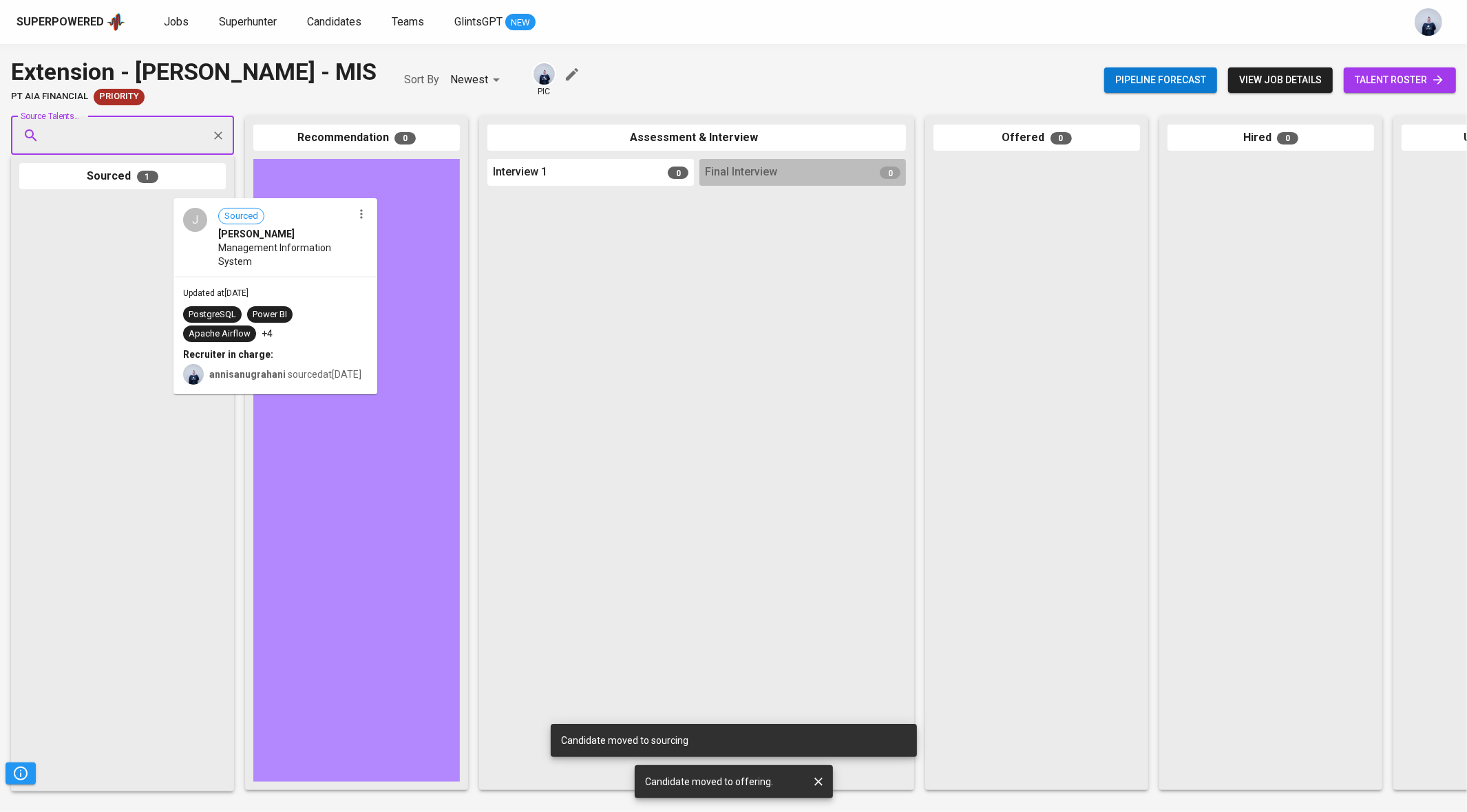
drag, startPoint x: 123, startPoint y: 258, endPoint x: 347, endPoint y: 258, distance: 224.0
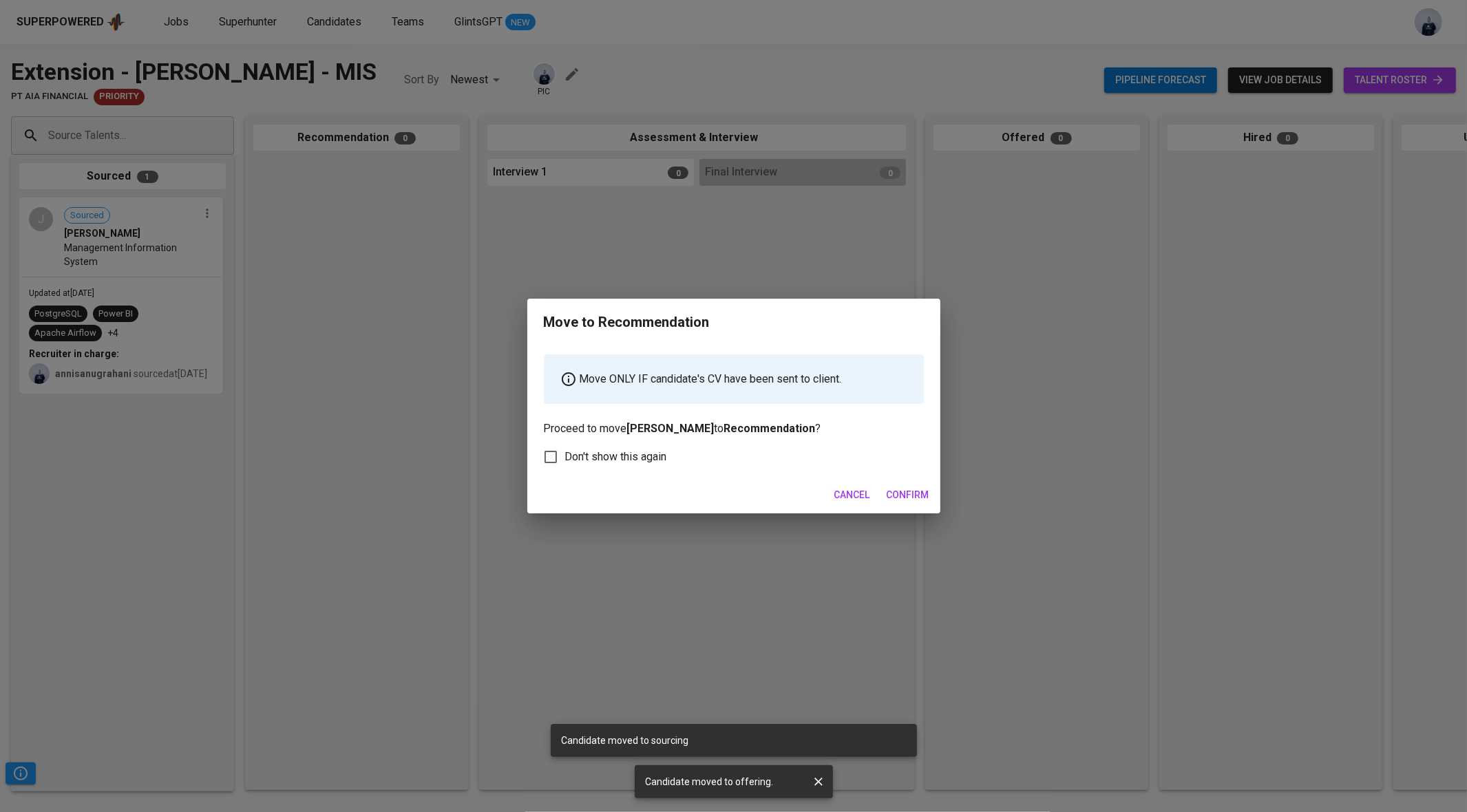
click at [906, 490] on span "Confirm" at bounding box center [907, 494] width 42 height 17
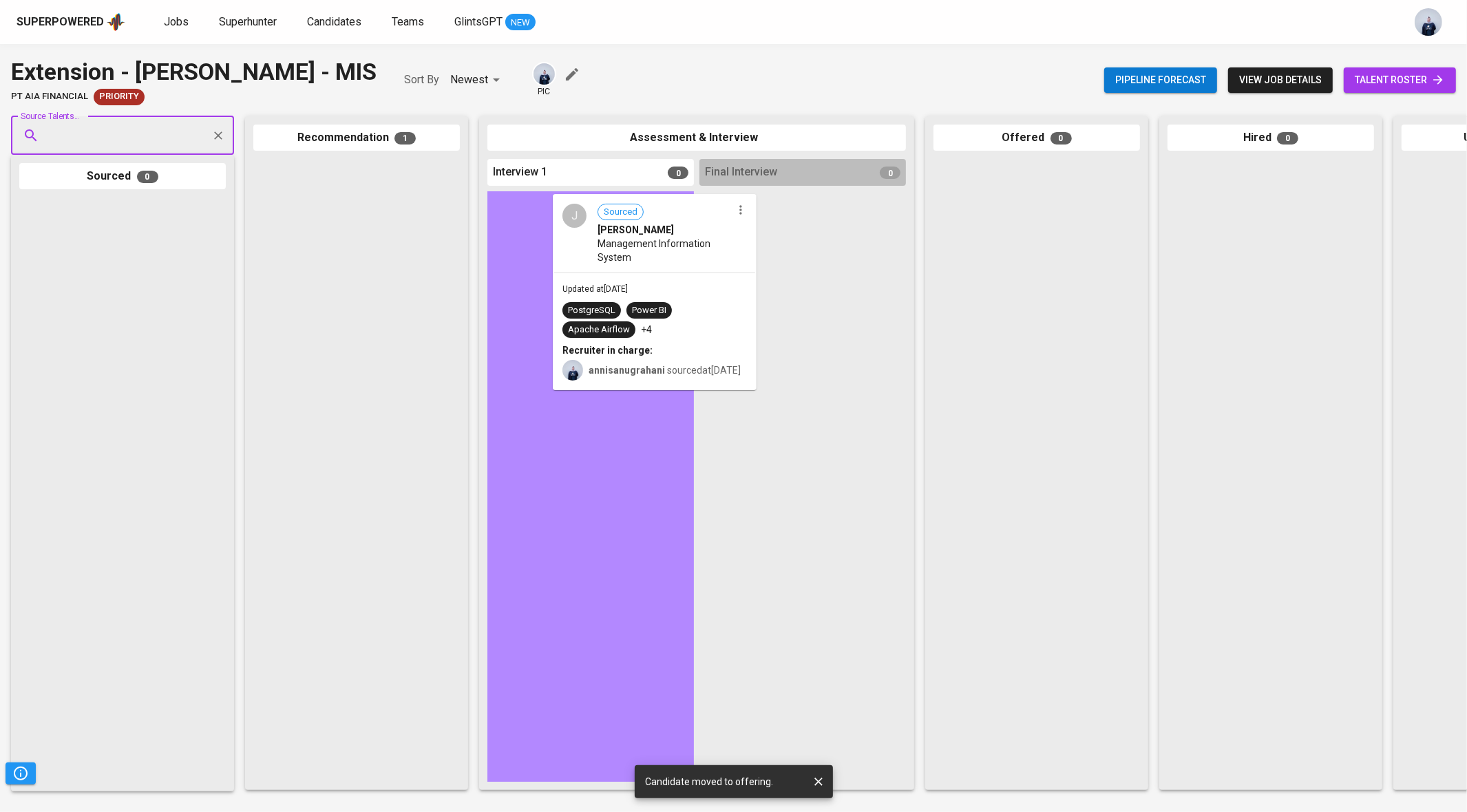
drag, startPoint x: 293, startPoint y: 258, endPoint x: 597, endPoint y: 293, distance: 306.0
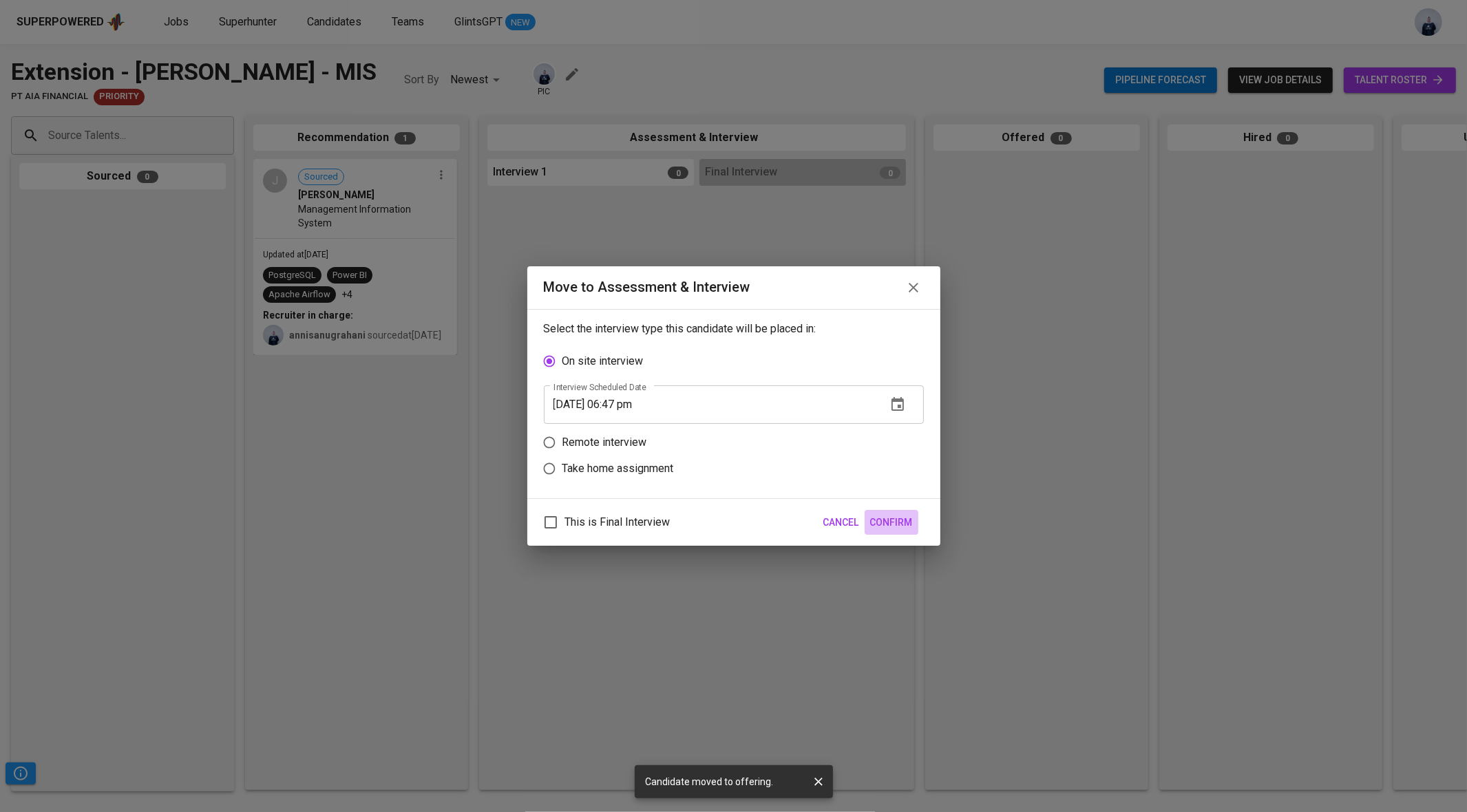
click at [897, 516] on span "Confirm" at bounding box center [891, 522] width 42 height 17
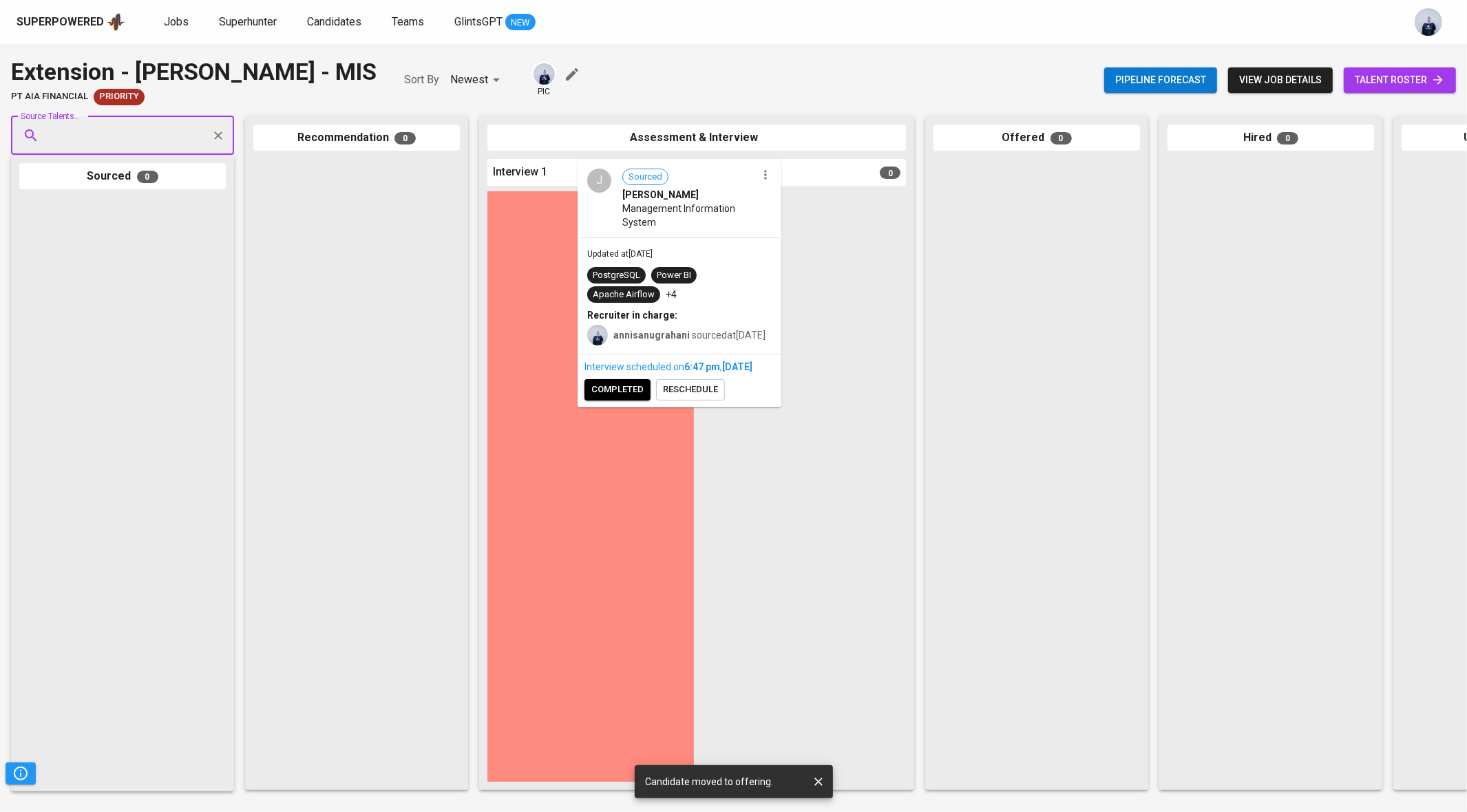
drag, startPoint x: 555, startPoint y: 270, endPoint x: 654, endPoint y: 238, distance: 104.0
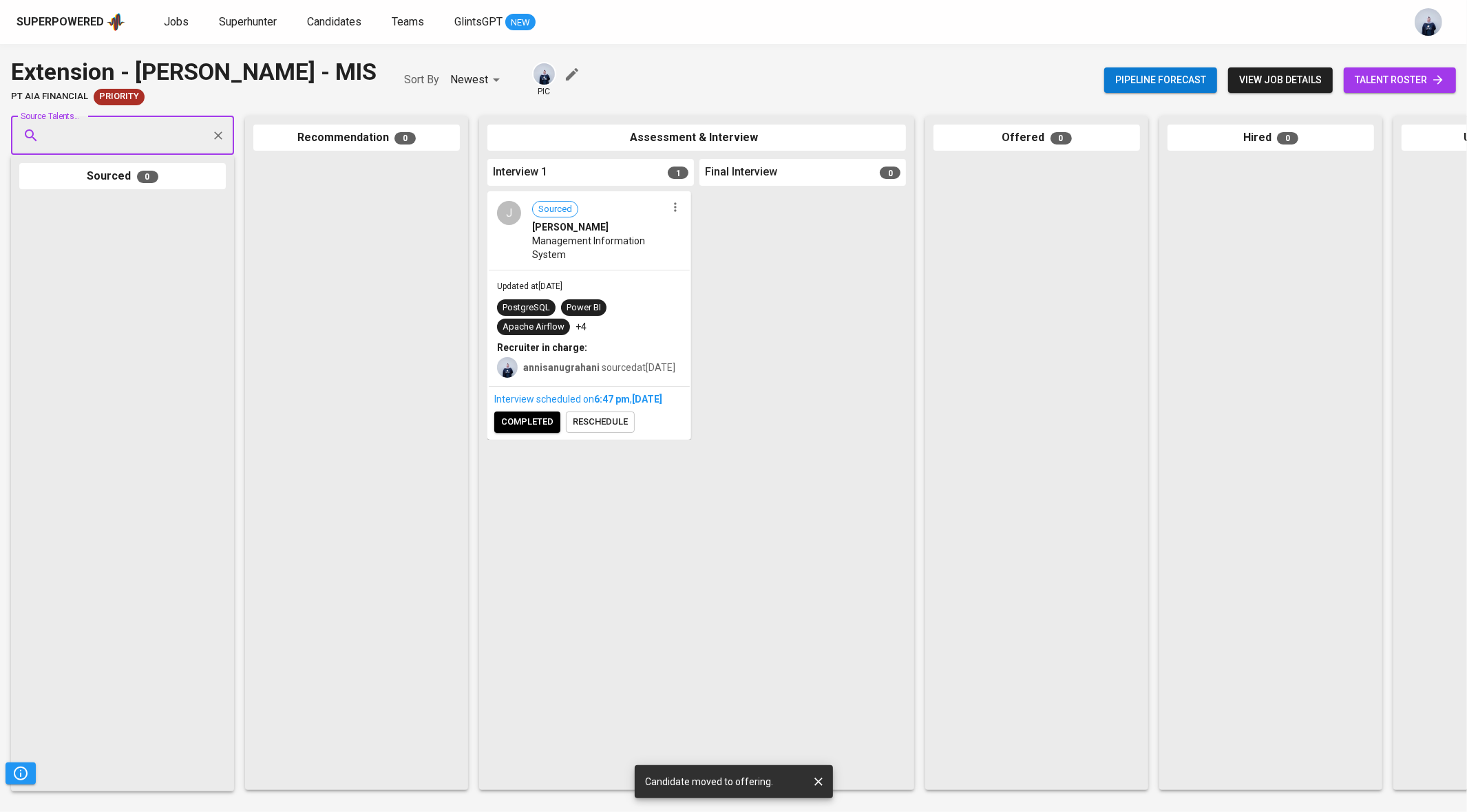
click at [607, 430] on span "reschedule" at bounding box center [600, 422] width 55 height 16
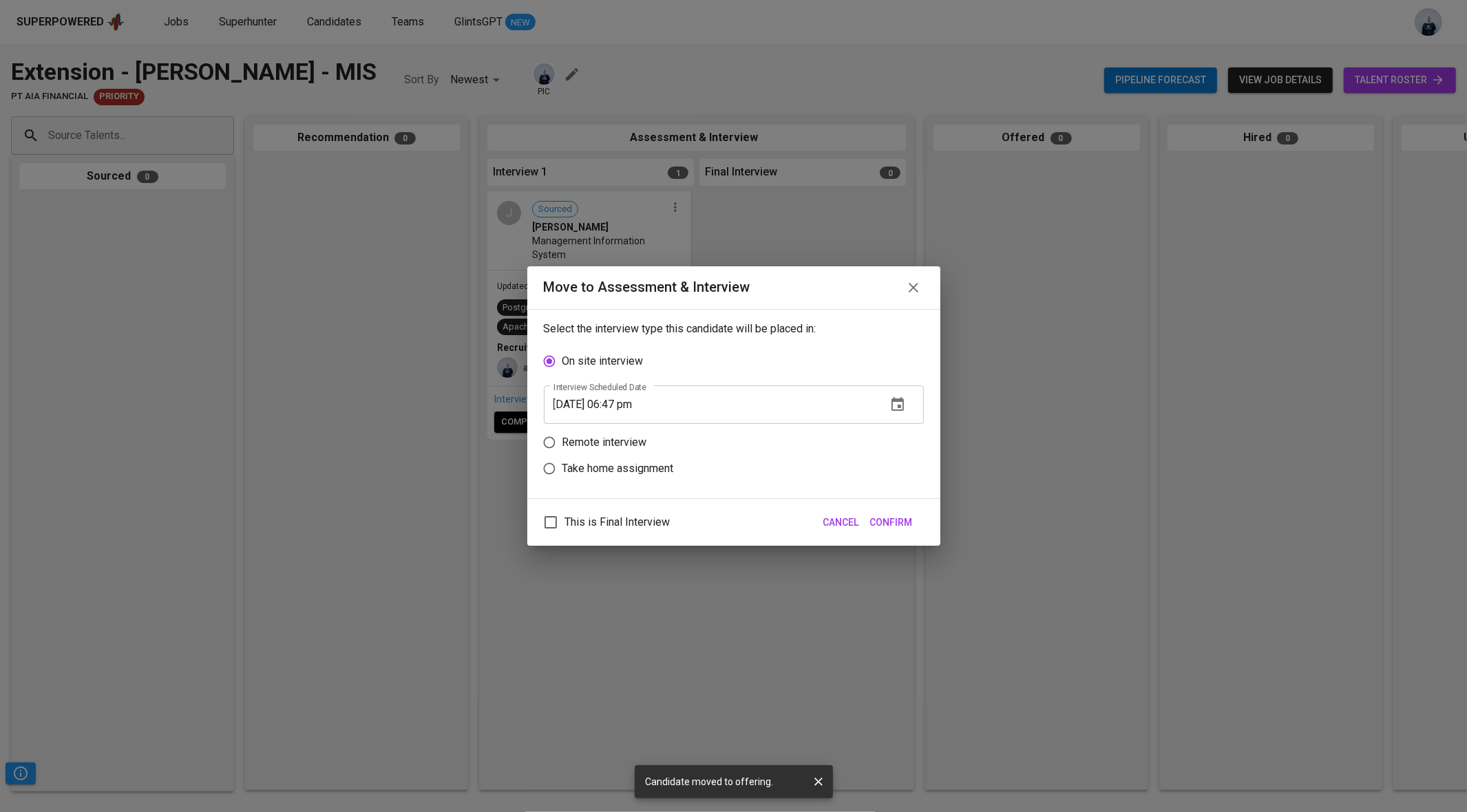
click at [620, 404] on input "09/26/2025 06:47 pm" at bounding box center [710, 405] width 332 height 38
type input "09/26/2025 05:p_ _m"
type input "[DATE] 05:50 pm"
click at [888, 518] on span "Confirm" at bounding box center [891, 522] width 42 height 17
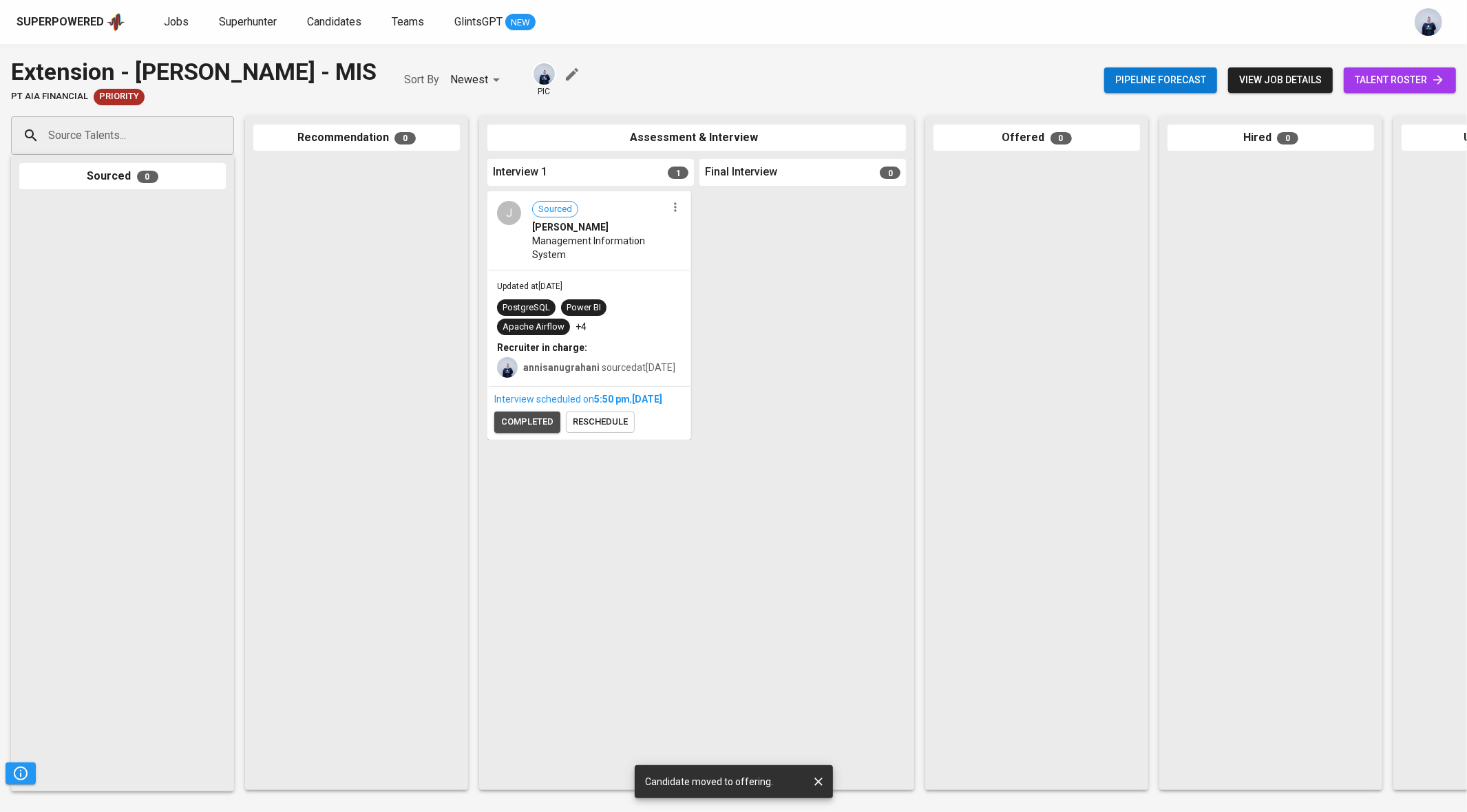
click at [542, 430] on span "completed" at bounding box center [527, 422] width 52 height 16
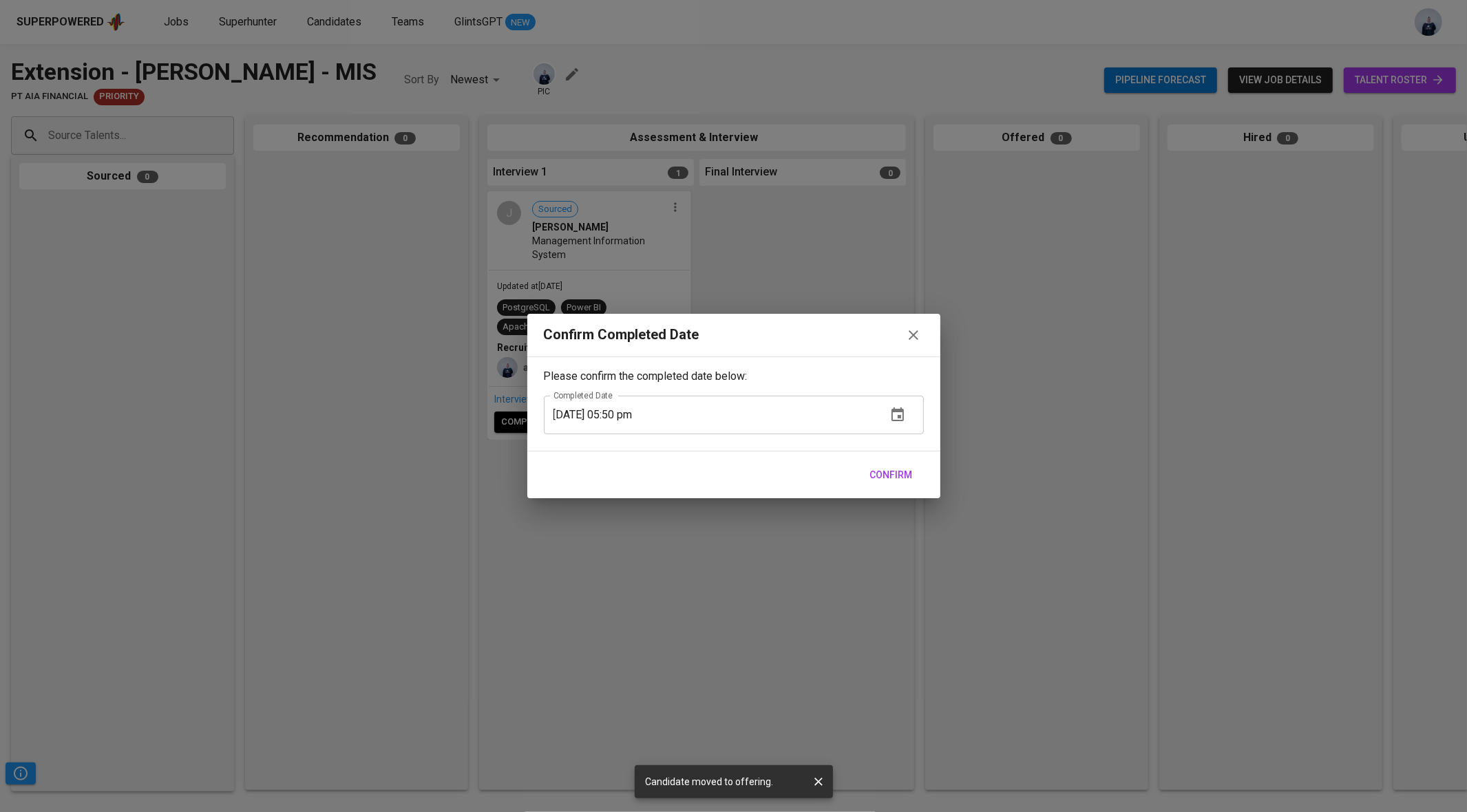
click at [887, 469] on span "Confirm" at bounding box center [891, 475] width 42 height 17
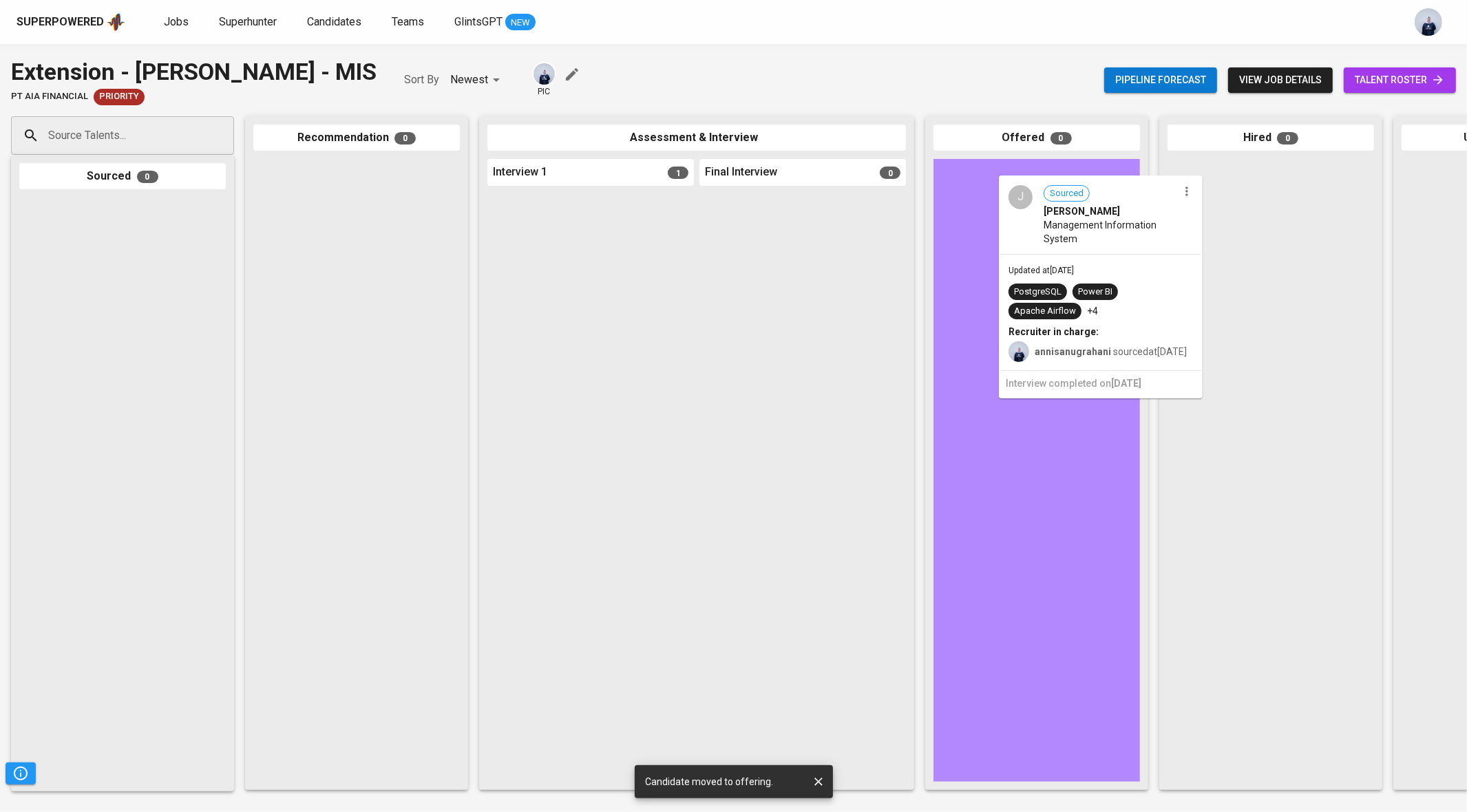
drag, startPoint x: 643, startPoint y: 292, endPoint x: 1162, endPoint y: 274, distance: 519.3
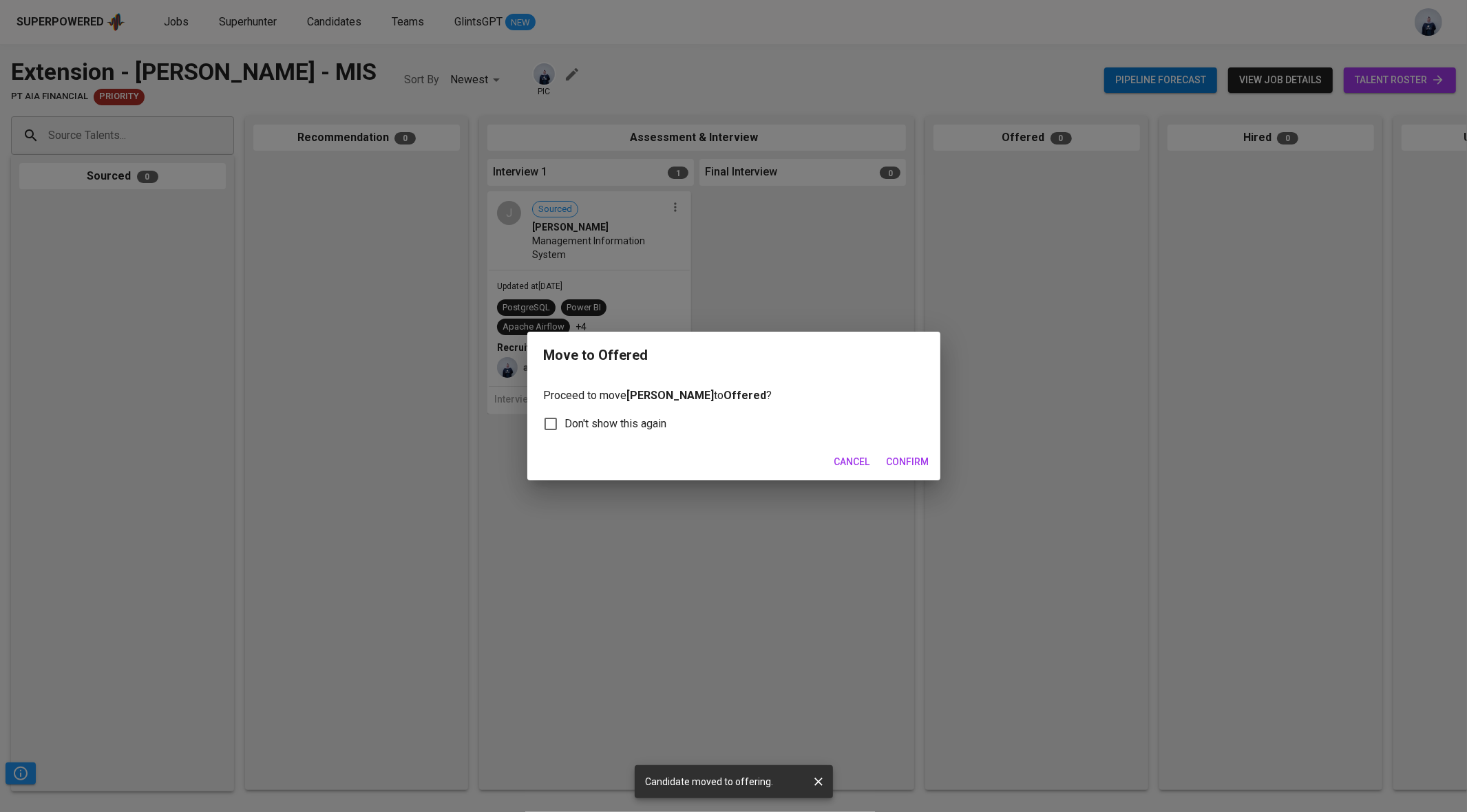
click at [921, 460] on span "Confirm" at bounding box center [907, 462] width 42 height 17
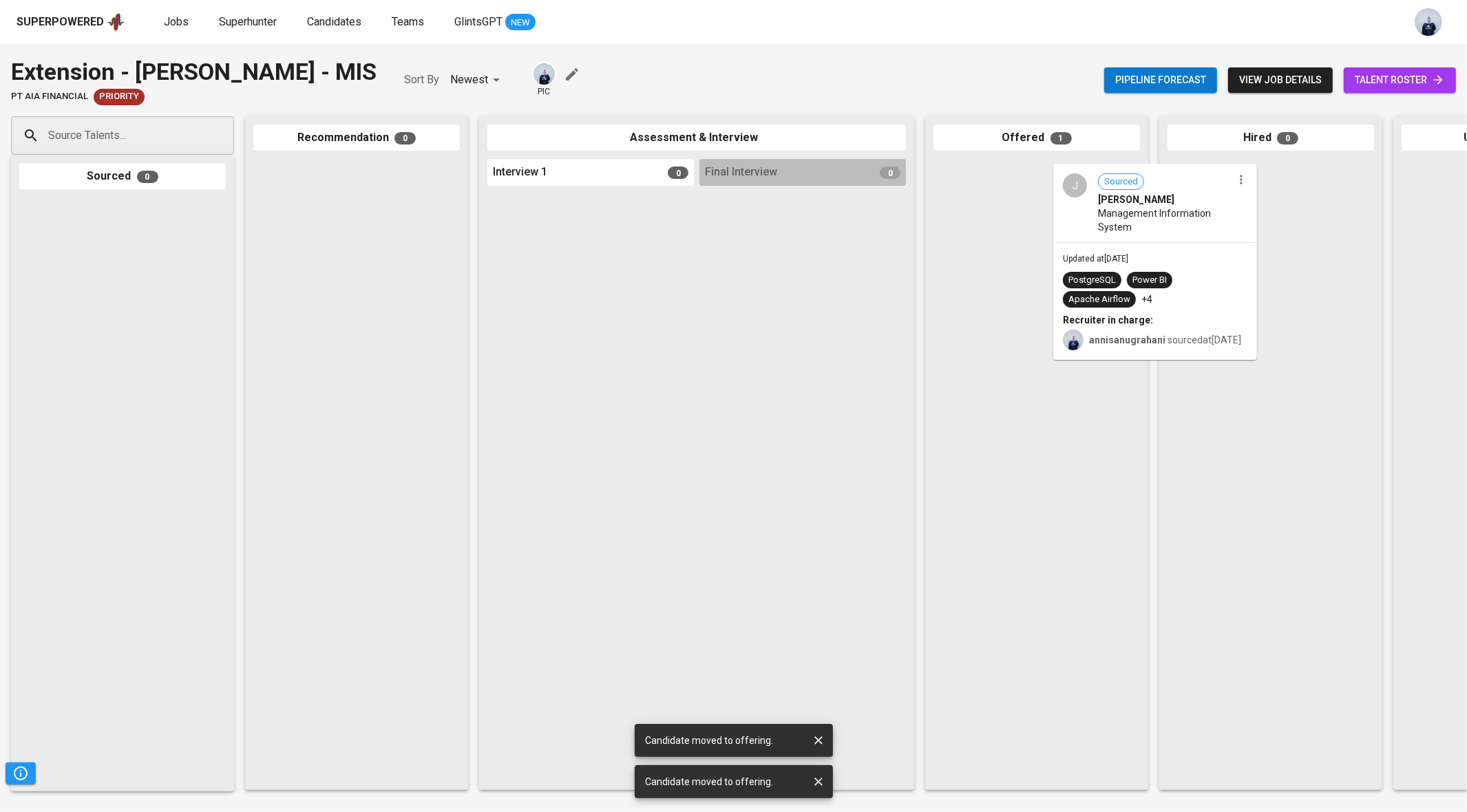
drag, startPoint x: 1035, startPoint y: 220, endPoint x: 1194, endPoint y: 233, distance: 159.5
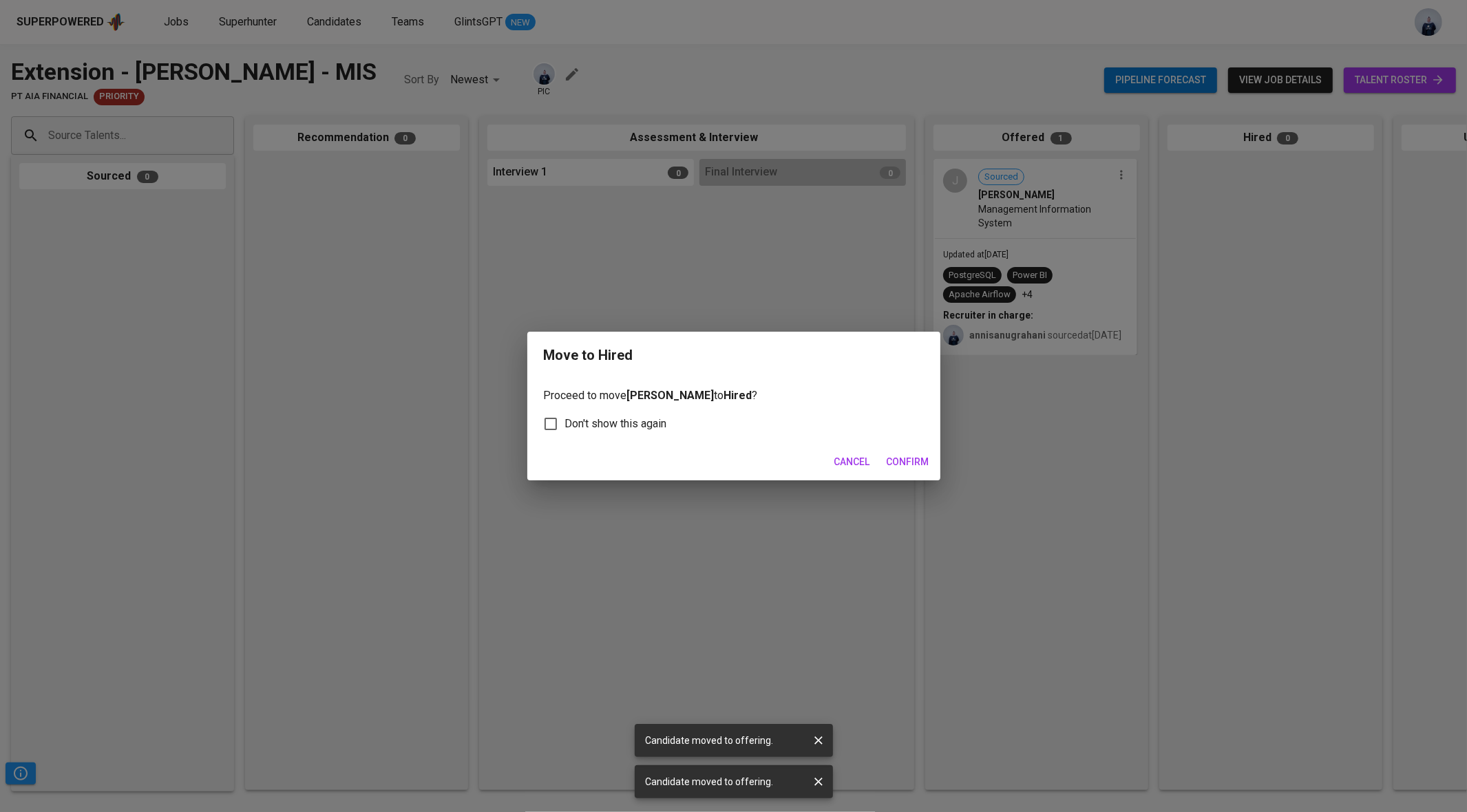
click at [904, 468] on span "Confirm" at bounding box center [907, 462] width 42 height 17
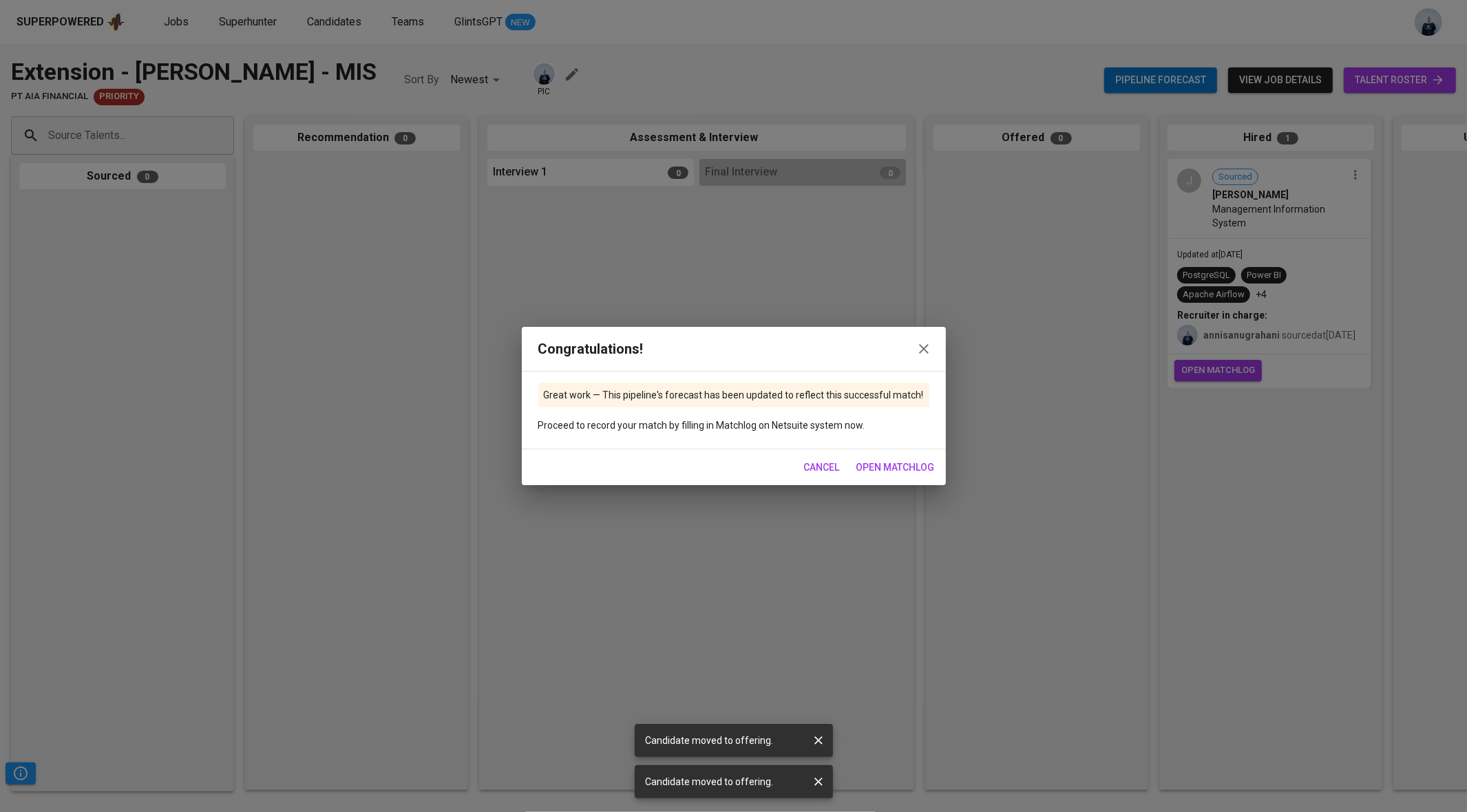
click at [888, 456] on button "open matchlog" at bounding box center [895, 468] width 90 height 26
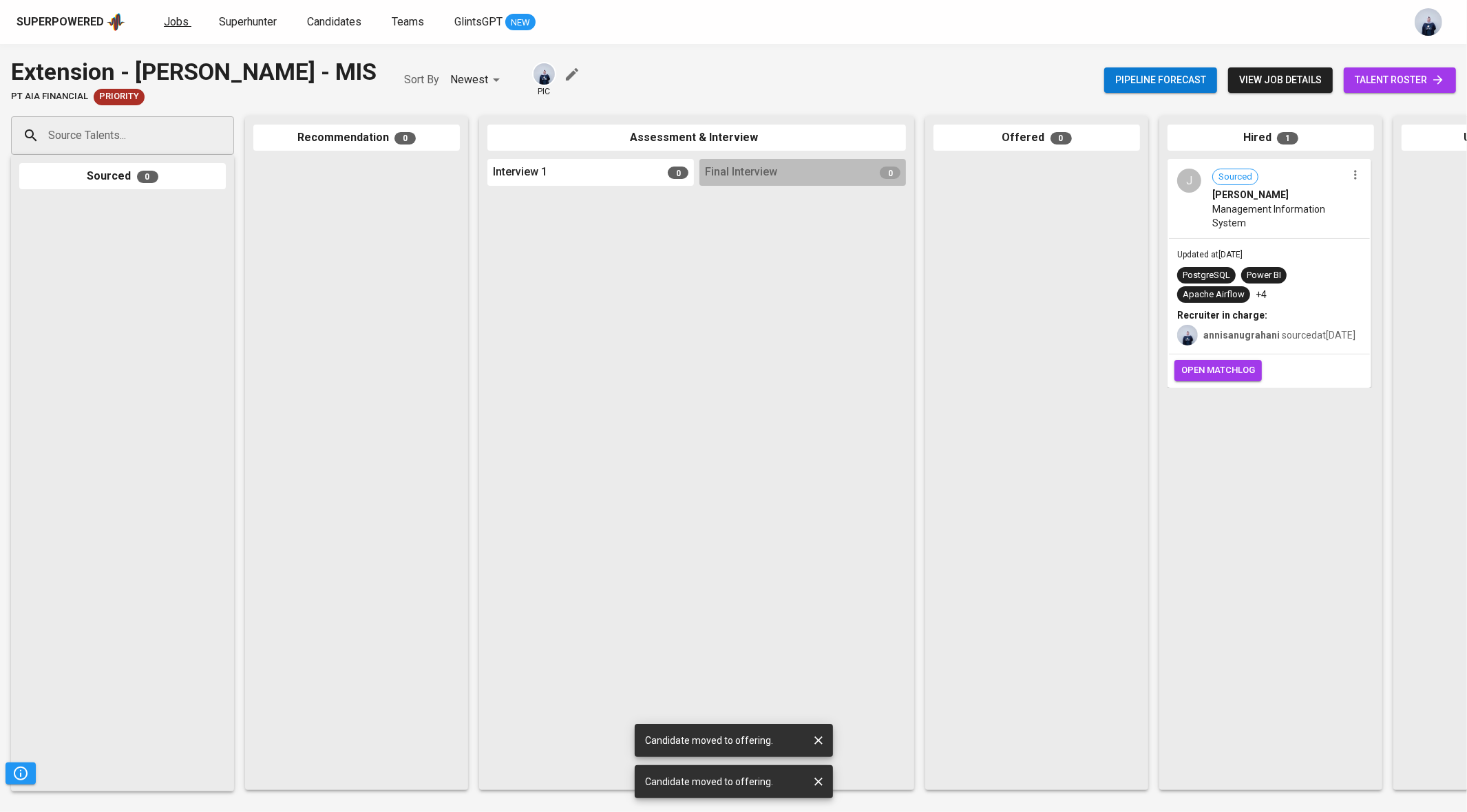
click at [164, 20] on span "Jobs" at bounding box center [176, 21] width 25 height 13
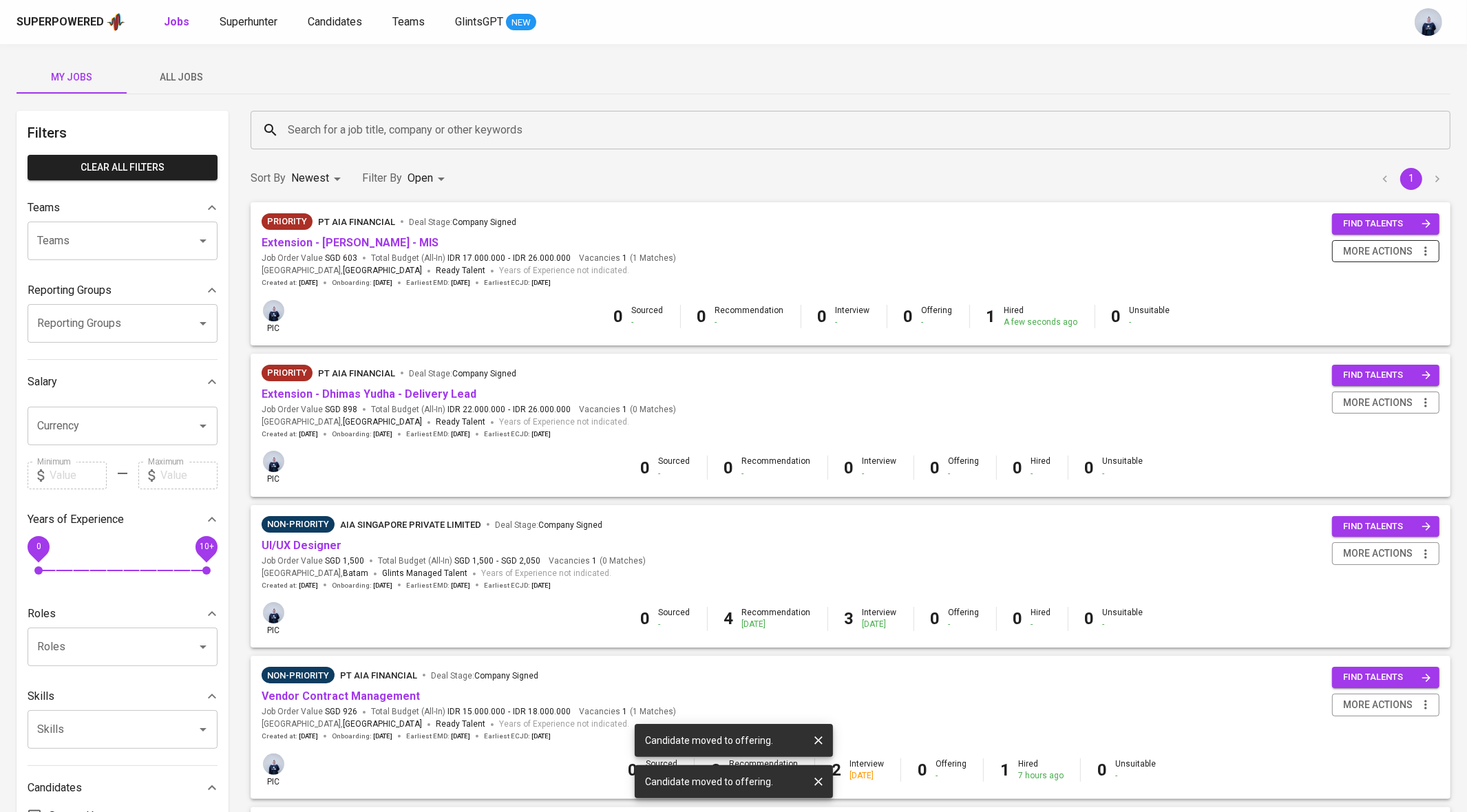
click at [1389, 251] on span "more actions" at bounding box center [1378, 251] width 69 height 17
click at [1360, 349] on div "Close Job" at bounding box center [1368, 349] width 121 height 15
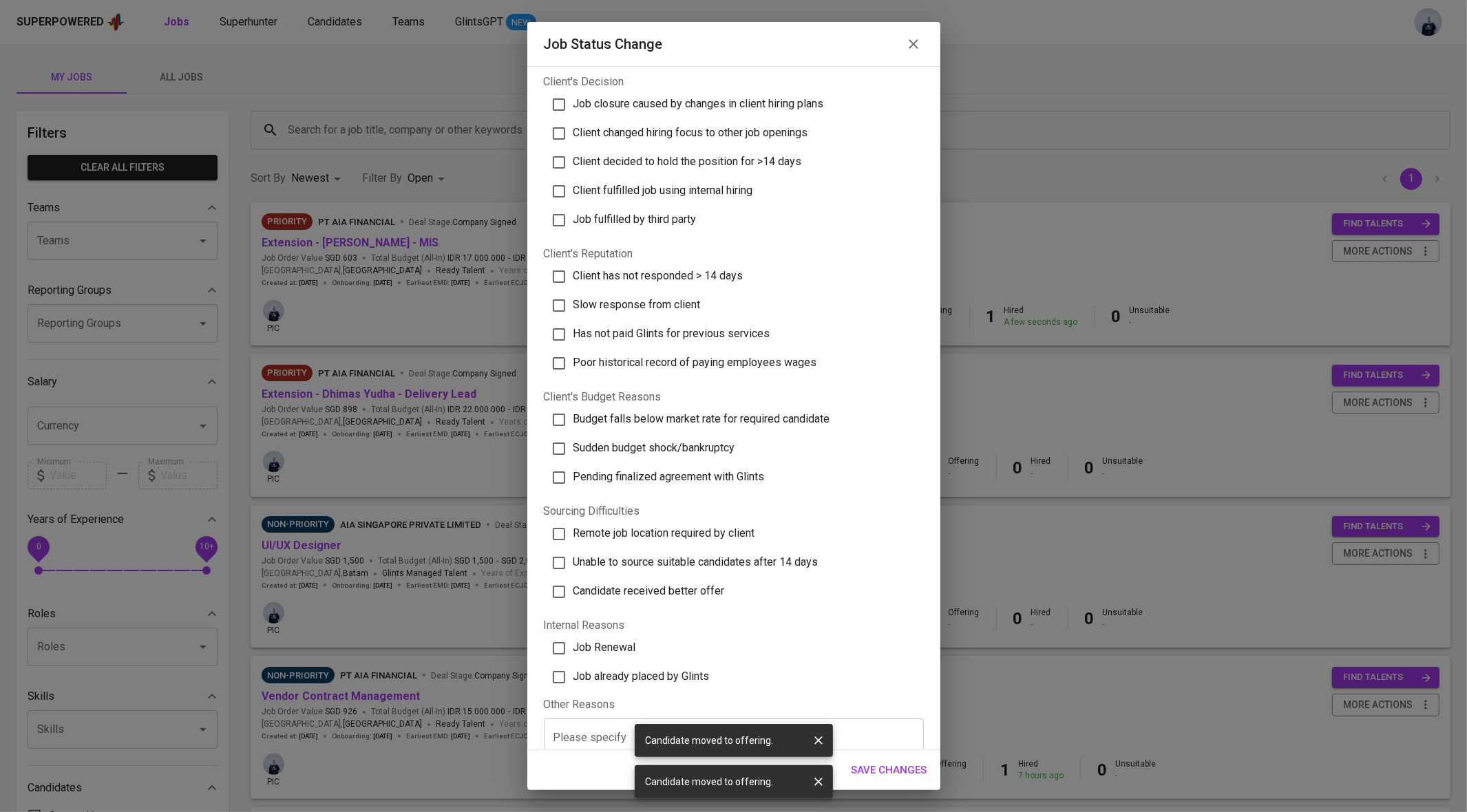
click at [669, 680] on span "Job already placed by Glints" at bounding box center [642, 676] width 136 height 13
click at [574, 680] on input "Job already placed by Glints" at bounding box center [559, 677] width 29 height 29
checkbox input "true"
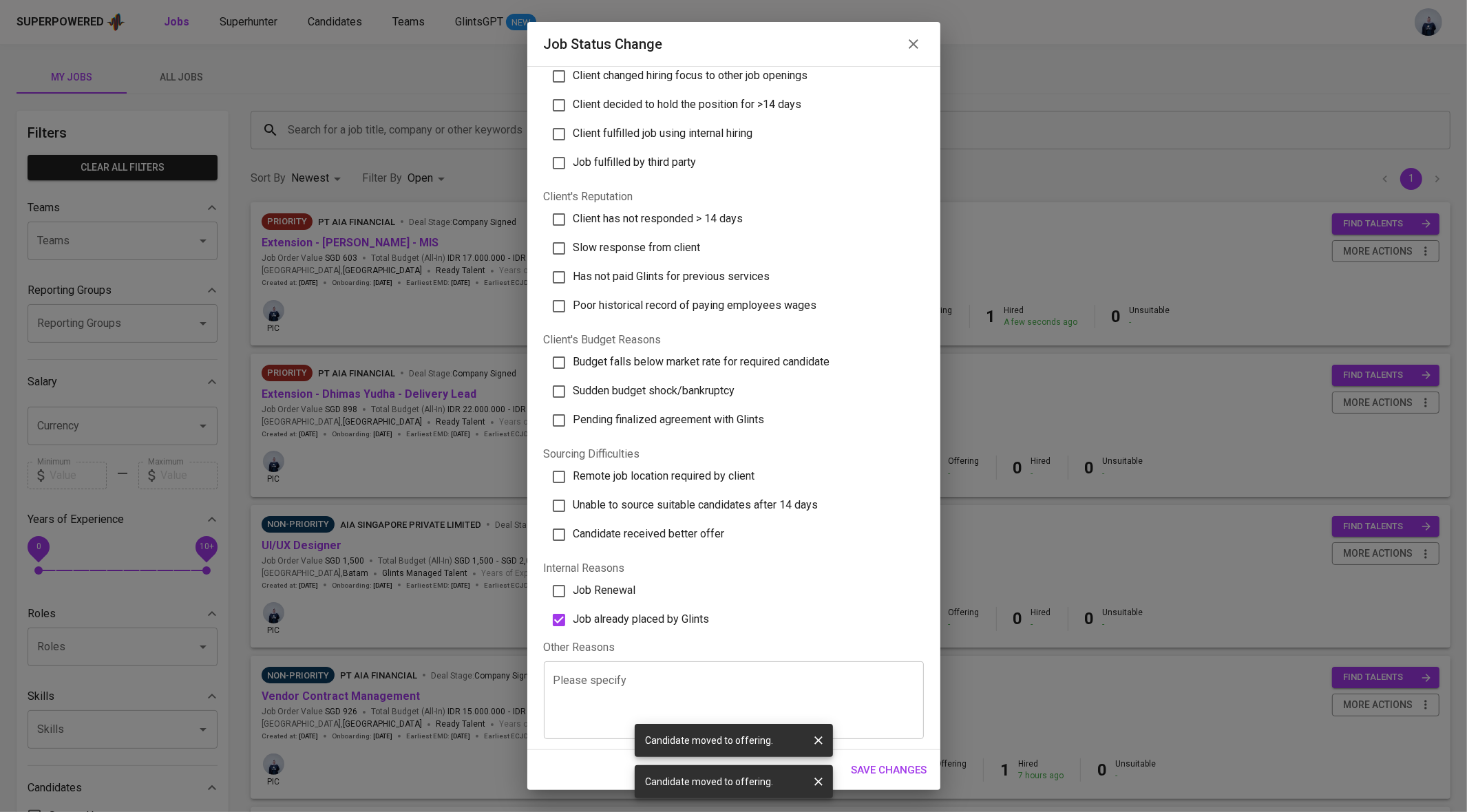
click at [881, 764] on span "Save Changes" at bounding box center [889, 770] width 76 height 18
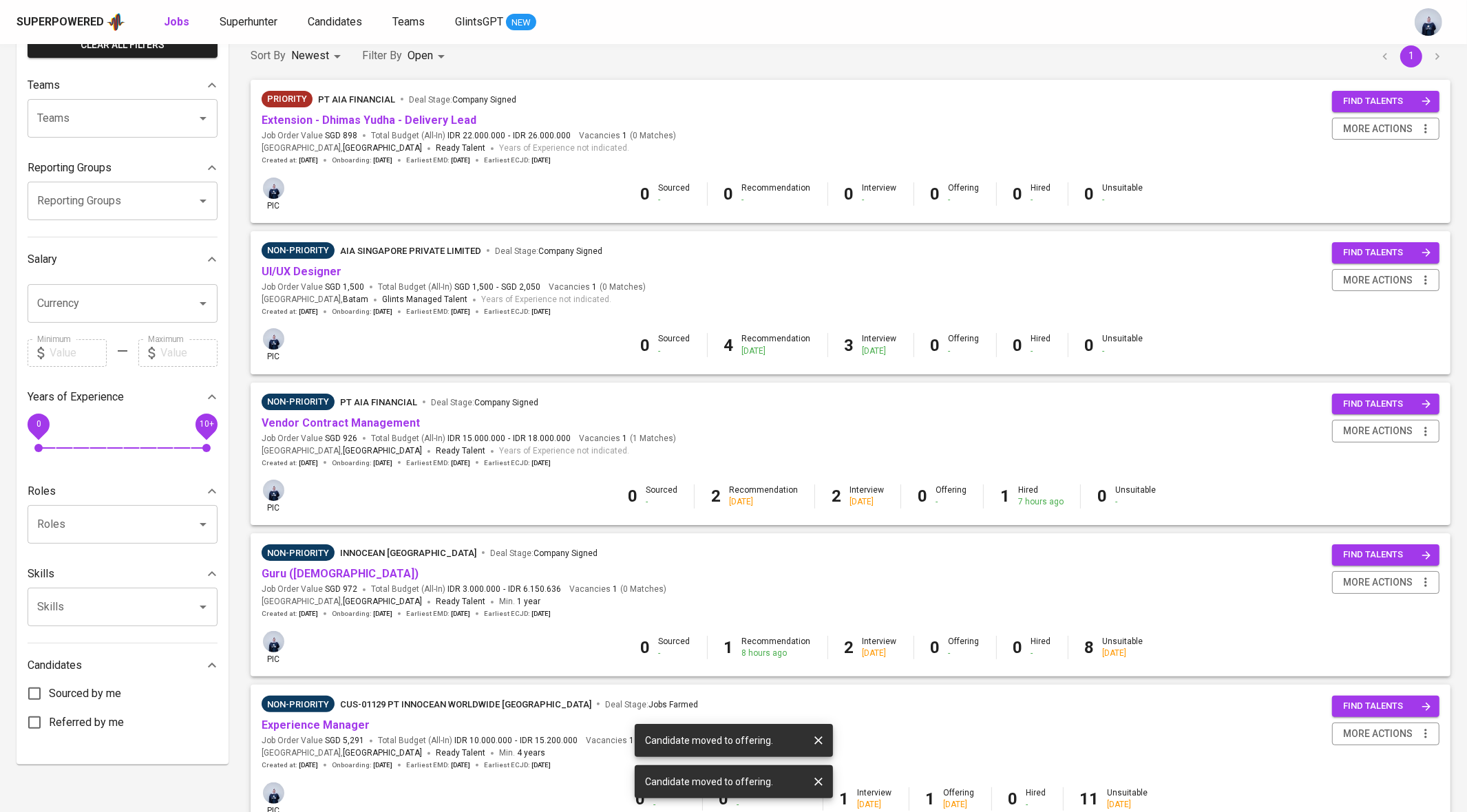
scroll to position [124, 0]
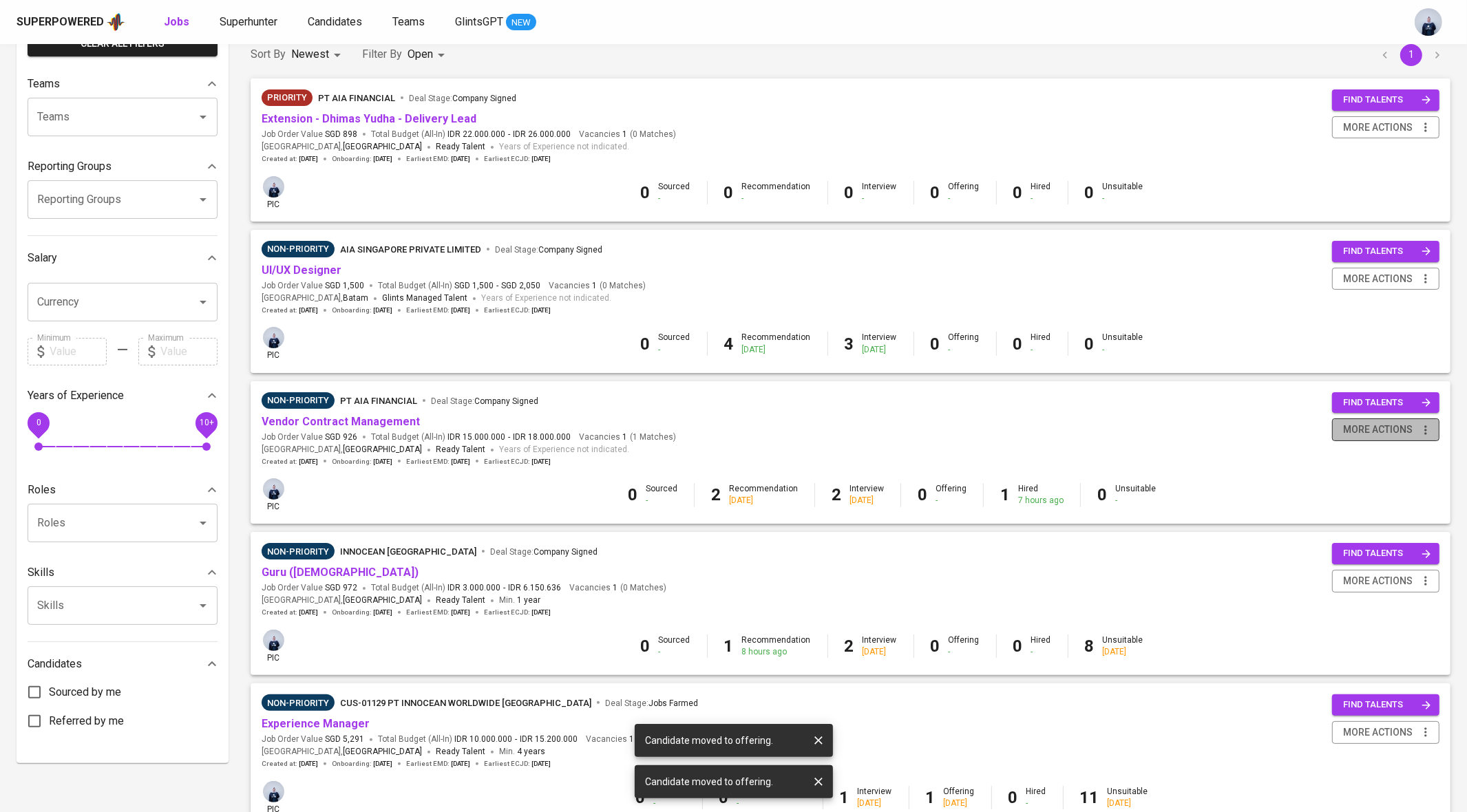
click at [1398, 427] on span "more actions" at bounding box center [1378, 429] width 69 height 17
click at [1347, 522] on div "Close Job" at bounding box center [1368, 528] width 121 height 15
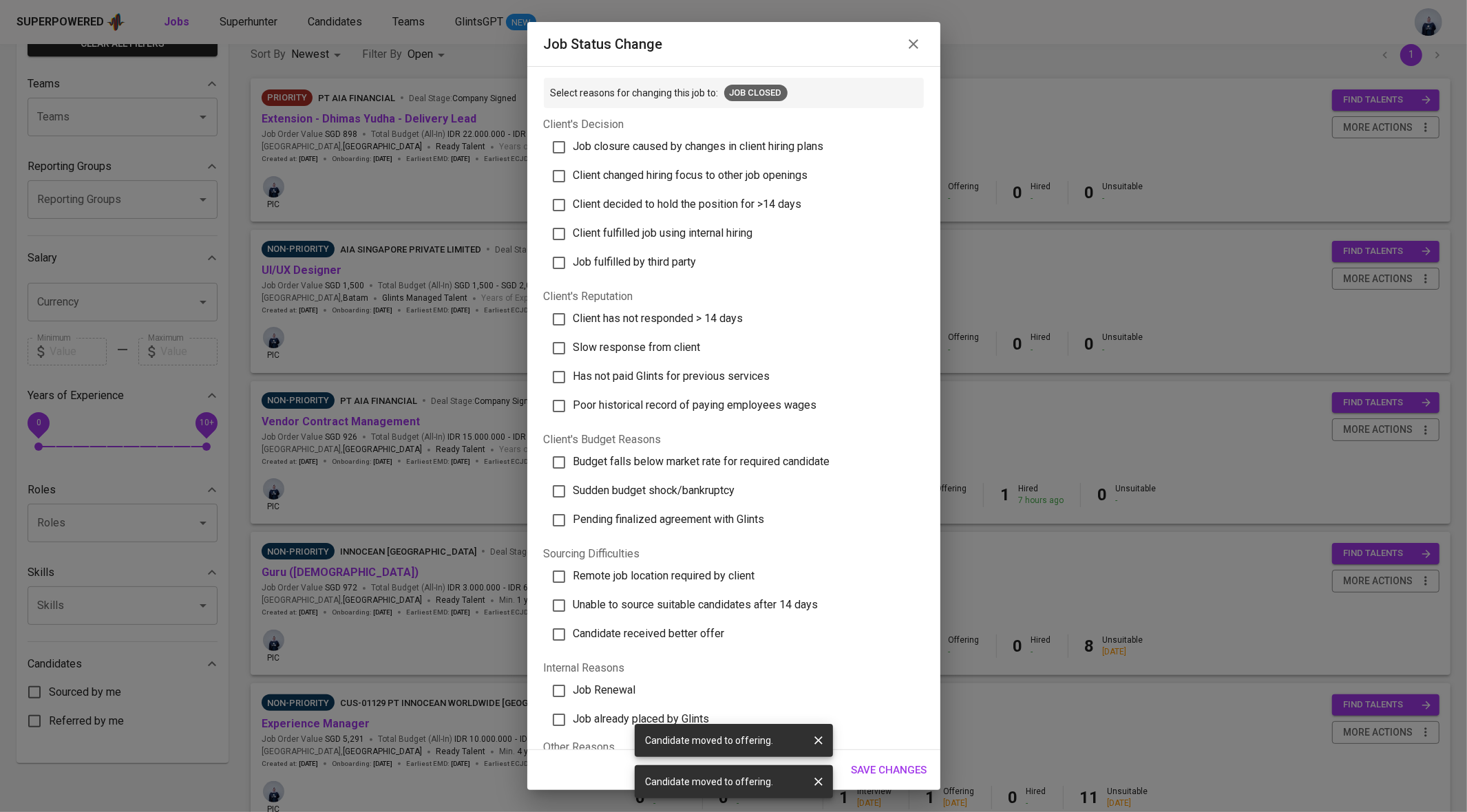
scroll to position [100, 0]
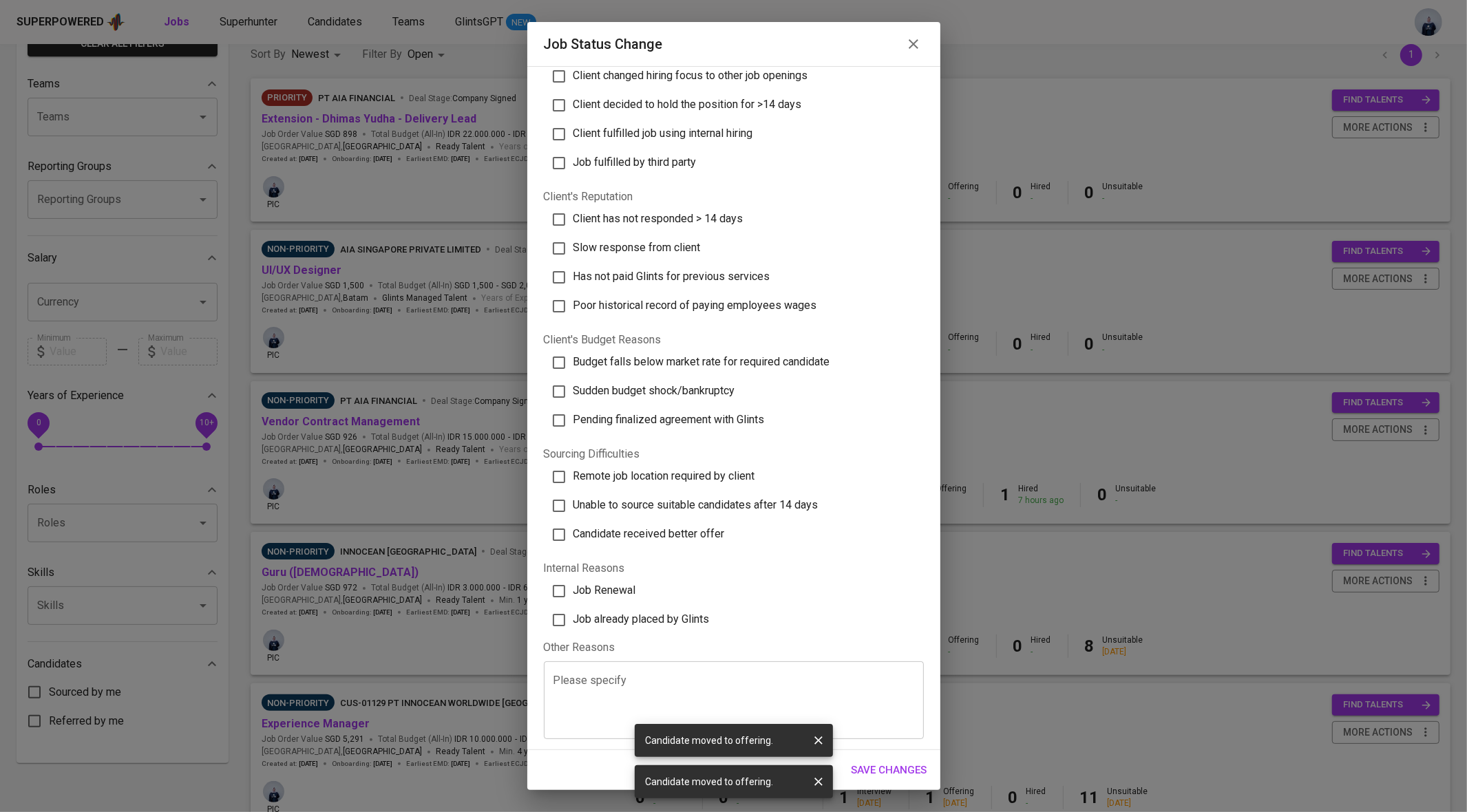
click at [681, 624] on span "Job already placed by Glints" at bounding box center [642, 619] width 136 height 13
click at [574, 624] on input "Job already placed by Glints" at bounding box center [559, 620] width 29 height 29
checkbox input "true"
click at [907, 764] on span "Save Changes" at bounding box center [889, 770] width 76 height 18
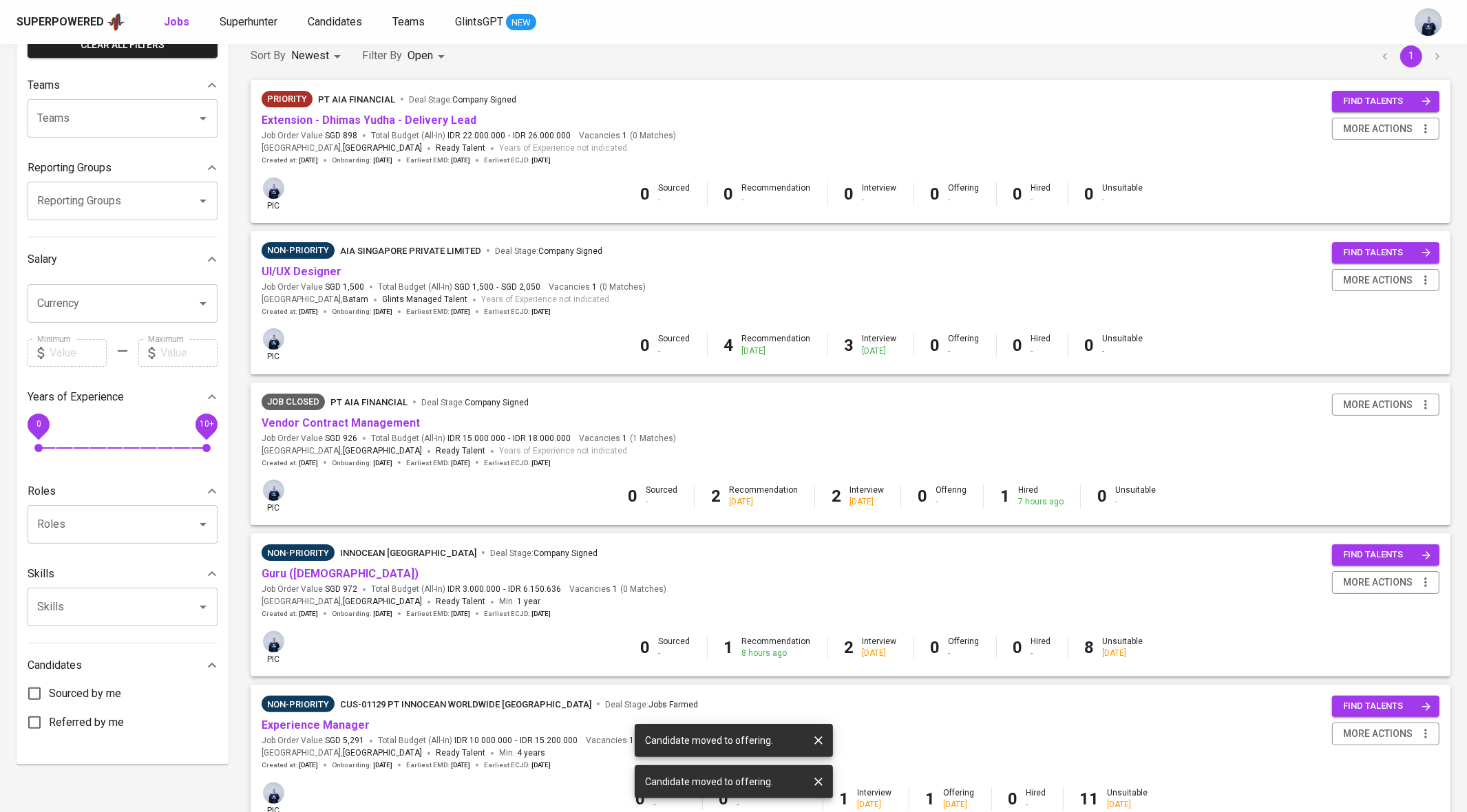
scroll to position [0, 0]
